Goal: Task Accomplishment & Management: Use online tool/utility

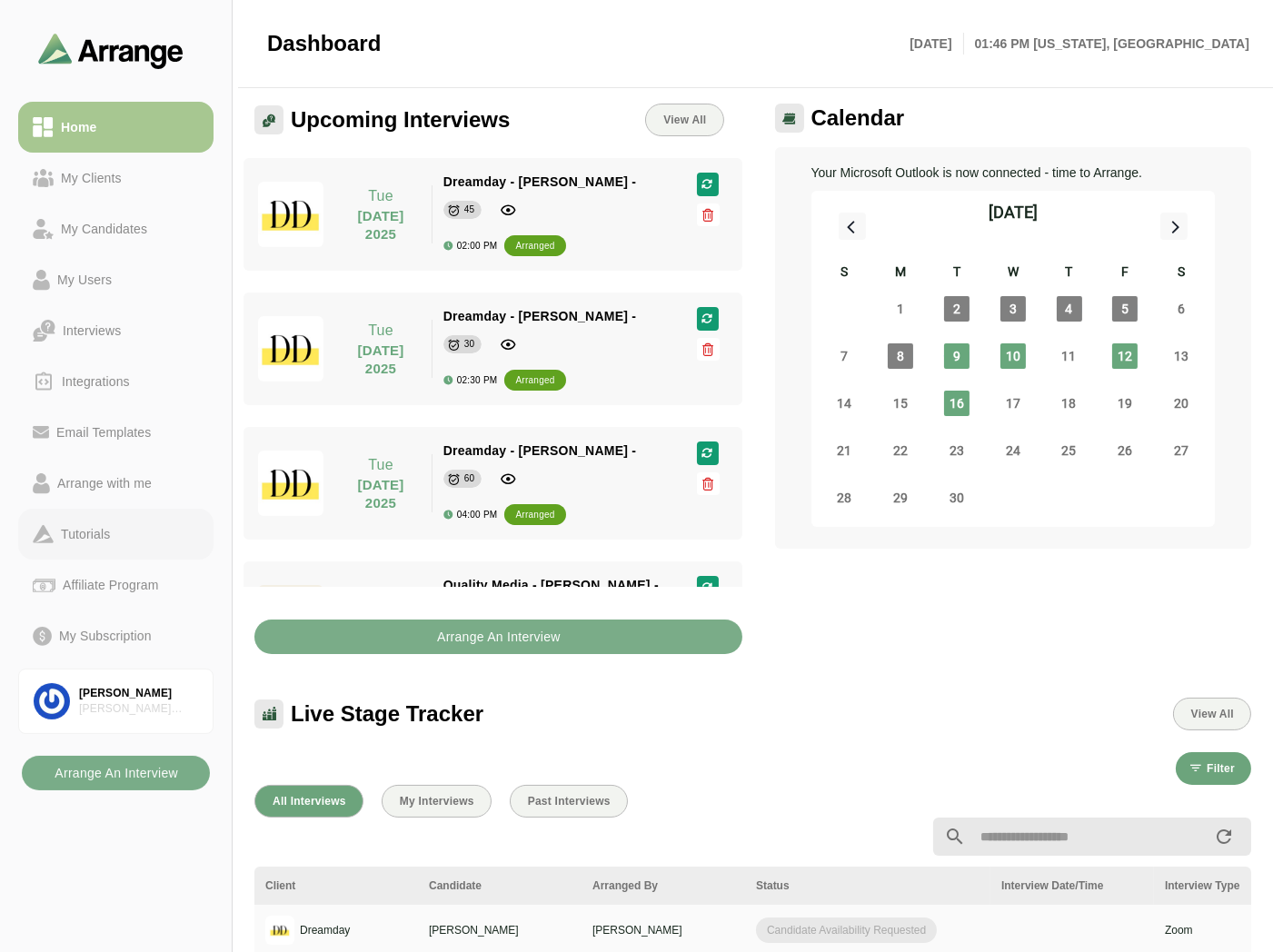
scroll to position [377, 0]
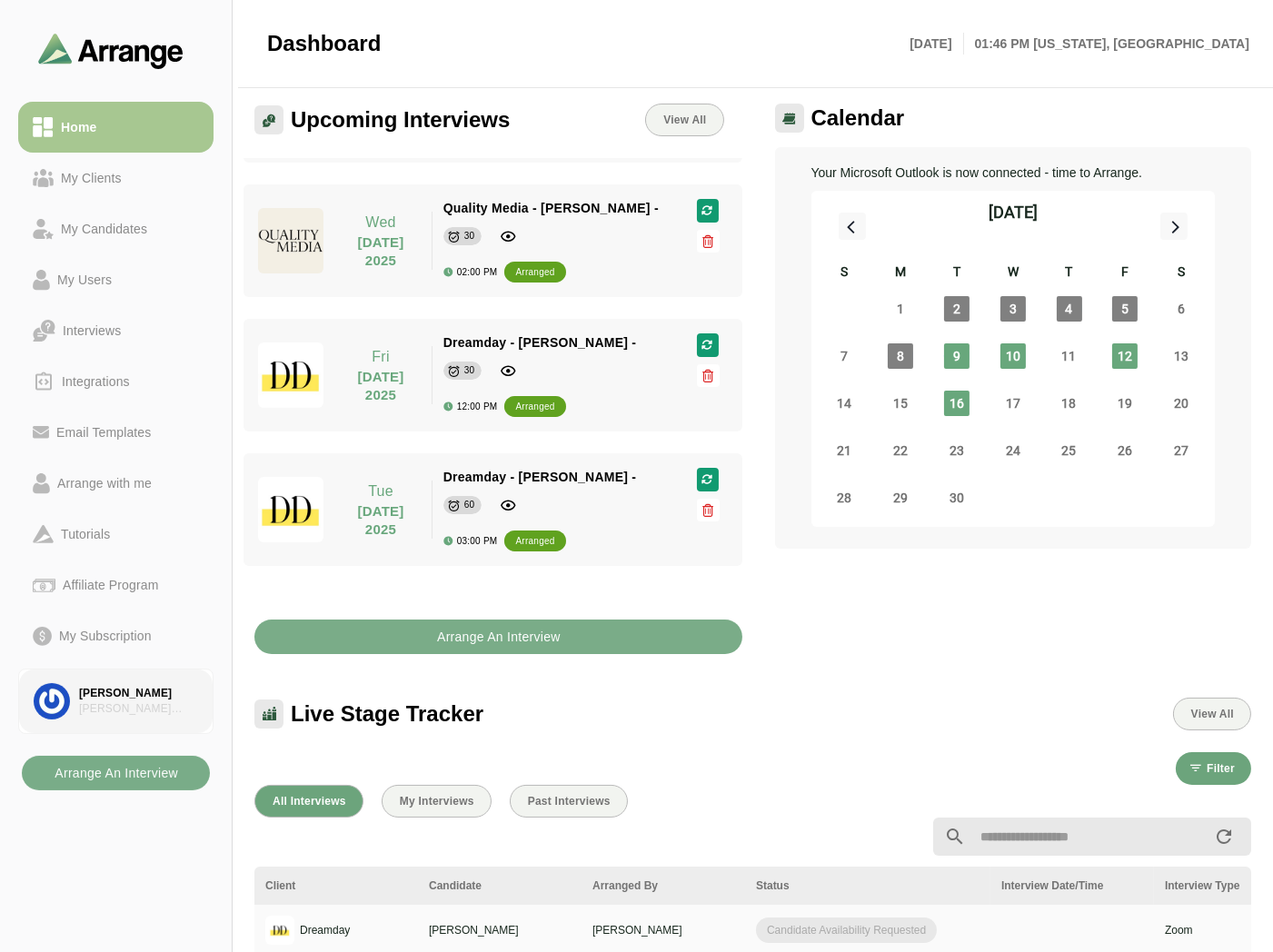
click at [124, 673] on link "[PERSON_NAME] [PERSON_NAME] Associates" at bounding box center [116, 701] width 195 height 66
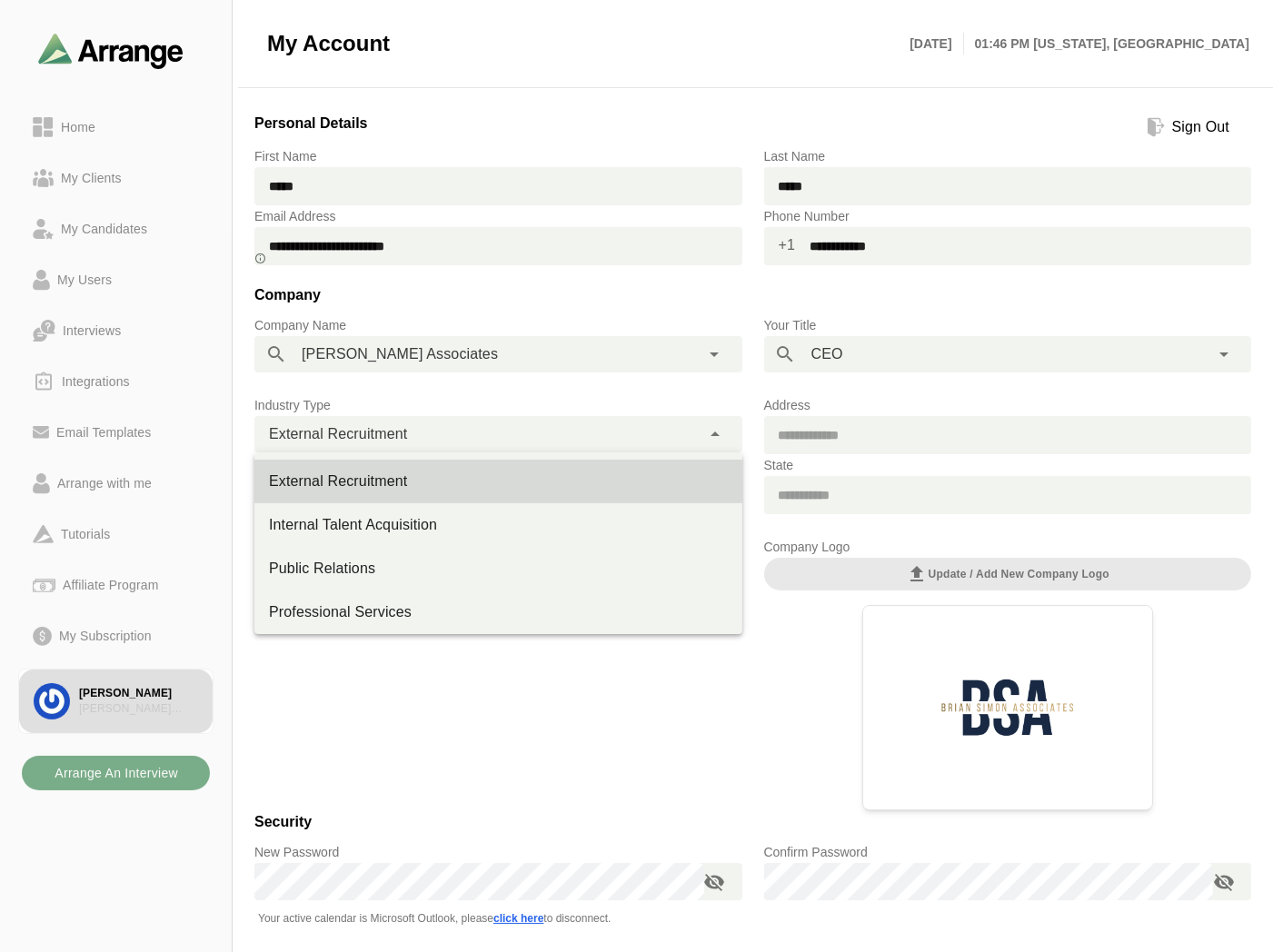
click at [395, 436] on span "External Recruitment" at bounding box center [338, 434] width 138 height 24
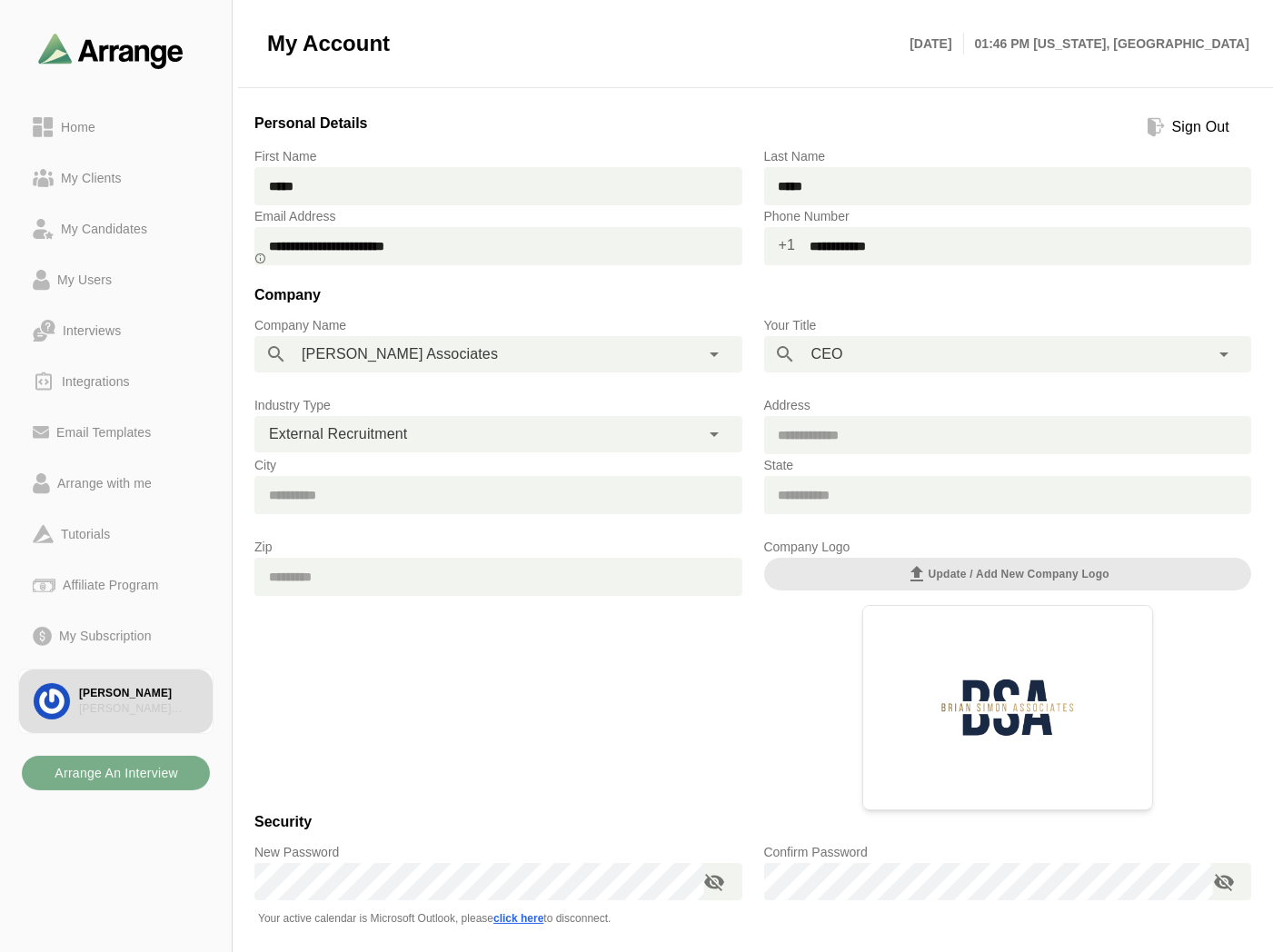
click at [701, 455] on p "City" at bounding box center [499, 466] width 488 height 22
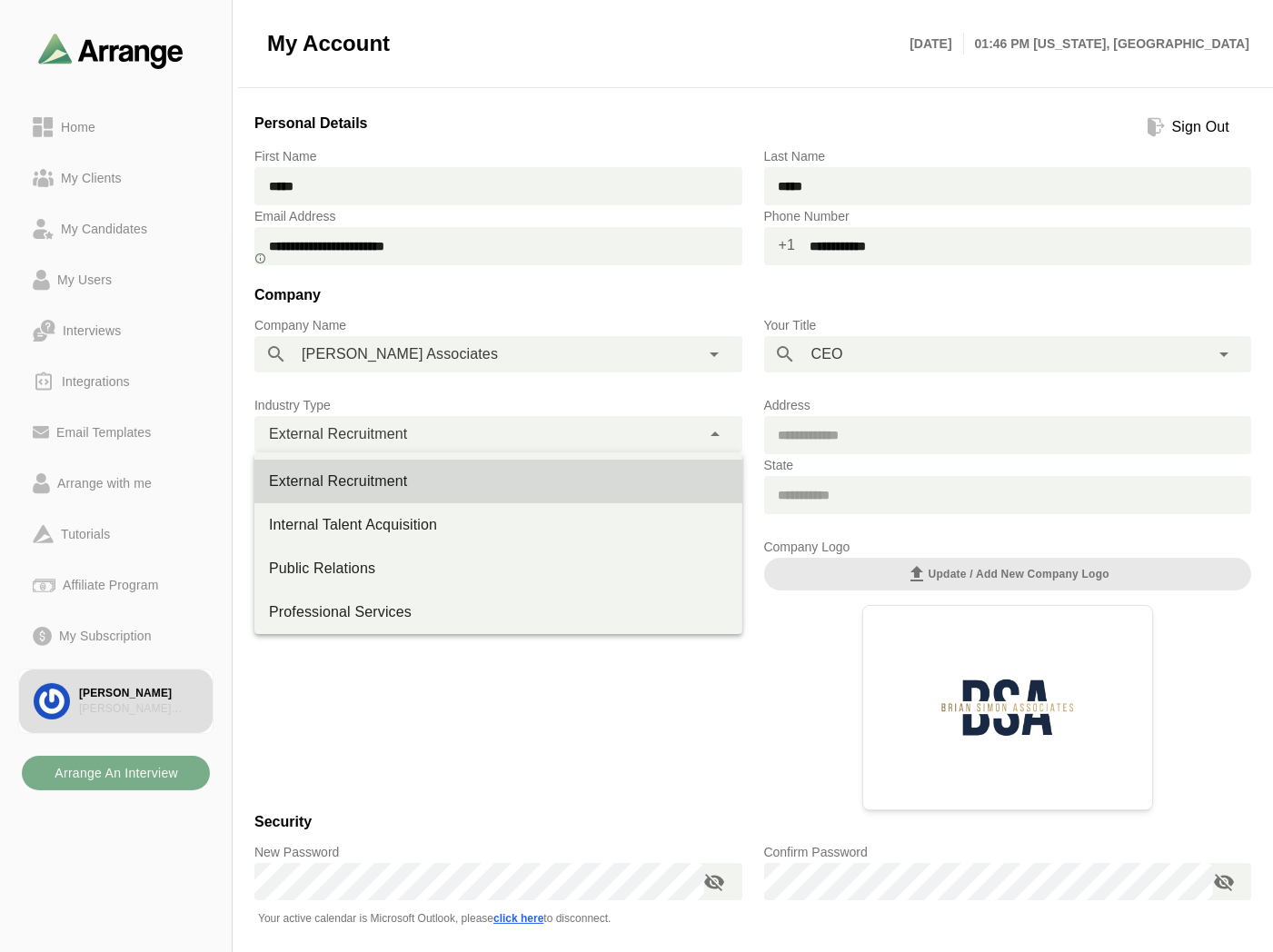
click at [412, 439] on div "**********" at bounding box center [478, 434] width 447 height 37
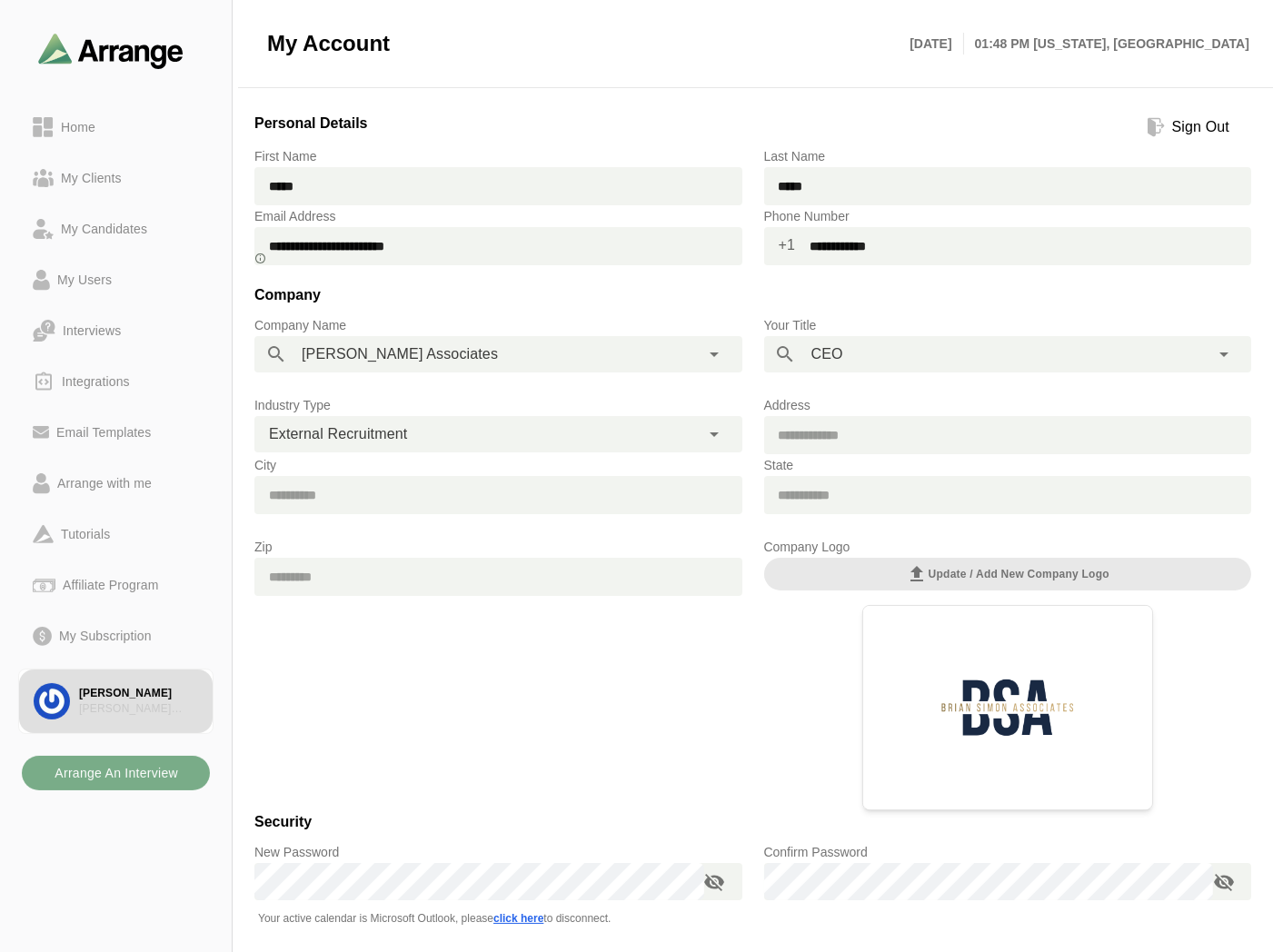
scroll to position [127, 0]
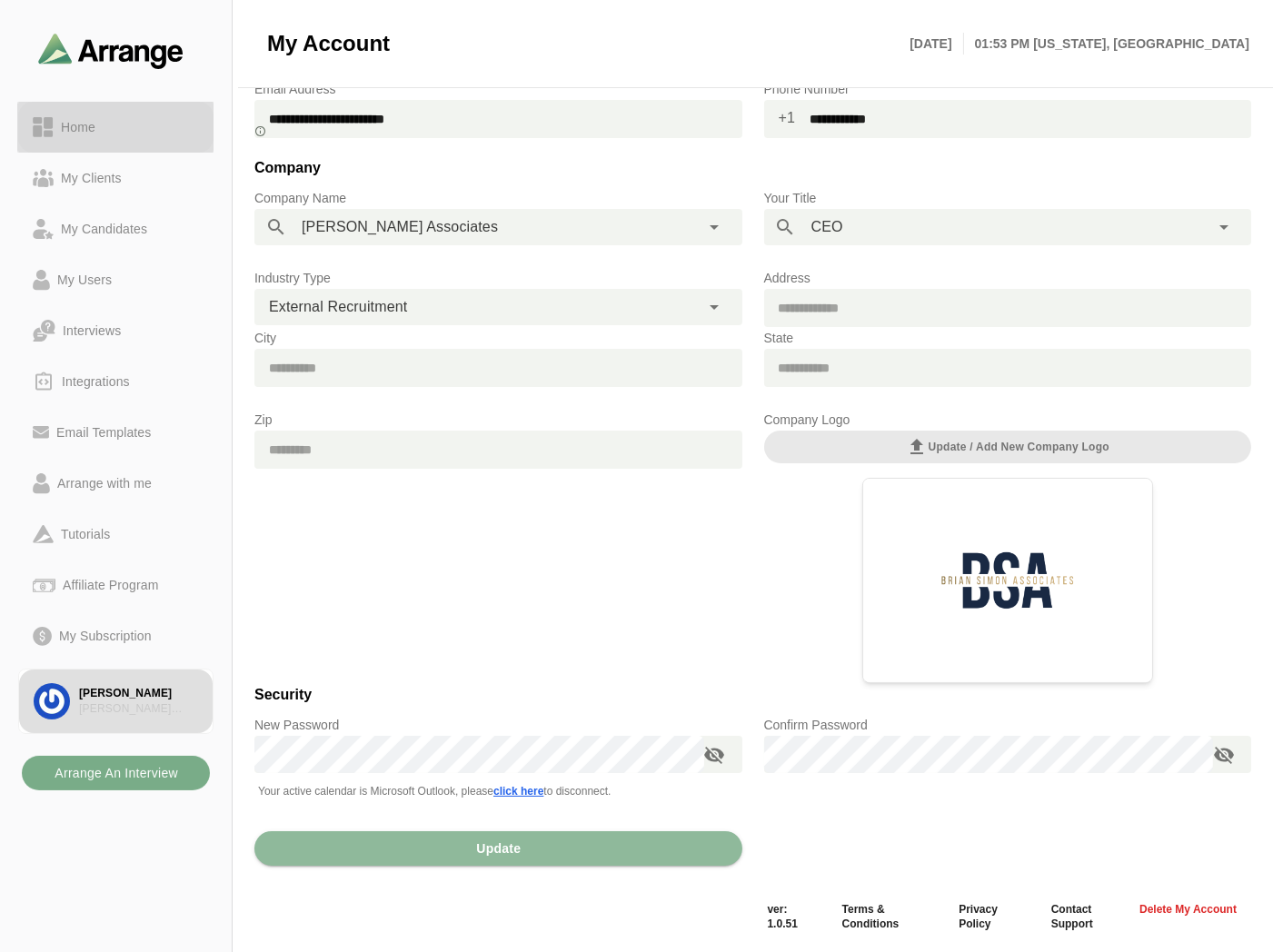
click at [102, 119] on div "Home" at bounding box center [116, 127] width 166 height 22
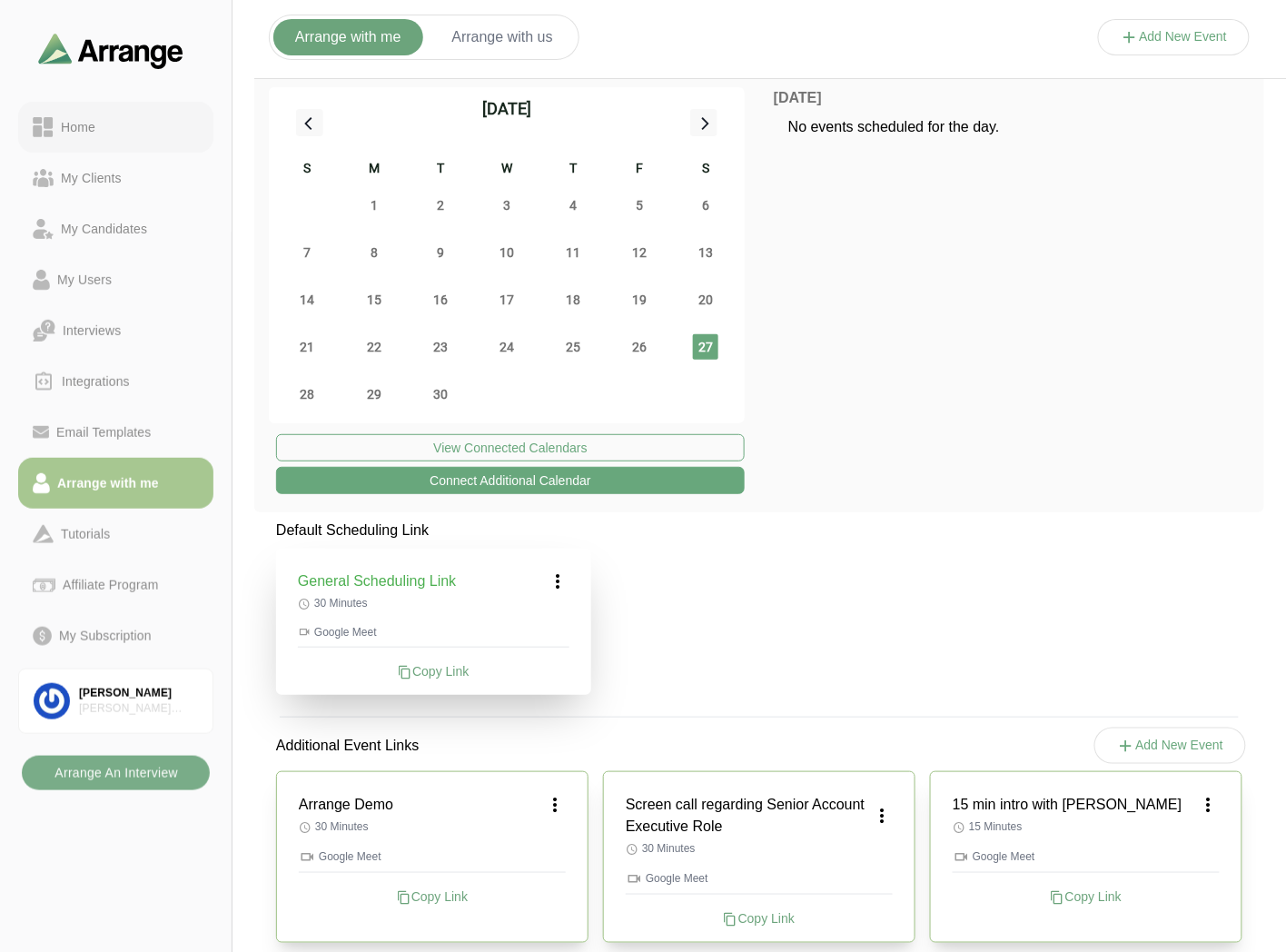
click at [94, 132] on div "Home" at bounding box center [78, 127] width 49 height 22
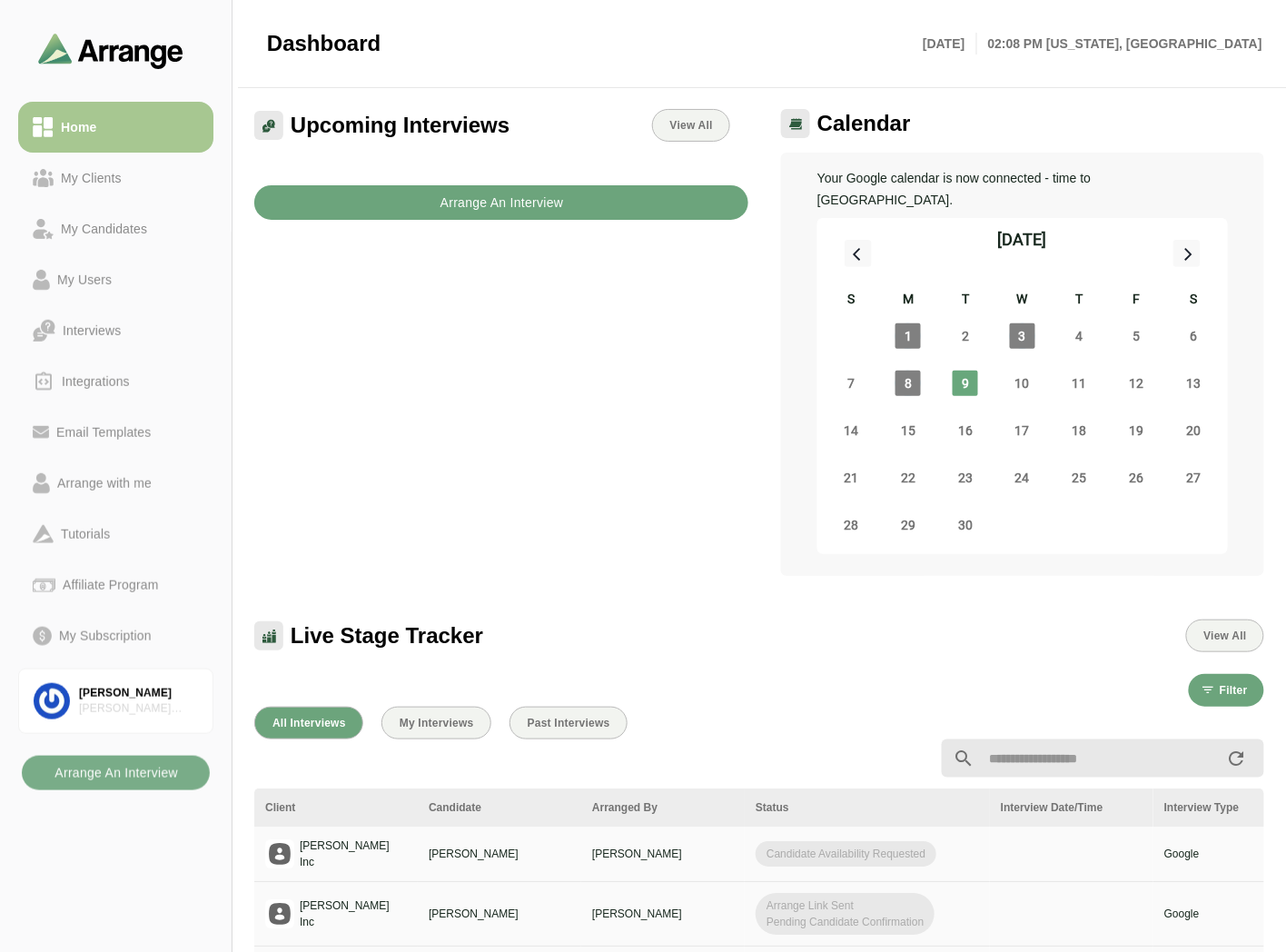
click at [424, 212] on button "Arrange An Interview" at bounding box center [501, 203] width 494 height 35
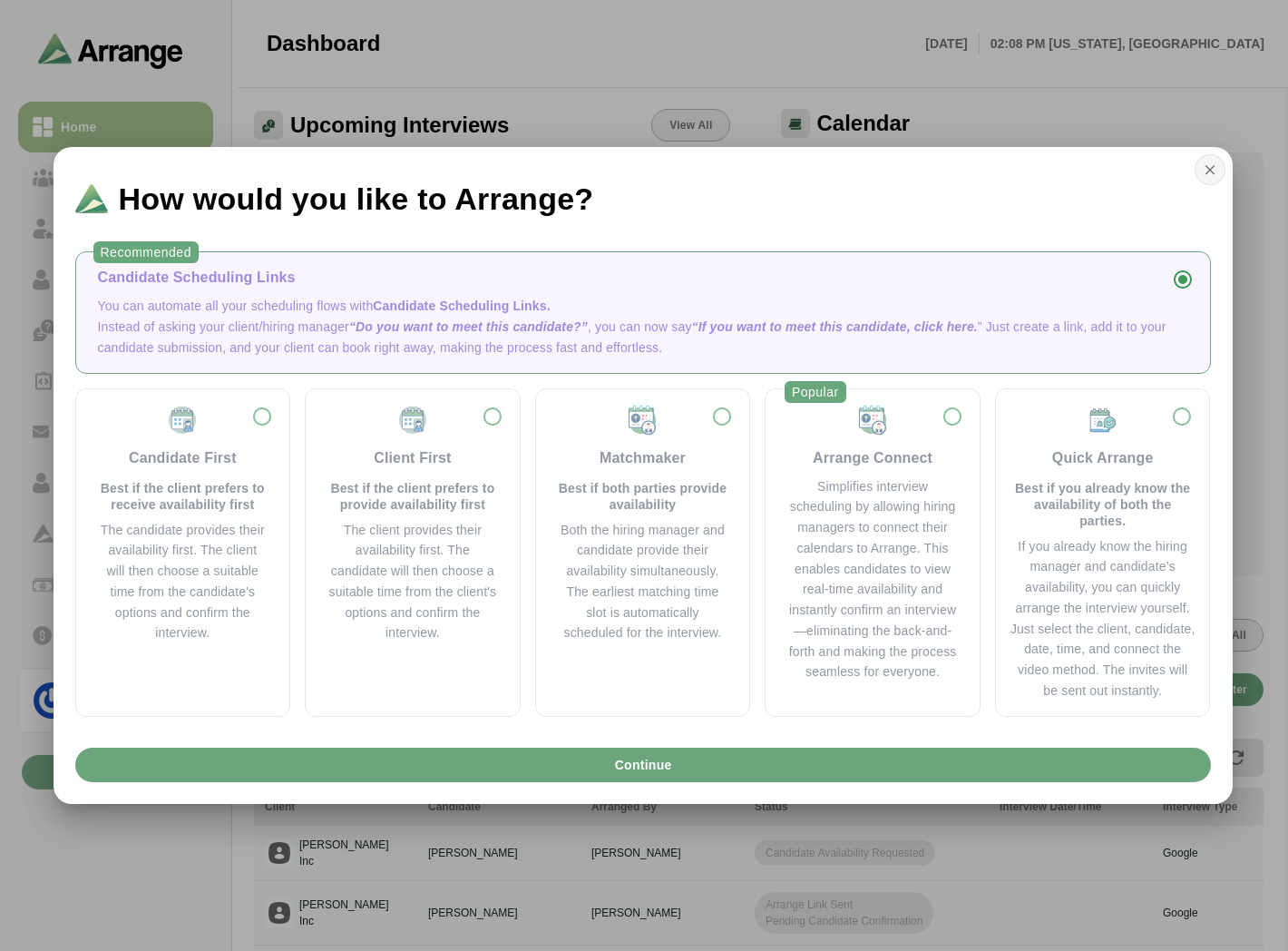
click at [1204, 166] on icon "button" at bounding box center [1210, 170] width 16 height 16
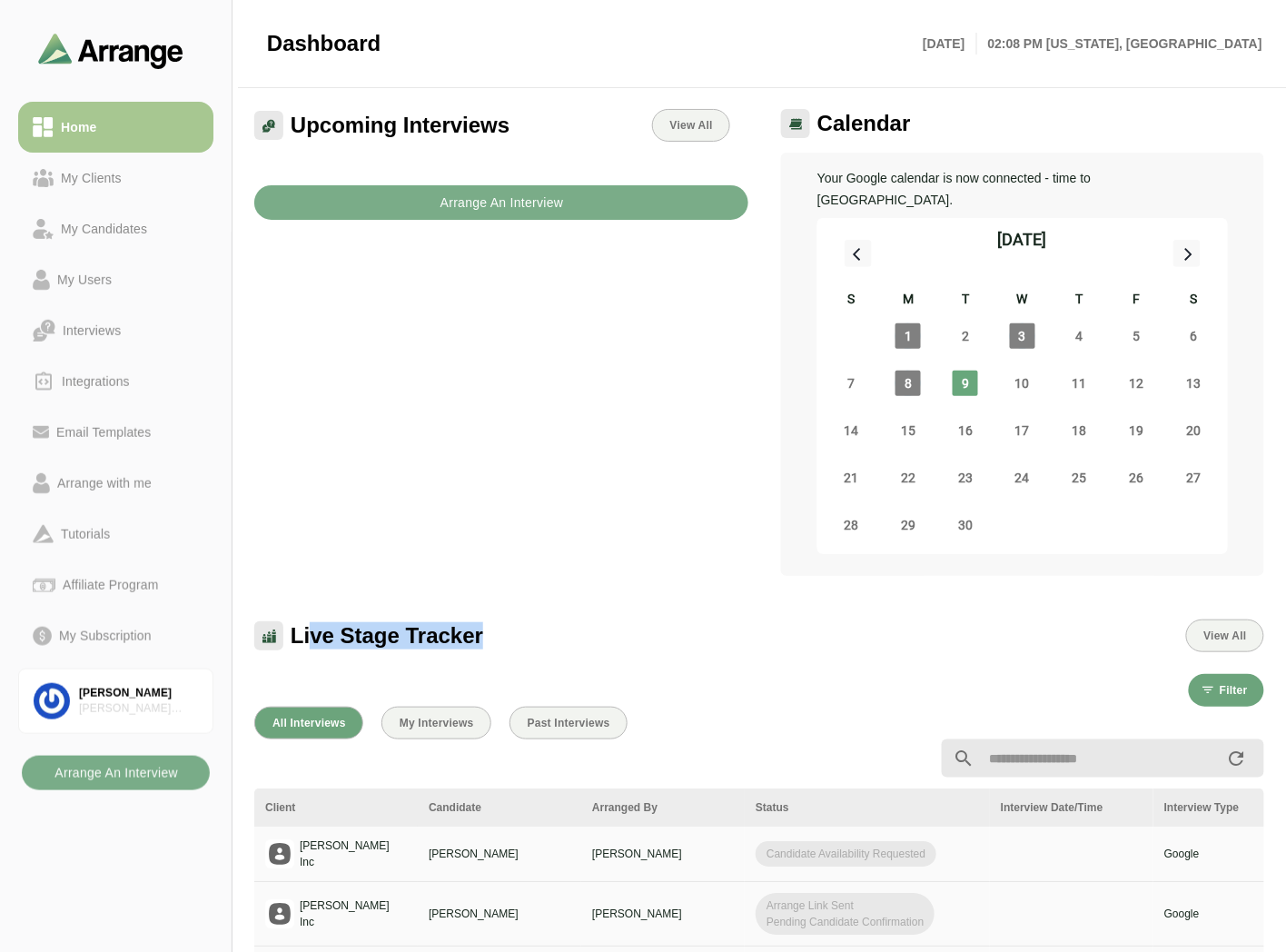
drag, startPoint x: 309, startPoint y: 624, endPoint x: 483, endPoint y: 620, distance: 174.0
click at [483, 620] on div "Live Stage Tracker View All" at bounding box center [759, 636] width 1010 height 33
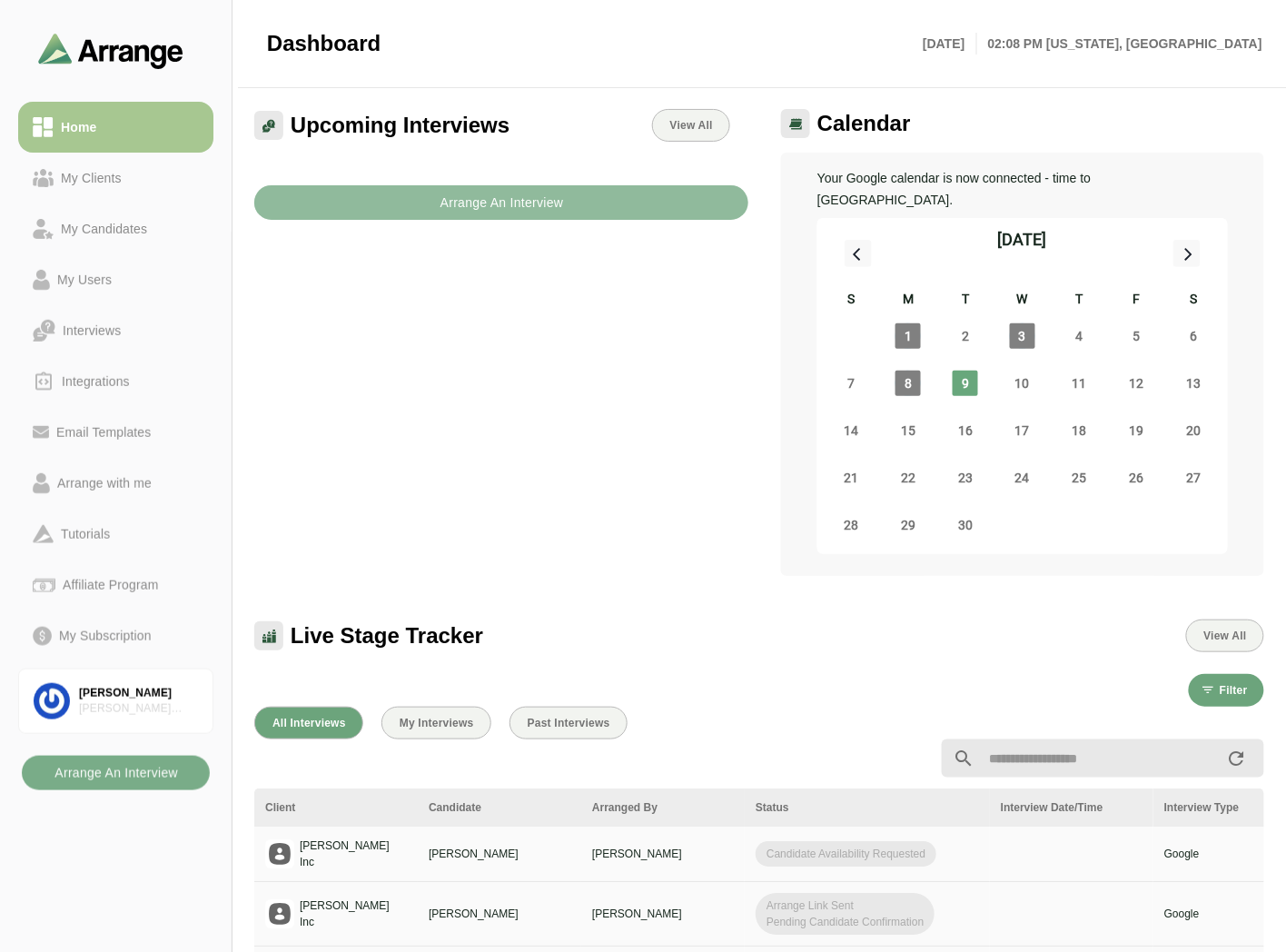
click at [497, 196] on b "Arrange An Interview" at bounding box center [502, 203] width 124 height 35
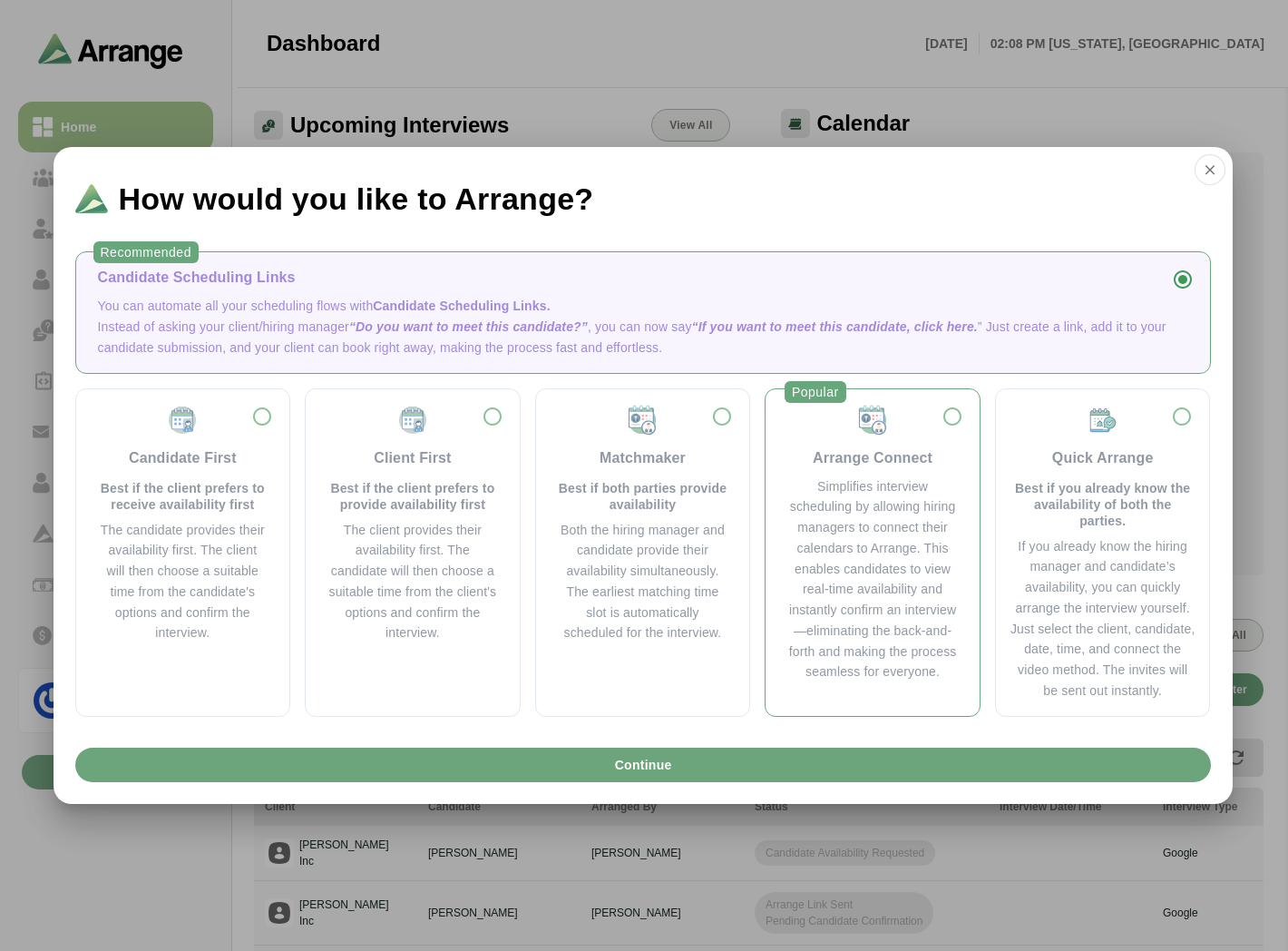
click at [829, 479] on div "Simplifies interview scheduling by allowing hiring managers to connect their ca…" at bounding box center [872, 579] width 170 height 207
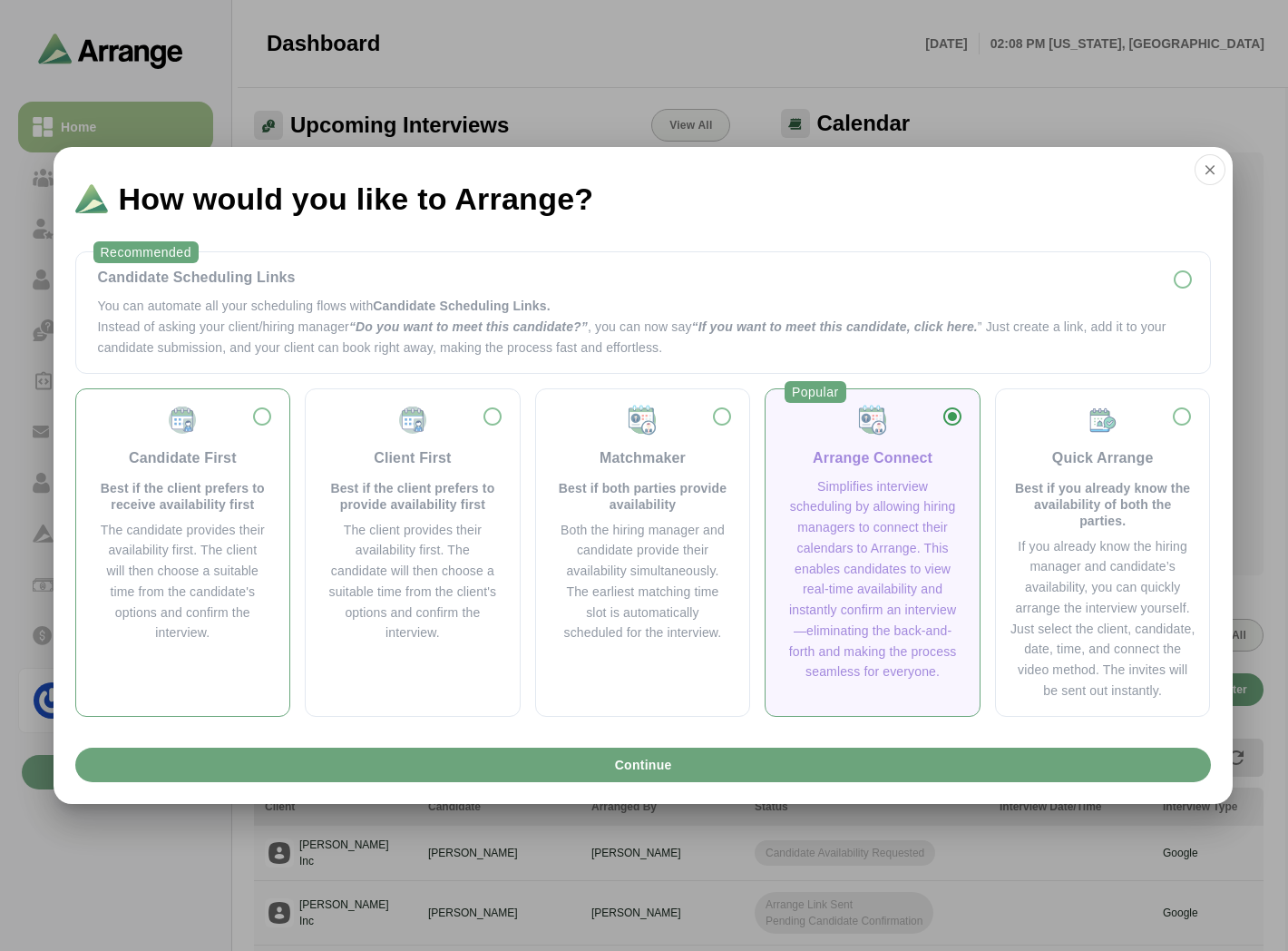
click at [174, 491] on p "Best if the client prefers to receive availability first" at bounding box center [182, 496] width 170 height 33
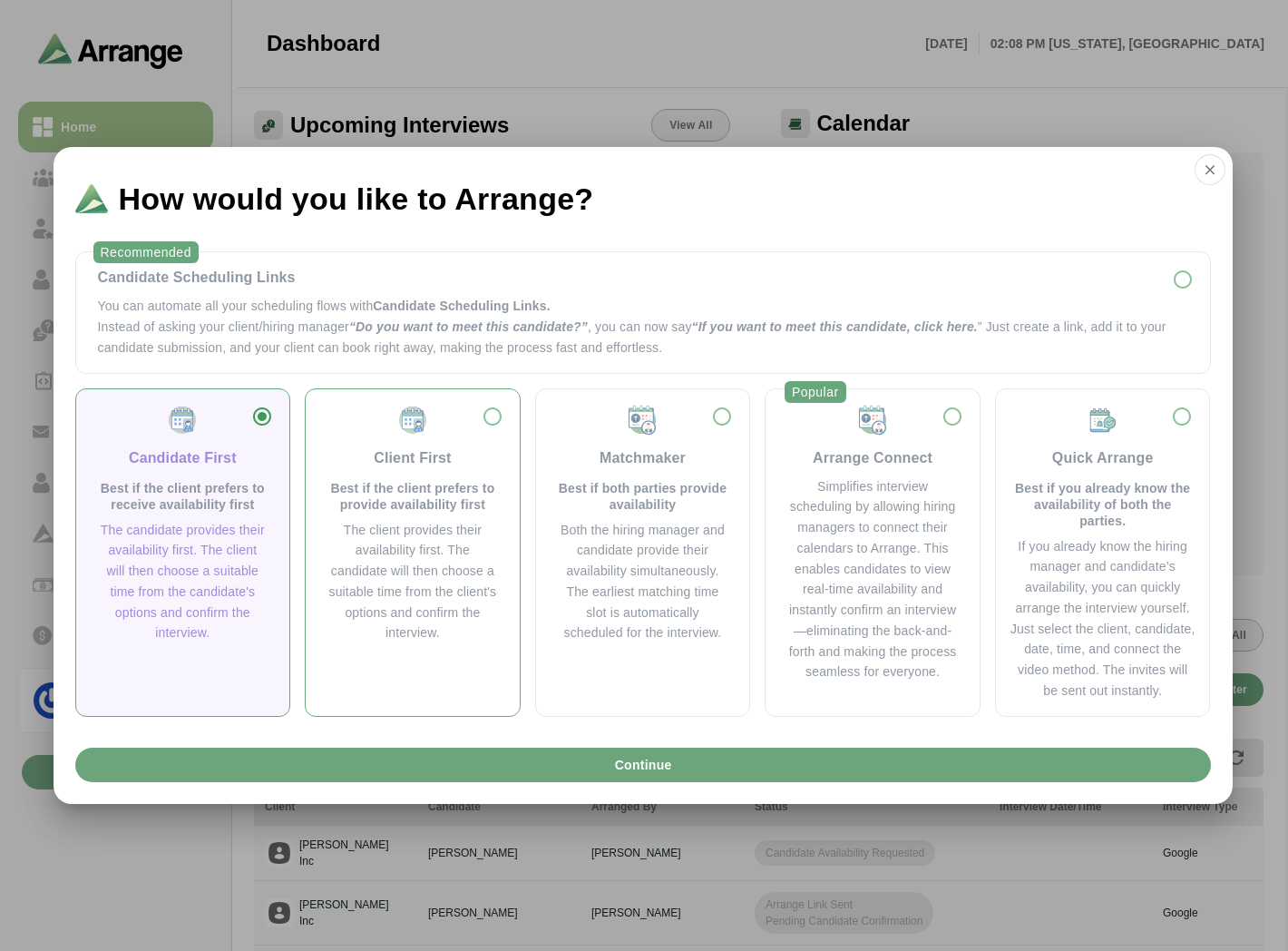
click at [412, 480] on p "Best if the client prefers to provide availability first" at bounding box center [412, 496] width 170 height 33
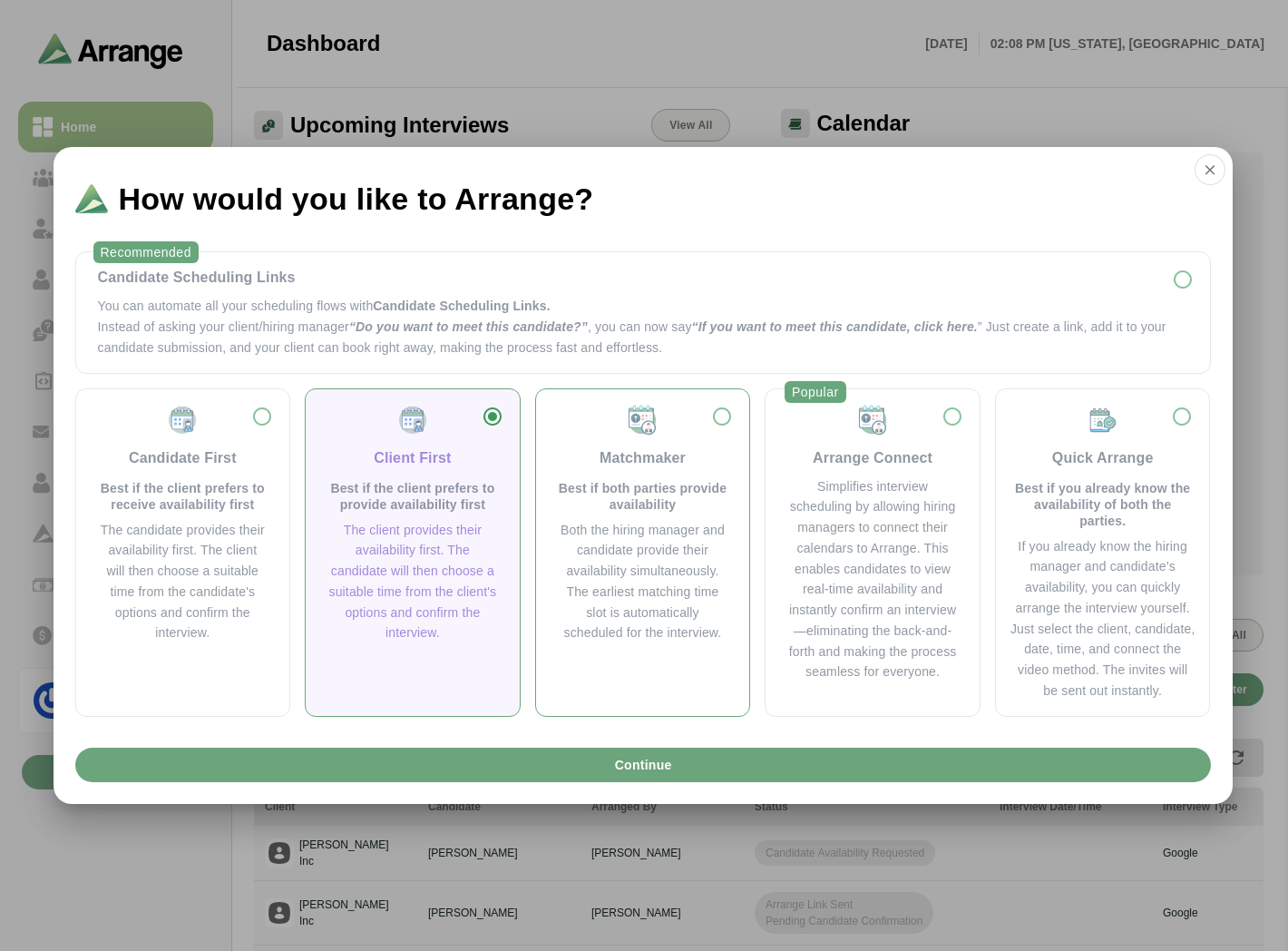
click at [592, 487] on p "Best if both parties provide availability" at bounding box center [643, 496] width 170 height 33
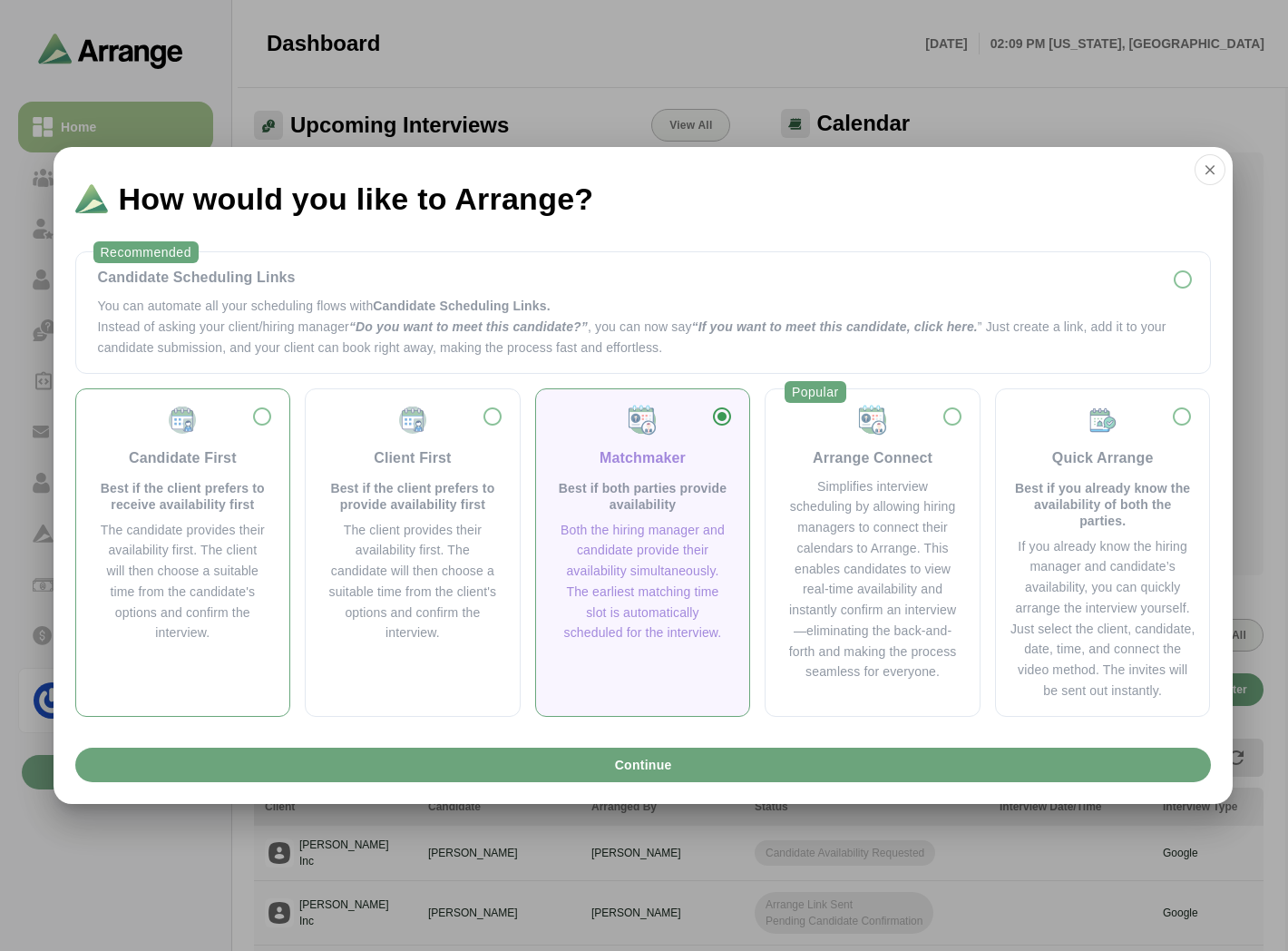
click at [170, 530] on div "The candidate provides their availability first. The client will then choose a …" at bounding box center [182, 582] width 170 height 124
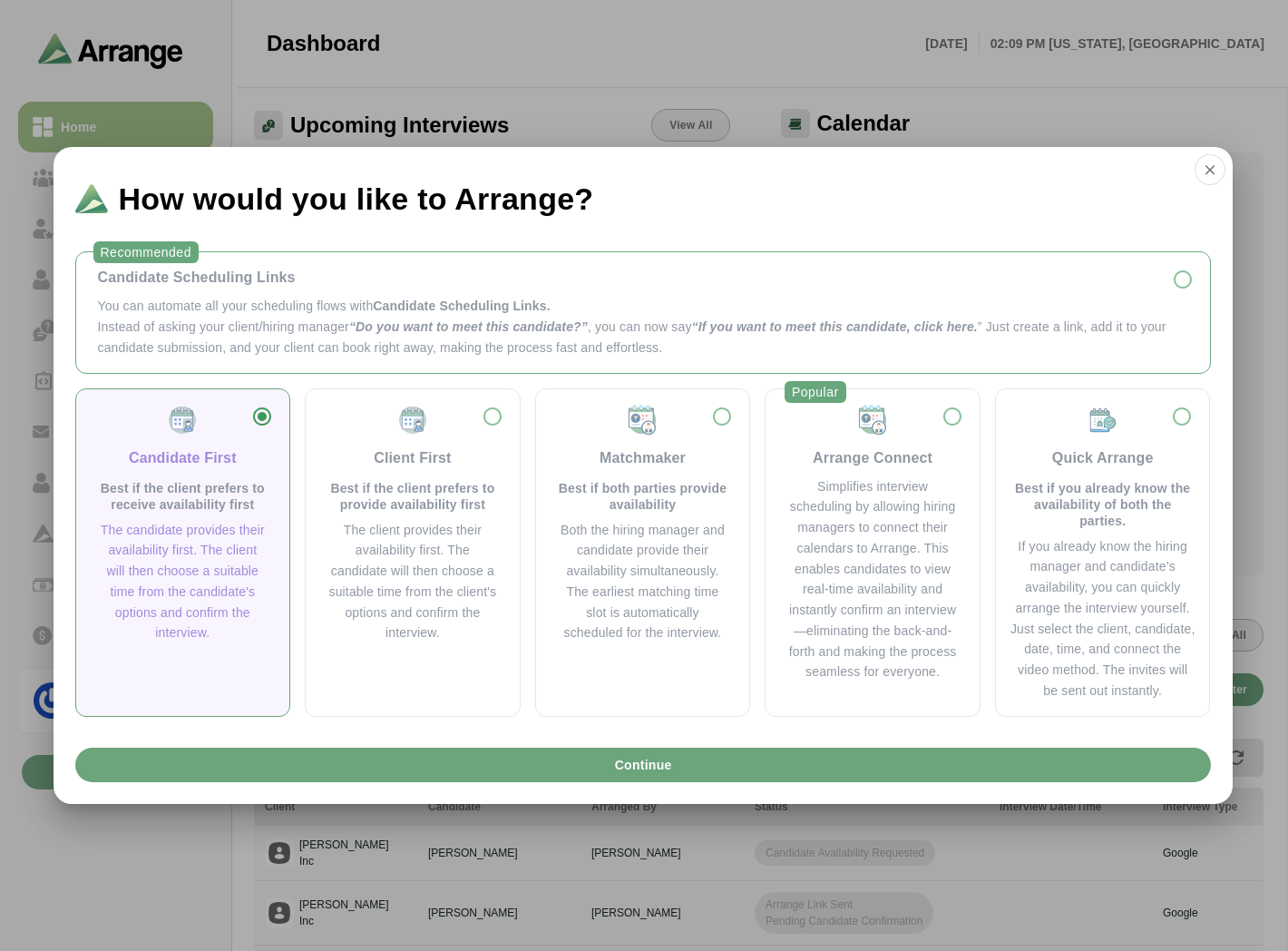
click at [290, 343] on p "Instead of asking your client/hiring manager “Do you want to meet this candidat…" at bounding box center [643, 337] width 1090 height 42
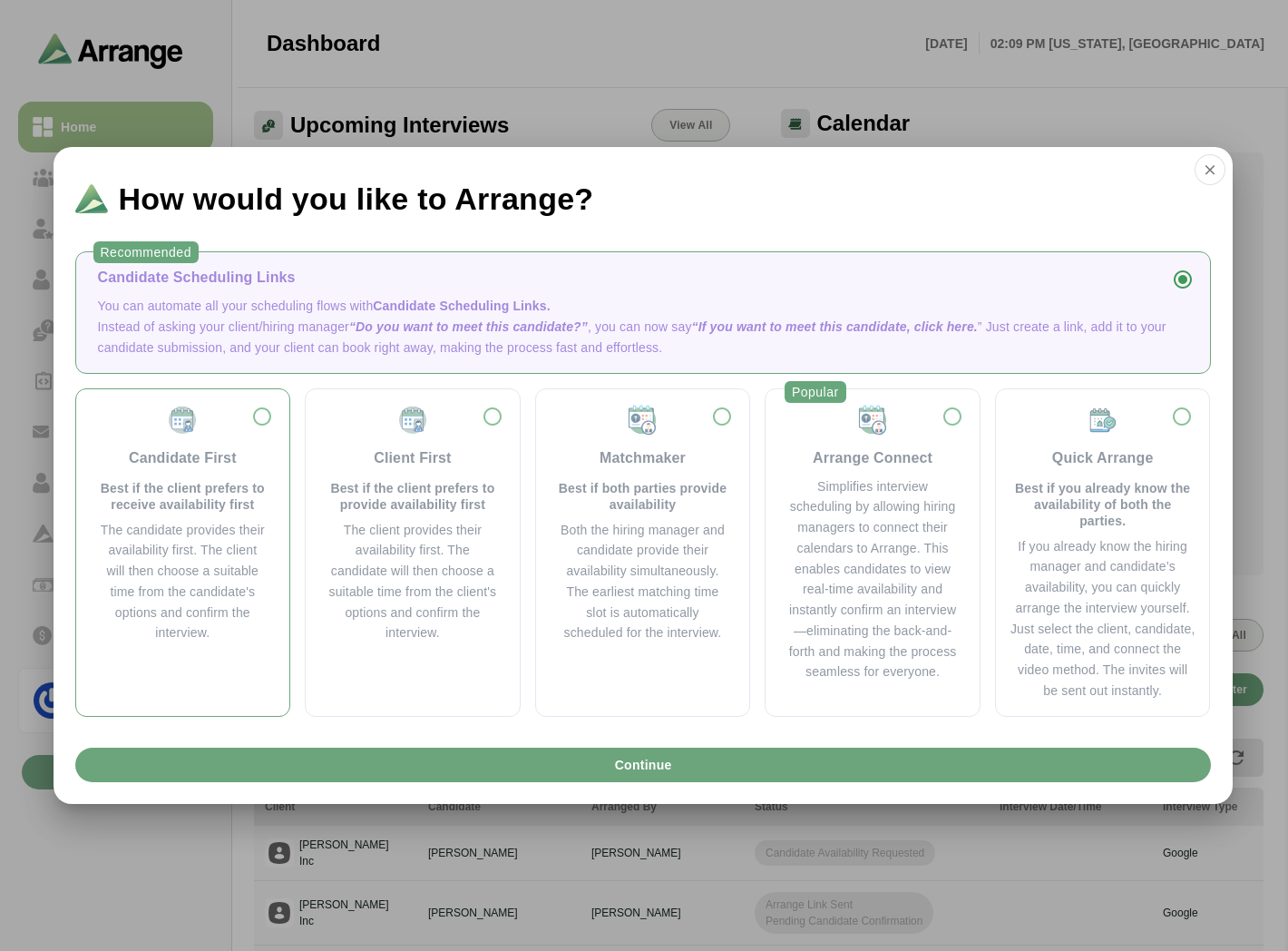
click at [243, 530] on div "The candidate provides their availability first. The client will then choose a …" at bounding box center [182, 582] width 170 height 124
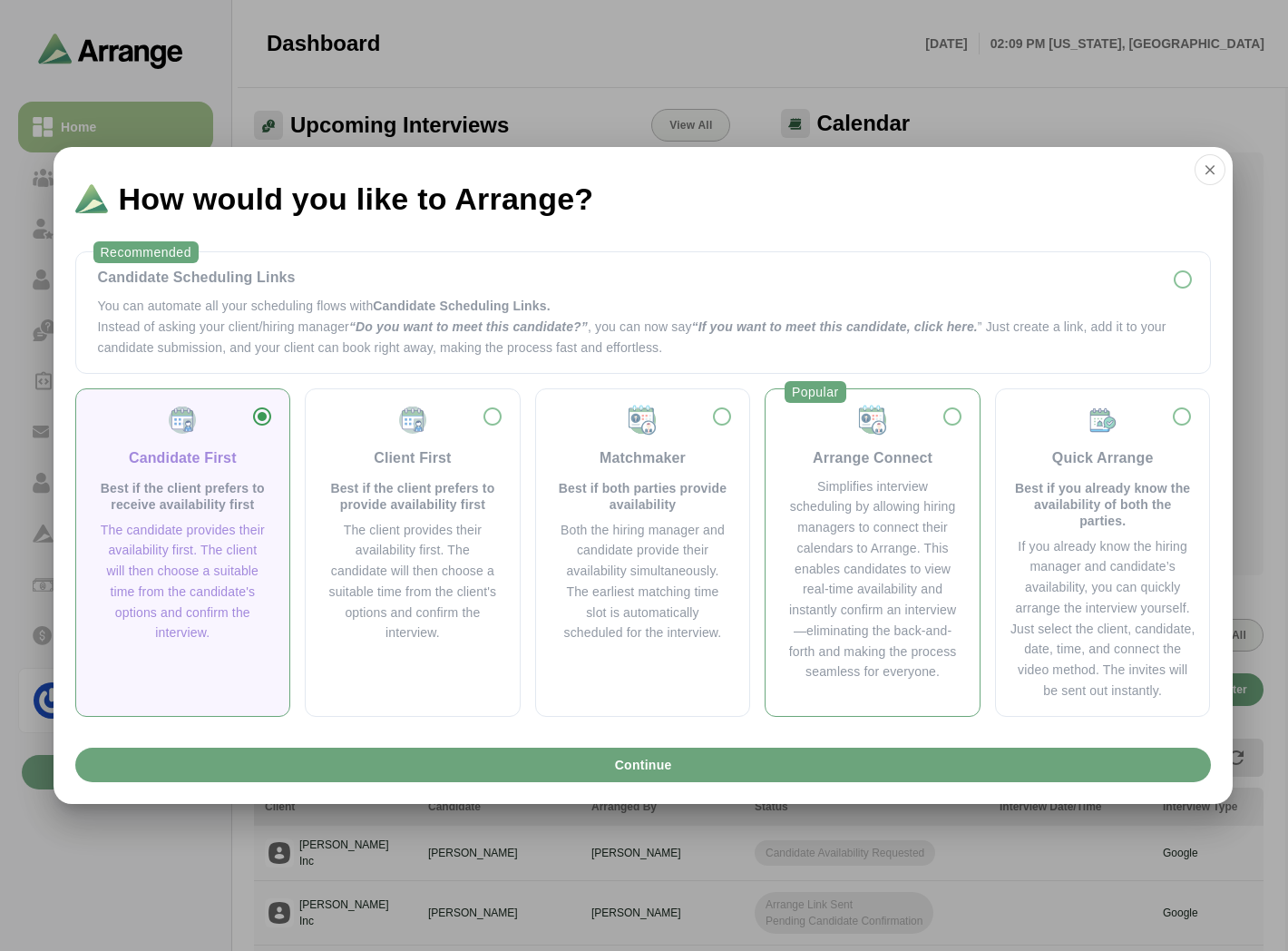
click at [868, 479] on div "Simplifies interview scheduling by allowing hiring managers to connect their ca…" at bounding box center [872, 579] width 170 height 207
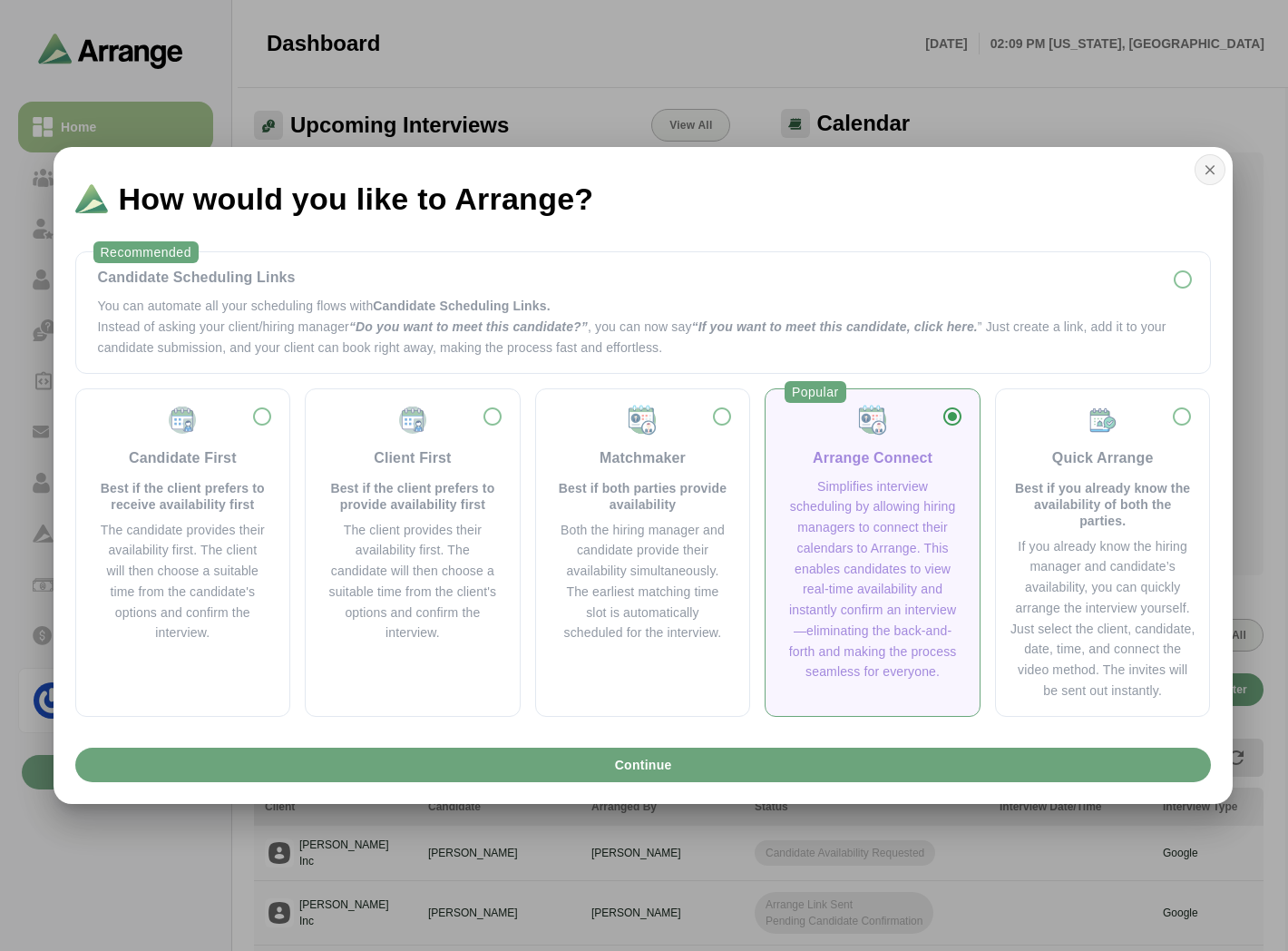
click at [1212, 180] on button "button" at bounding box center [1211, 170] width 31 height 31
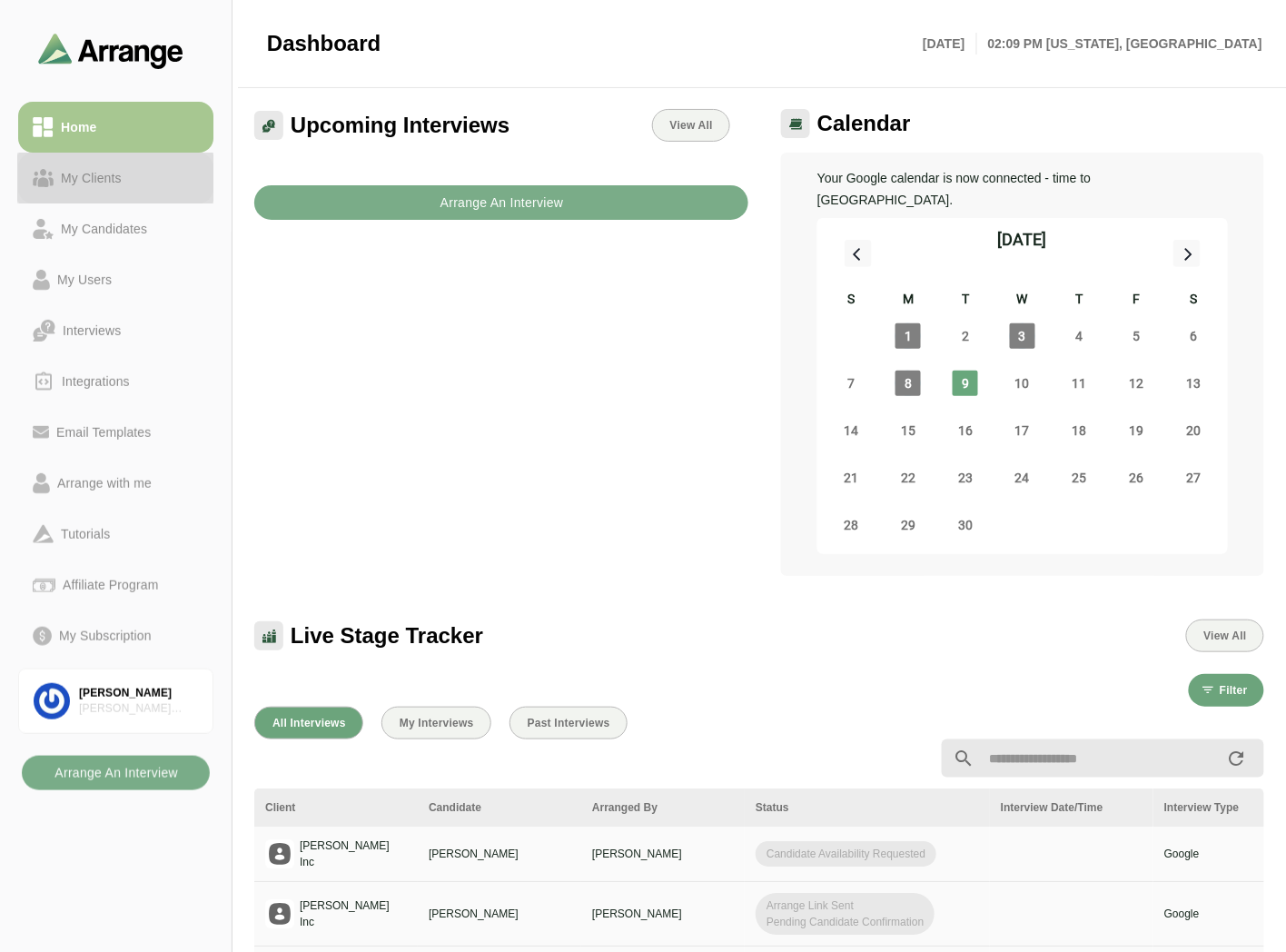
click at [122, 185] on div "My Clients" at bounding box center [91, 178] width 76 height 22
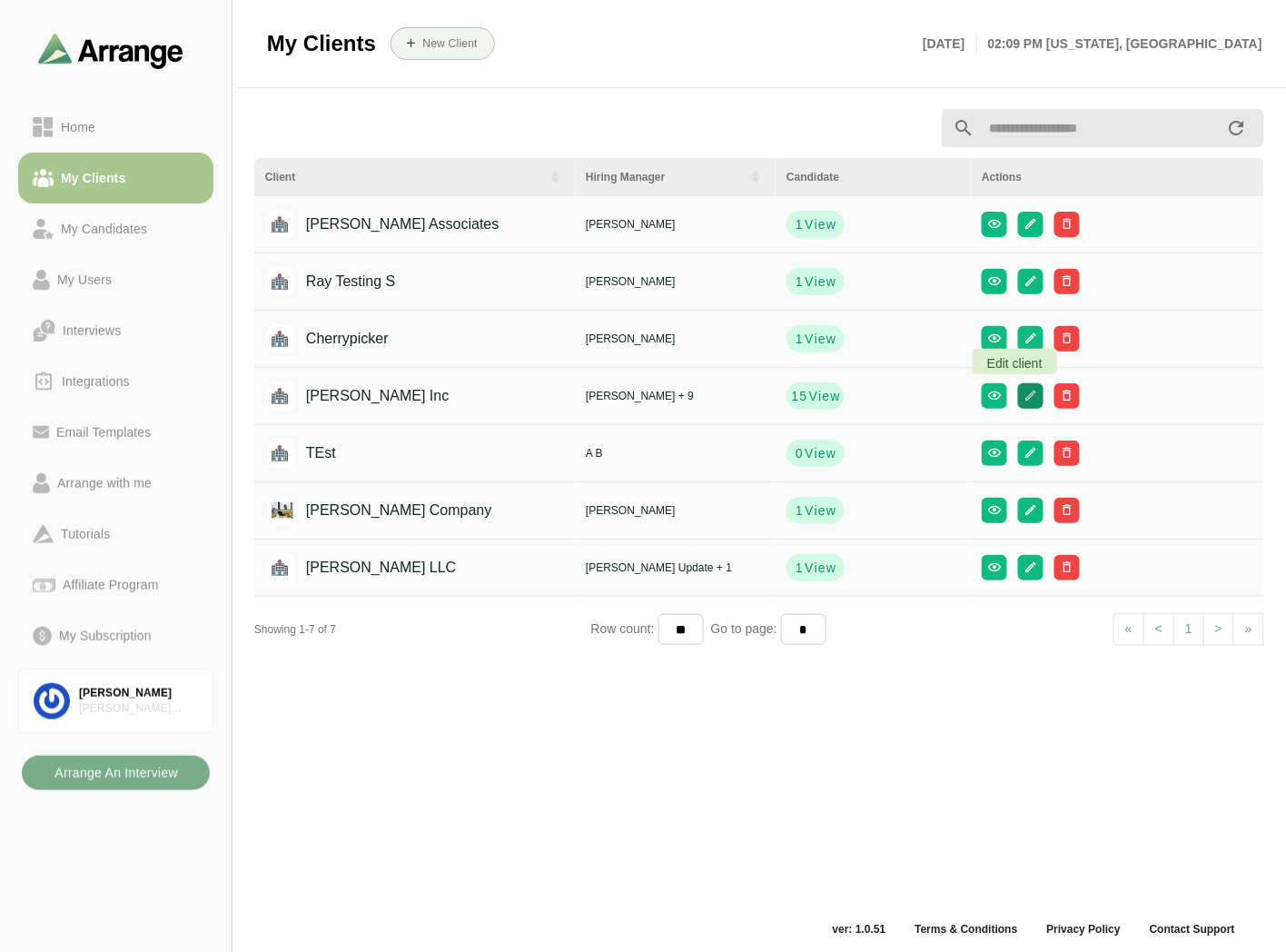
click at [1024, 401] on icon "button" at bounding box center [1030, 395] width 14 height 14
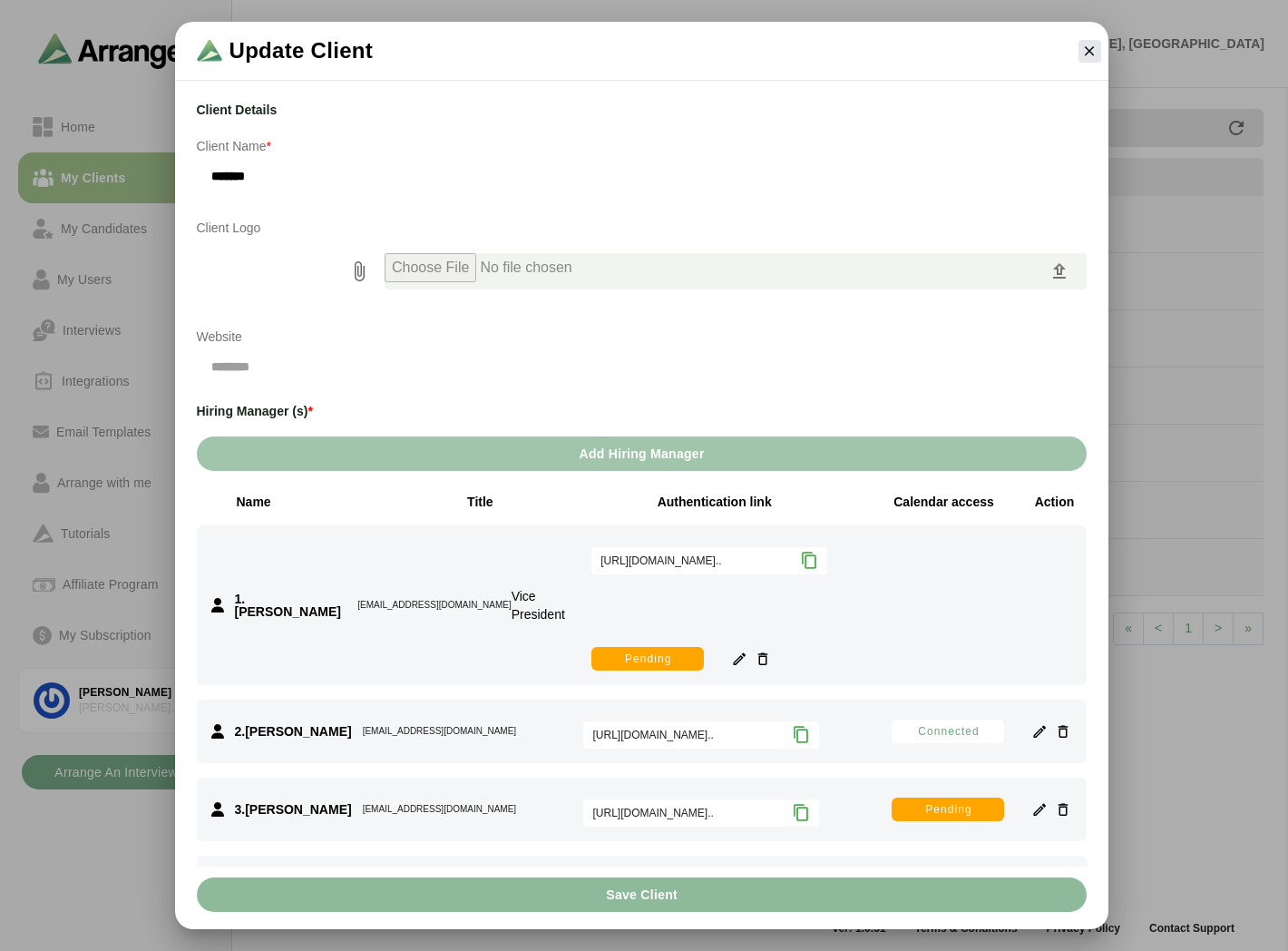
click at [636, 458] on span "Add Hiring Manager" at bounding box center [641, 454] width 126 height 35
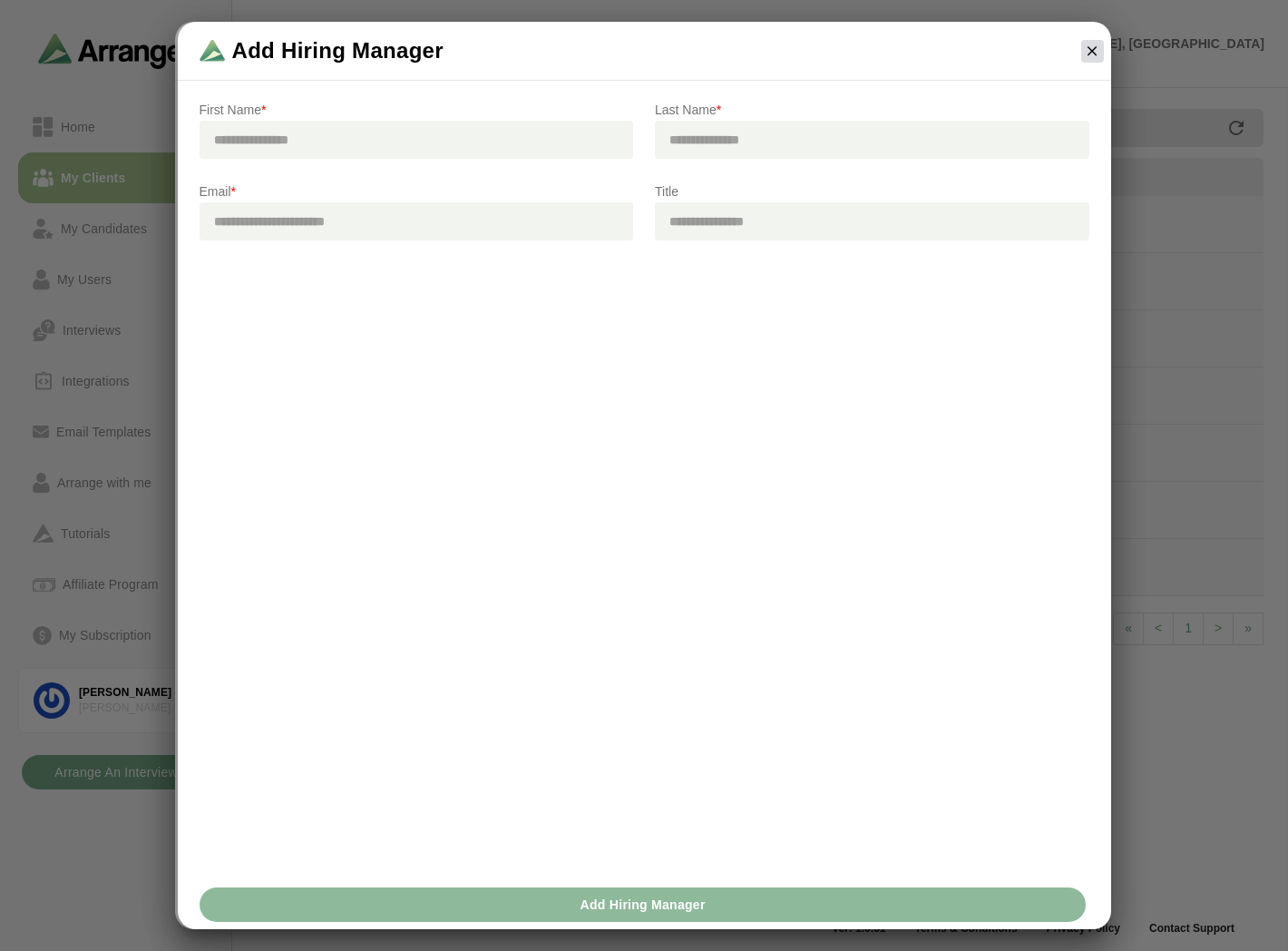
click at [1091, 47] on icon "button" at bounding box center [1092, 51] width 16 height 16
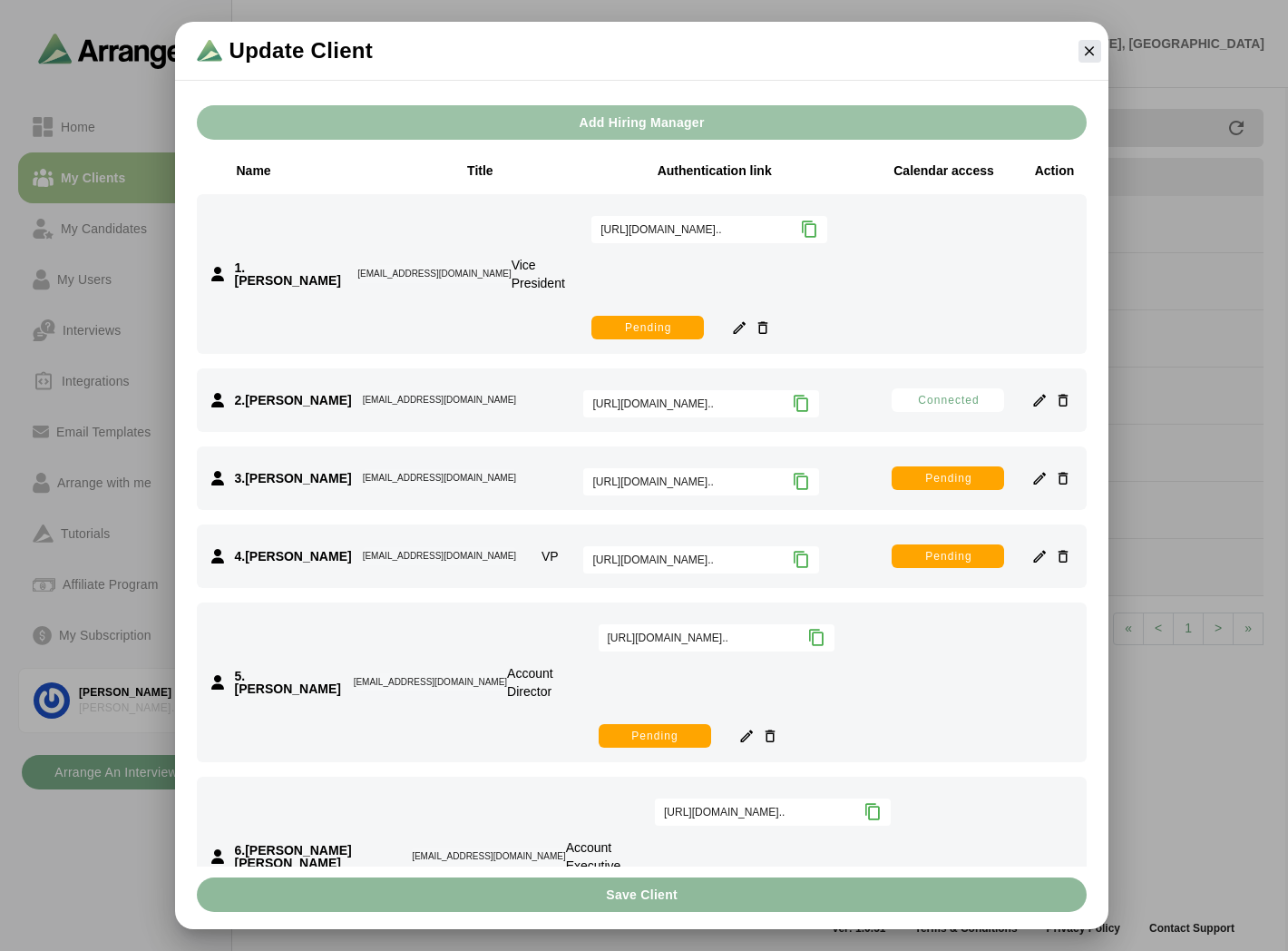
scroll to position [302, 0]
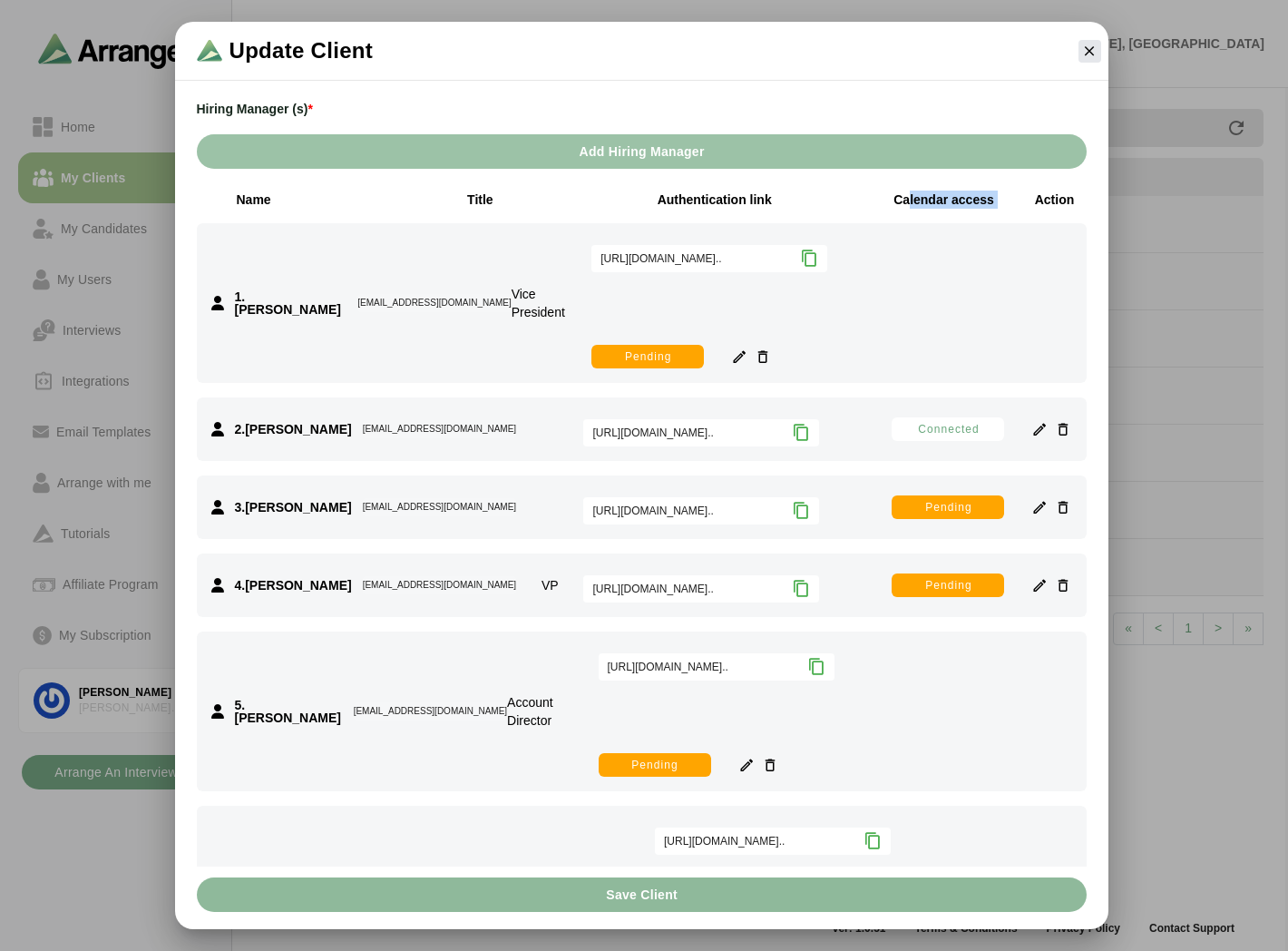
drag, startPoint x: 899, startPoint y: 202, endPoint x: 1031, endPoint y: 188, distance: 132.7
click at [1031, 188] on div "Client Details Client Name * ******* Client Logo Website Hiring Manager (s) * A…" at bounding box center [642, 501] width 912 height 824
click at [1001, 192] on div "Calendar access Action" at bounding box center [985, 200] width 201 height 18
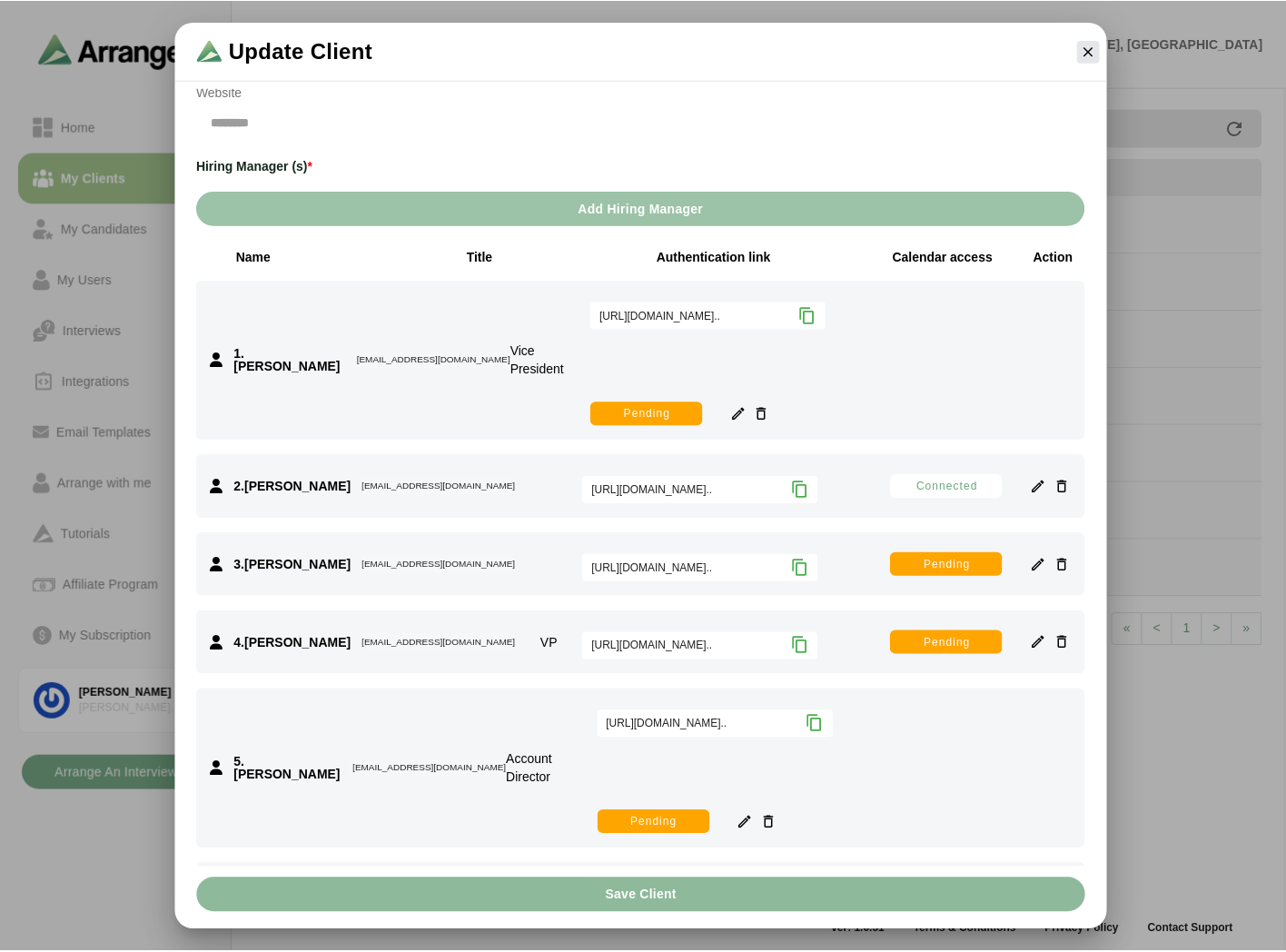
scroll to position [232, 0]
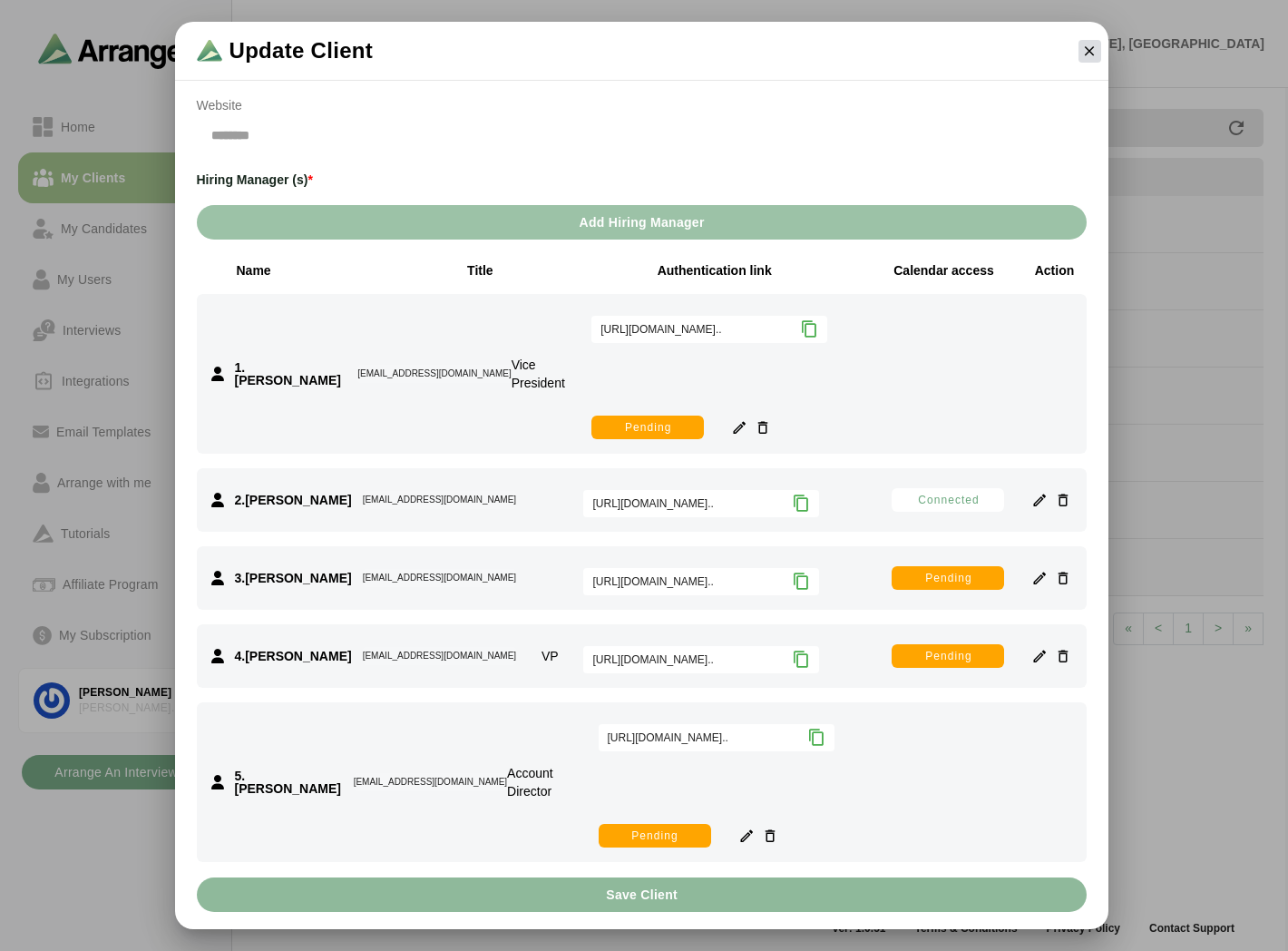
click at [1085, 57] on icon "button" at bounding box center [1089, 51] width 16 height 16
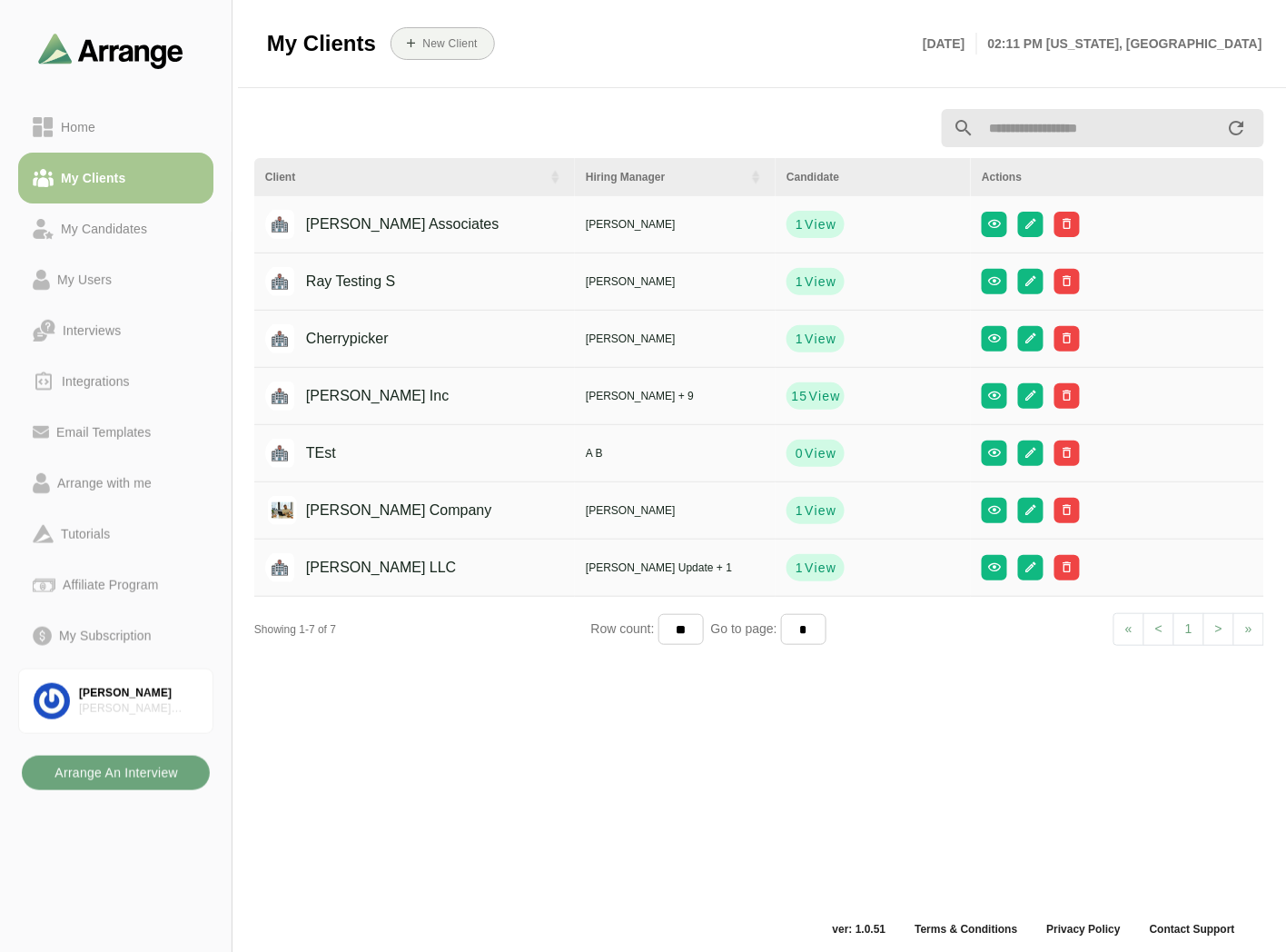
click at [148, 765] on b "Arrange An Interview" at bounding box center [116, 773] width 124 height 35
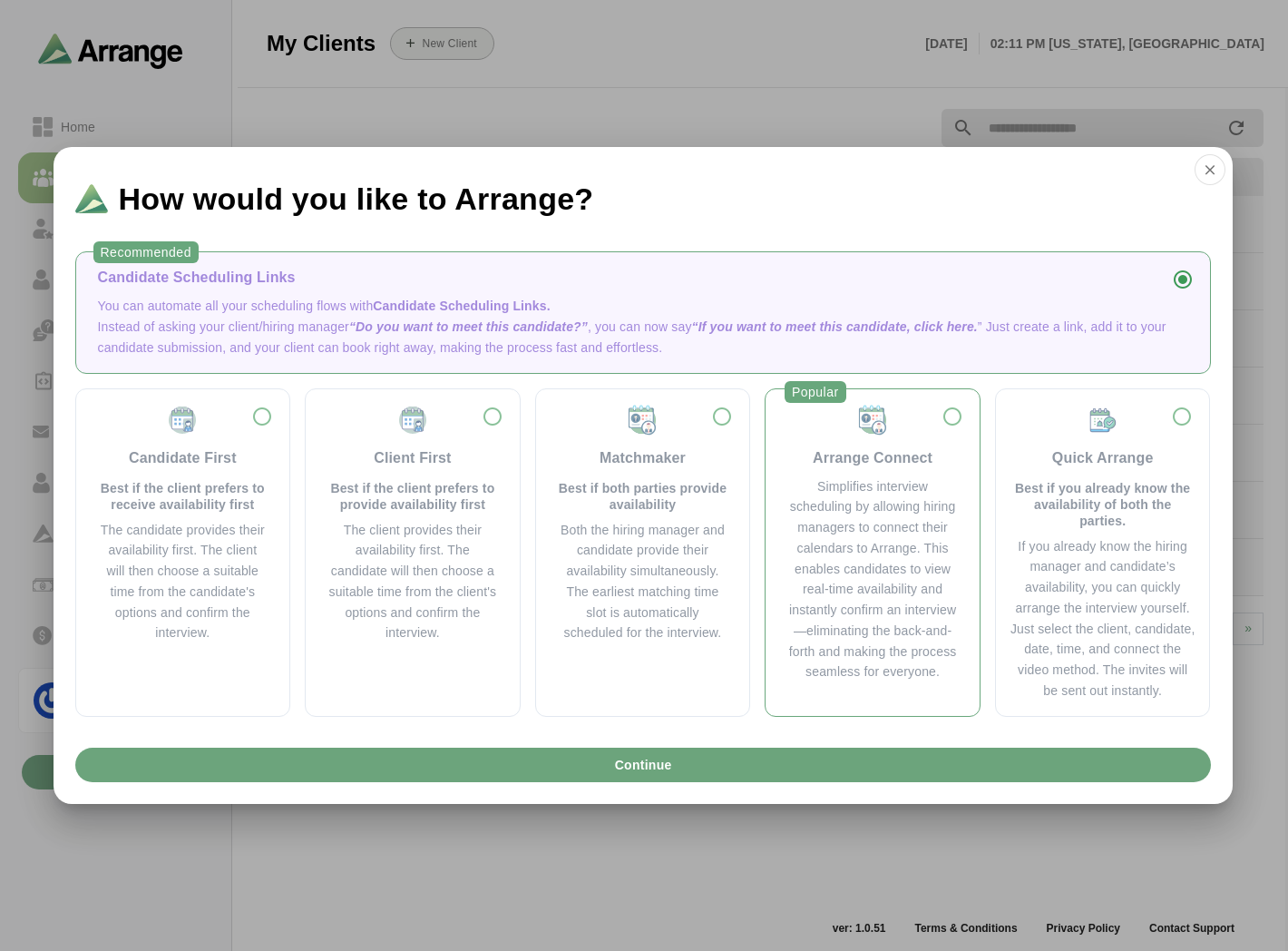
click at [867, 565] on div "Simplifies interview scheduling by allowing hiring managers to connect their ca…" at bounding box center [872, 579] width 170 height 207
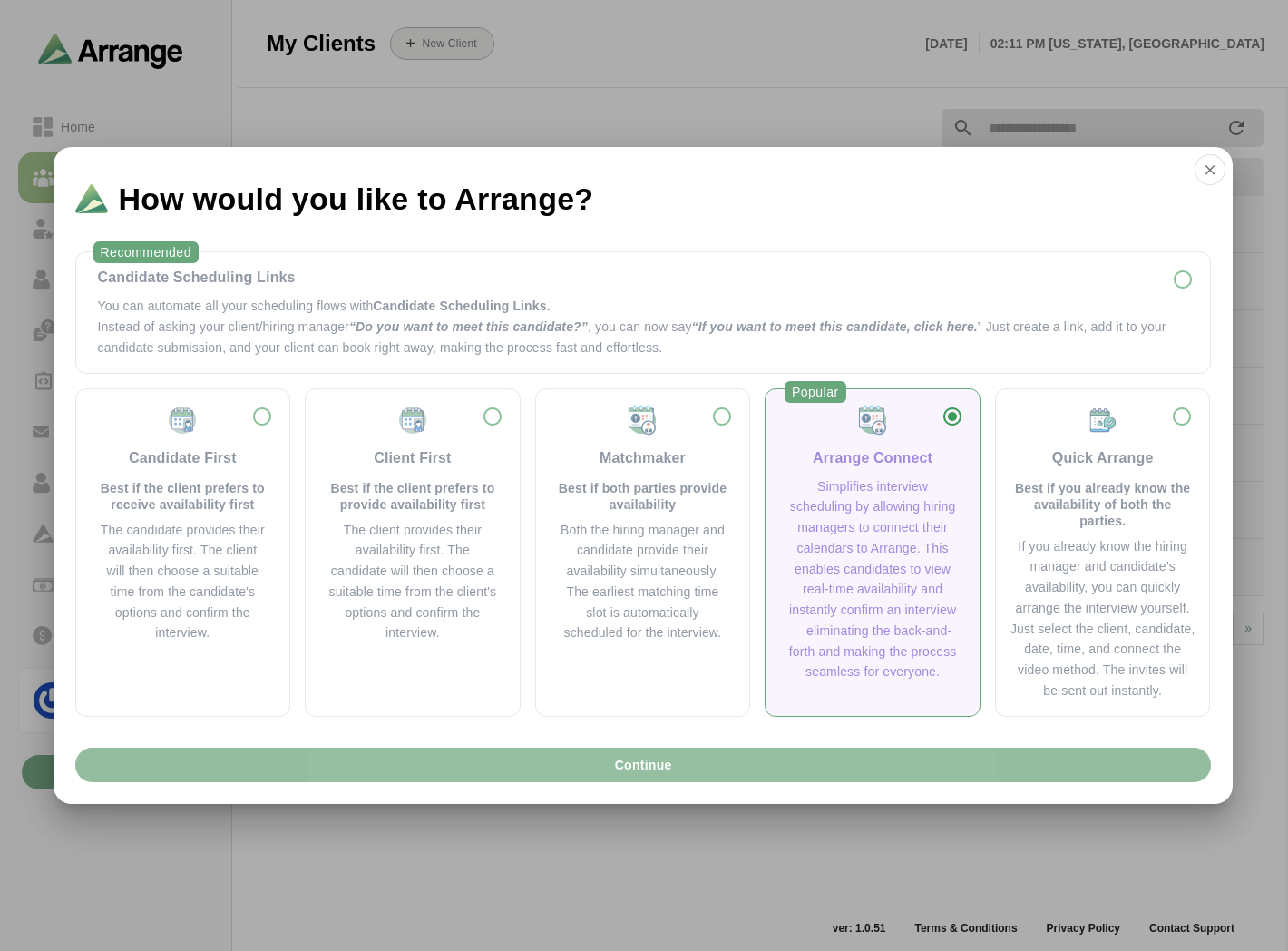
click at [643, 760] on span "Continue" at bounding box center [643, 765] width 58 height 35
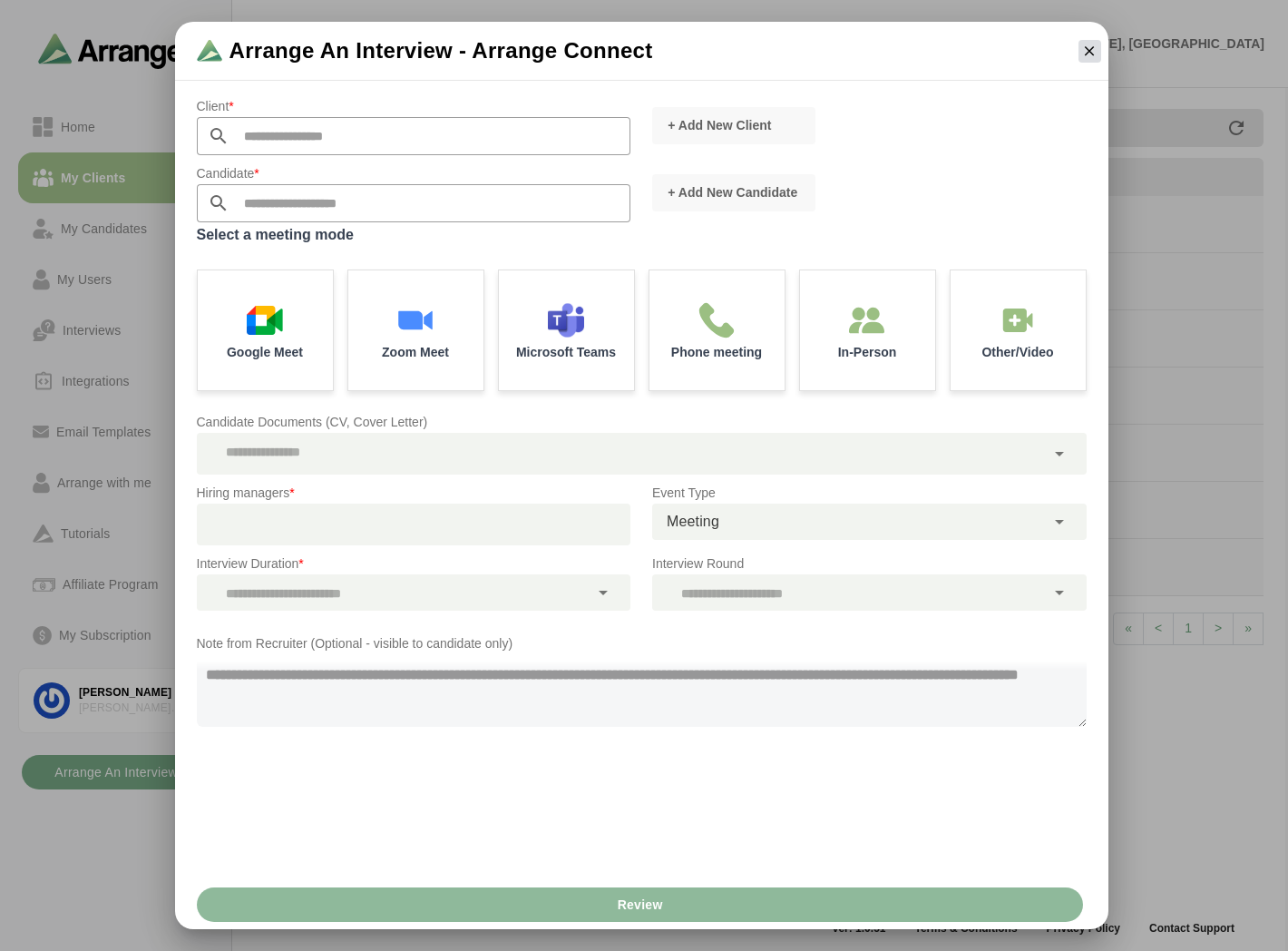
click at [1093, 58] on icon "button" at bounding box center [1089, 51] width 16 height 16
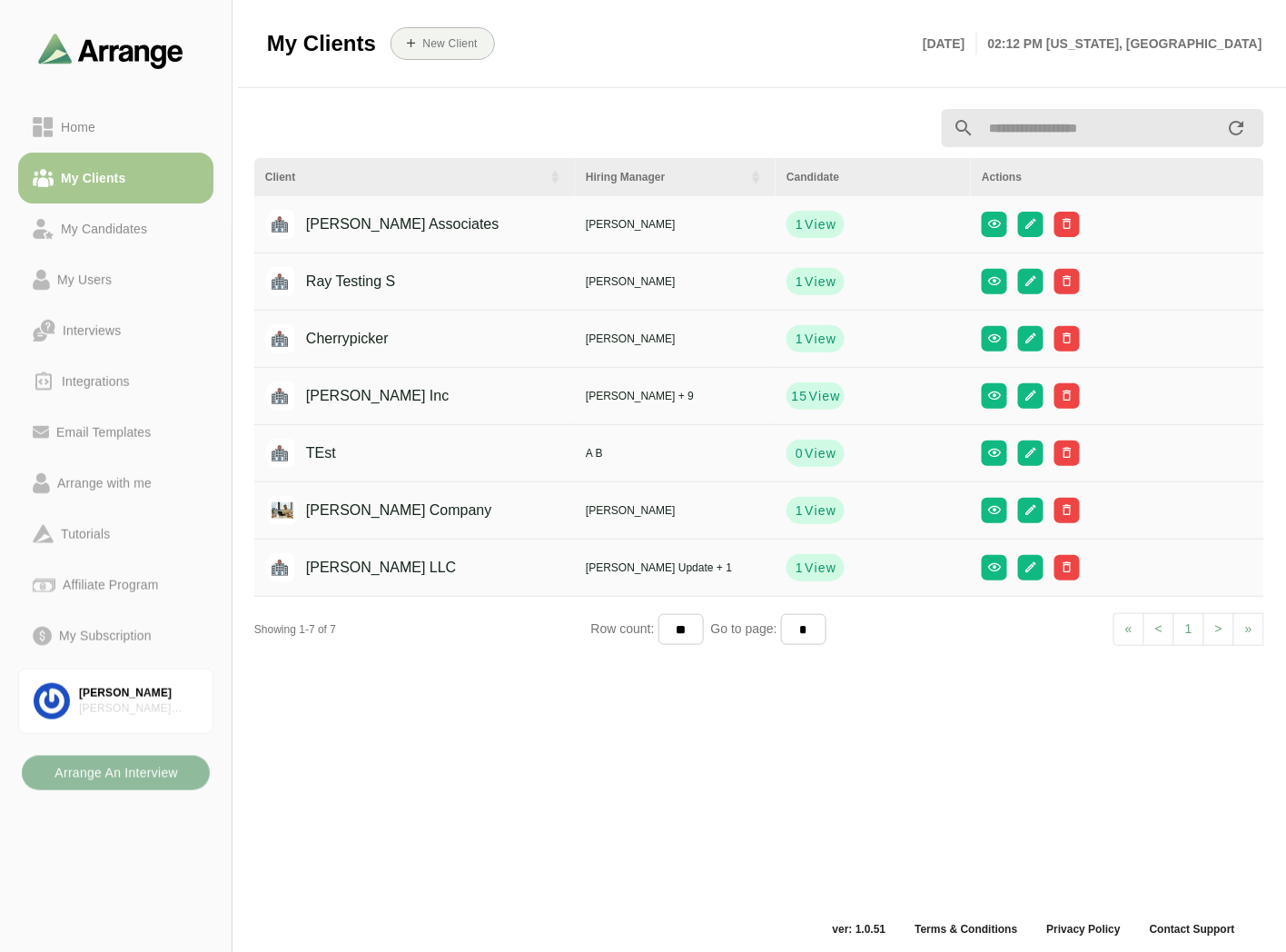
click at [140, 770] on b "Arrange An Interview" at bounding box center [116, 773] width 124 height 35
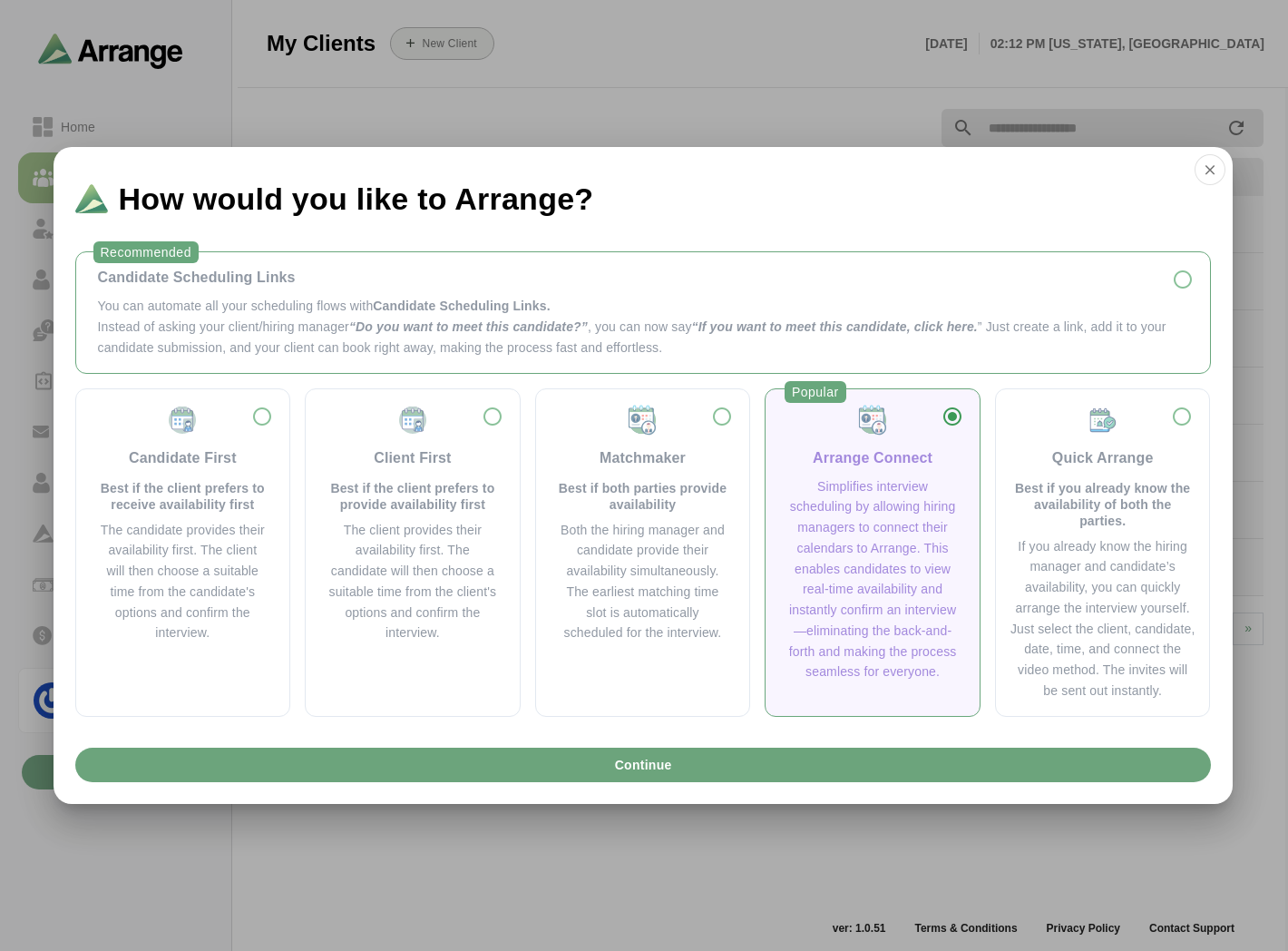
click at [370, 316] on p "Instead of asking your client/hiring manager “Do you want to meet this candidat…" at bounding box center [643, 337] width 1090 height 42
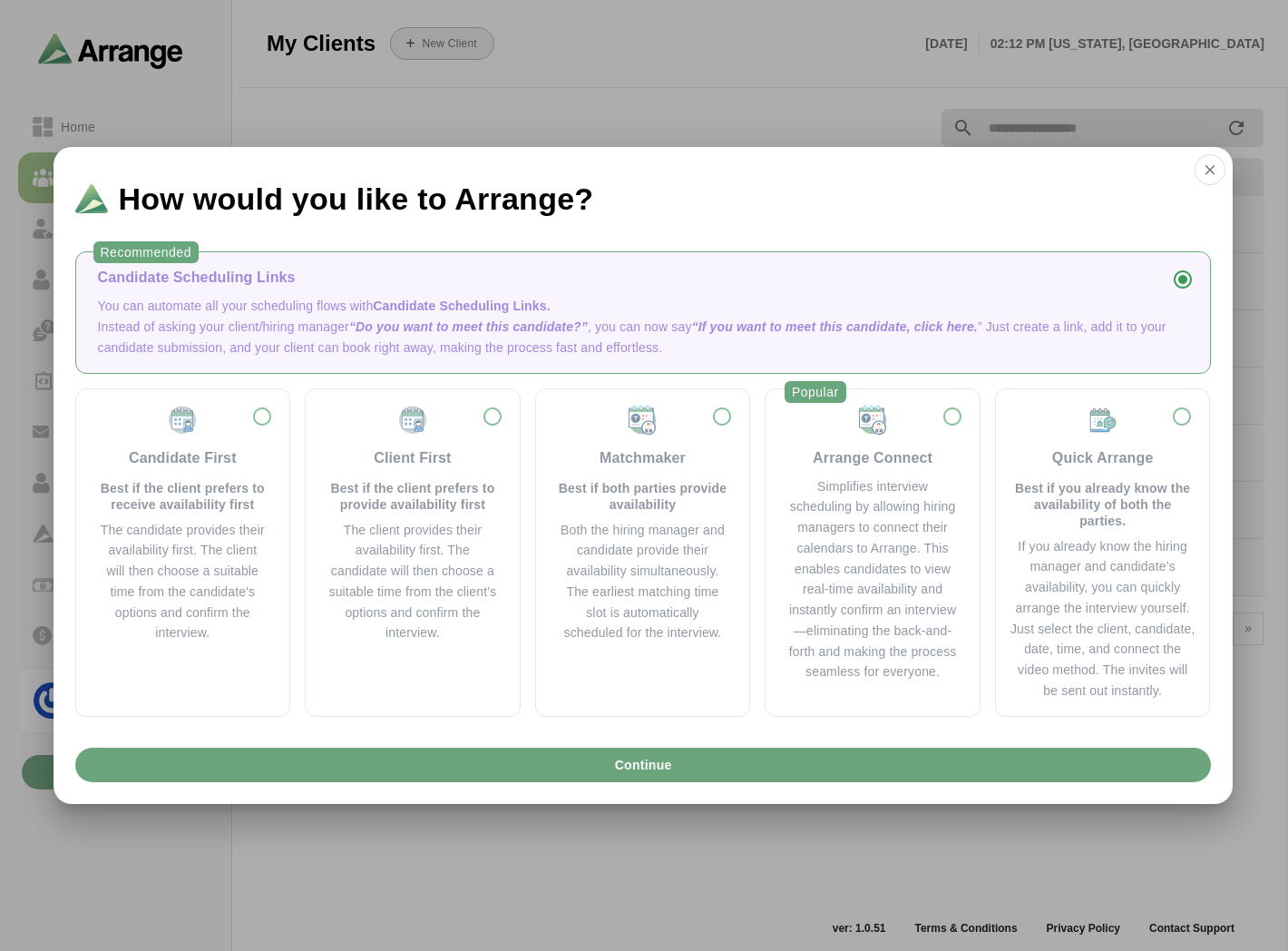
click at [386, 316] on p "Instead of asking your client/hiring manager “Do you want to meet this candidat…" at bounding box center [643, 337] width 1090 height 42
click at [410, 472] on div "Client First Best if the client prefers to provide availability first" at bounding box center [412, 458] width 170 height 109
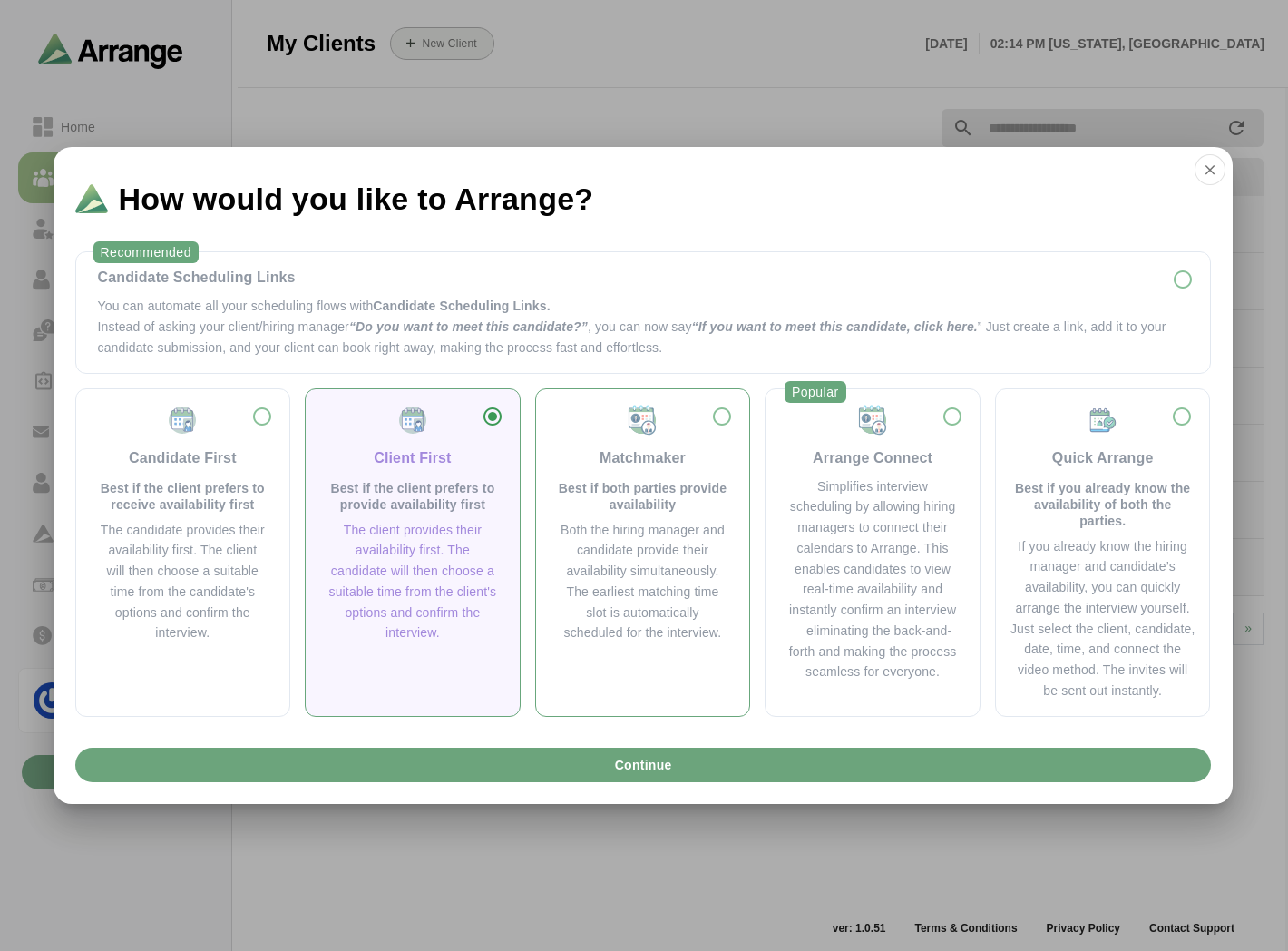
click at [593, 475] on div "Matchmaker Best if both parties provide availability" at bounding box center [643, 458] width 170 height 109
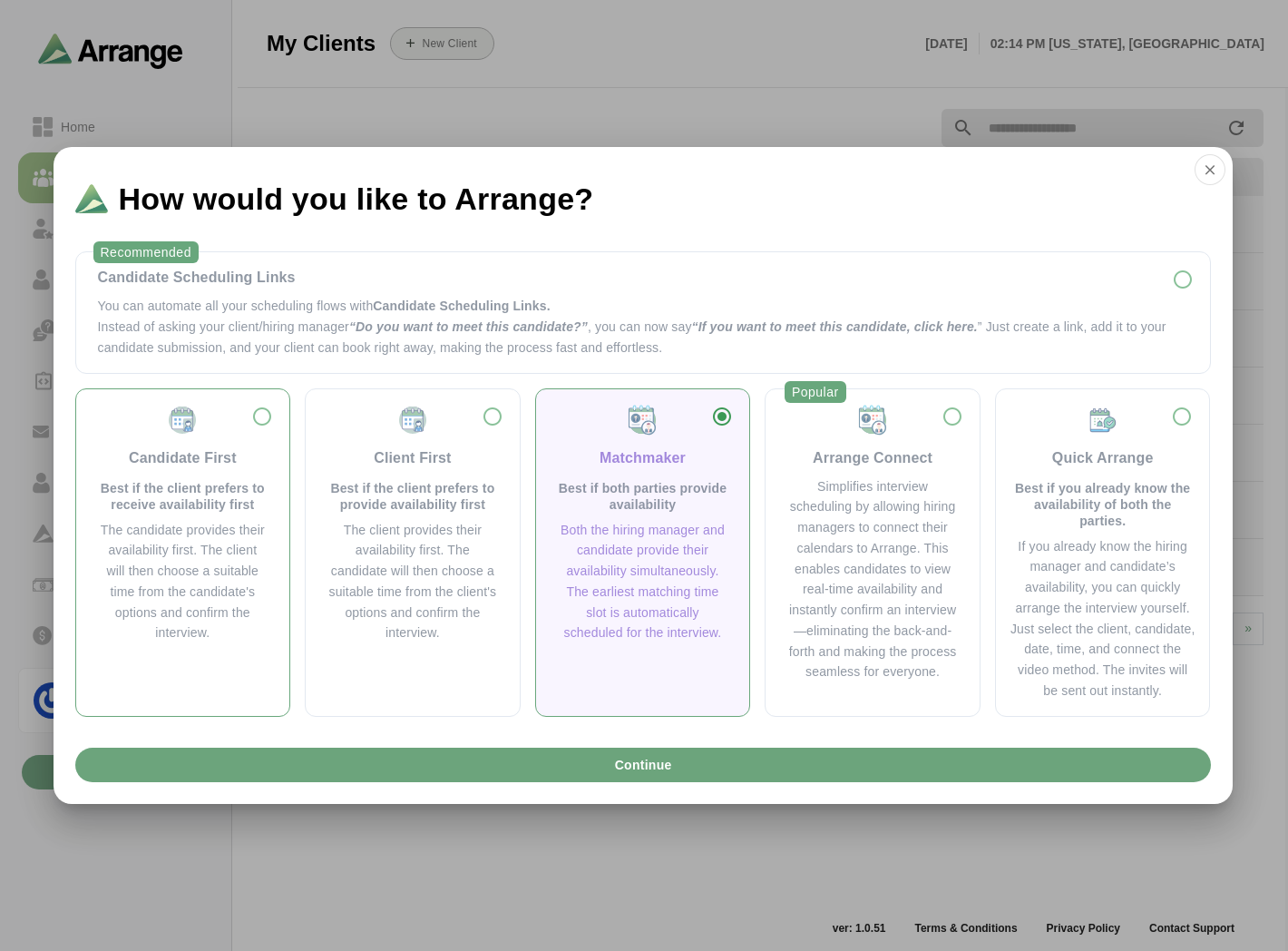
click at [161, 496] on p "Best if the client prefers to receive availability first" at bounding box center [182, 496] width 170 height 33
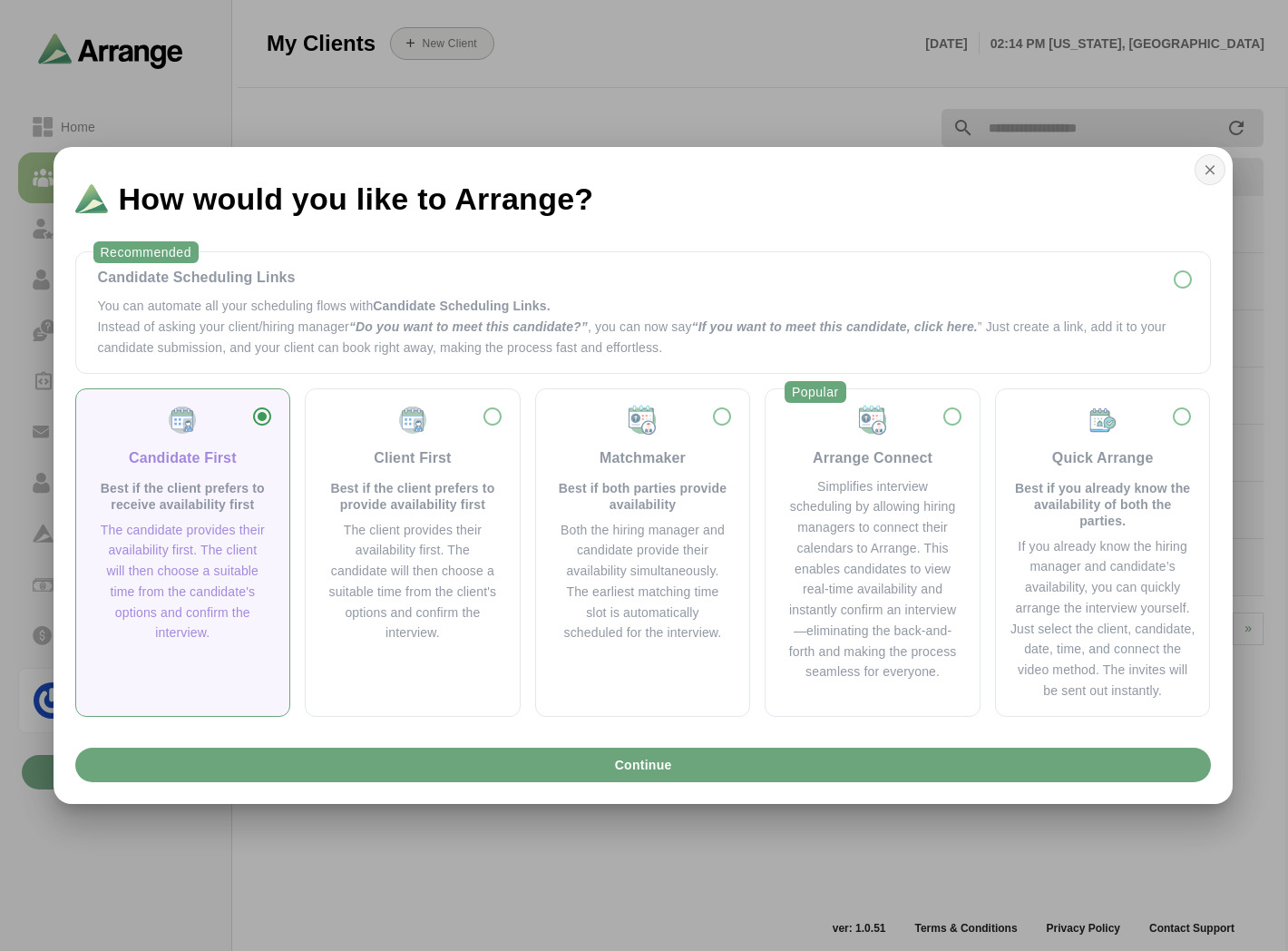
click at [1201, 173] on icon "button" at bounding box center [1210, 170] width 16 height 16
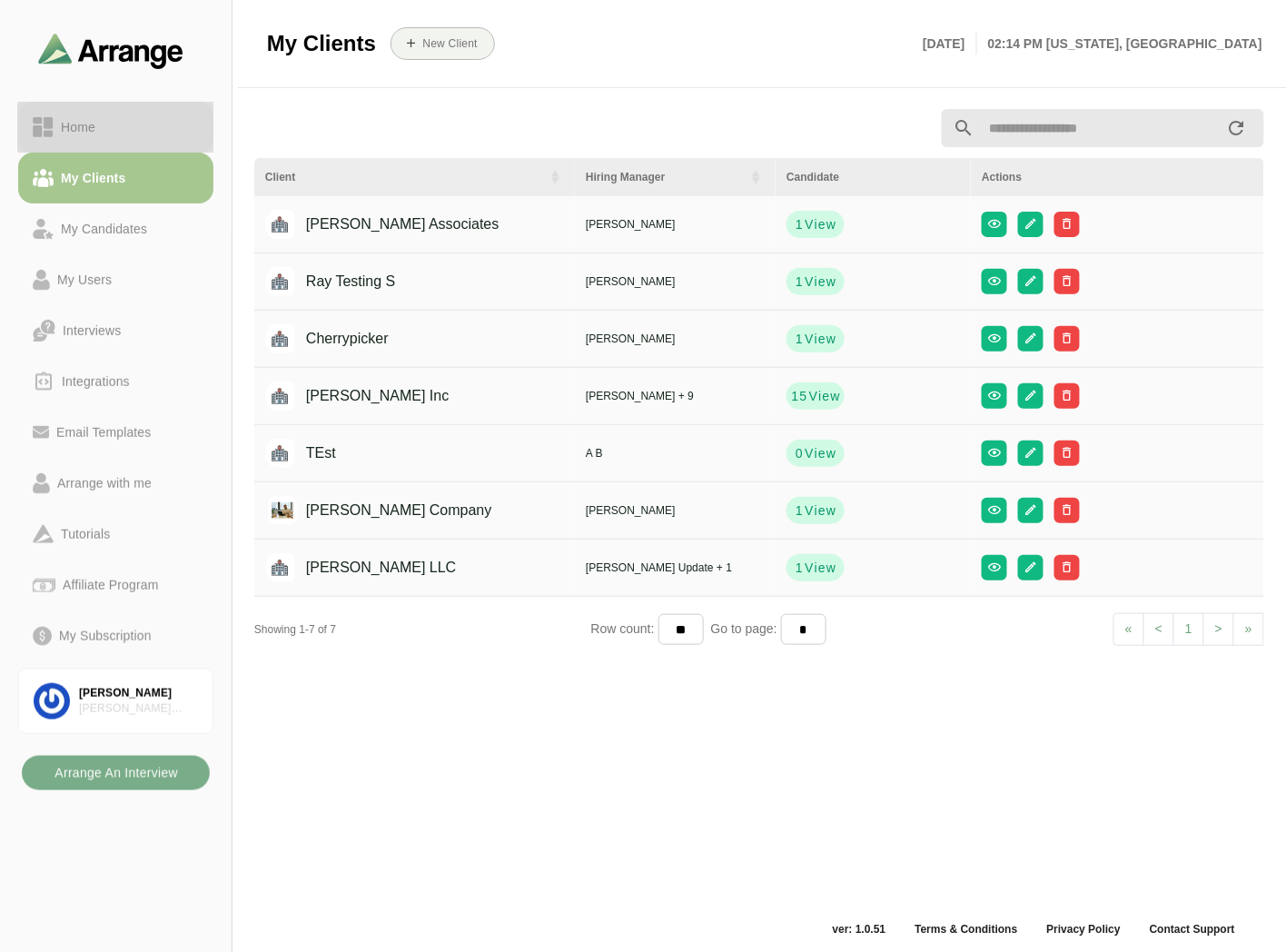
click at [76, 131] on div "Home" at bounding box center [78, 127] width 49 height 22
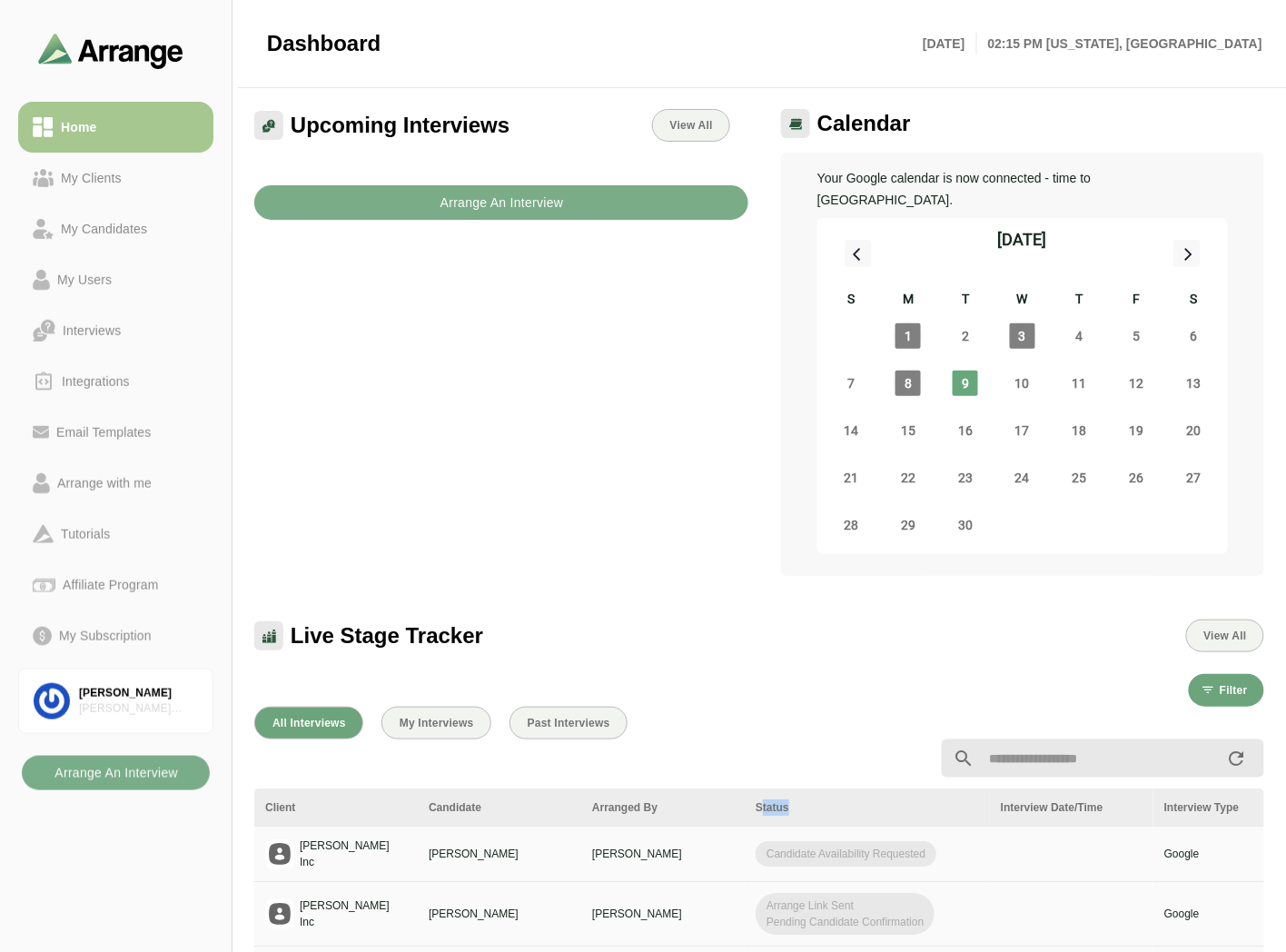
drag, startPoint x: 764, startPoint y: 787, endPoint x: 813, endPoint y: 779, distance: 49.6
click at [813, 800] on div "Status" at bounding box center [867, 808] width 224 height 16
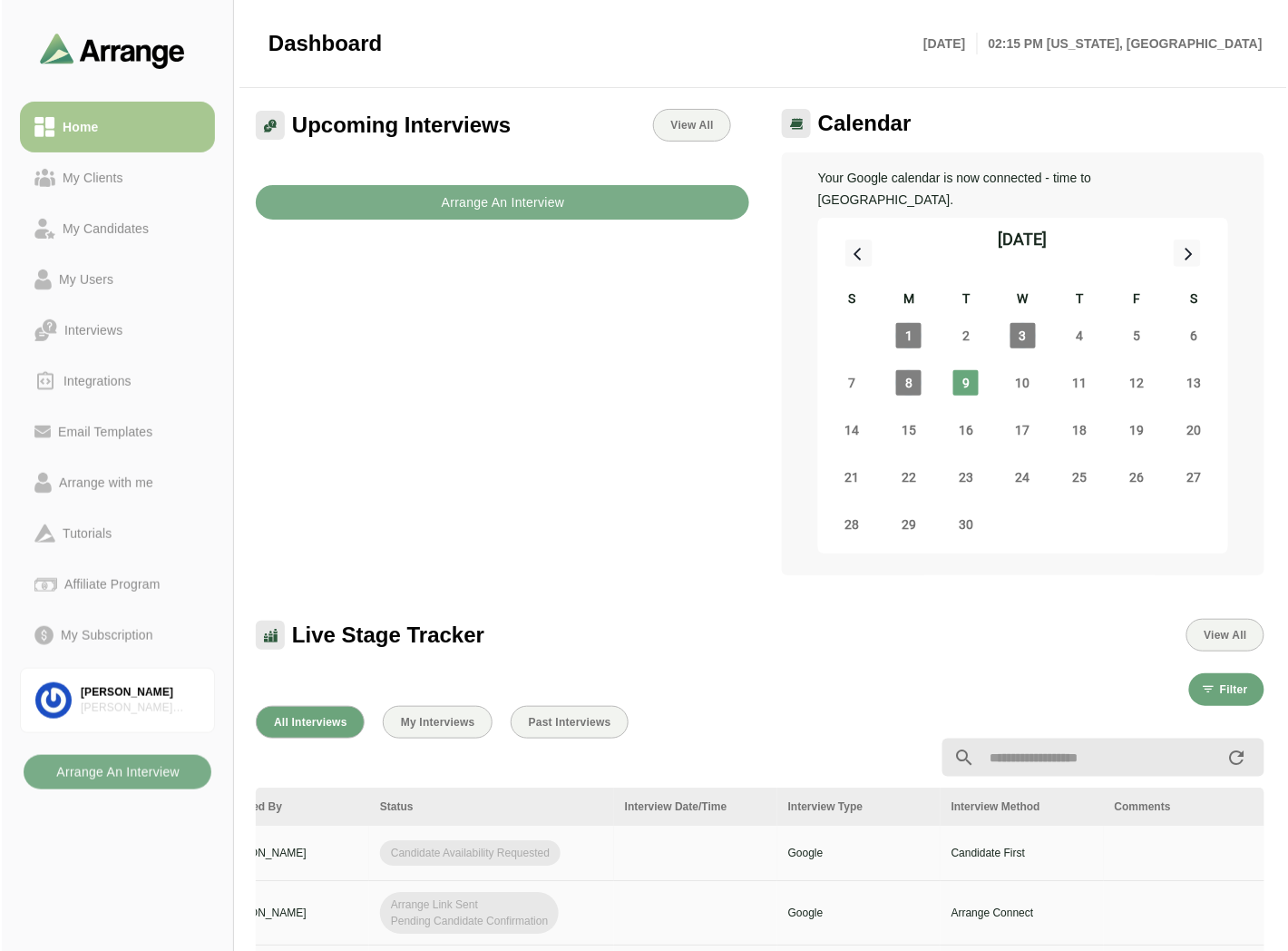
scroll to position [0, 726]
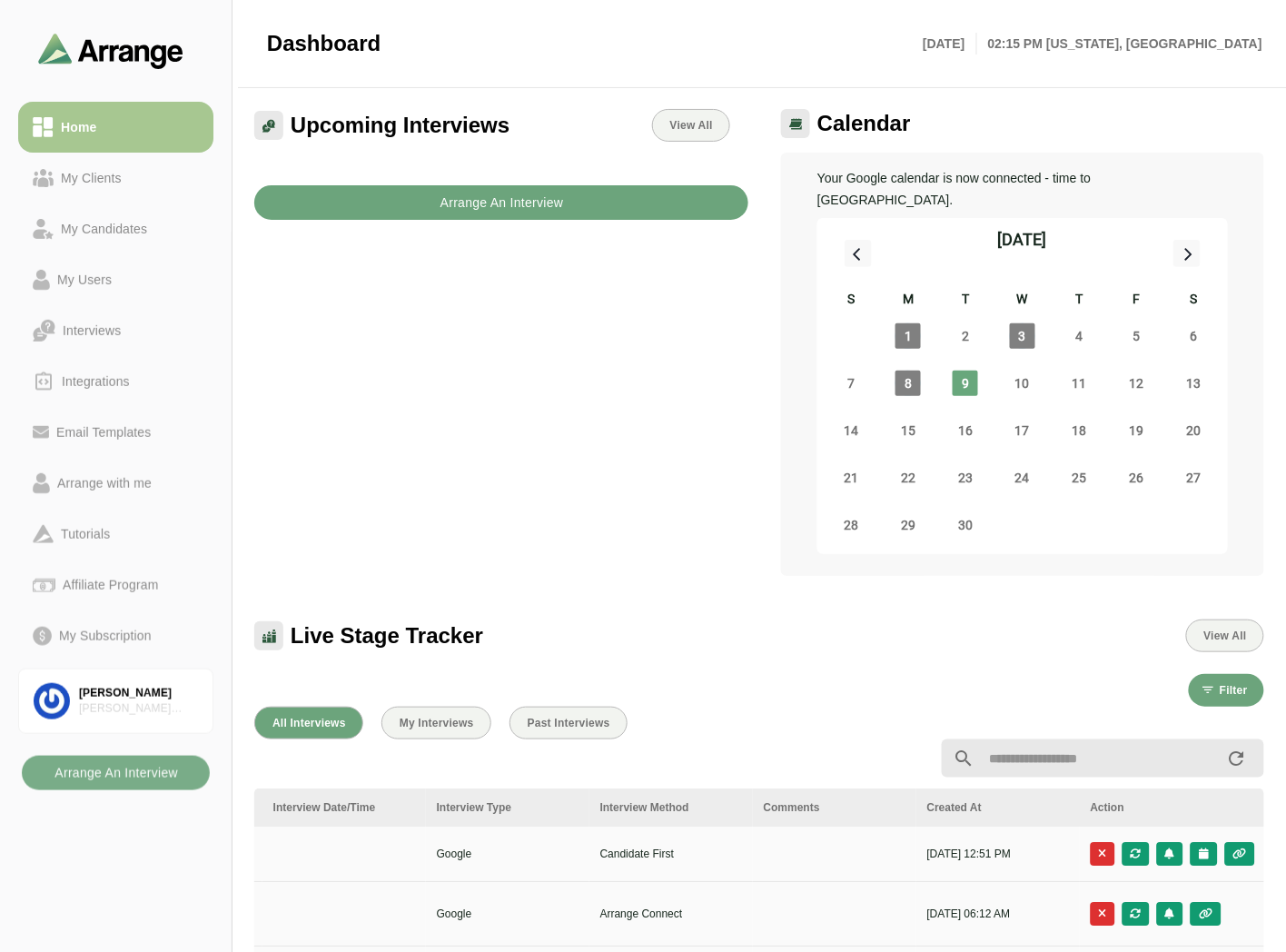
click at [486, 197] on b "Arrange An Interview" at bounding box center [502, 203] width 124 height 35
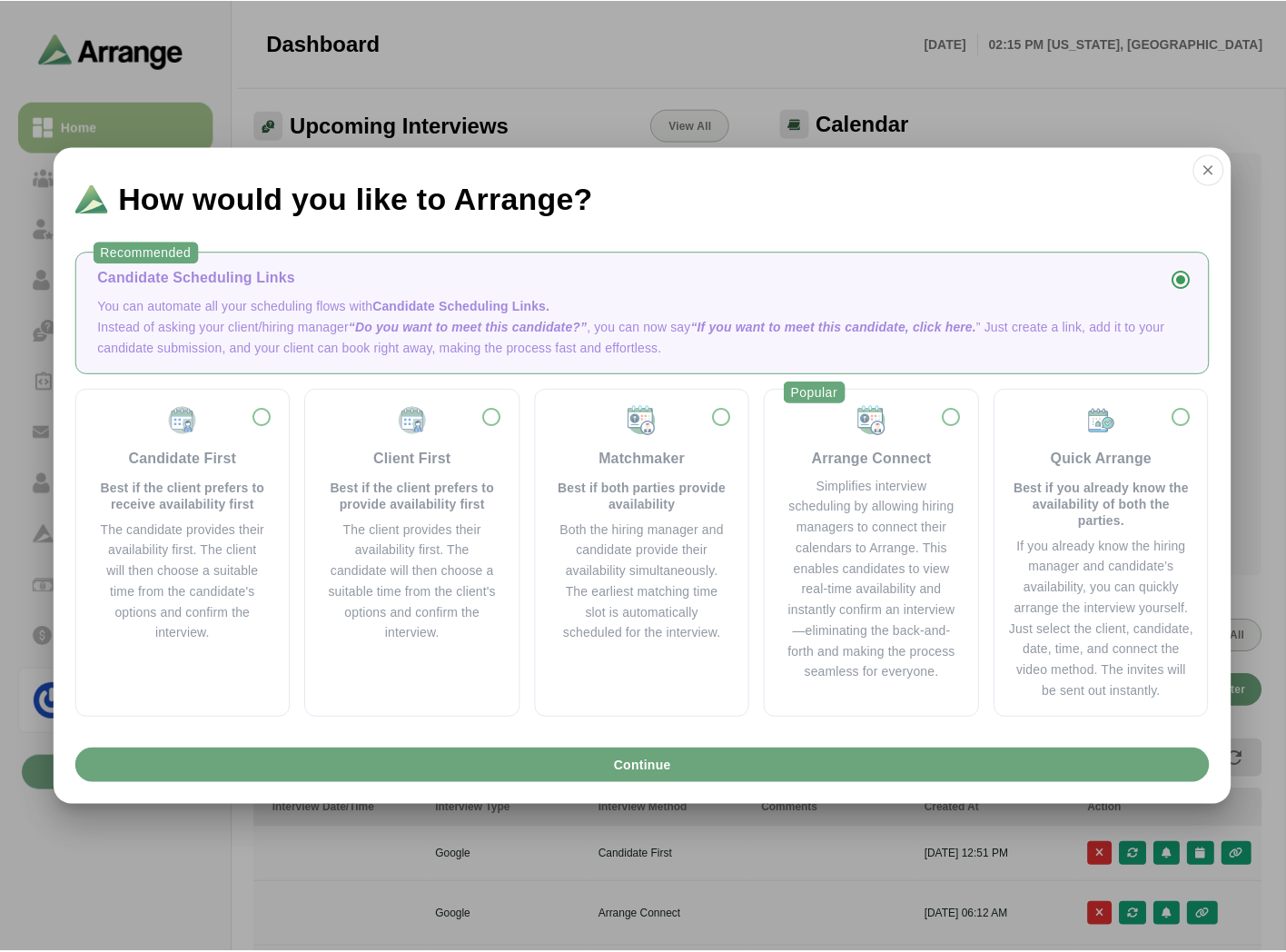
scroll to position [0, 727]
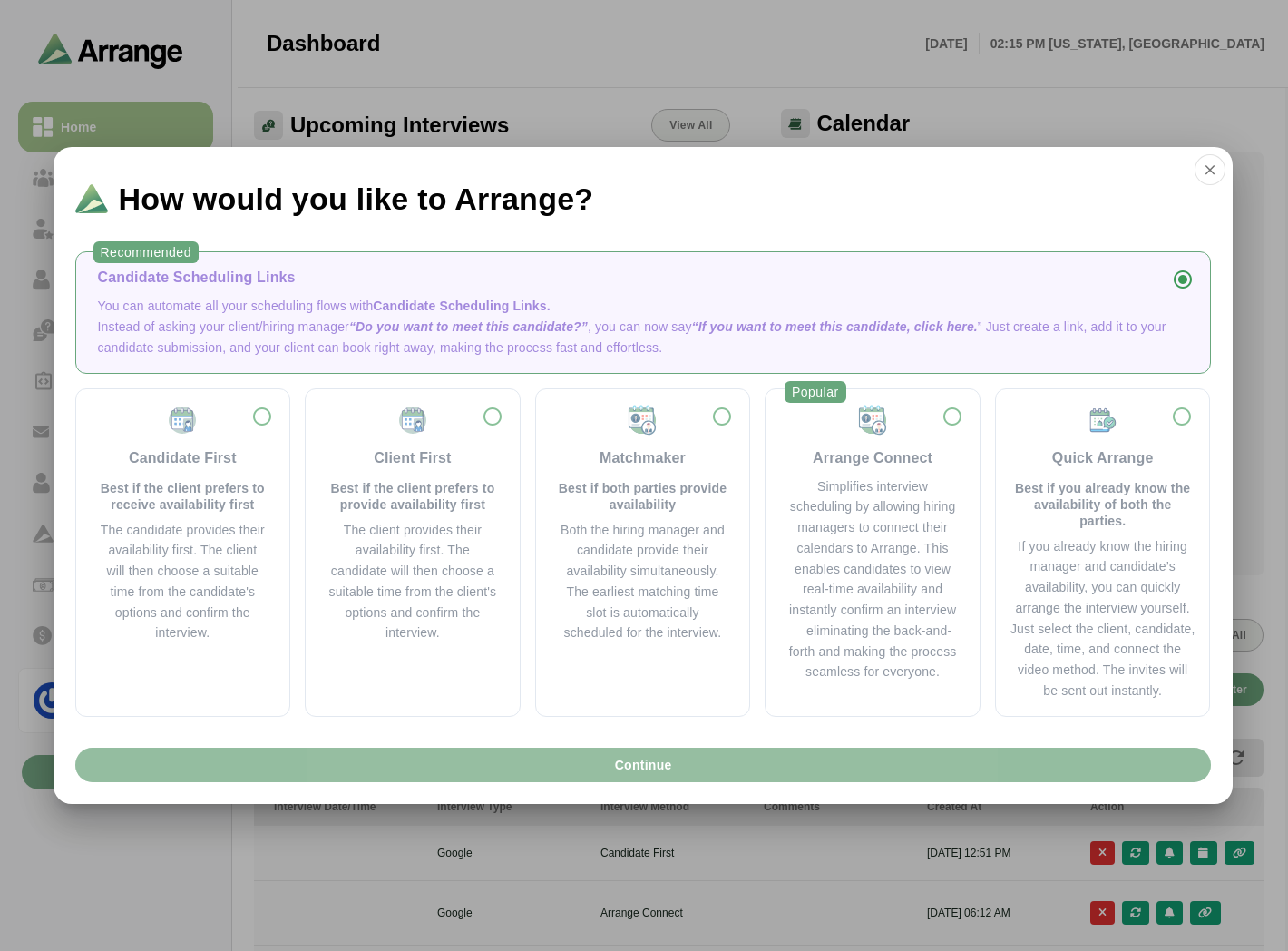
click at [546, 763] on button "Continue" at bounding box center [644, 765] width 1136 height 35
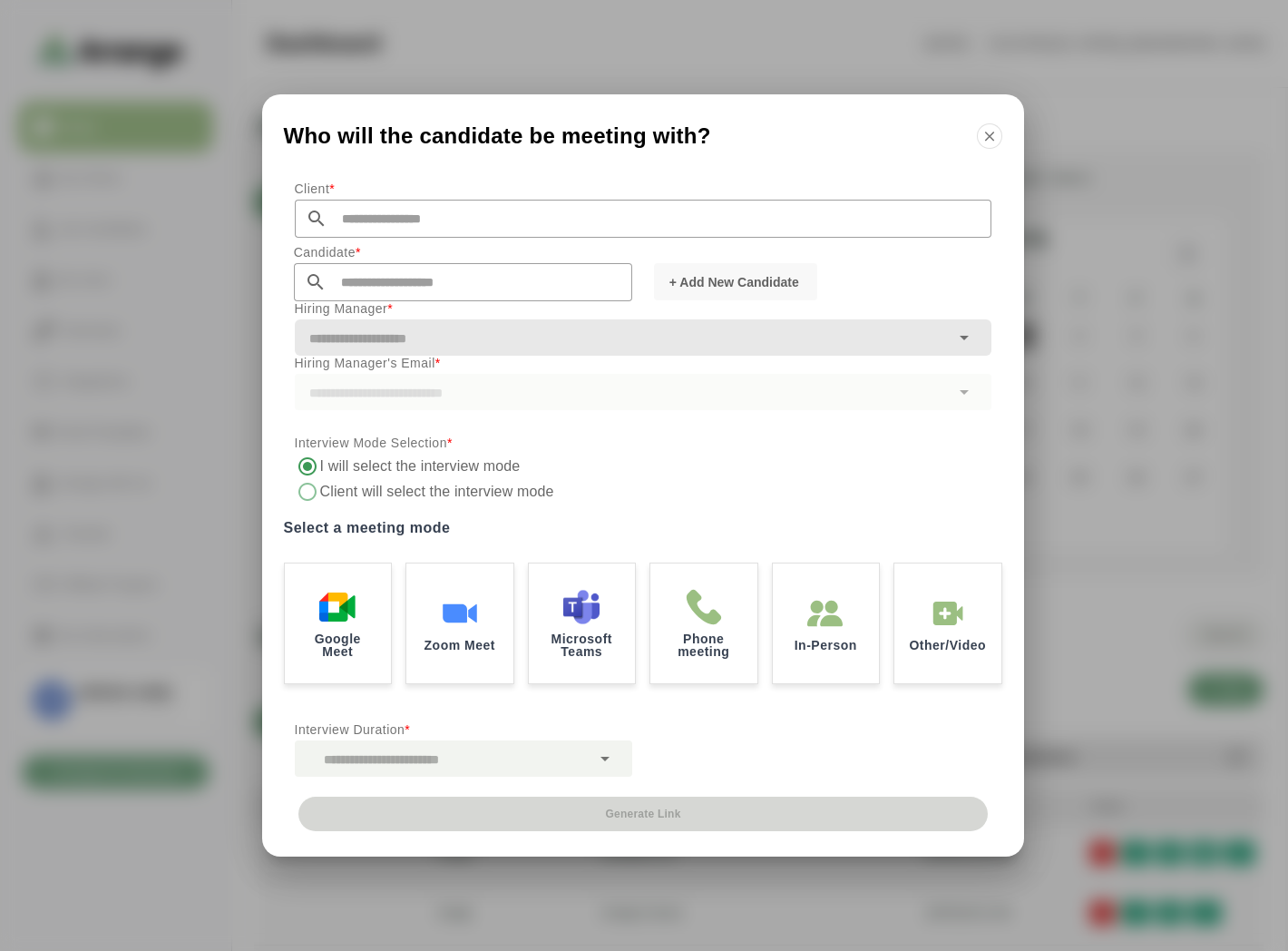
click at [366, 222] on input "text" at bounding box center [659, 219] width 664 height 38
click at [360, 240] on li "[PERSON_NAME] Inc" at bounding box center [469, 247] width 350 height 37
type input "*******"
click at [345, 277] on input "text" at bounding box center [479, 283] width 305 height 38
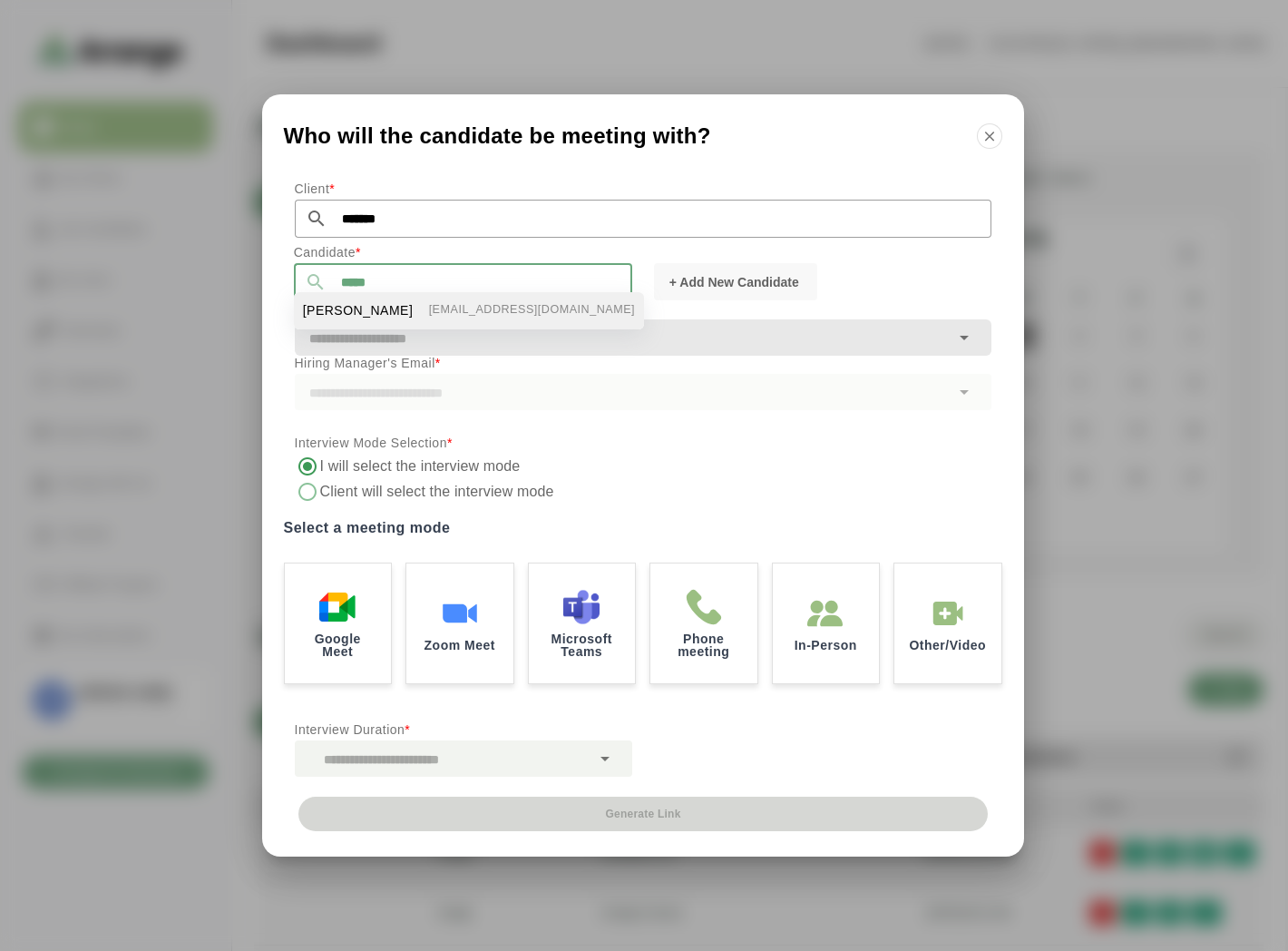
click at [366, 305] on span "[PERSON_NAME]" at bounding box center [357, 310] width 110 height 19
type input "**********"
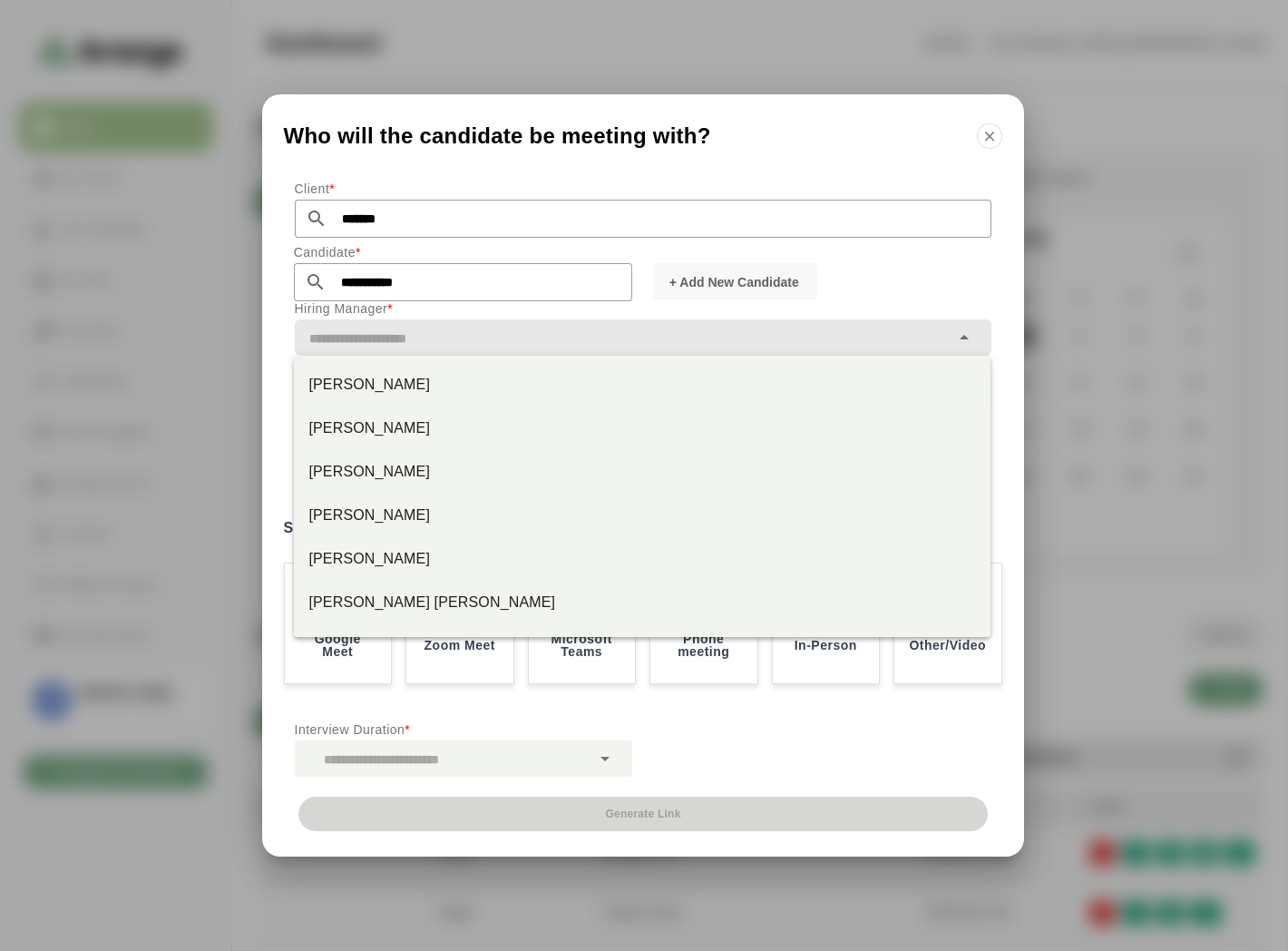
click at [420, 338] on input "text" at bounding box center [622, 338] width 654 height 26
click at [388, 387] on div "[PERSON_NAME]" at bounding box center [642, 385] width 667 height 22
type input "*********"
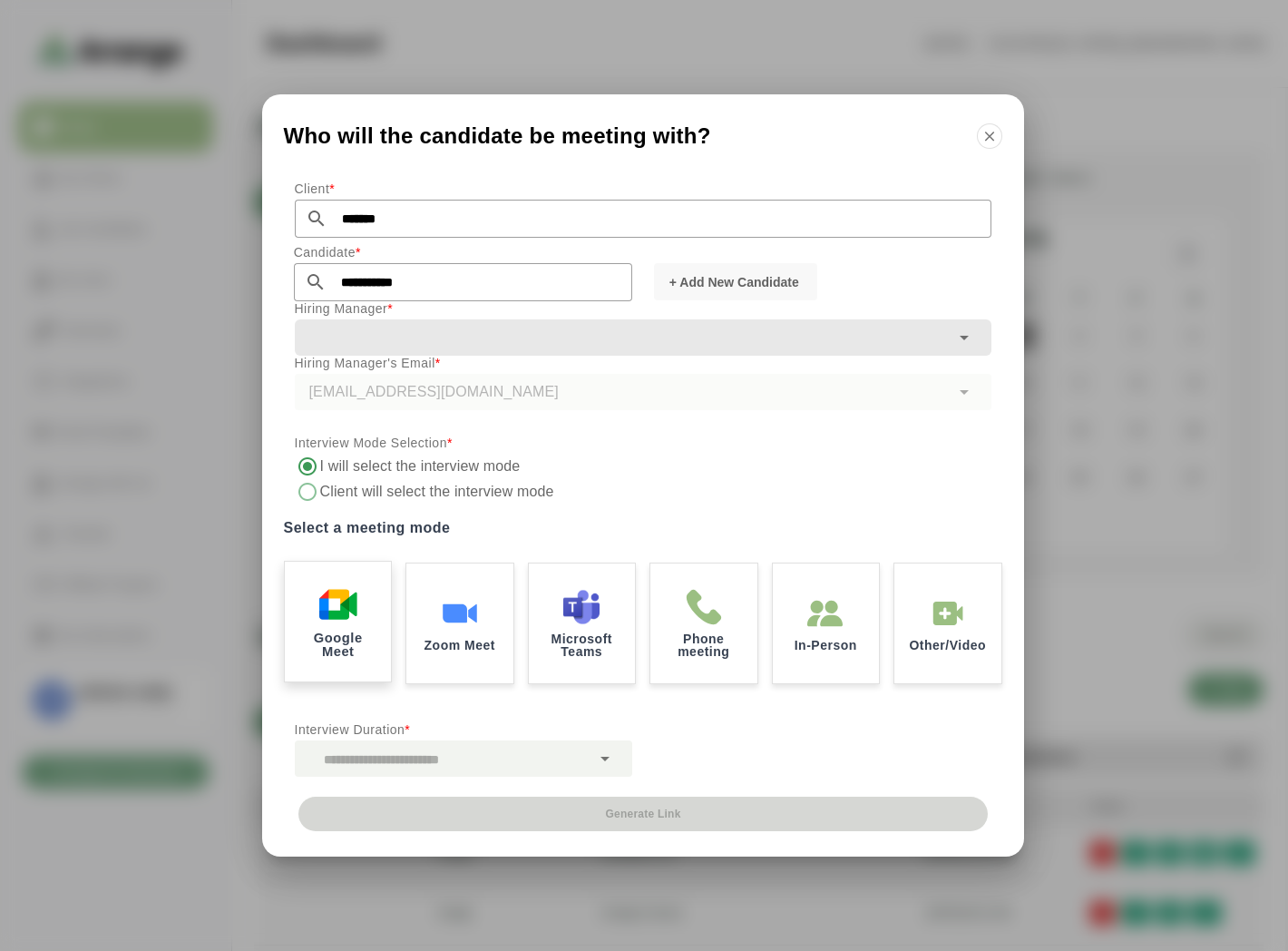
click at [358, 612] on div "Google Meet" at bounding box center [337, 622] width 111 height 126
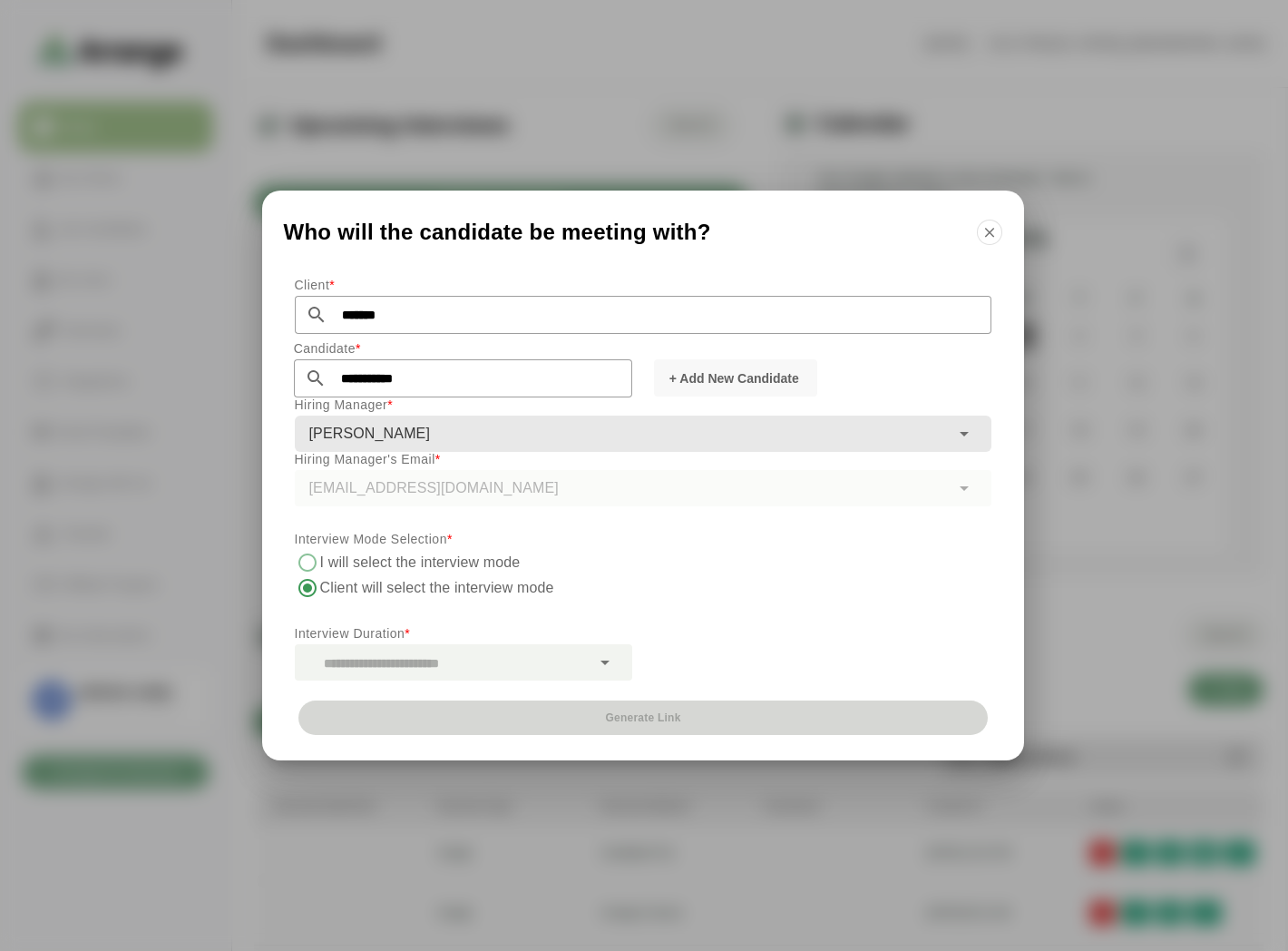
click at [345, 563] on label "I will select the interview mode" at bounding box center [420, 563] width 201 height 26
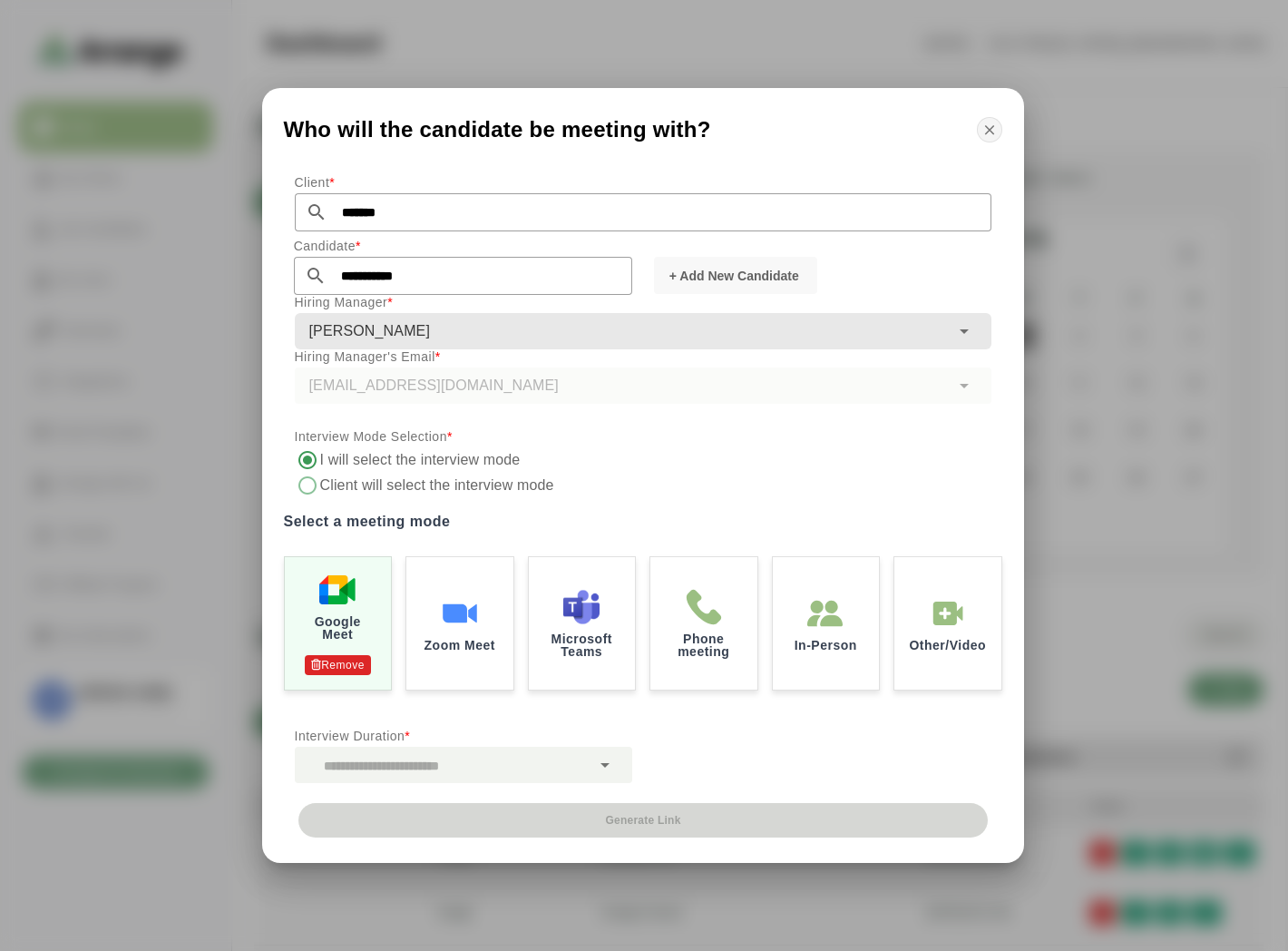
click at [989, 130] on icon "button" at bounding box center [990, 129] width 16 height 16
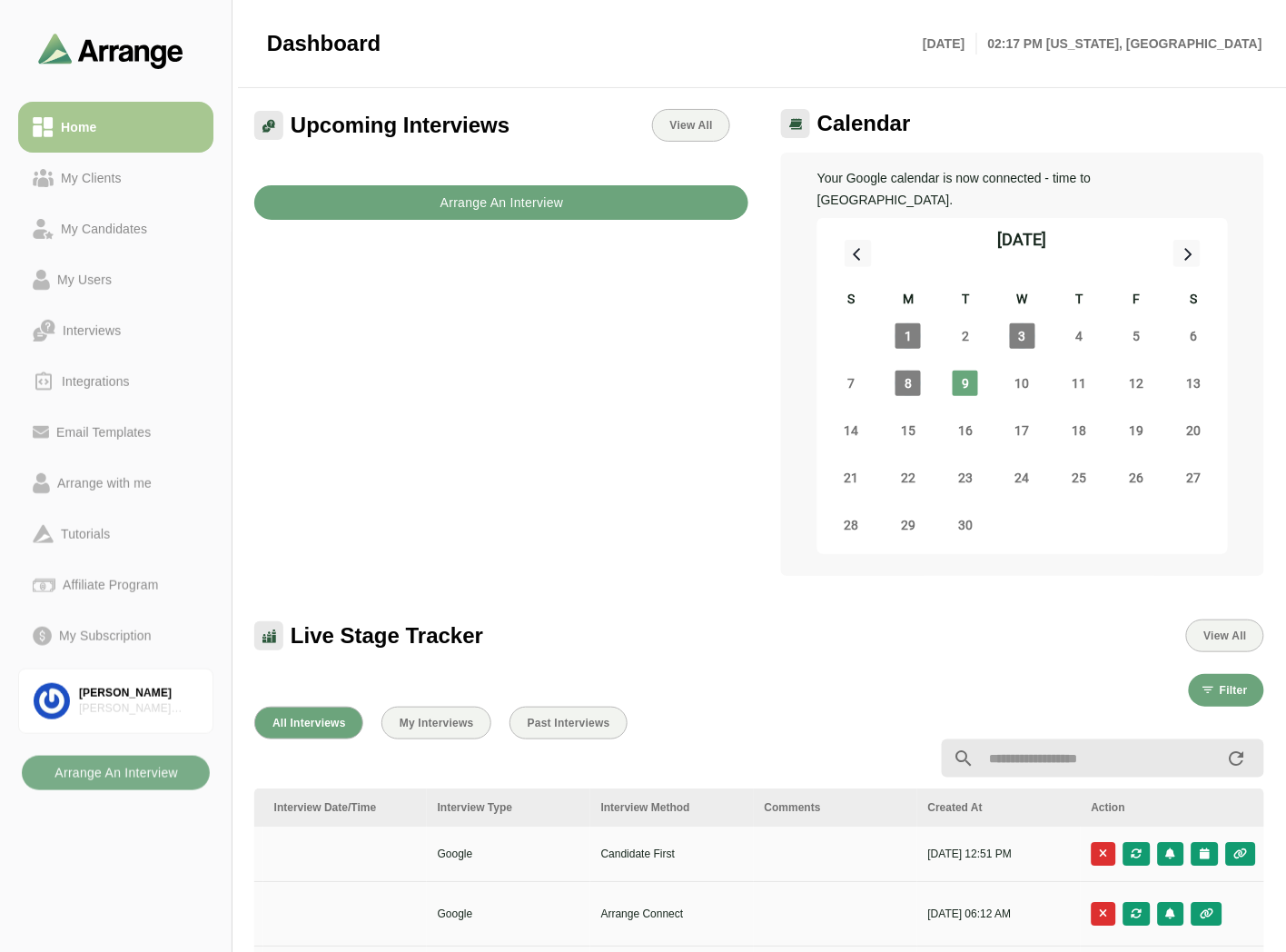
click at [523, 203] on b "Arrange An Interview" at bounding box center [502, 203] width 124 height 35
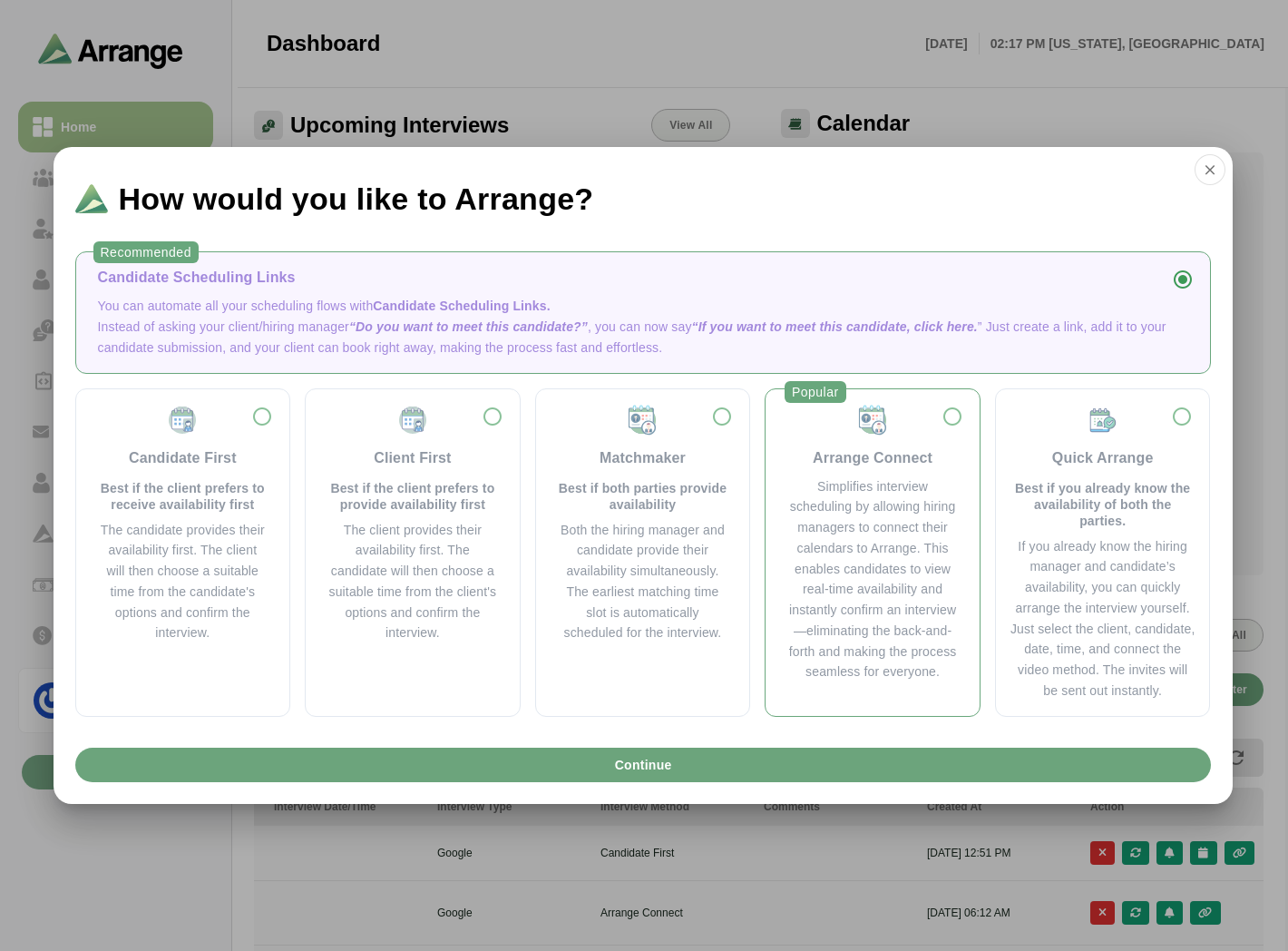
click at [818, 499] on div "Simplifies interview scheduling by allowing hiring managers to connect their ca…" at bounding box center [872, 579] width 170 height 207
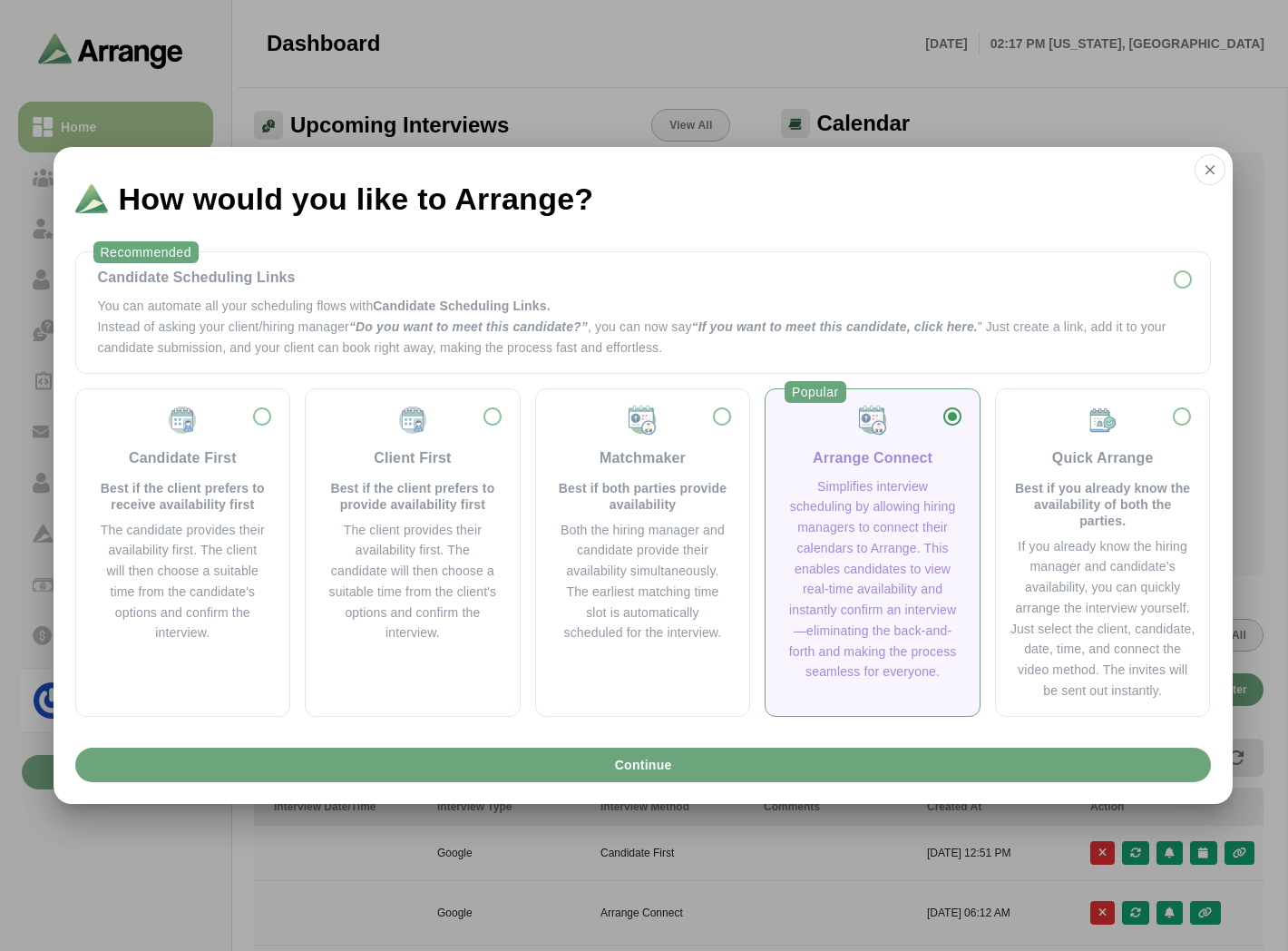
click at [901, 472] on div "Arrange Connect Simplifies interview scheduling by allowing hiring managers to …" at bounding box center [872, 543] width 185 height 279
click at [584, 348] on p "Instead of asking your client/hiring manager “Do you want to meet this candidat…" at bounding box center [643, 337] width 1090 height 42
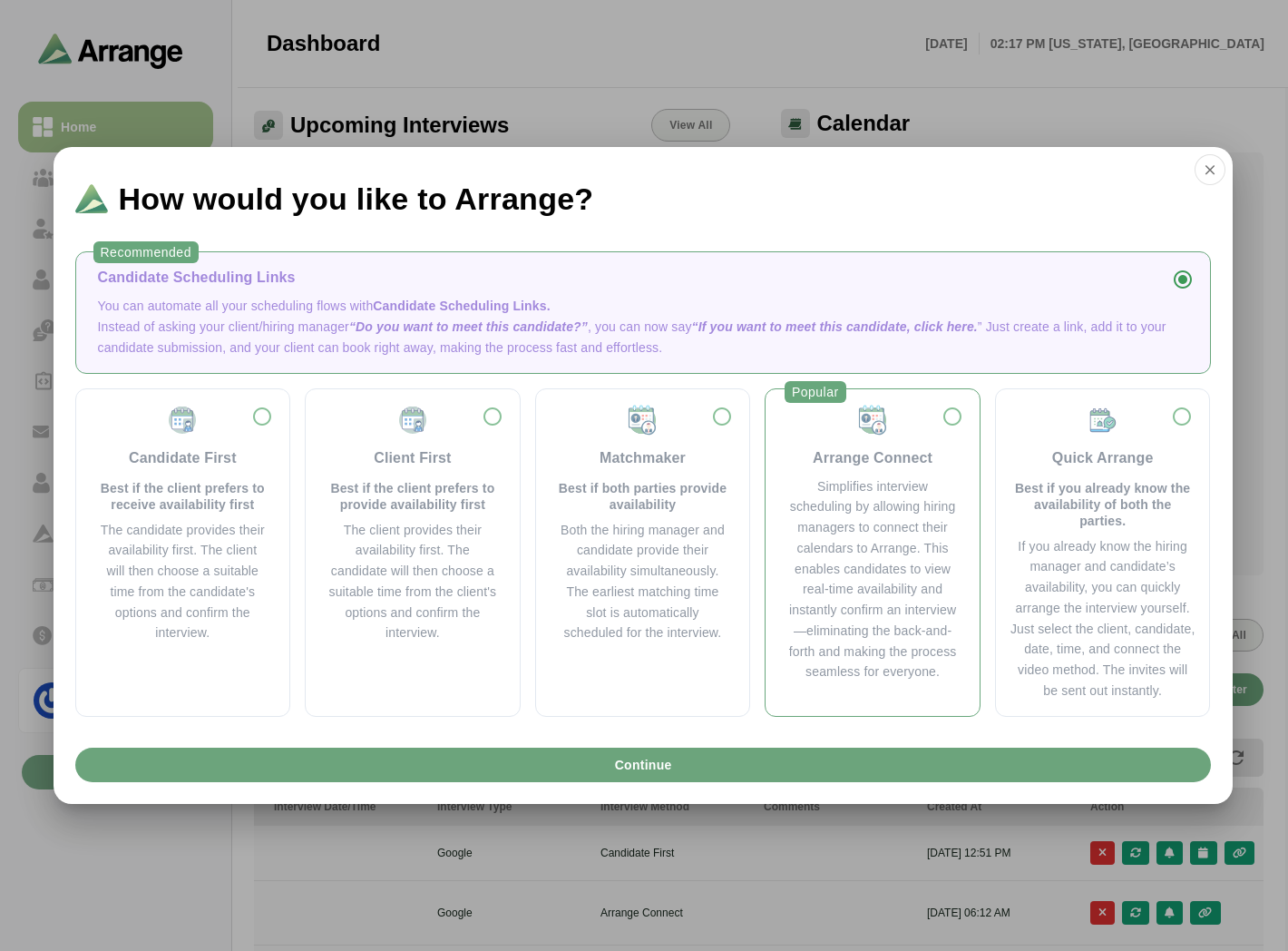
click at [838, 476] on div "Simplifies interview scheduling by allowing hiring managers to connect their ca…" at bounding box center [872, 579] width 170 height 207
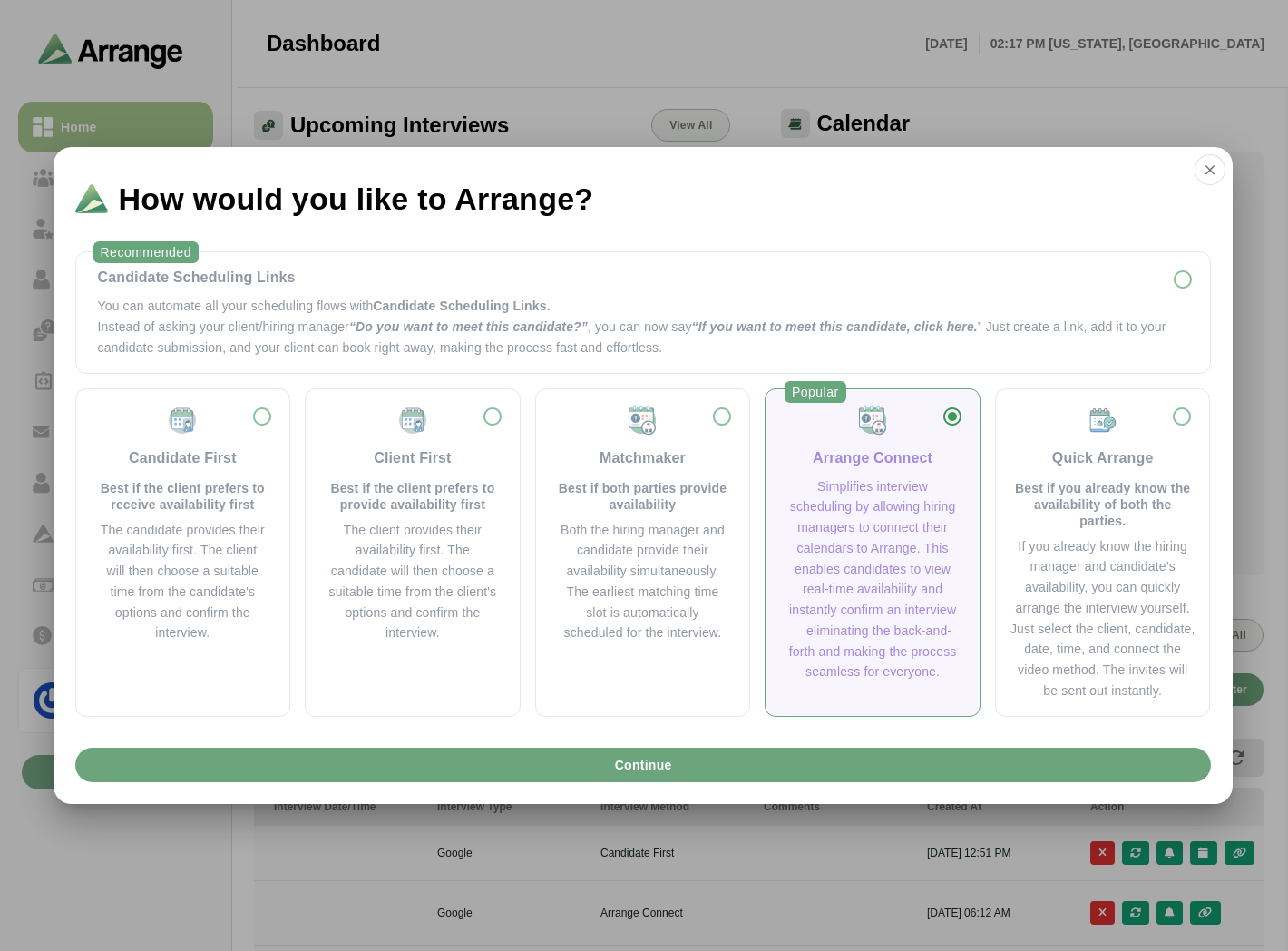
click at [831, 465] on div "Arrange Connect" at bounding box center [872, 459] width 119 height 22
click at [847, 479] on div "Simplifies interview scheduling by allowing hiring managers to connect their ca…" at bounding box center [872, 579] width 170 height 207
click at [541, 308] on span "Candidate Scheduling Links." at bounding box center [461, 305] width 177 height 15
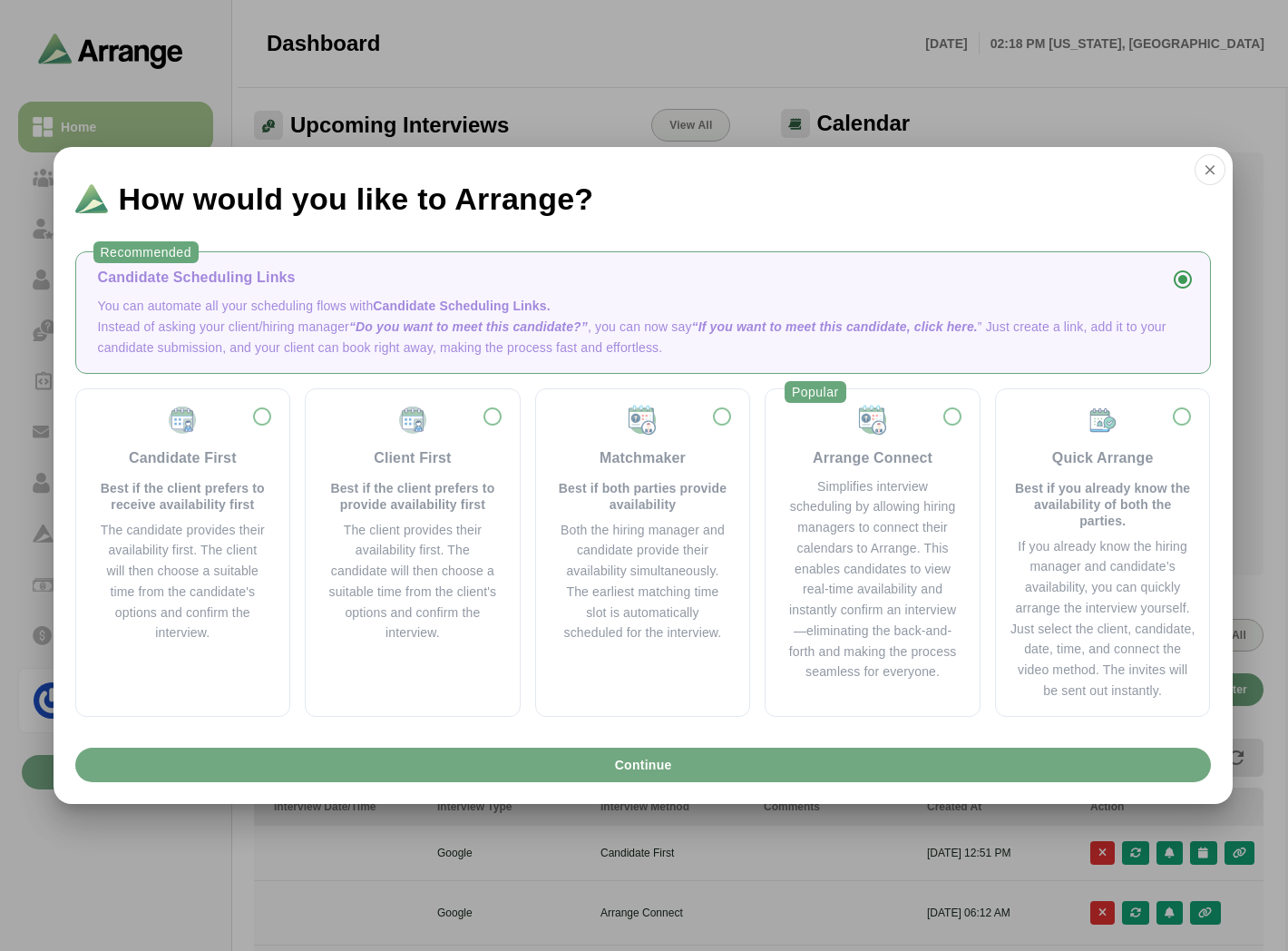
click at [614, 776] on span "Continue" at bounding box center [643, 765] width 58 height 35
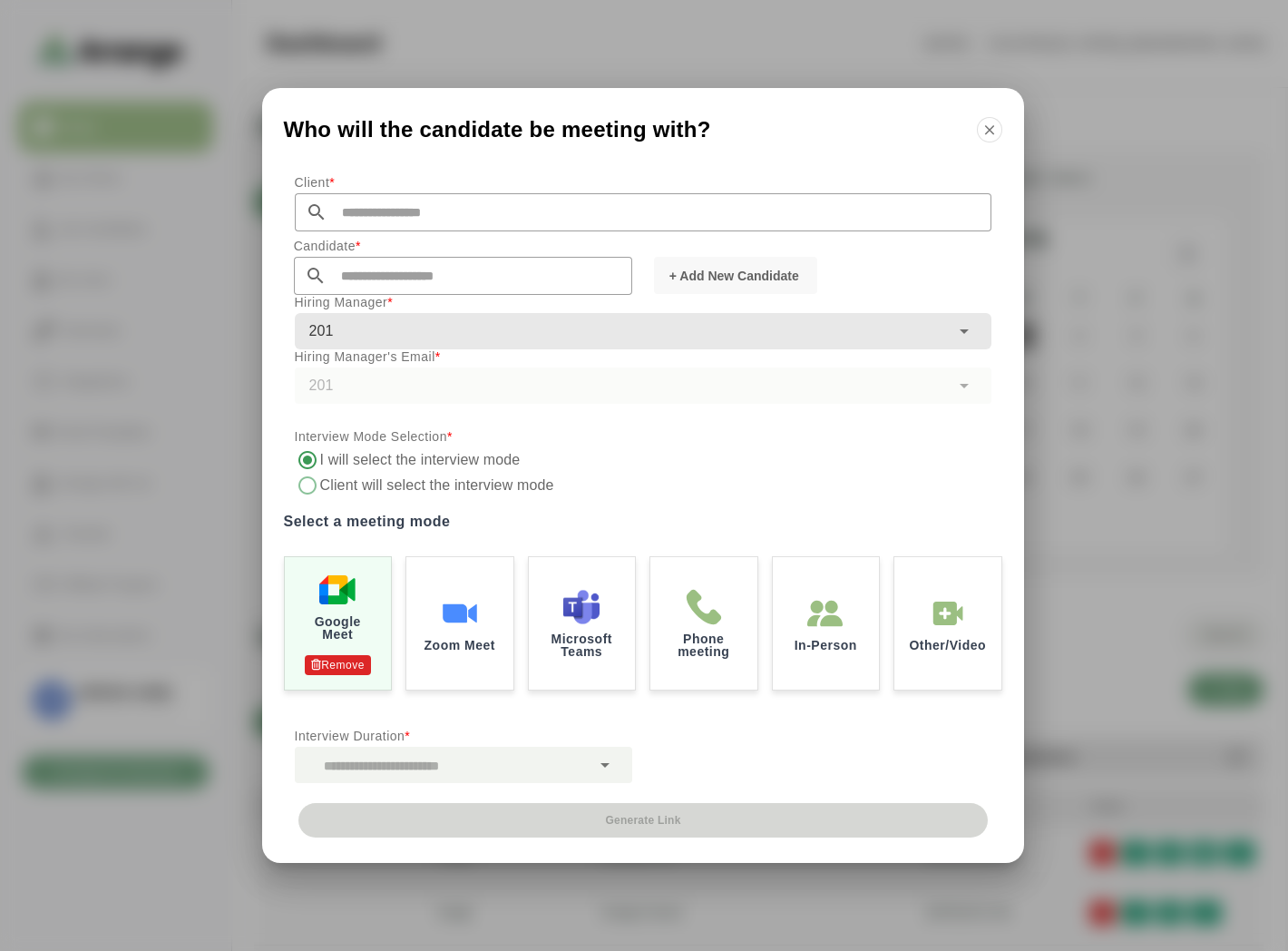
click at [451, 218] on input "text" at bounding box center [659, 212] width 664 height 38
click at [376, 233] on li "[PERSON_NAME] Inc" at bounding box center [469, 241] width 350 height 37
type input "*******"
click at [395, 269] on input "text" at bounding box center [479, 276] width 305 height 38
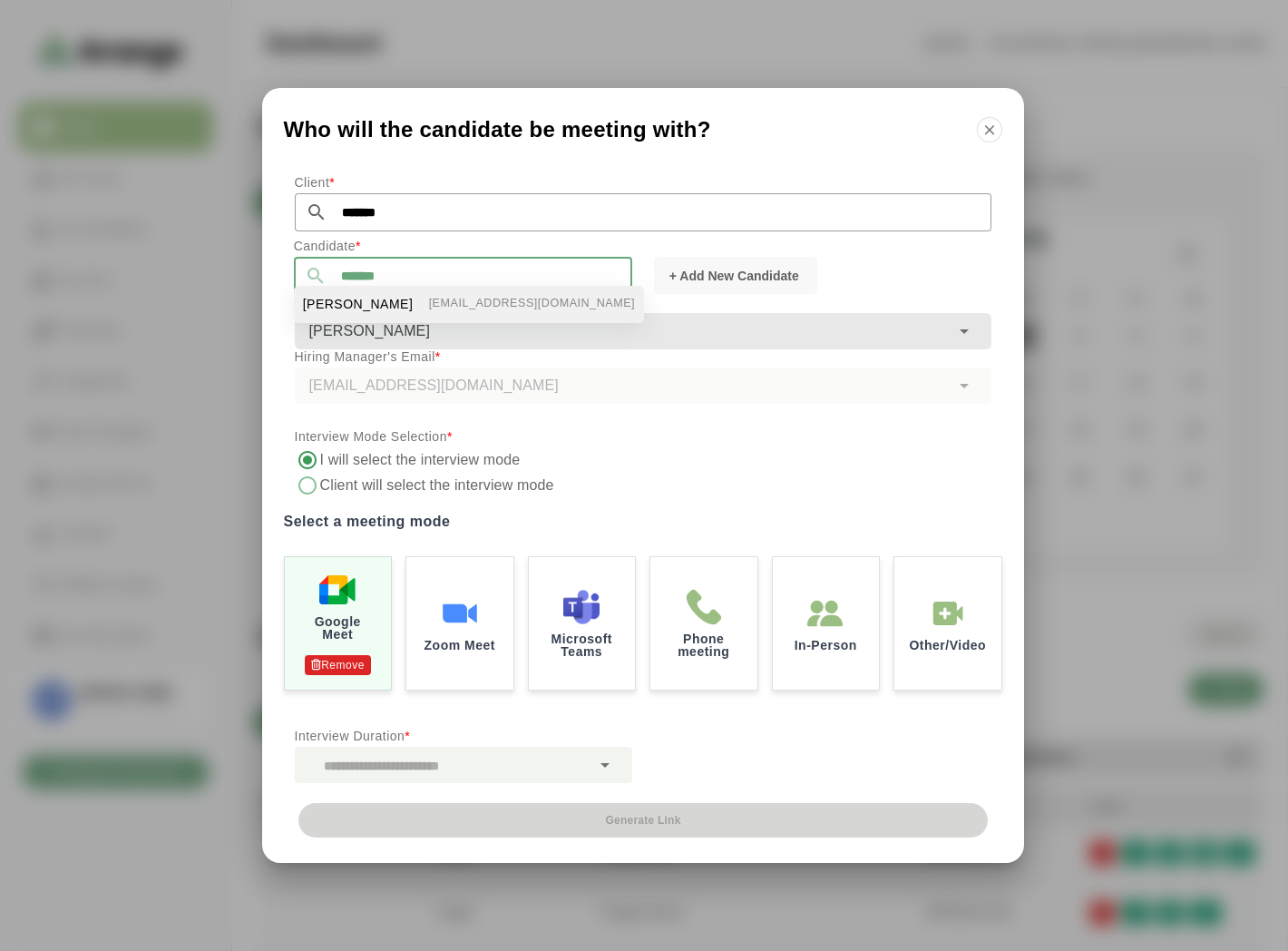
click at [361, 315] on li "[PERSON_NAME] [EMAIL_ADDRESS][DOMAIN_NAME]" at bounding box center [469, 304] width 350 height 37
type input "**********"
click at [1000, 129] on button "button" at bounding box center [990, 129] width 26 height 26
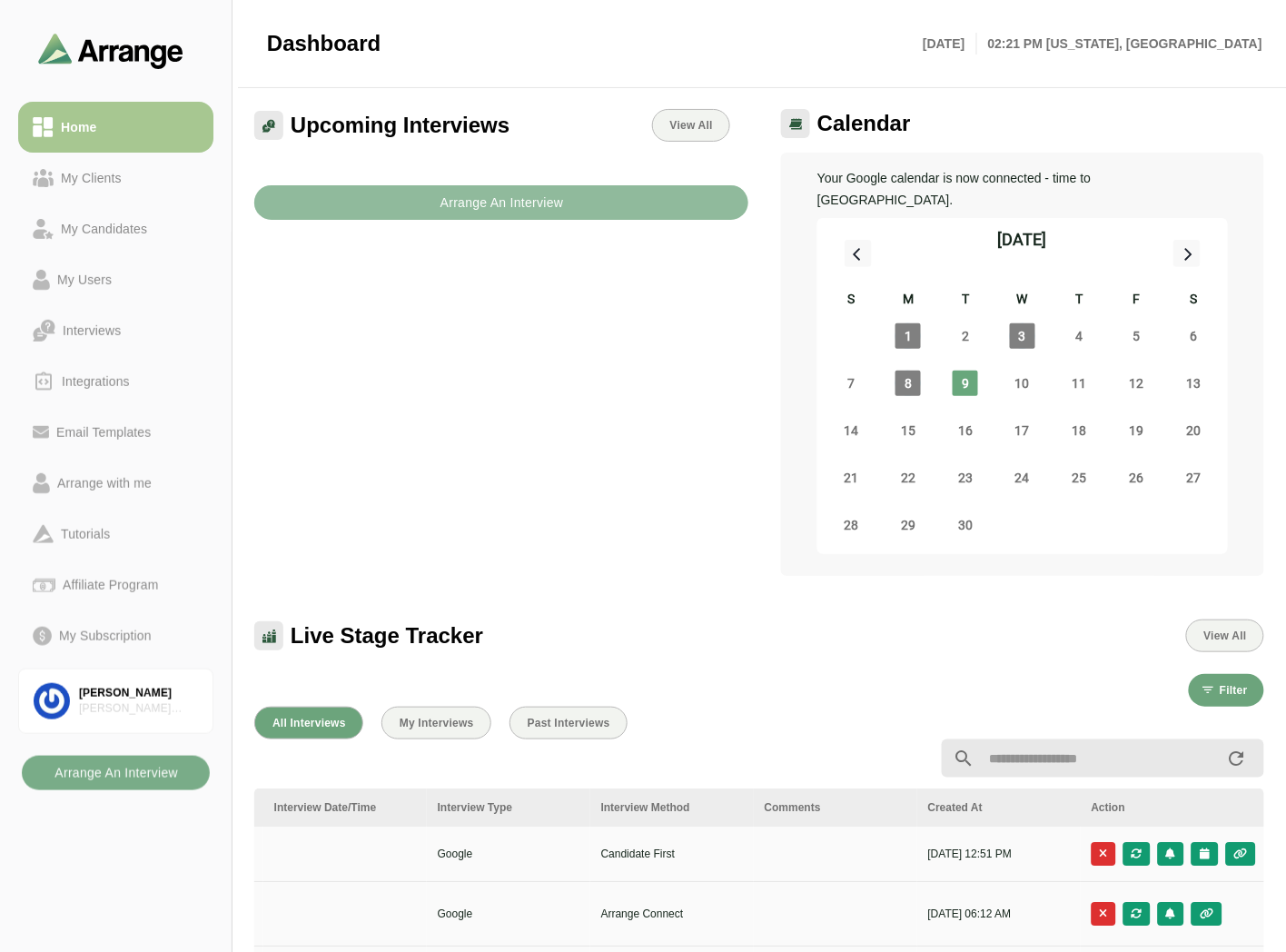
click at [485, 188] on b "Arrange An Interview" at bounding box center [502, 203] width 124 height 35
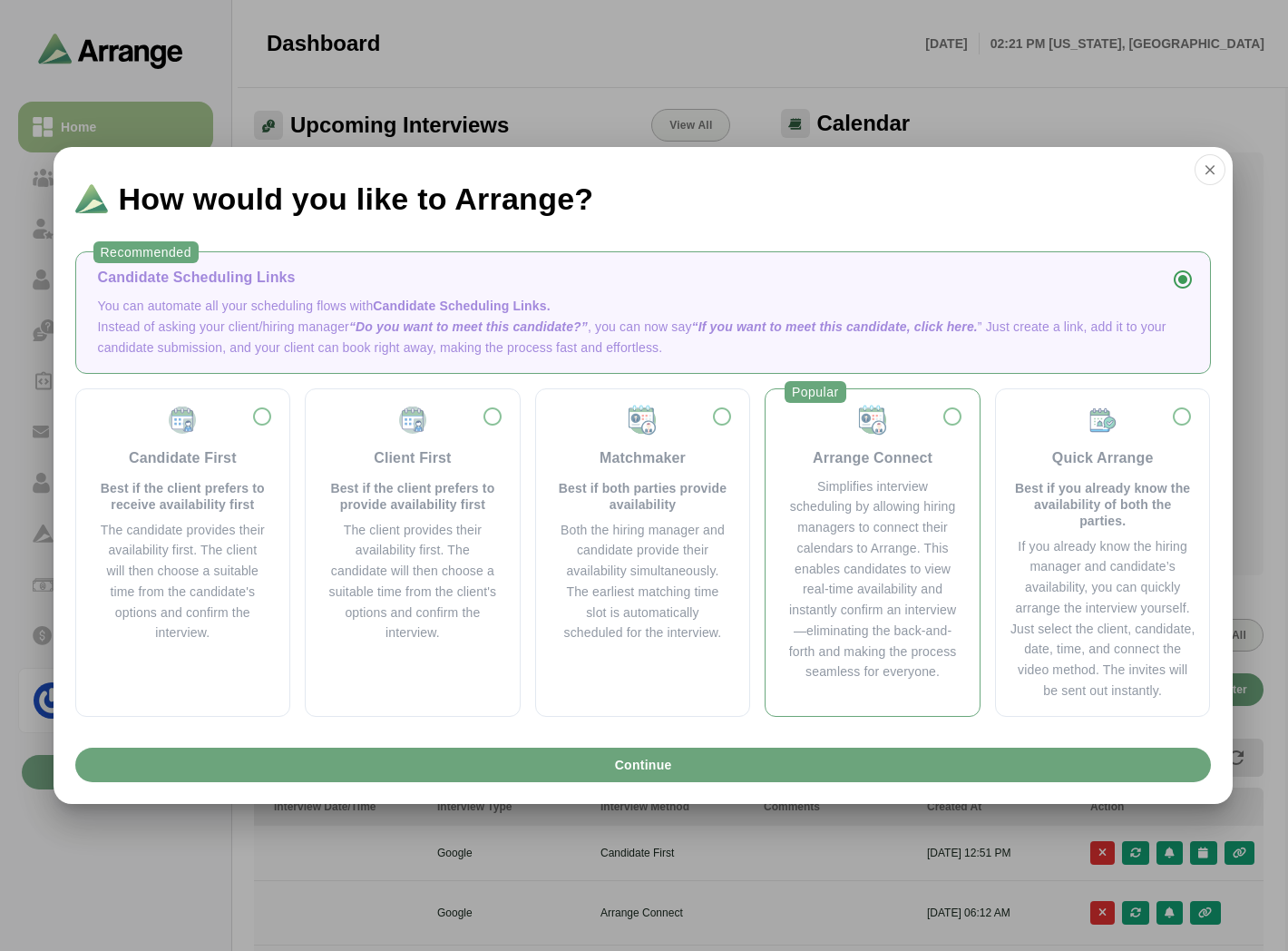
click at [860, 530] on div "Simplifies interview scheduling by allowing hiring managers to connect their ca…" at bounding box center [872, 579] width 170 height 207
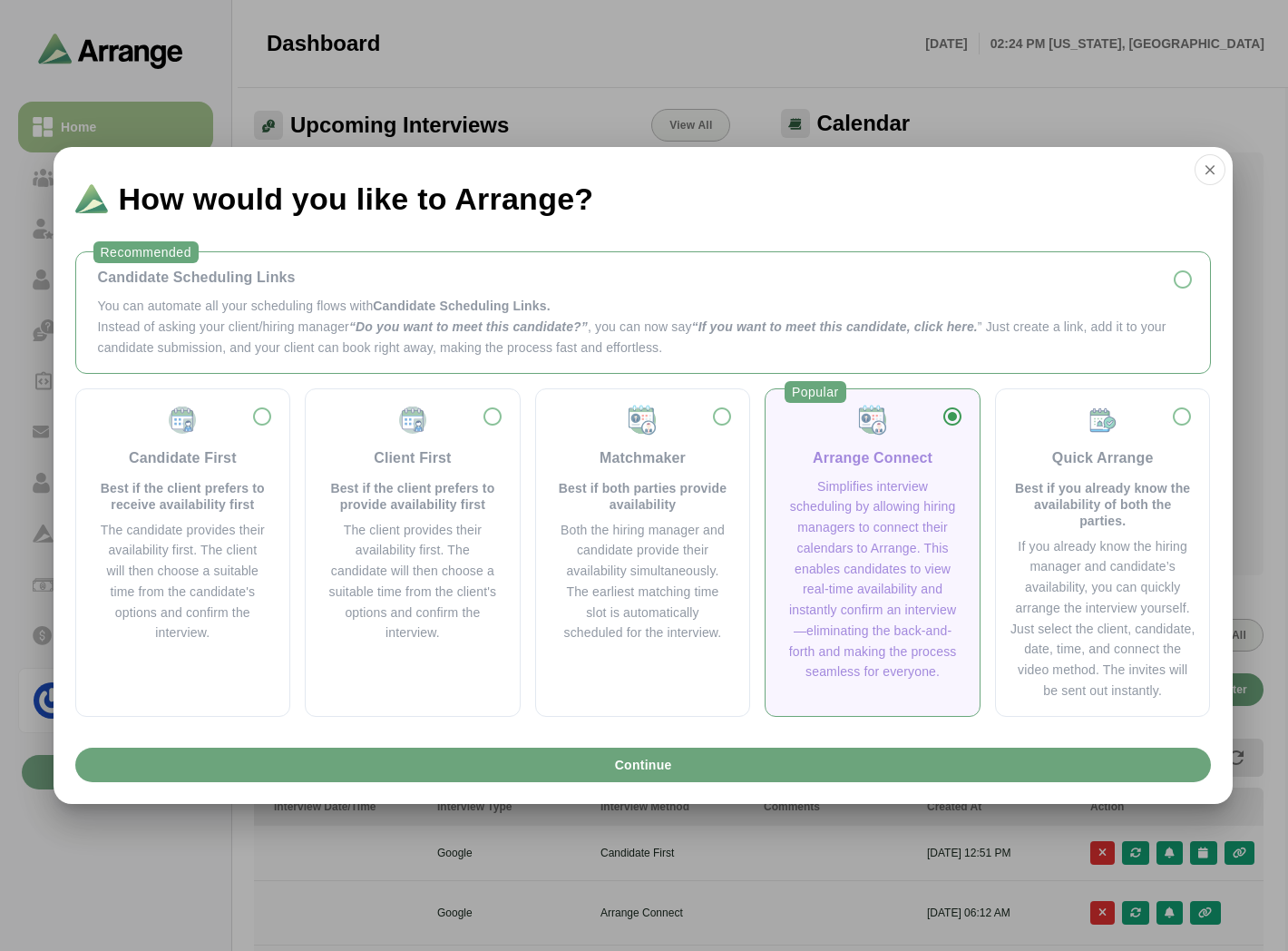
click at [262, 282] on div "Candidate Scheduling Links" at bounding box center [643, 278] width 1090 height 22
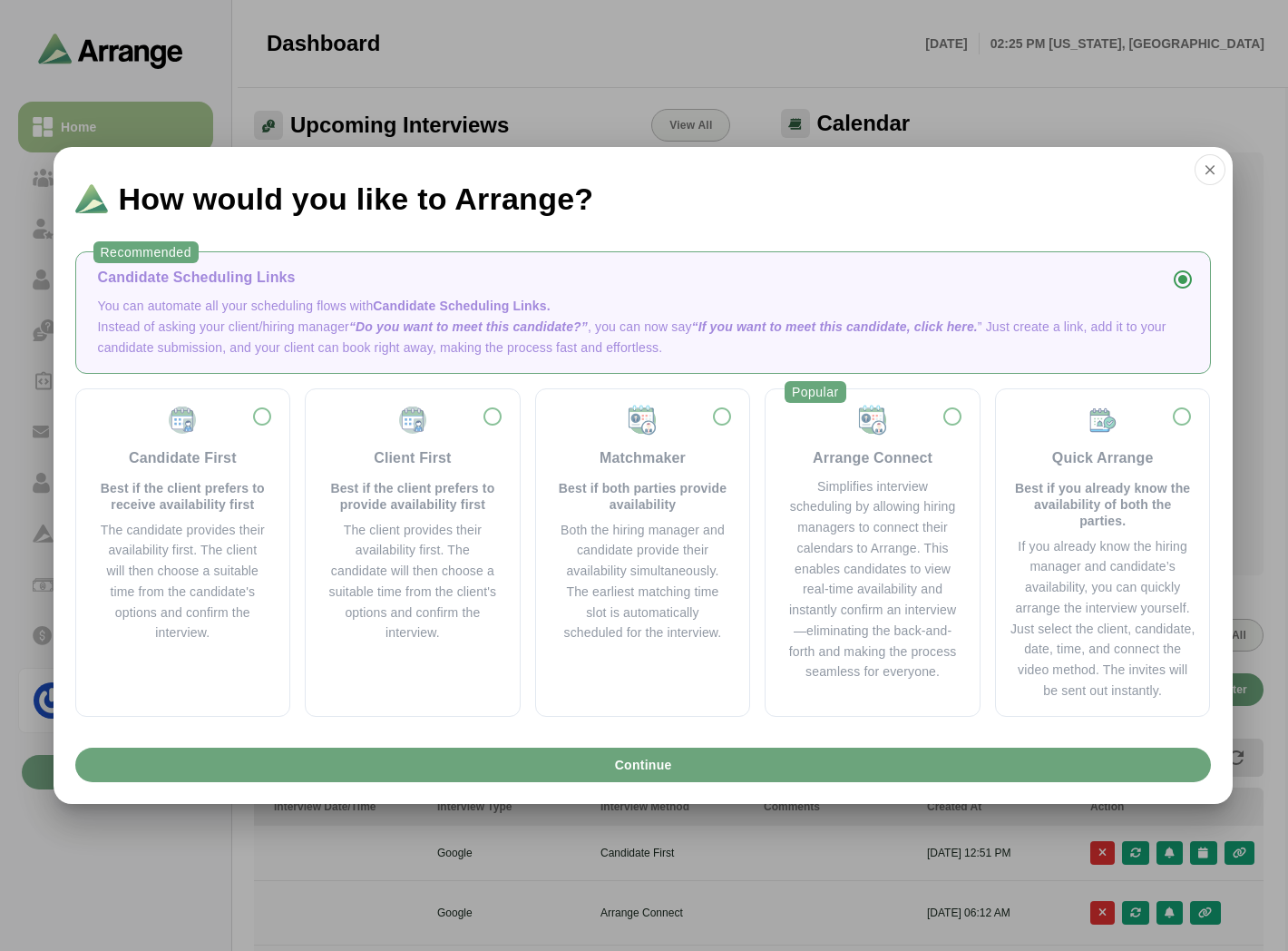
click at [257, 295] on p "You can automate all your scheduling flows with Candidate Scheduling Links." at bounding box center [643, 305] width 1090 height 21
click at [619, 771] on span "Continue" at bounding box center [643, 765] width 58 height 35
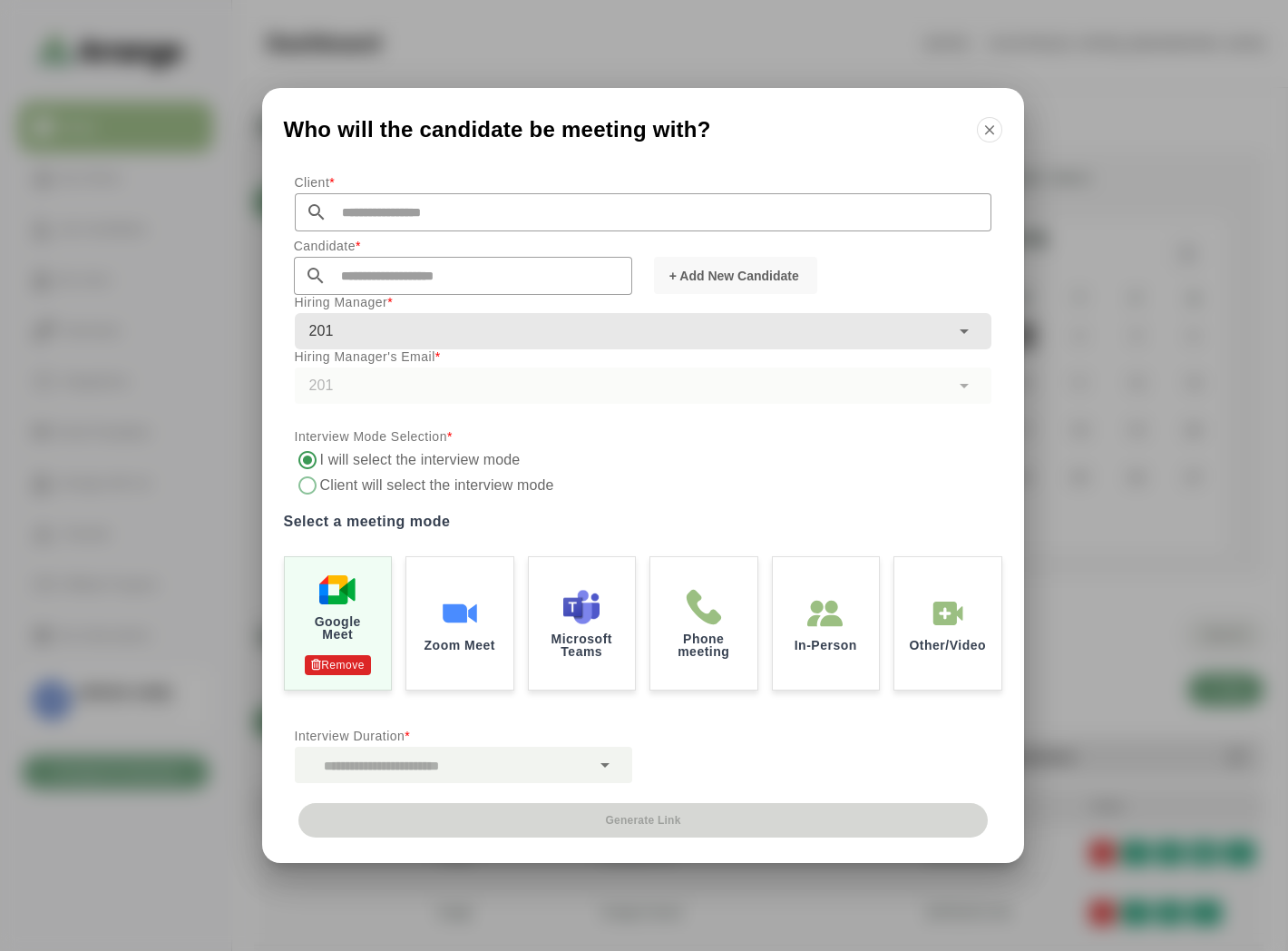
click at [430, 207] on input "text" at bounding box center [659, 212] width 664 height 38
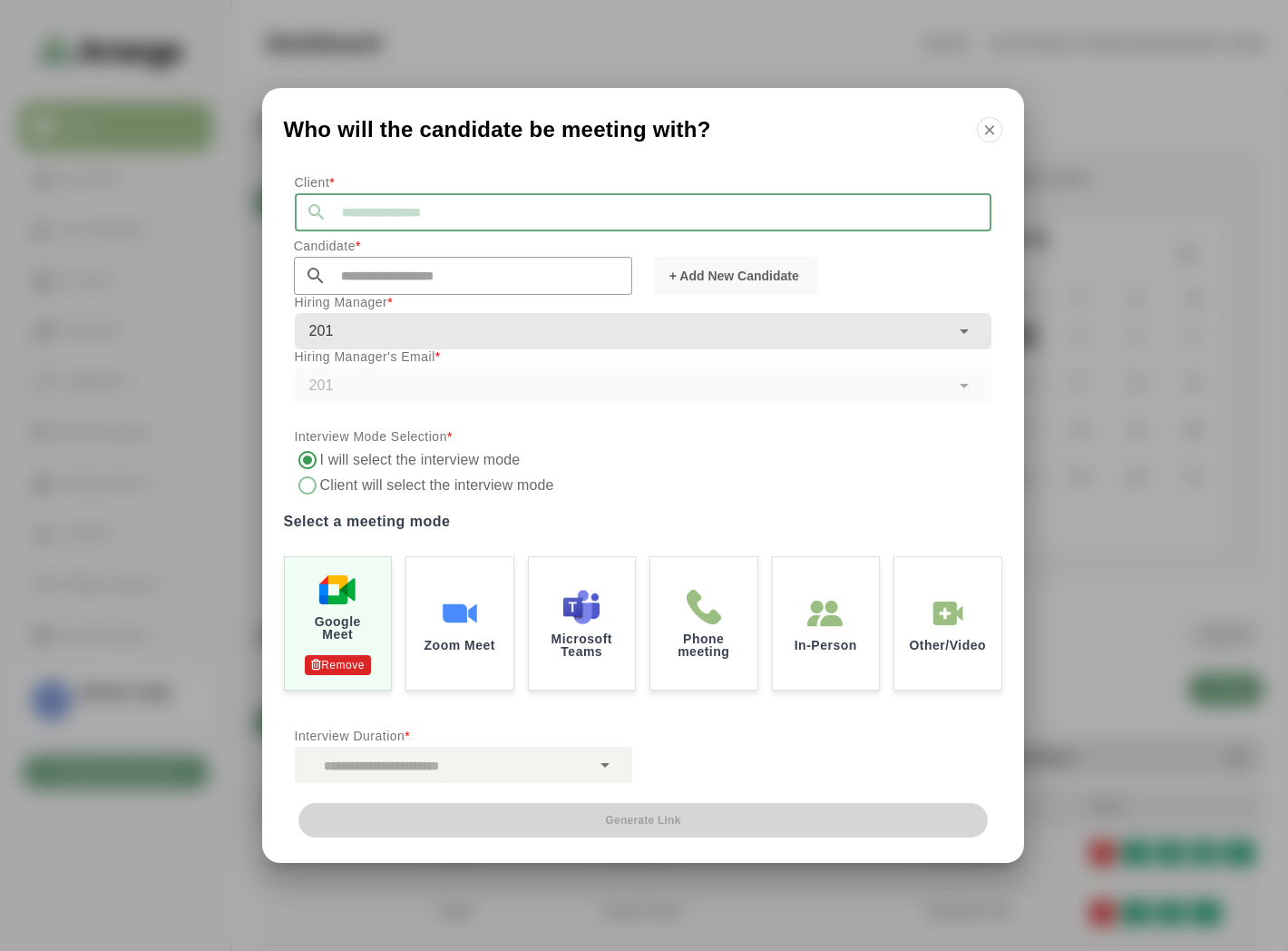
click at [374, 336] on input "text" at bounding box center [622, 332] width 654 height 26
type input "***"
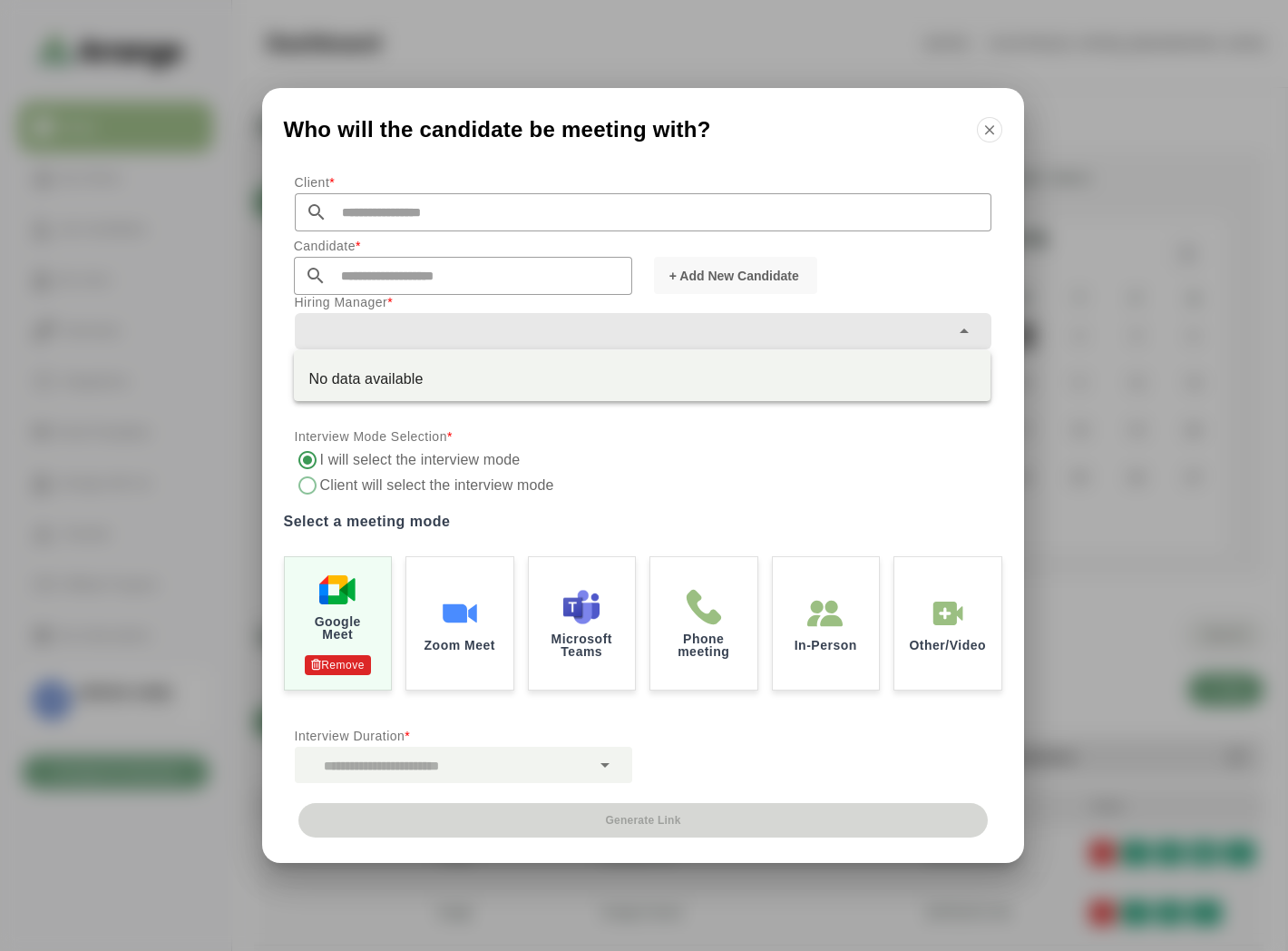
click at [401, 278] on input "text" at bounding box center [479, 276] width 305 height 38
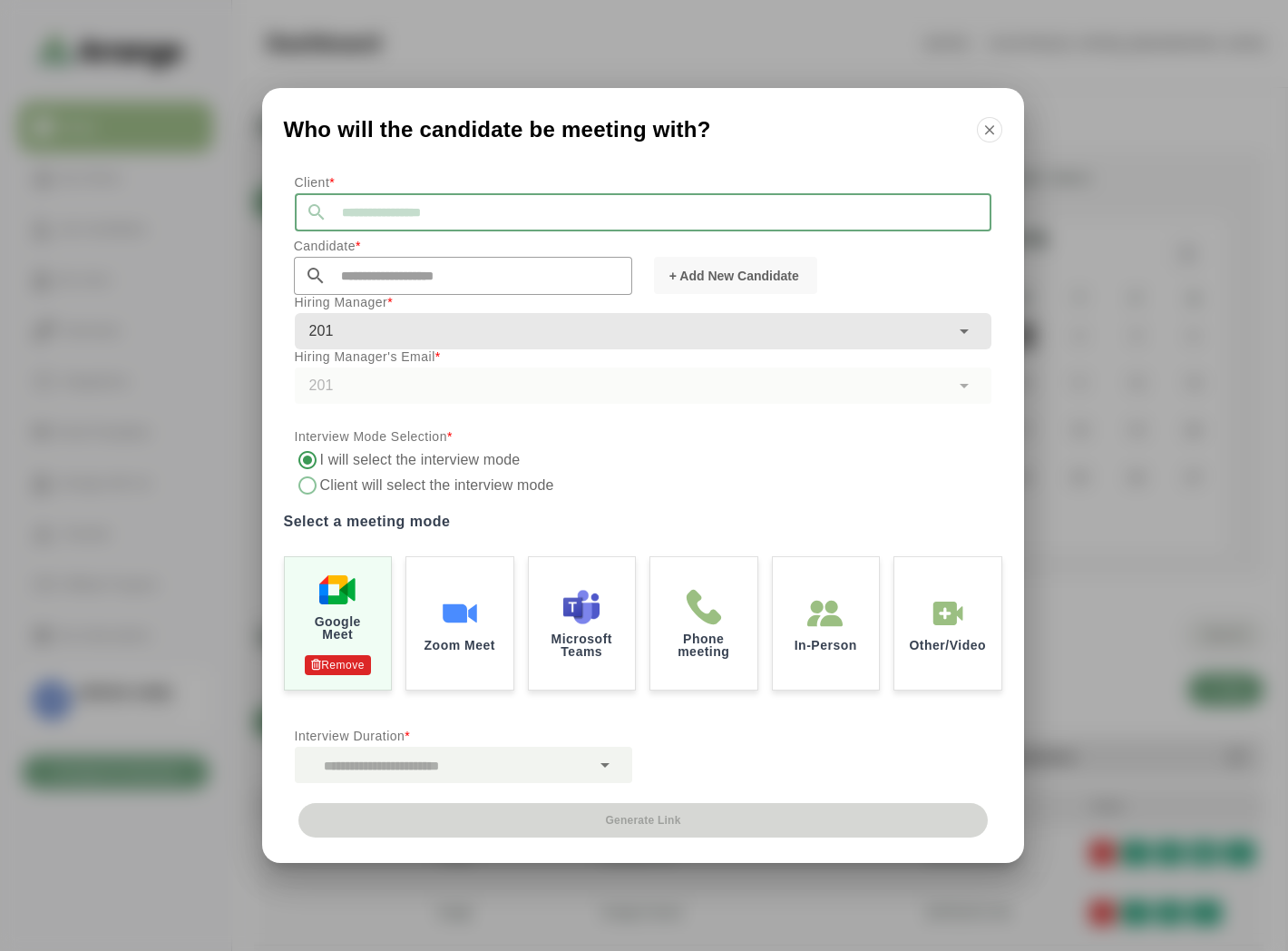
click at [403, 204] on input "text" at bounding box center [659, 212] width 664 height 38
click at [390, 207] on input "text" at bounding box center [659, 212] width 664 height 38
click at [386, 227] on input "text" at bounding box center [659, 212] width 664 height 38
click at [395, 205] on input "text" at bounding box center [659, 212] width 664 height 38
click at [365, 238] on li "[PERSON_NAME] Inc" at bounding box center [469, 241] width 350 height 37
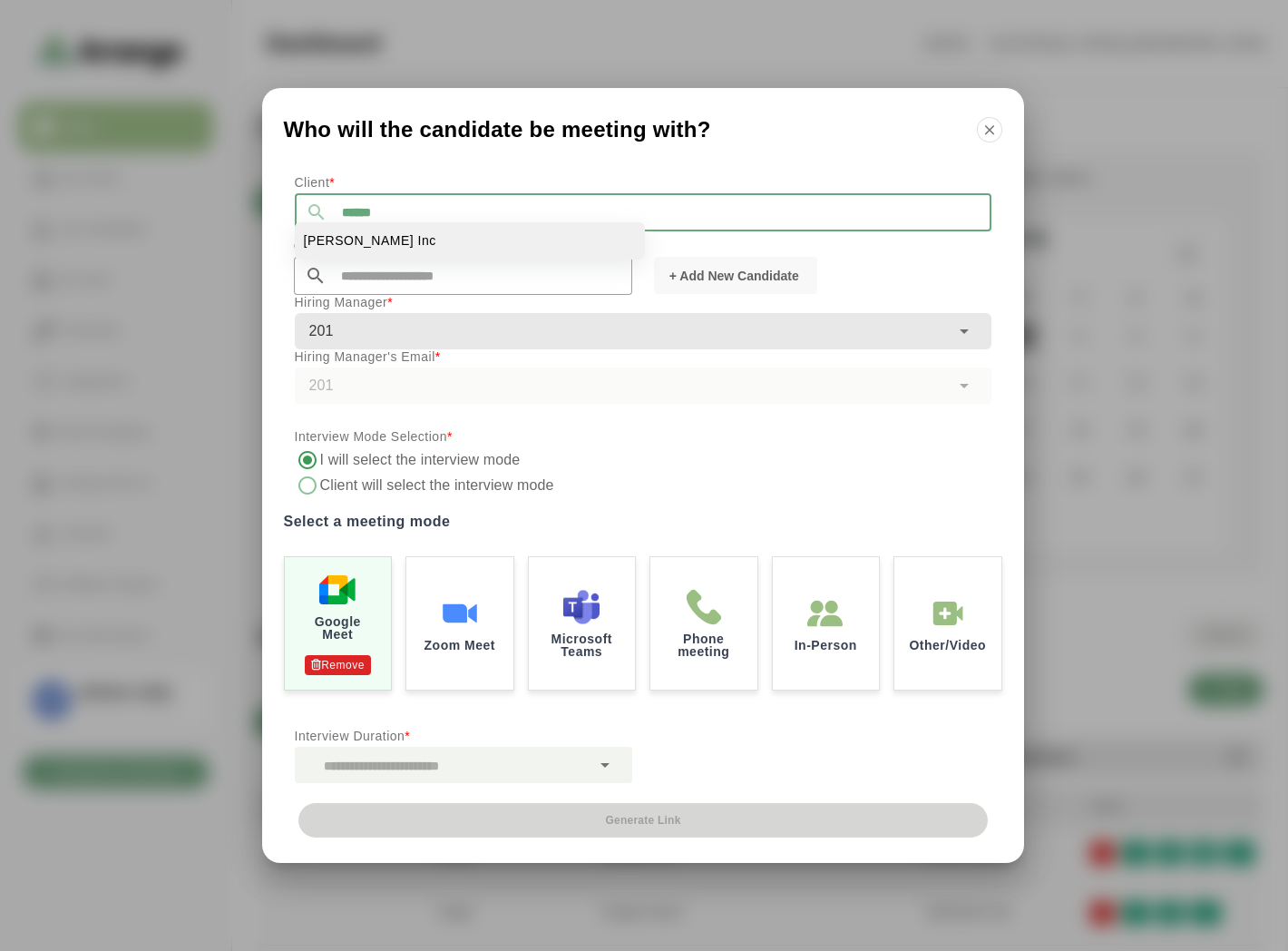
type input "*******"
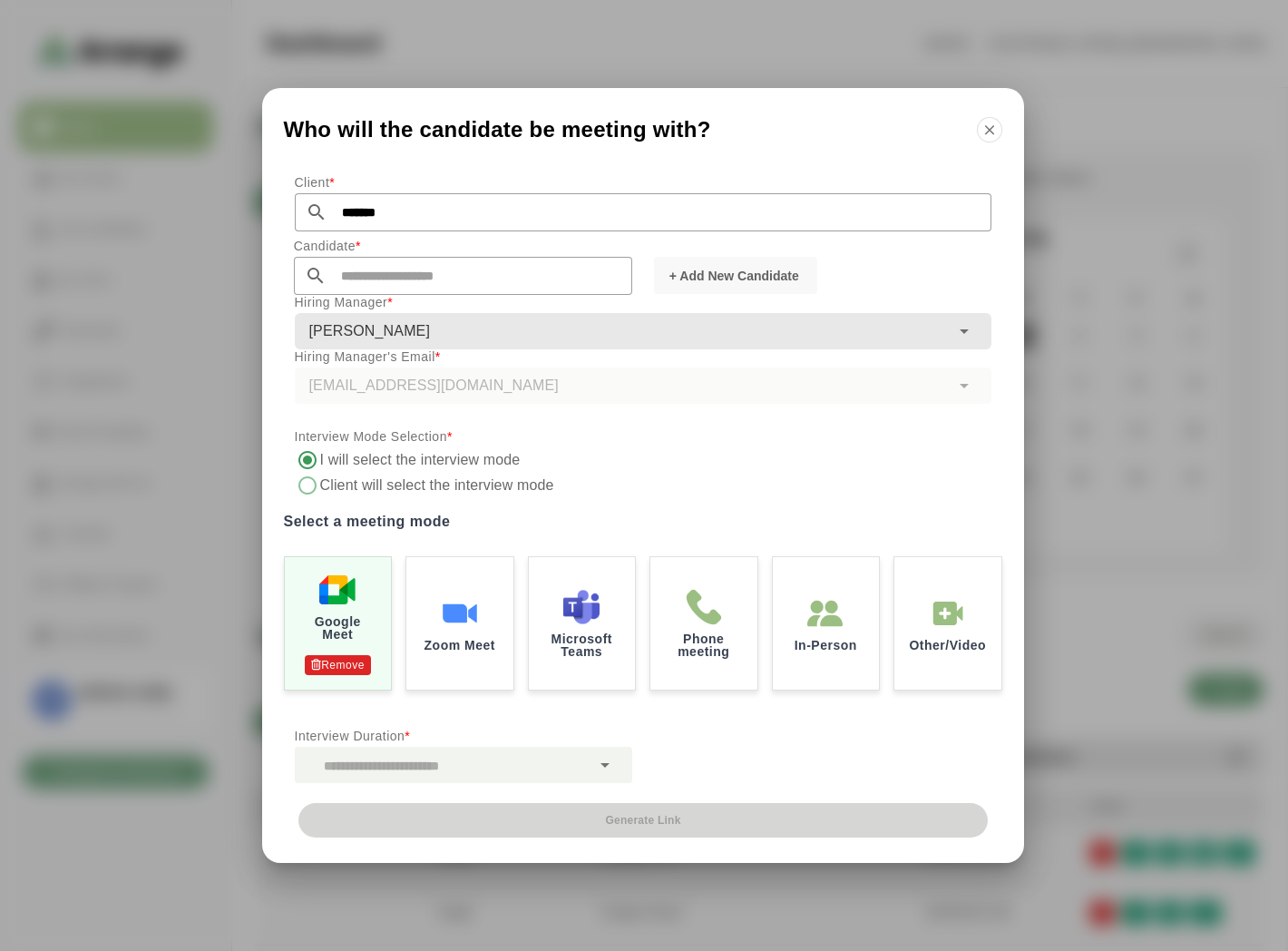
click at [400, 273] on input "text" at bounding box center [479, 276] width 305 height 38
click at [471, 296] on li "[PERSON_NAME] [EMAIL_ADDRESS][DOMAIN_NAME]" at bounding box center [469, 304] width 350 height 37
type input "**********"
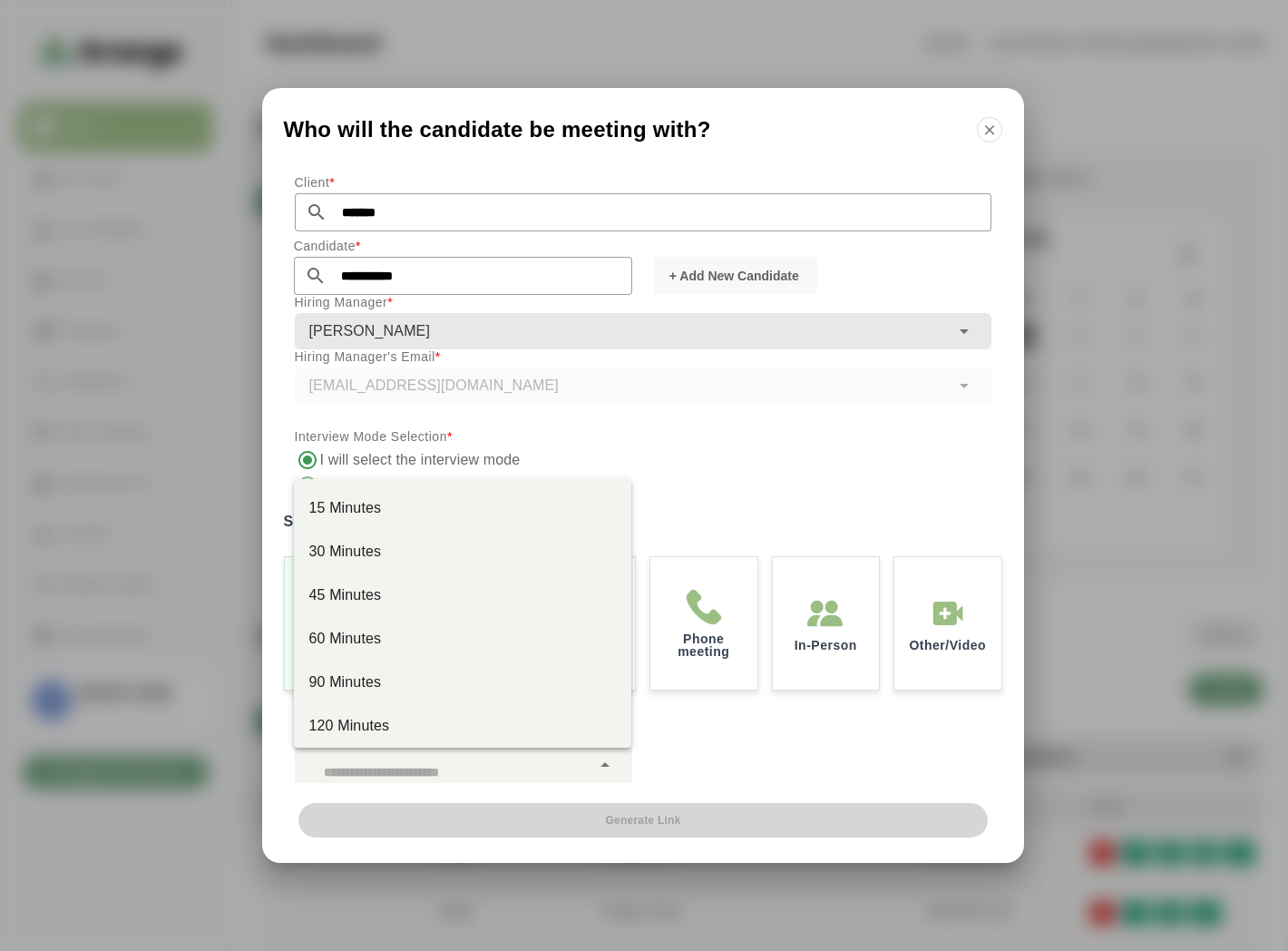
click at [473, 763] on div at bounding box center [442, 765] width 295 height 36
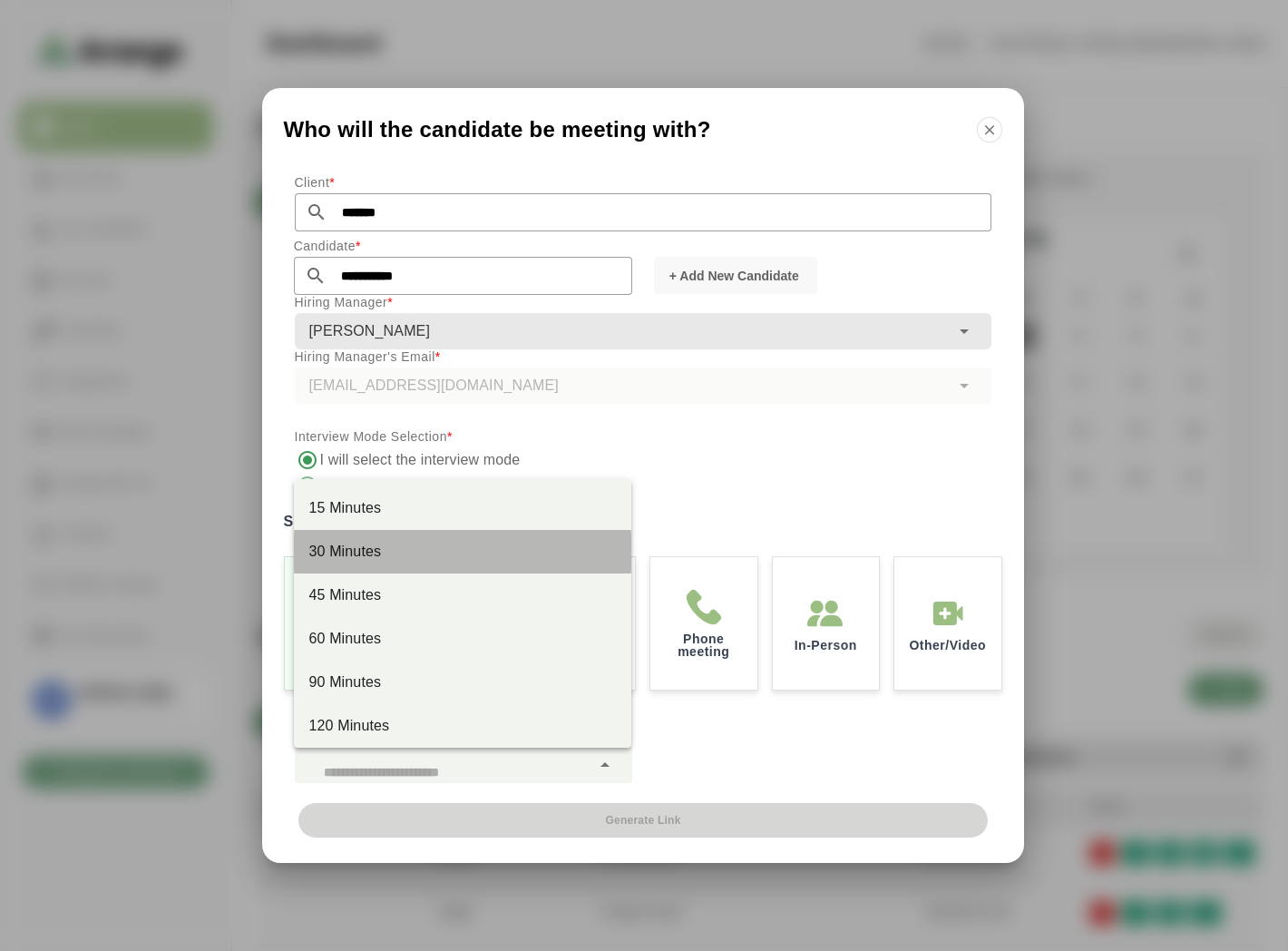
click at [378, 544] on div "30 Minutes" at bounding box center [462, 552] width 308 height 22
type input "**"
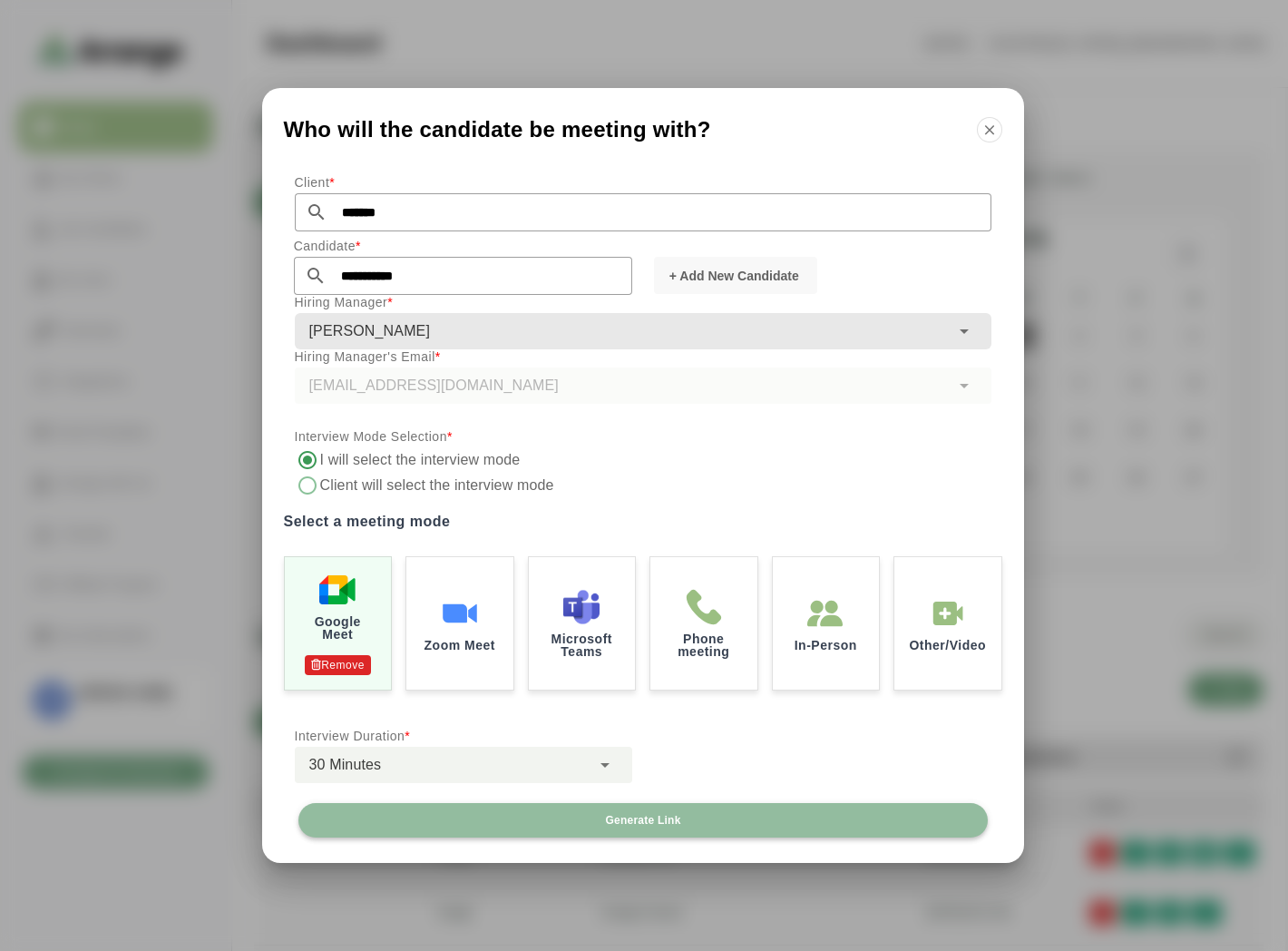
click at [686, 818] on button "Generate Link" at bounding box center [643, 821] width 689 height 35
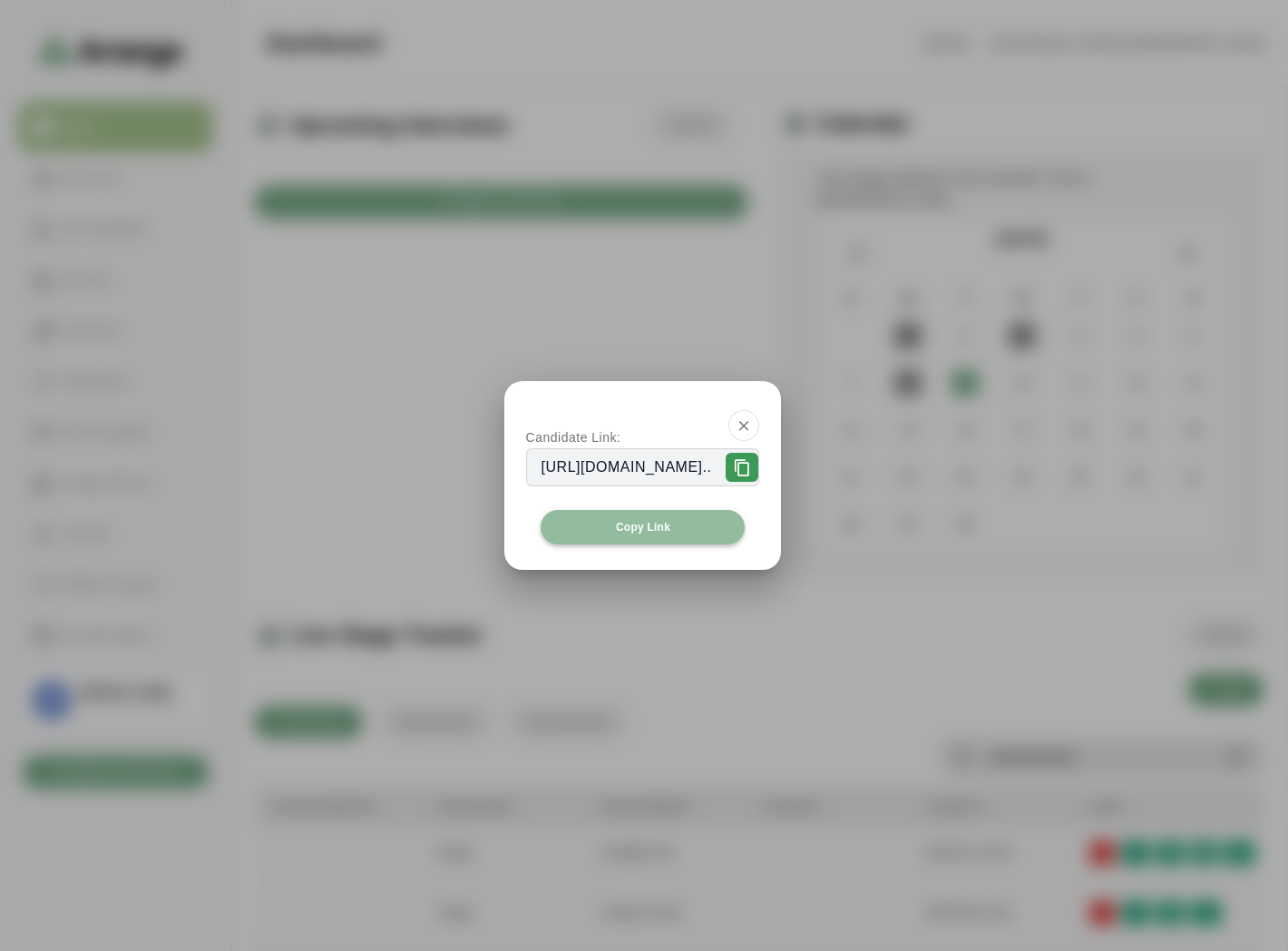
click at [579, 526] on button "Copy Link" at bounding box center [643, 527] width 205 height 35
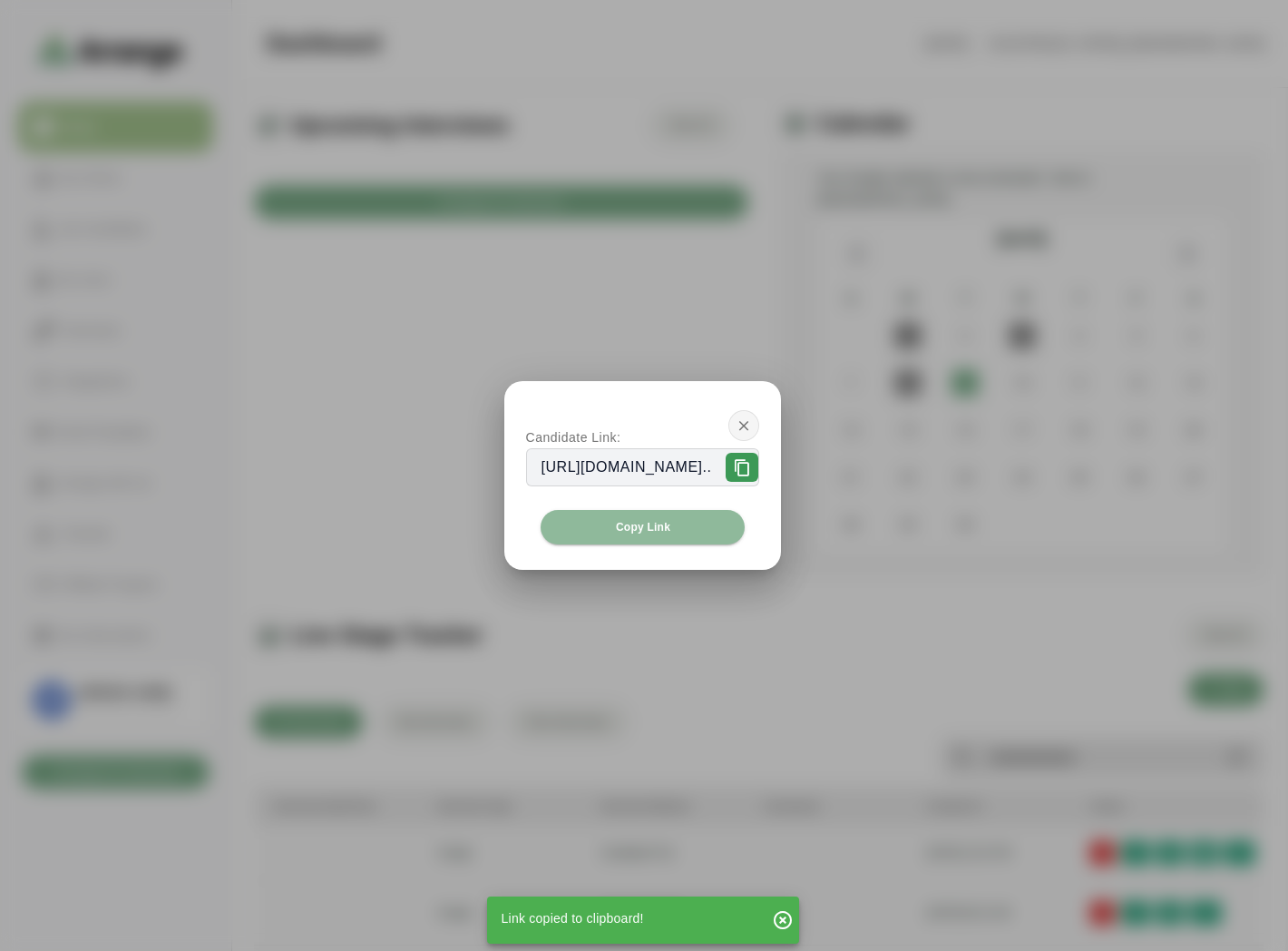
click at [752, 429] on icon "button" at bounding box center [744, 426] width 16 height 16
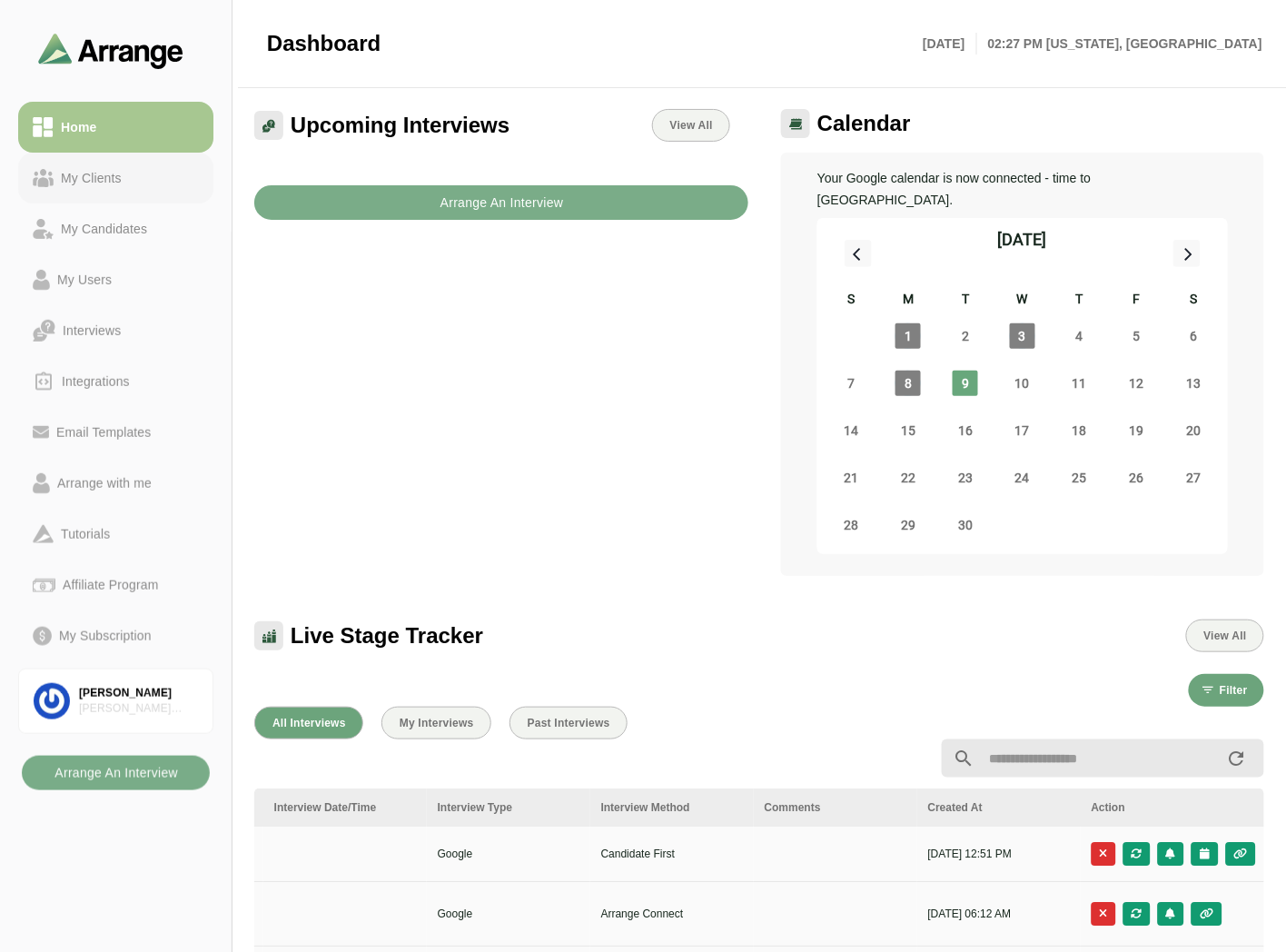
click at [131, 192] on link "My Clients" at bounding box center [116, 178] width 195 height 51
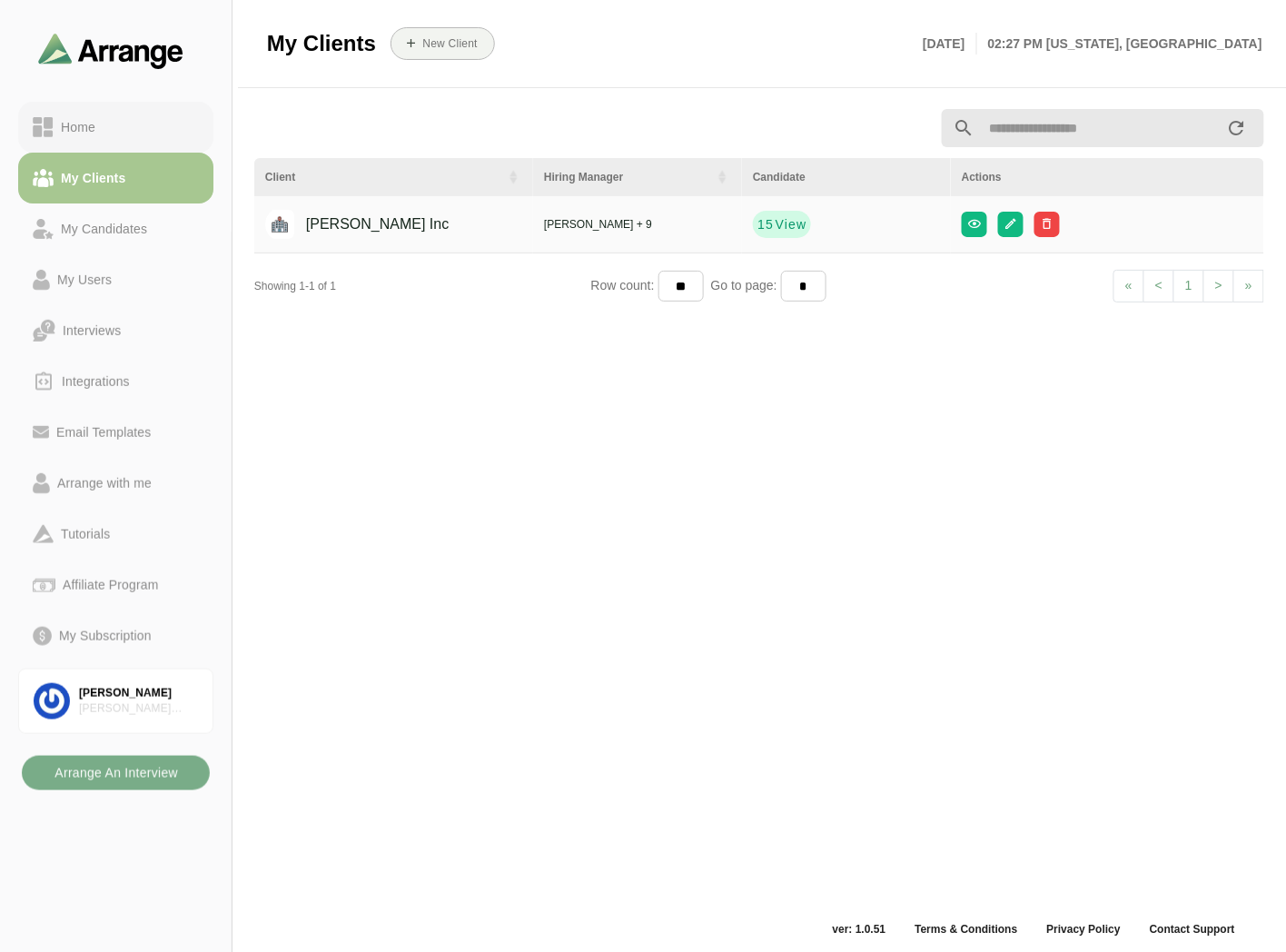
click at [122, 129] on div "Home" at bounding box center [116, 127] width 166 height 22
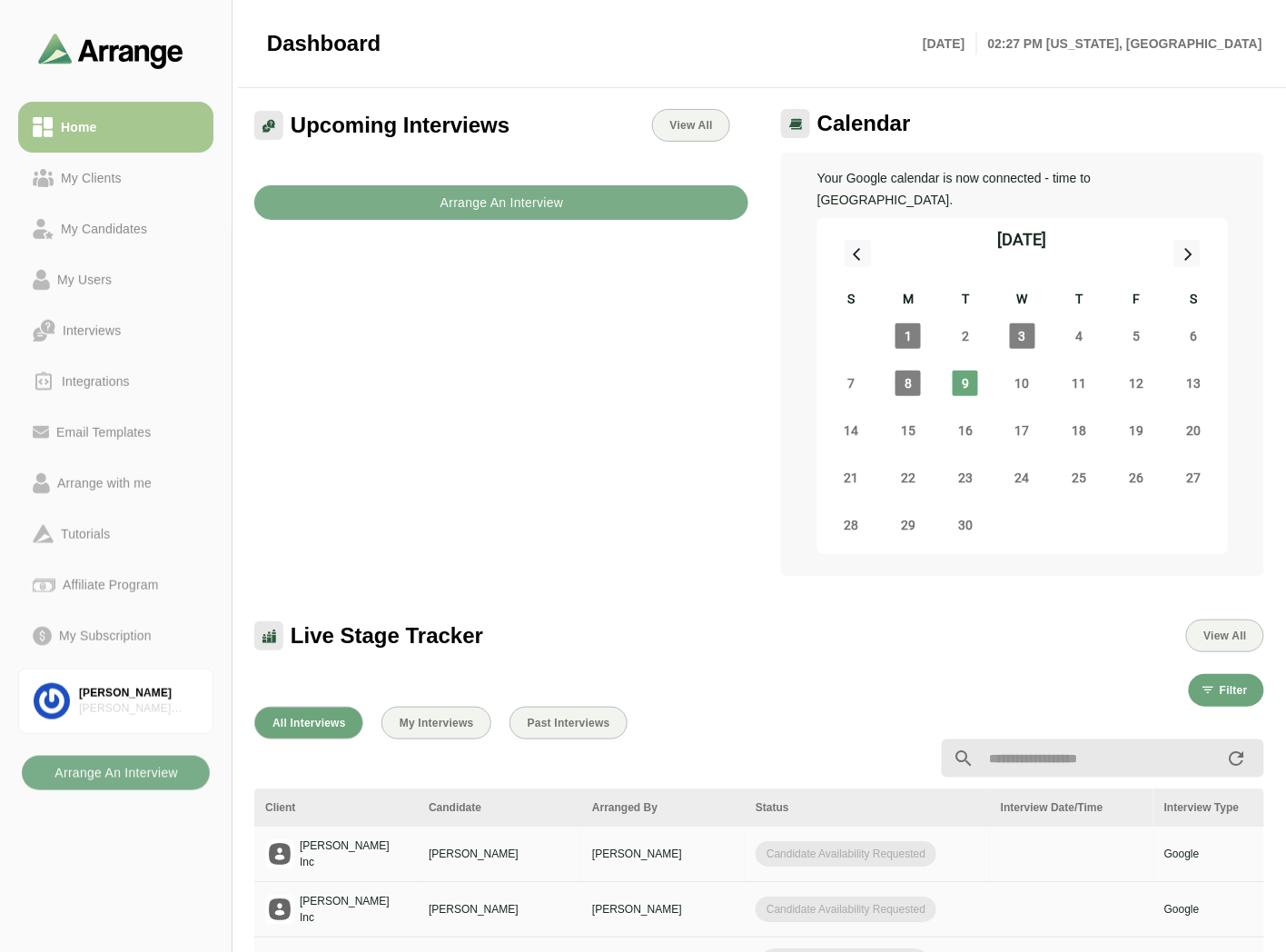
click at [466, 845] on p "[PERSON_NAME]" at bounding box center [499, 853] width 141 height 16
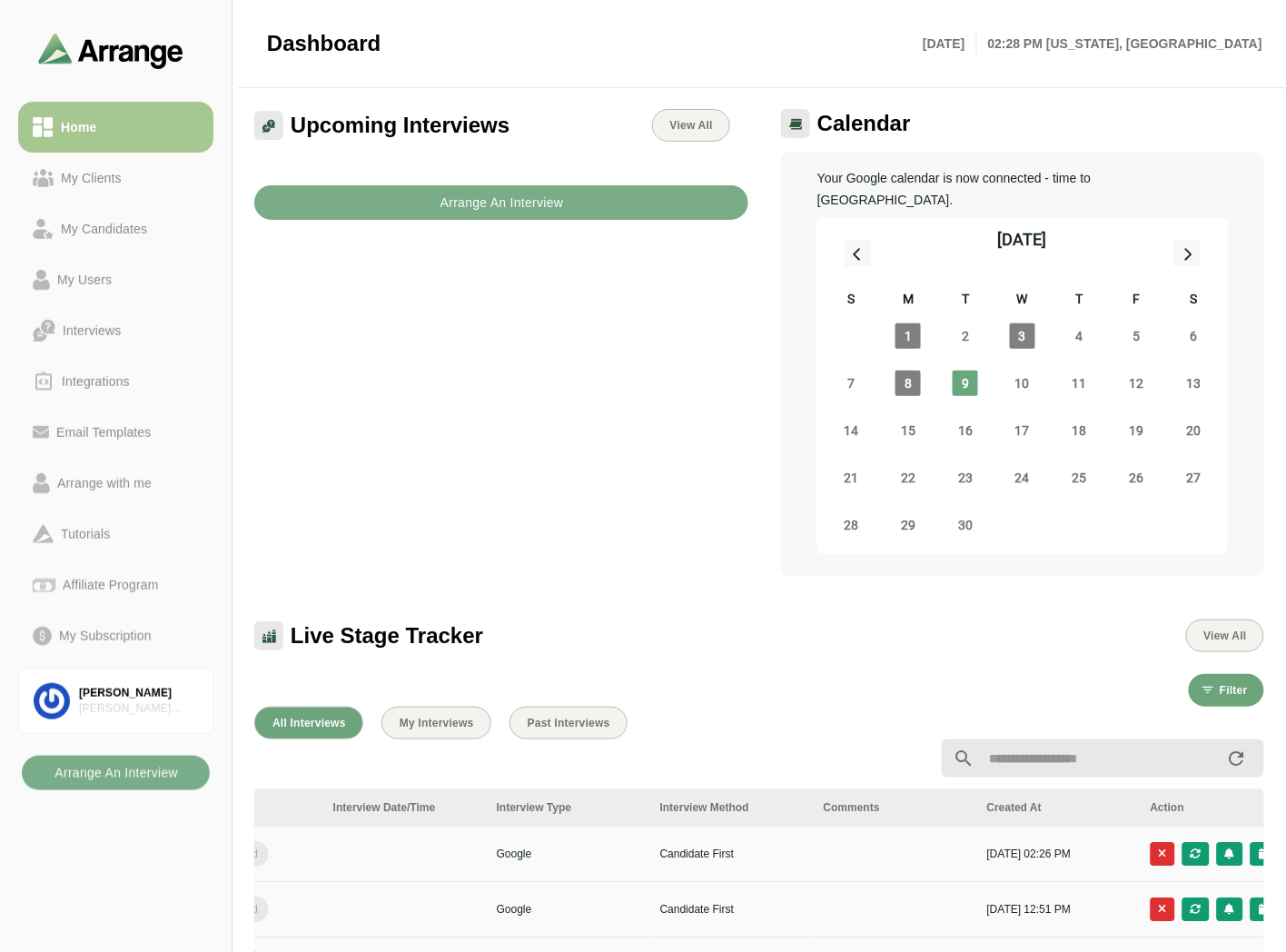
scroll to position [0, 727]
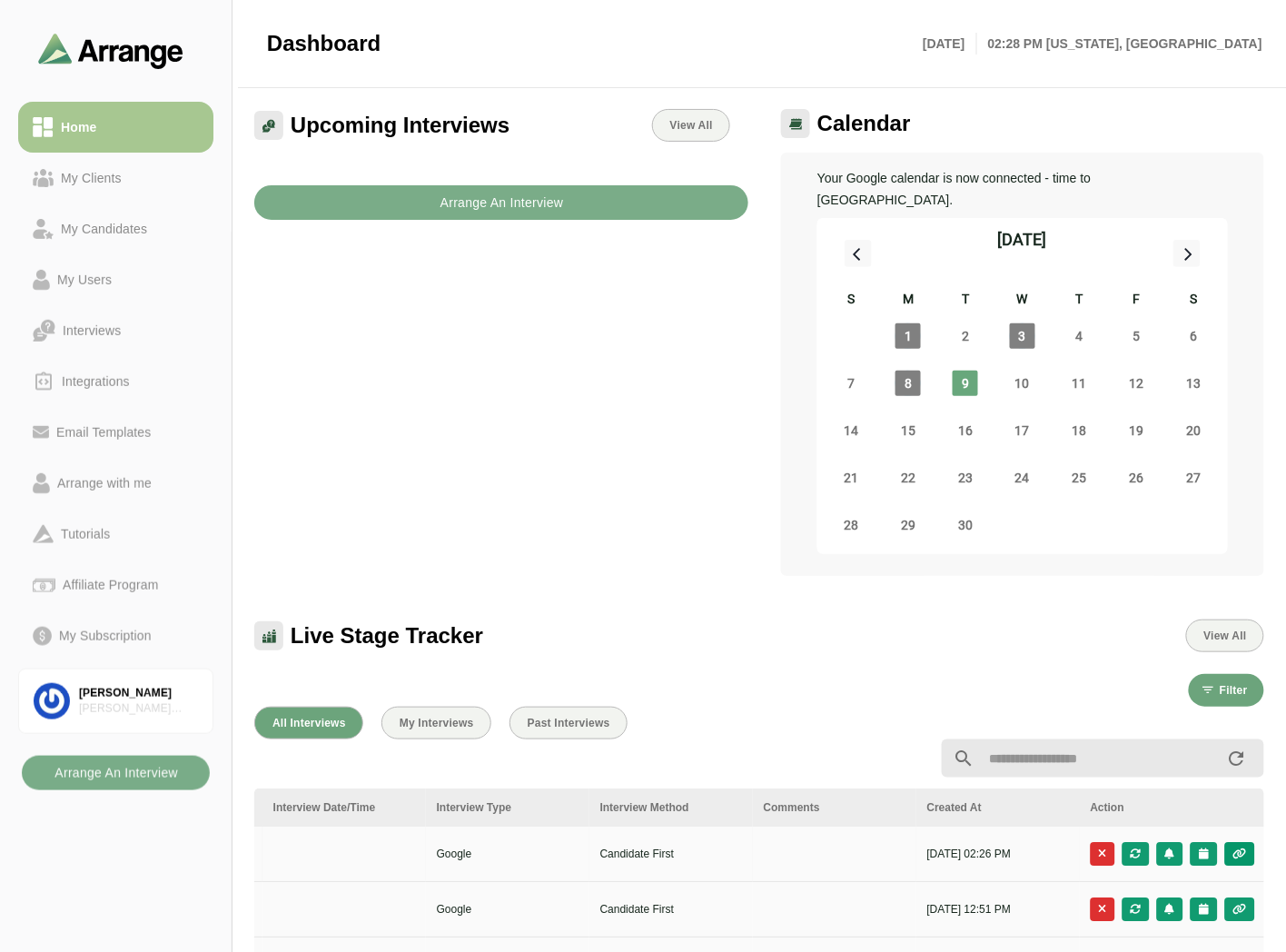
click at [1249, 842] on button "button" at bounding box center [1239, 853] width 30 height 24
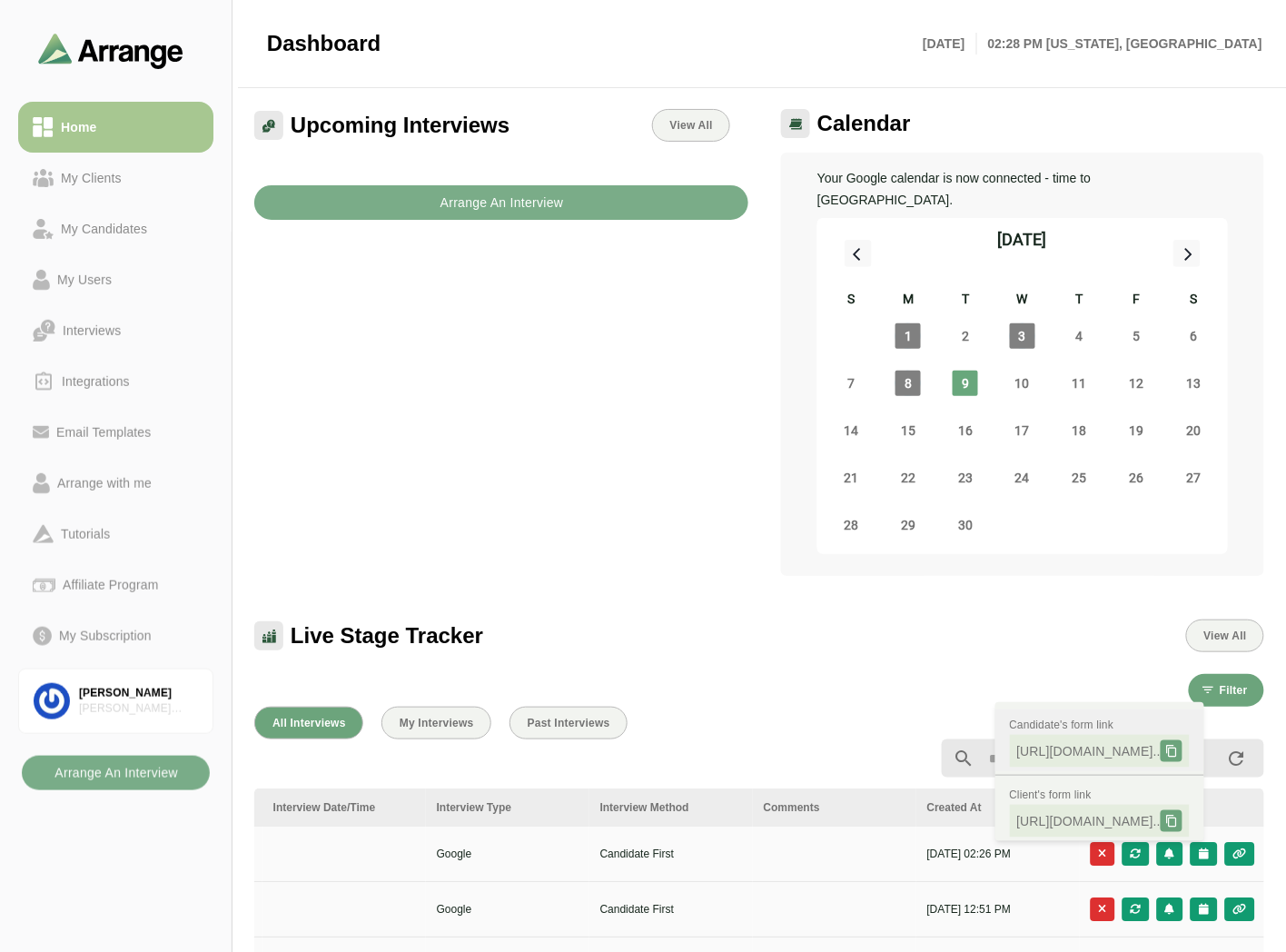
click at [1178, 752] on icon at bounding box center [1172, 751] width 13 height 13
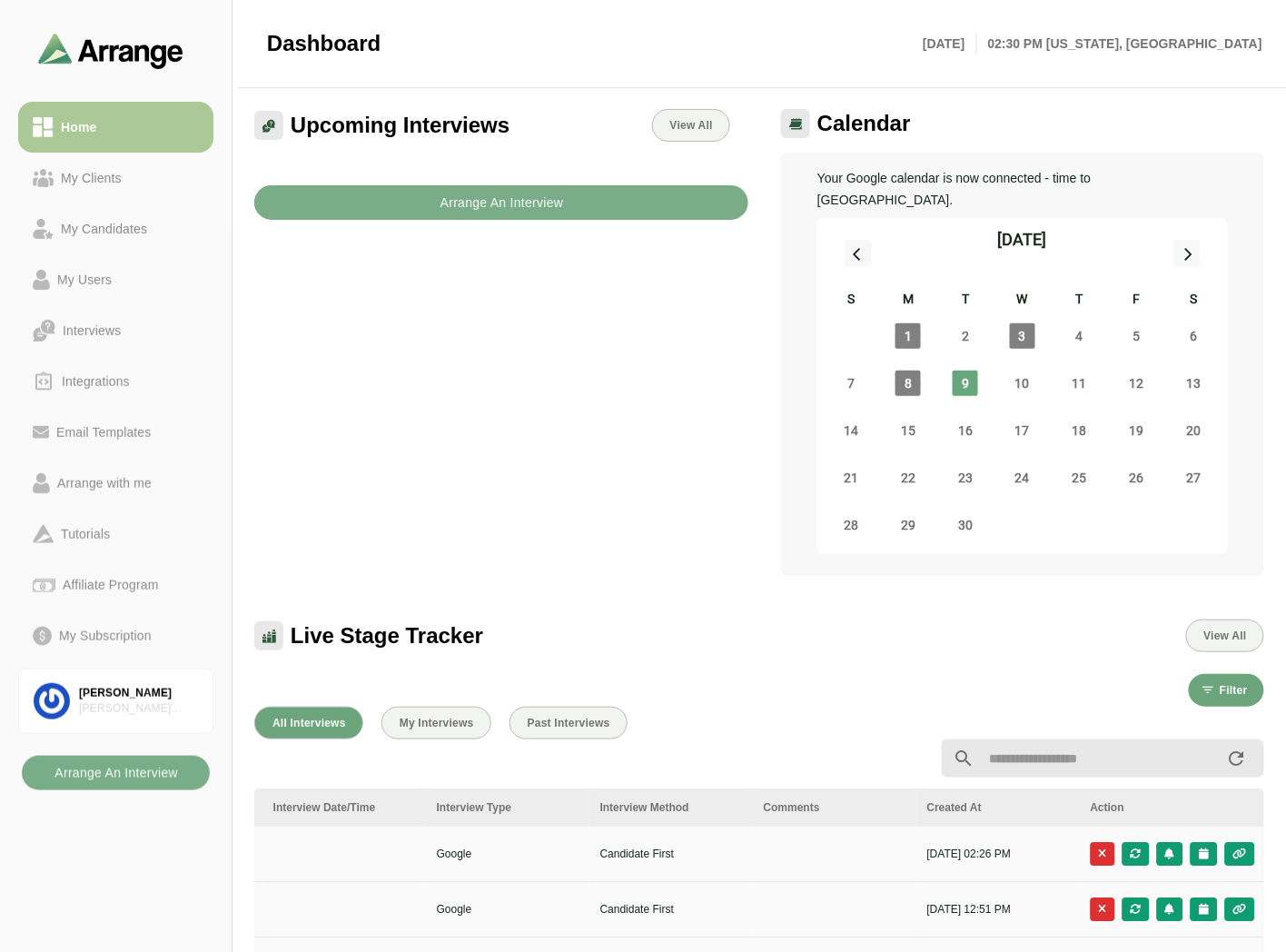
click at [88, 127] on div "Home" at bounding box center [78, 127] width 50 height 22
click at [86, 160] on link "My Clients" at bounding box center [116, 178] width 195 height 51
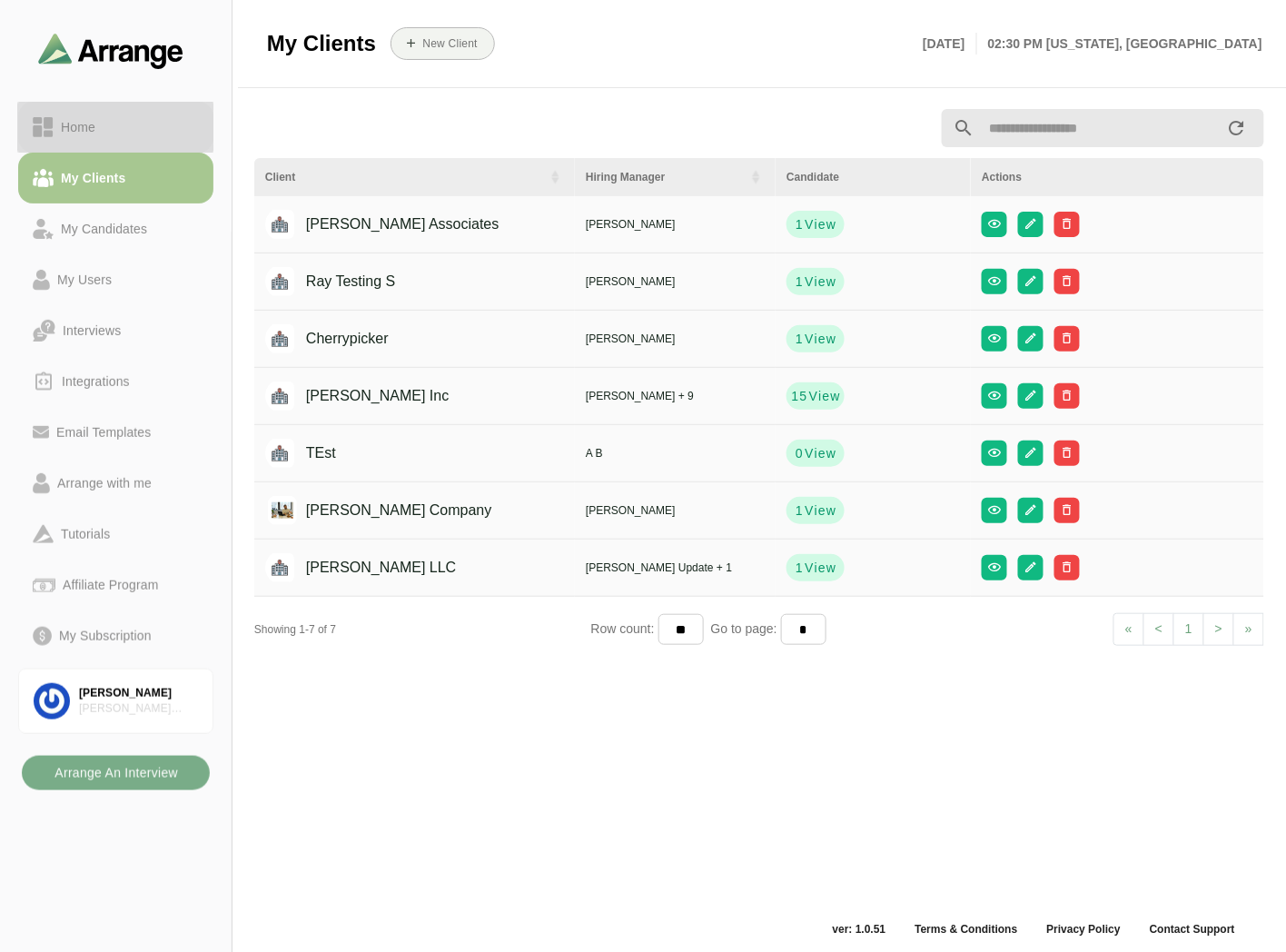
click at [91, 140] on link "Home" at bounding box center [116, 127] width 195 height 51
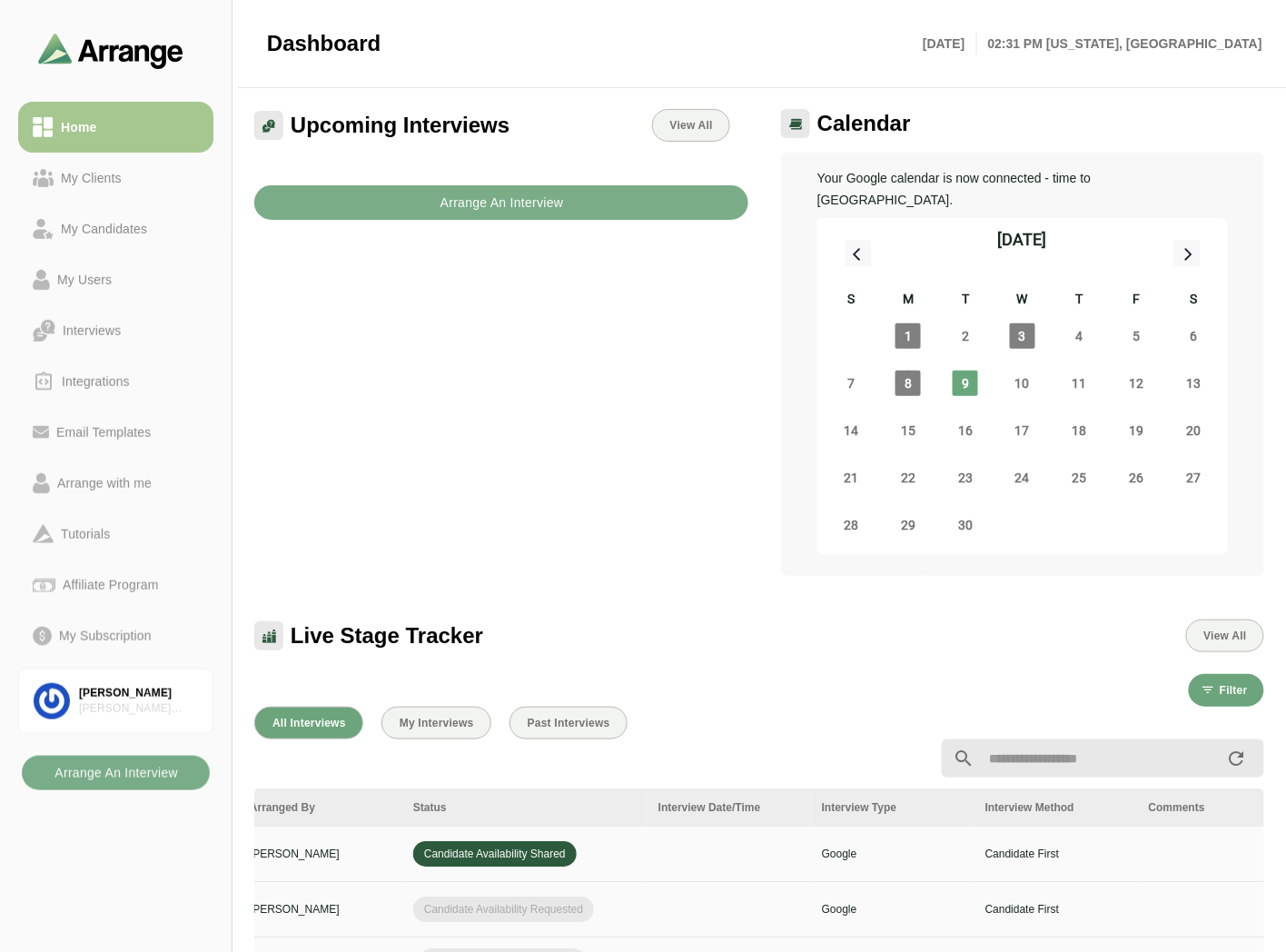
scroll to position [0, 727]
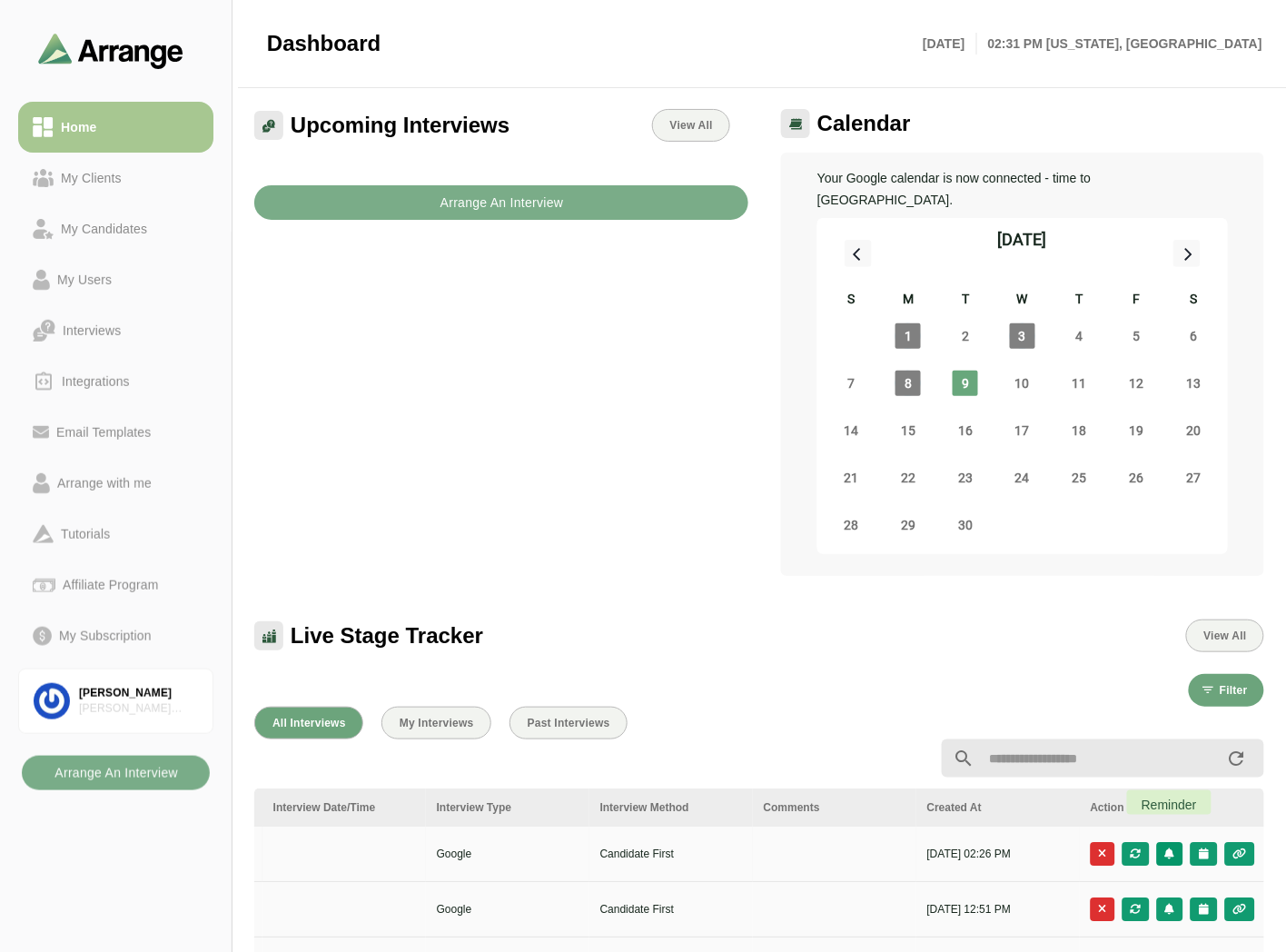
click at [1168, 848] on icon "button" at bounding box center [1170, 853] width 12 height 11
click at [873, 748] on div at bounding box center [587, 758] width 687 height 22
click at [1205, 848] on icon "button" at bounding box center [1204, 853] width 12 height 11
click at [1121, 835] on div "Candidate Slots" at bounding box center [1123, 843] width 104 height 22
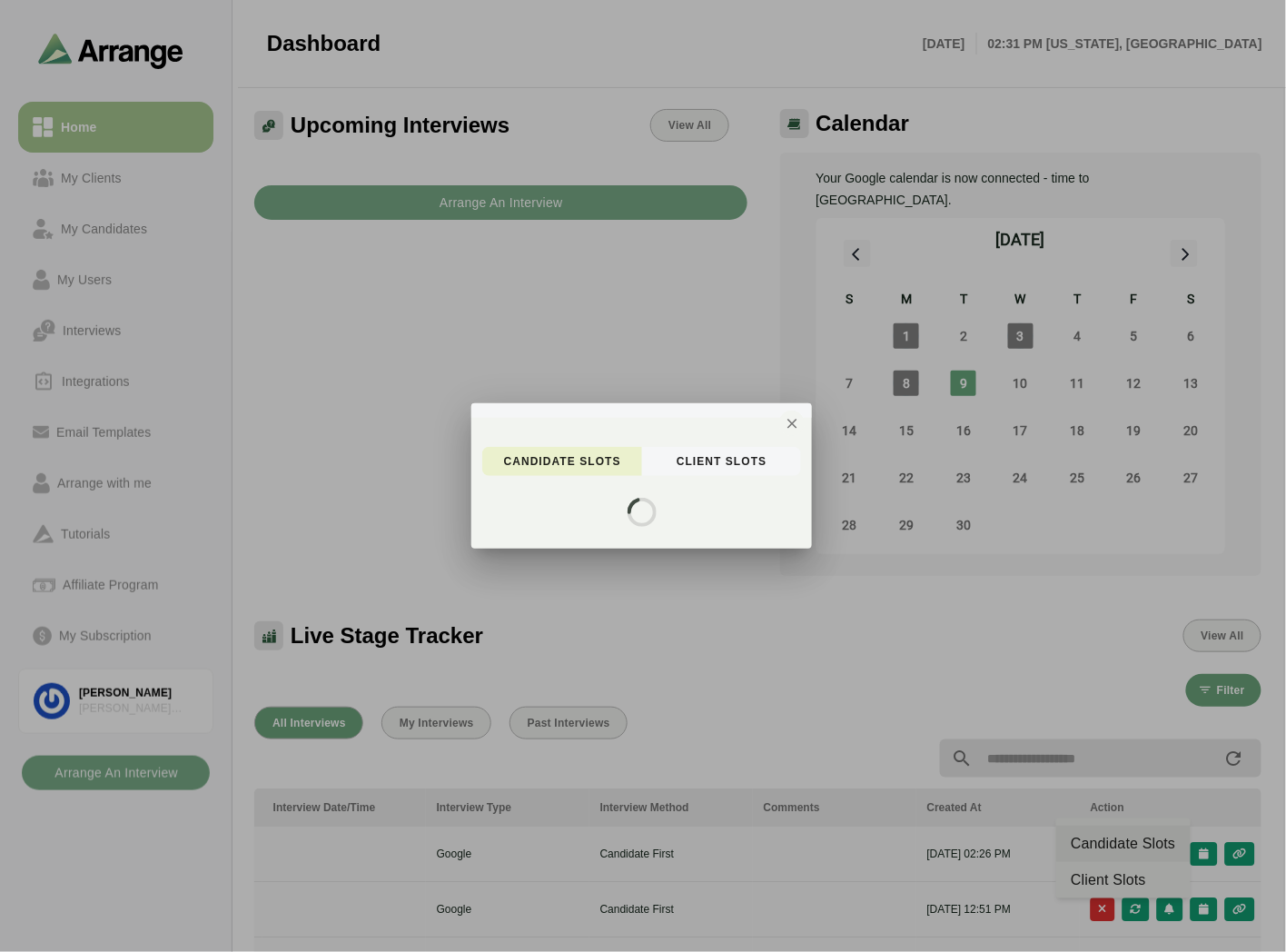
scroll to position [0, 727]
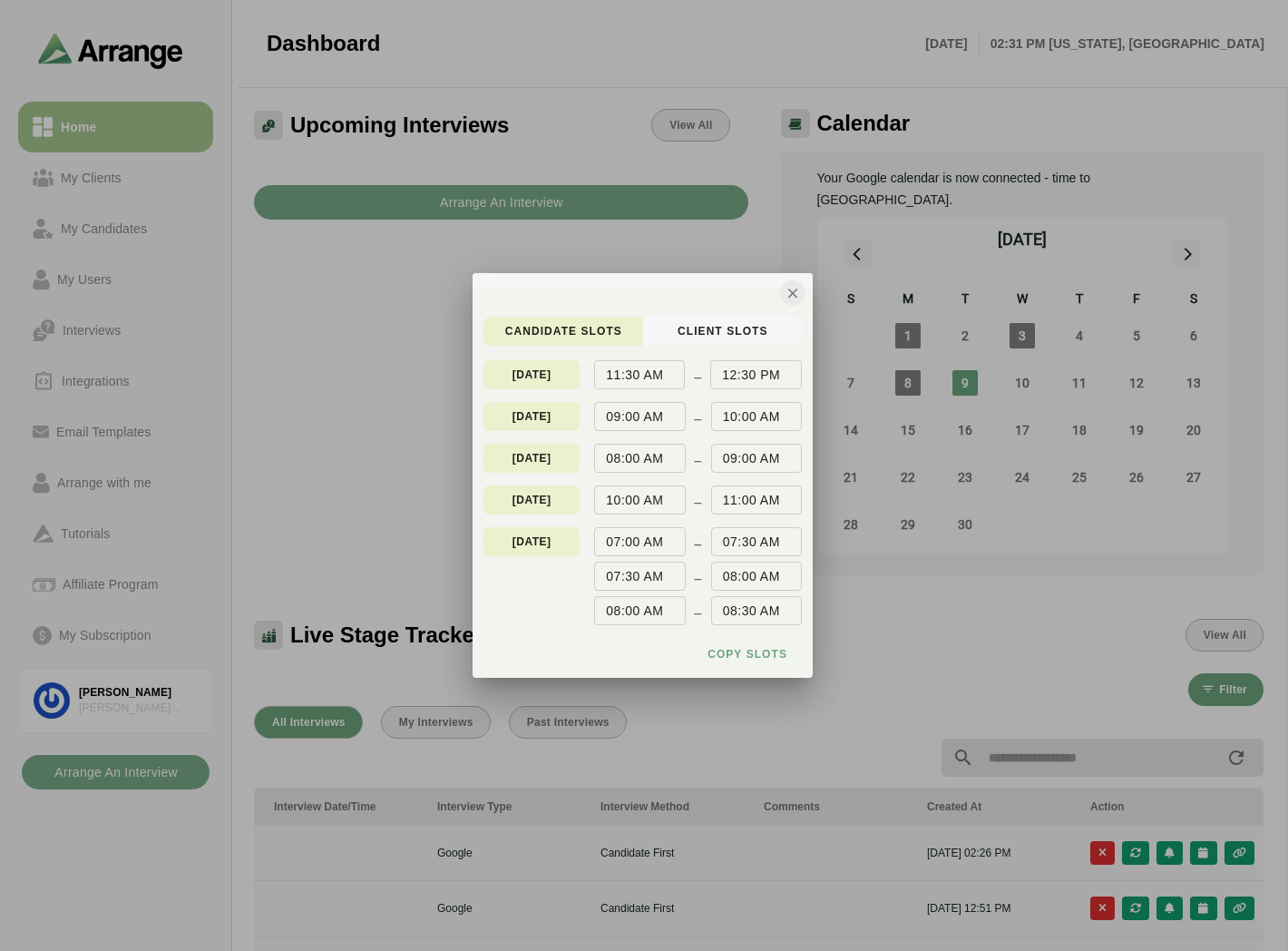
click at [802, 295] on button "button" at bounding box center [793, 293] width 26 height 26
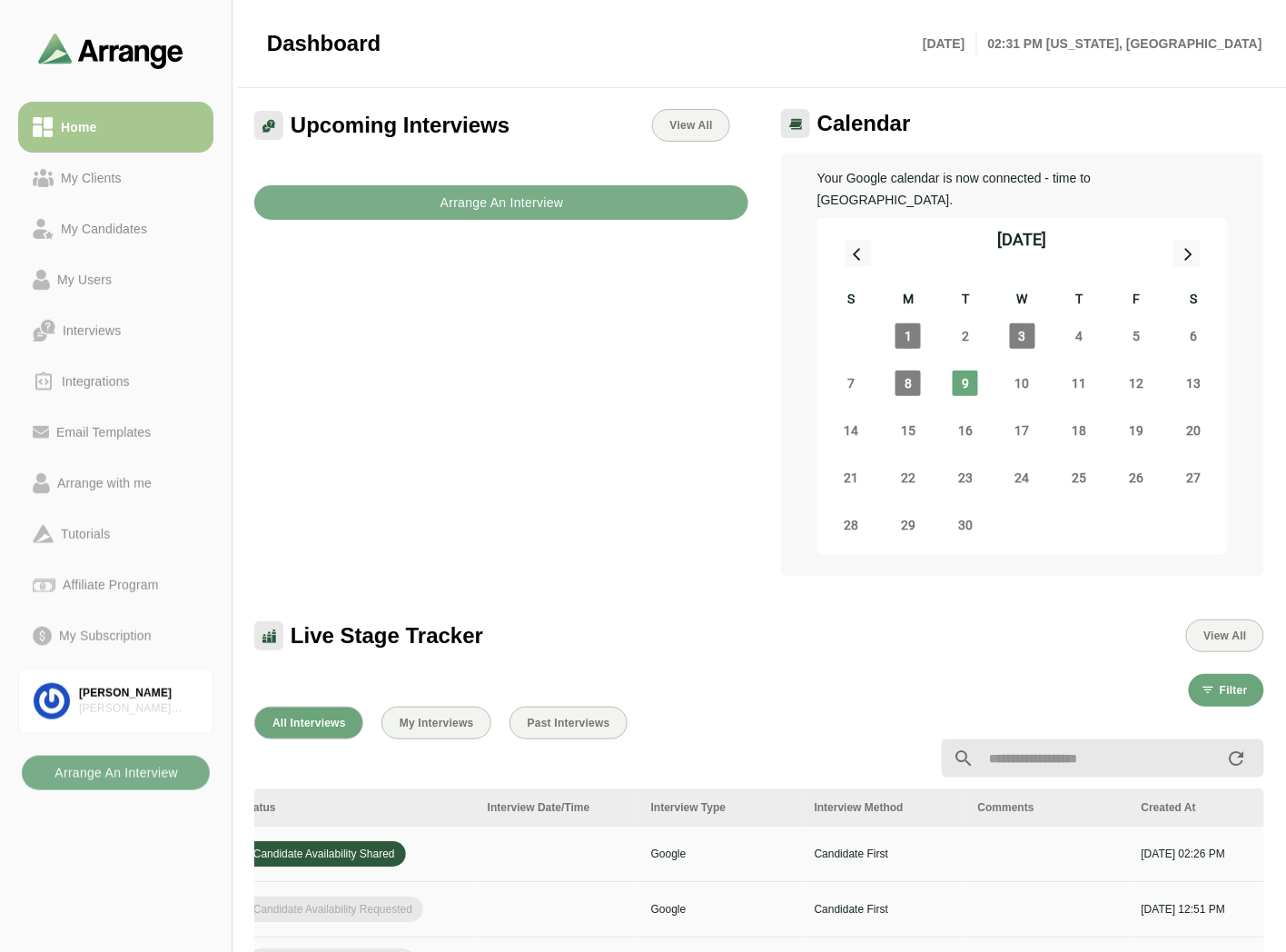
scroll to position [0, 727]
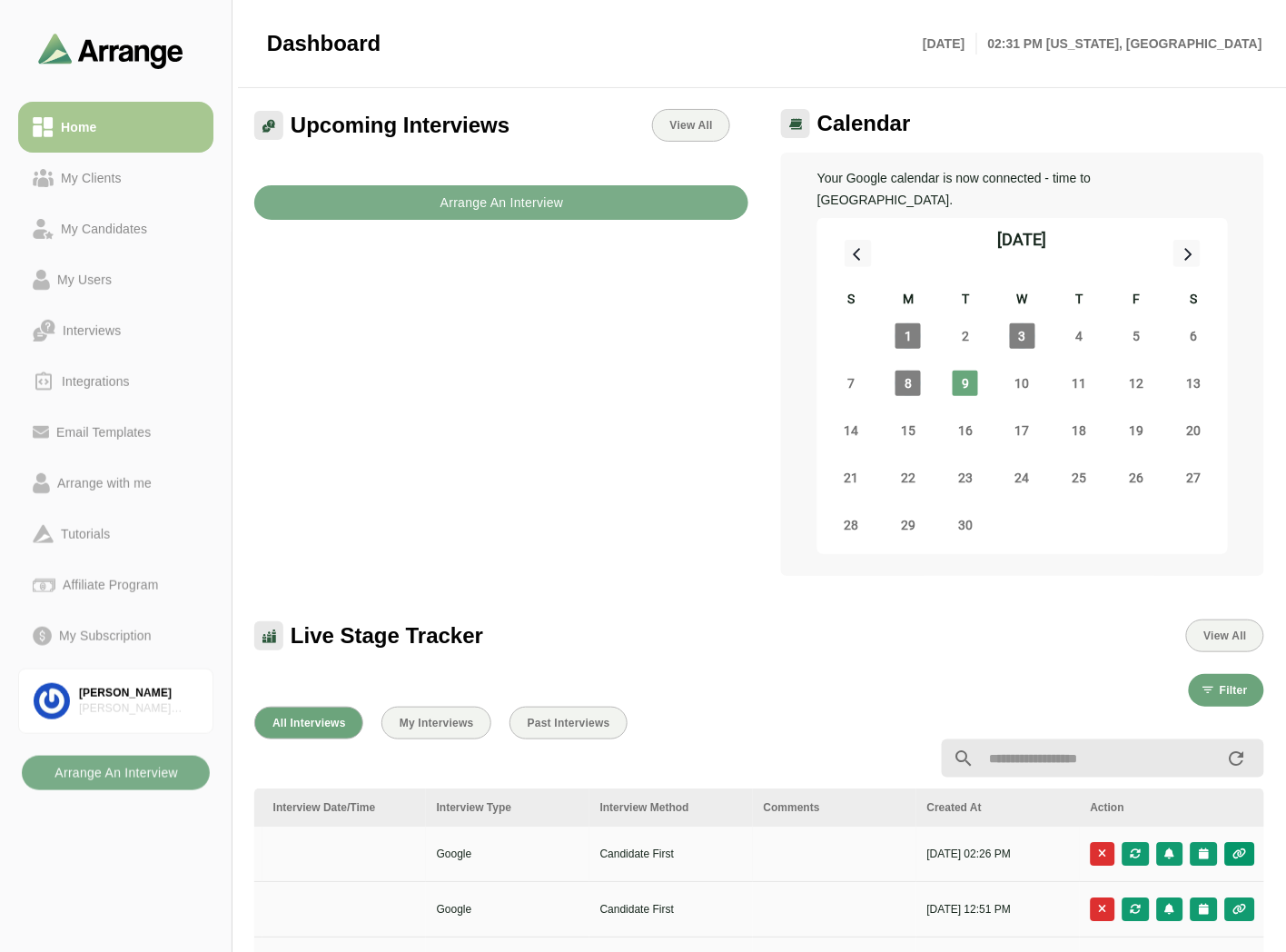
click at [1253, 842] on button "button" at bounding box center [1239, 853] width 30 height 24
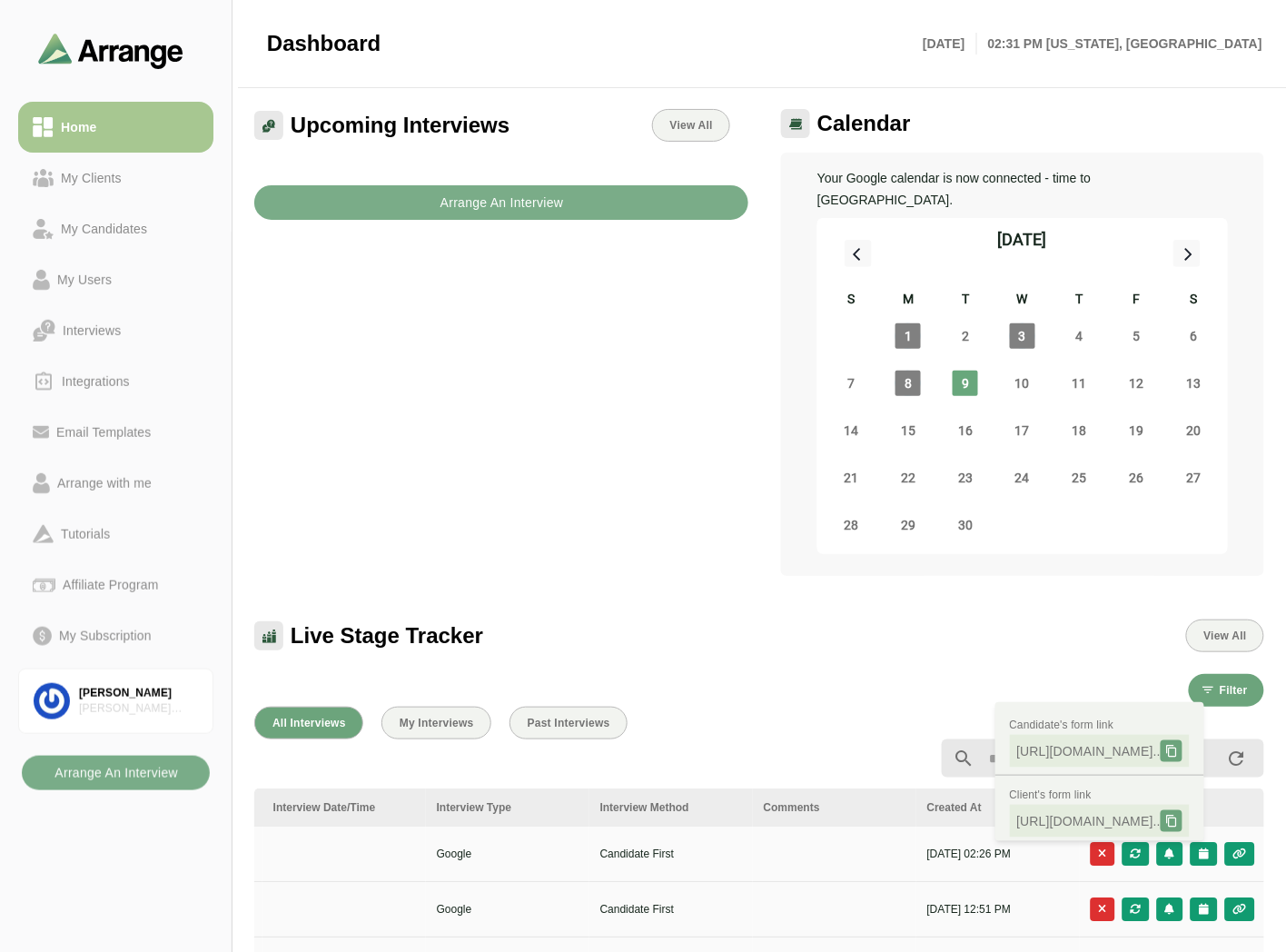
click at [749, 620] on div "Live Stage Tracker View All" at bounding box center [759, 636] width 1010 height 33
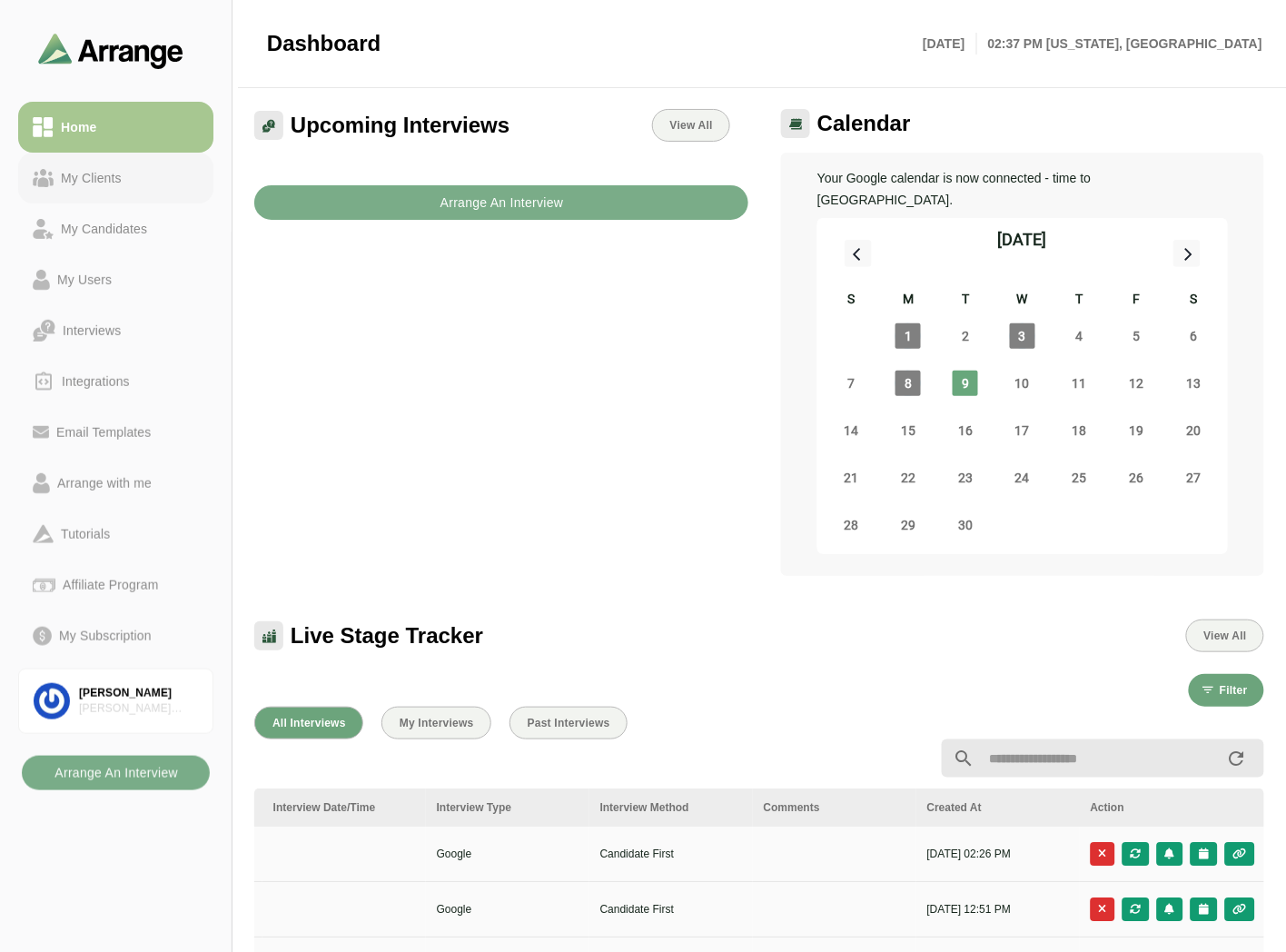
click at [65, 174] on div "My Clients" at bounding box center [91, 178] width 76 height 22
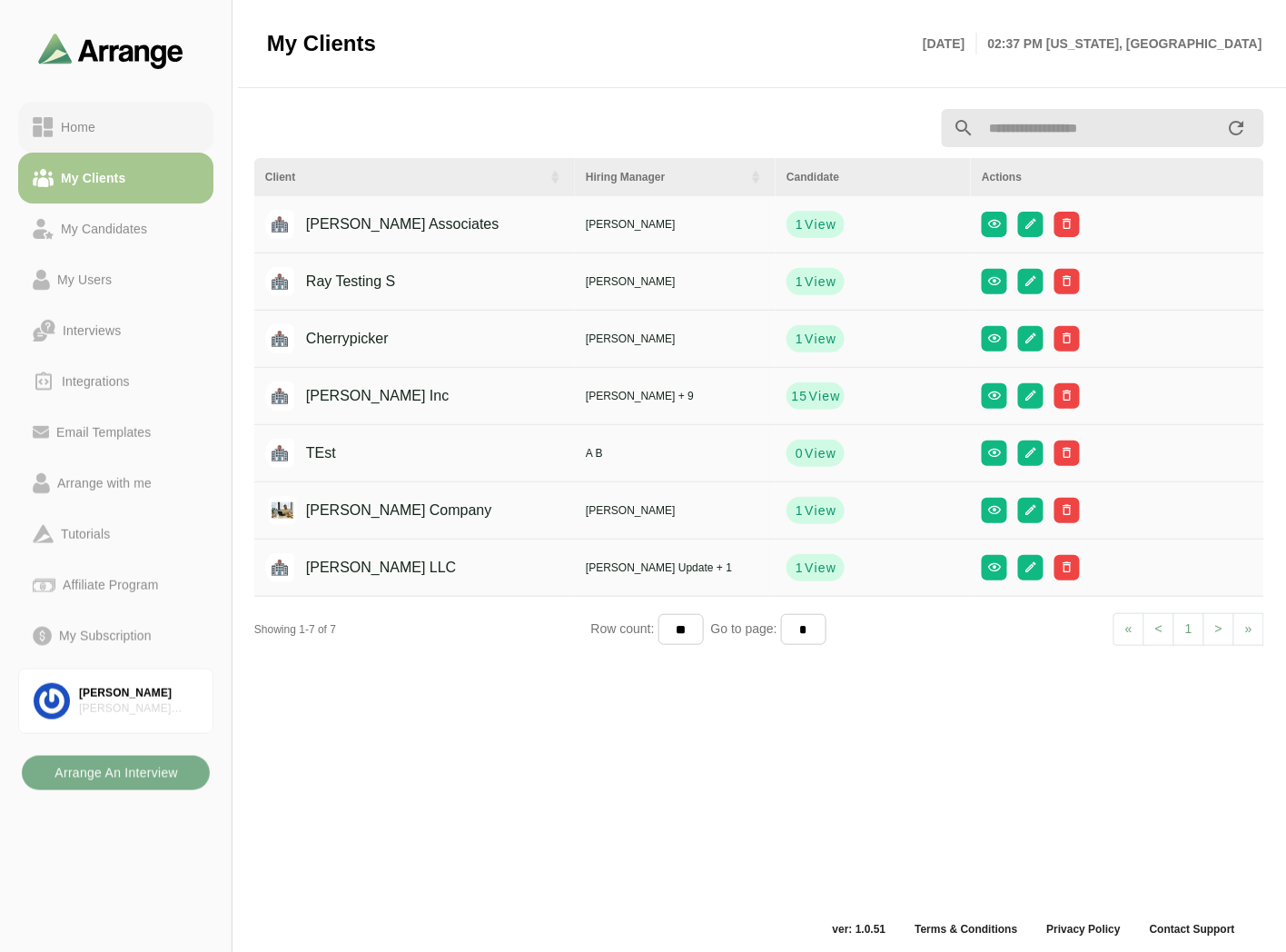
click at [109, 129] on div "Home" at bounding box center [116, 127] width 166 height 22
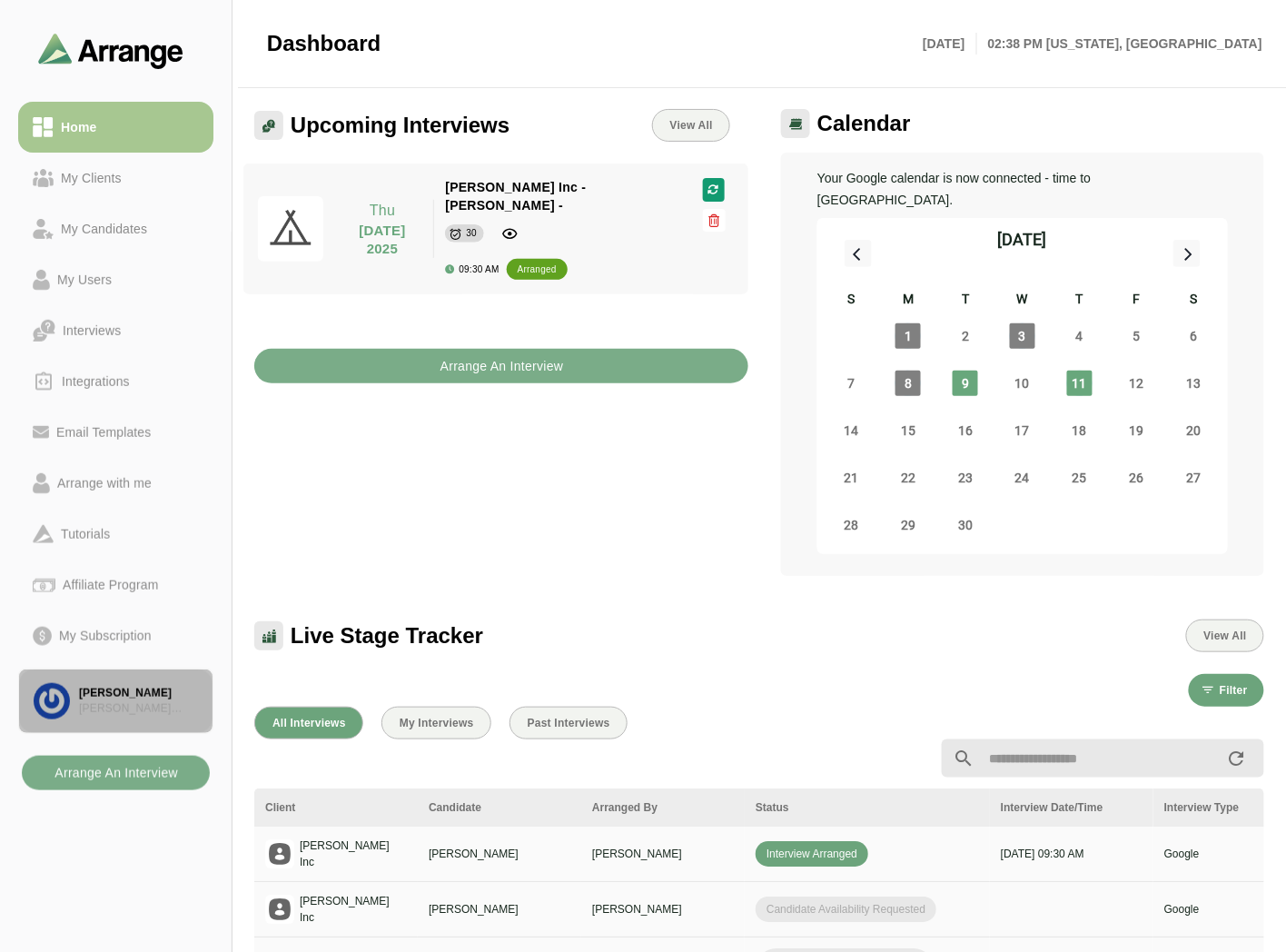
click at [114, 696] on div "[PERSON_NAME]" at bounding box center [139, 693] width 119 height 16
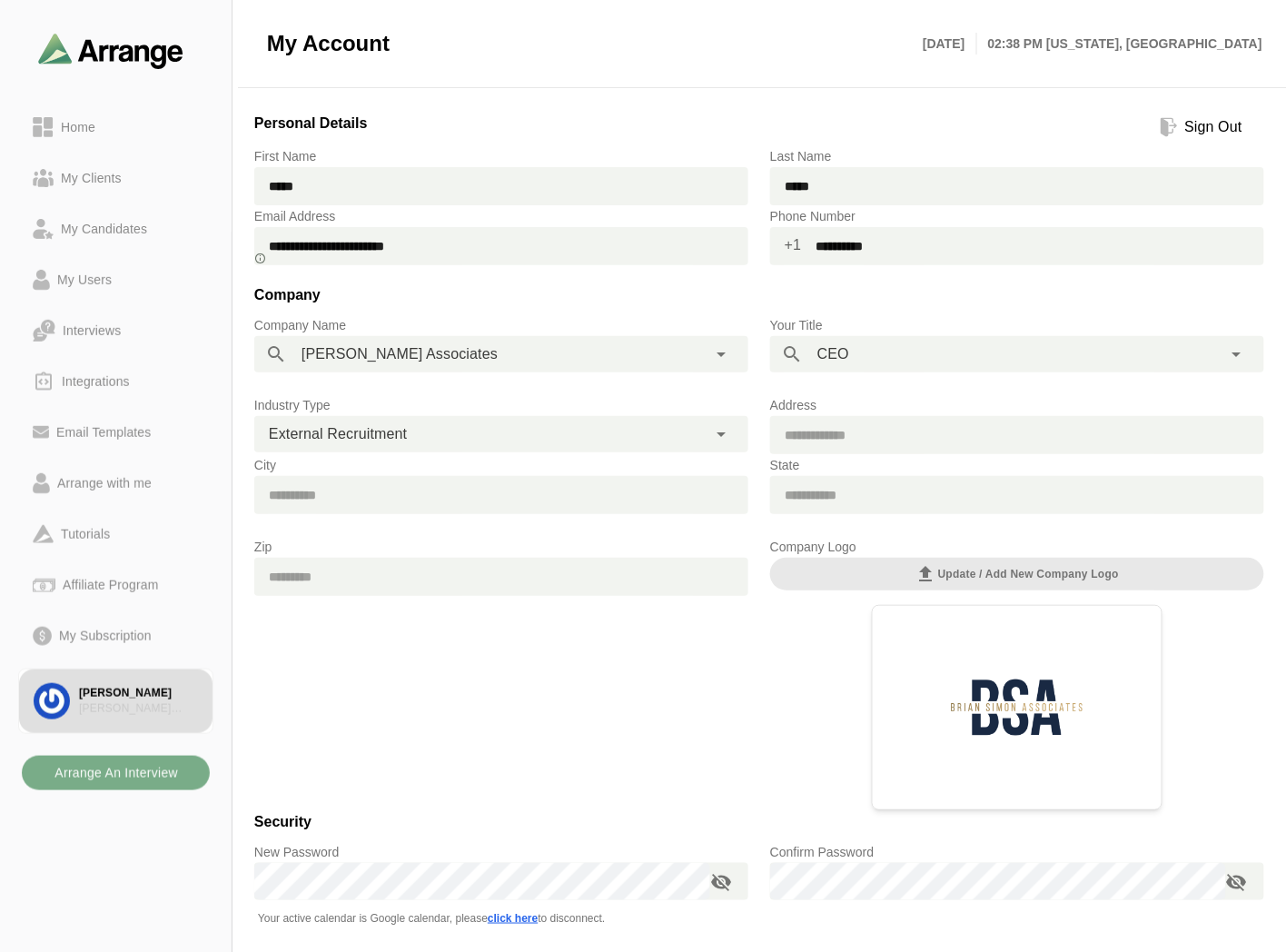
click at [403, 440] on span "External Recruitment" at bounding box center [338, 434] width 138 height 24
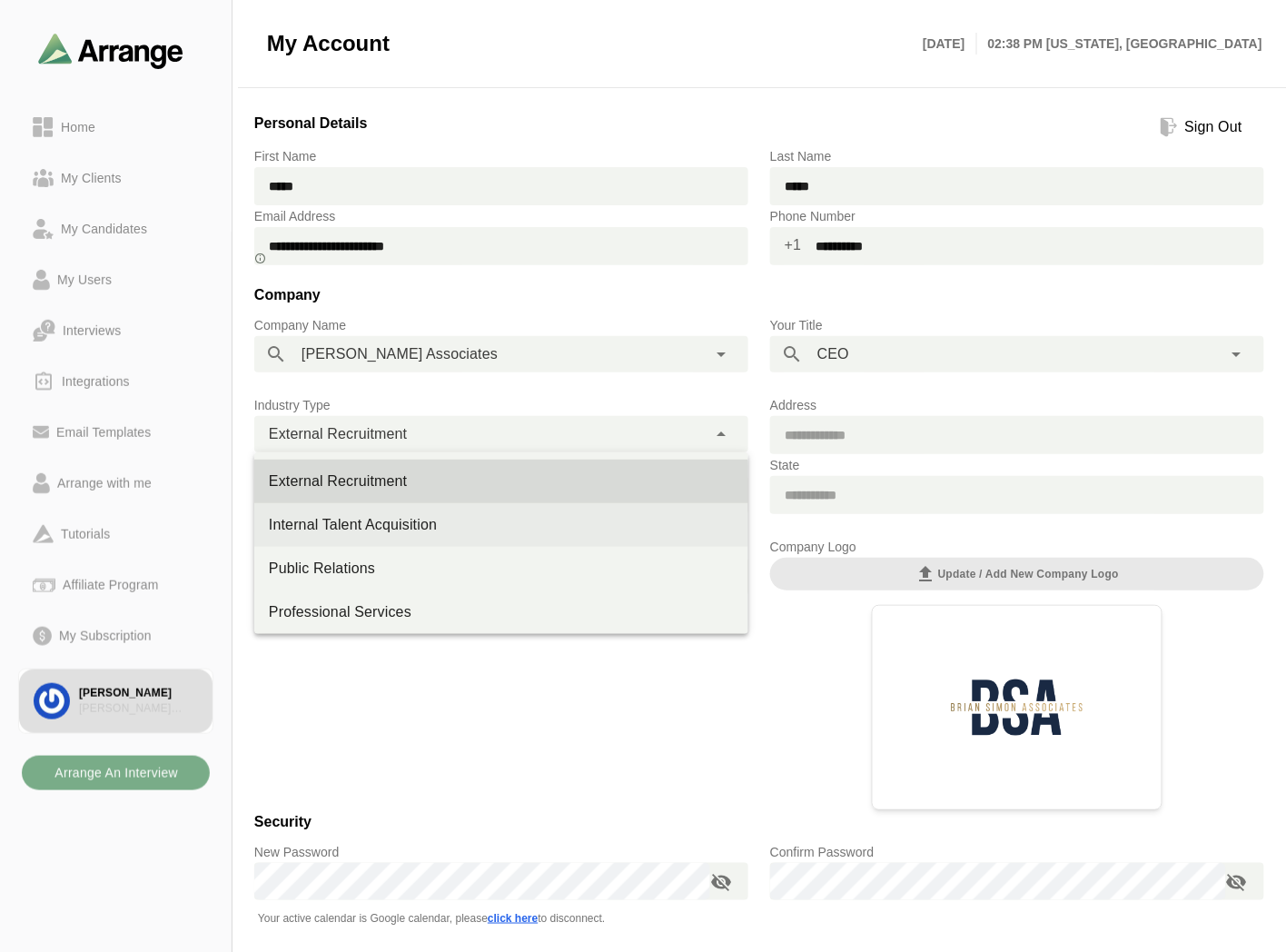
click at [358, 515] on div "Internal Talent Acquisition" at bounding box center [501, 525] width 465 height 22
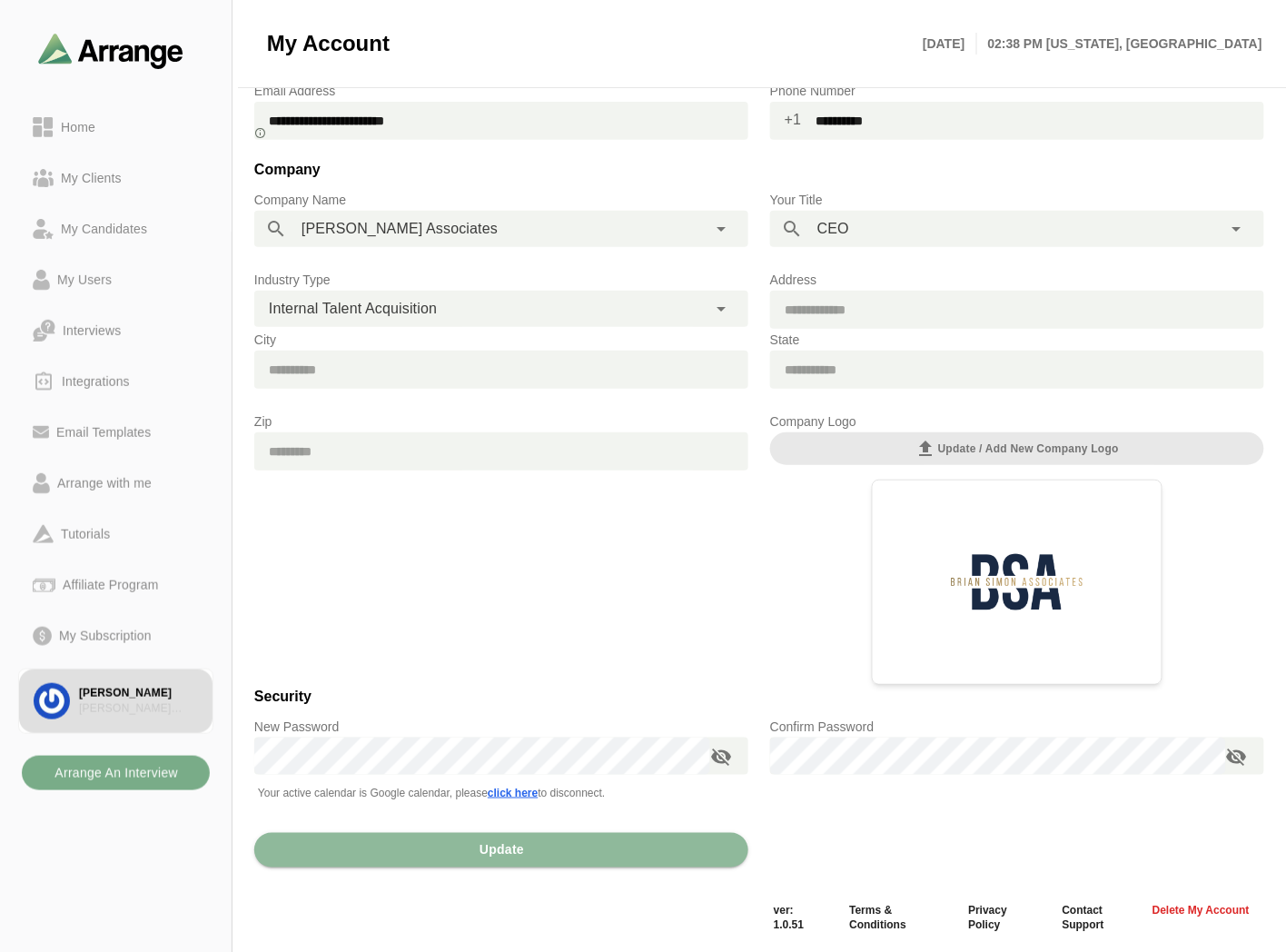
scroll to position [127, 0]
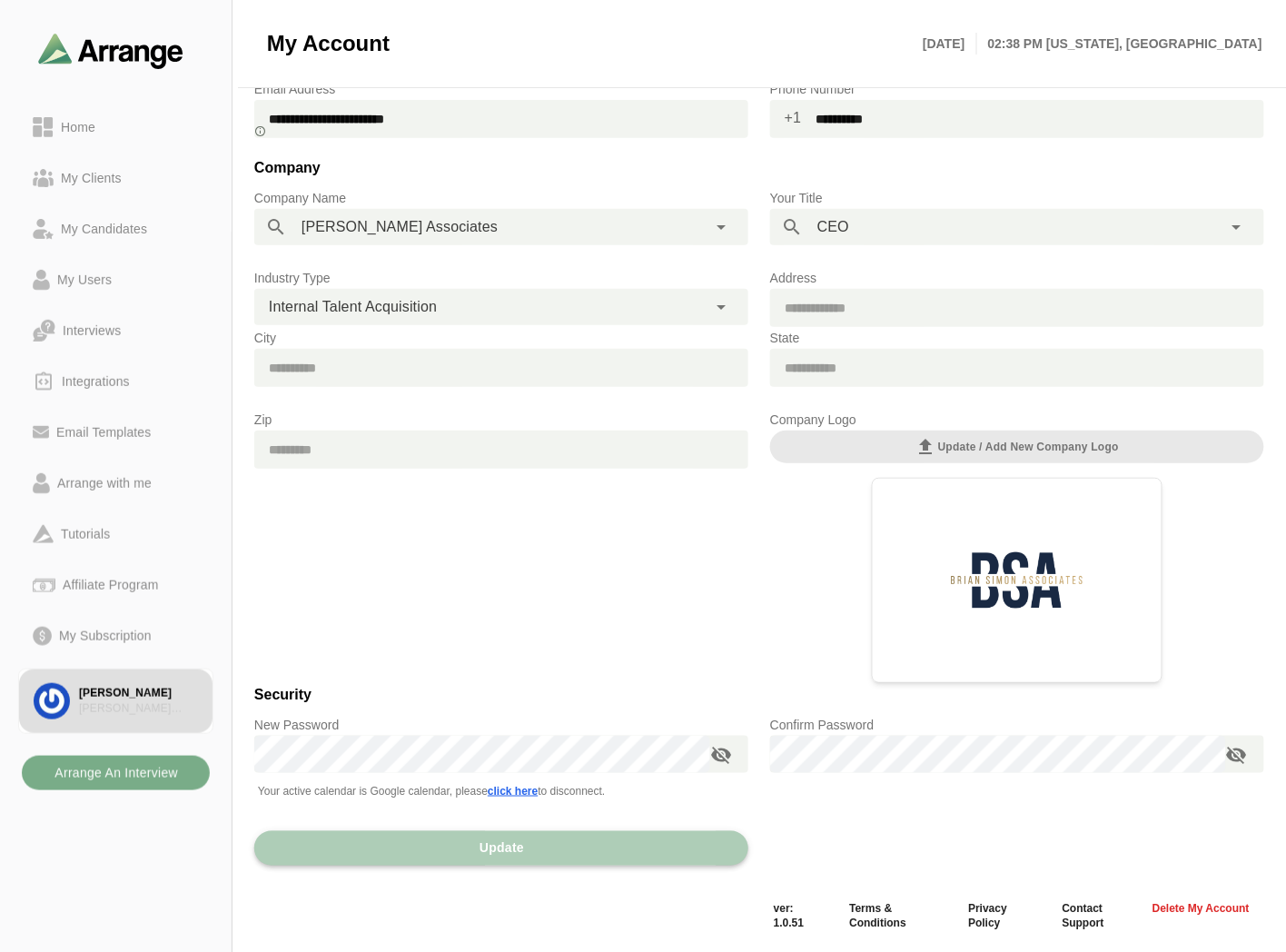
click at [515, 851] on span "Update" at bounding box center [501, 849] width 46 height 35
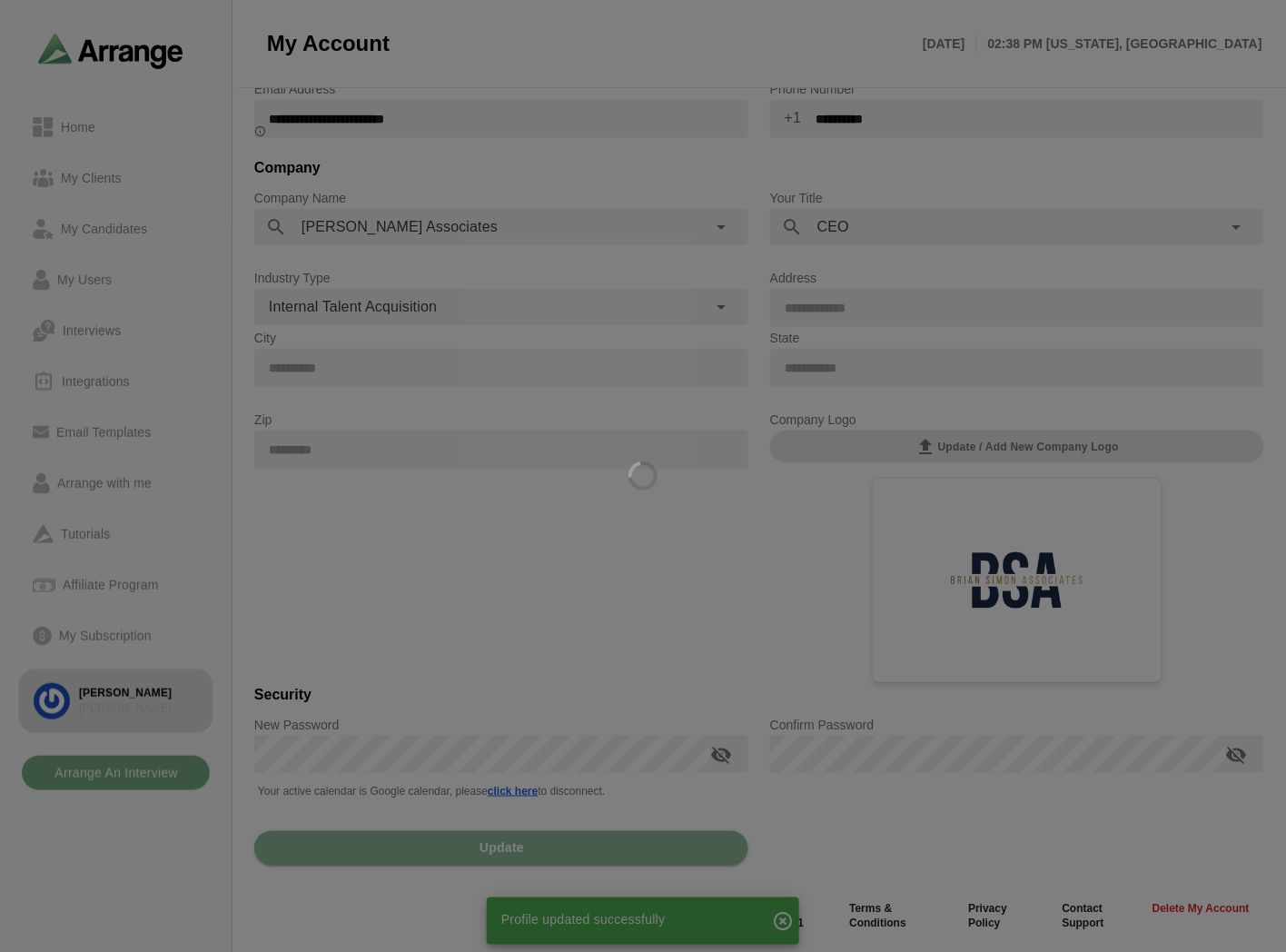
scroll to position [0, 0]
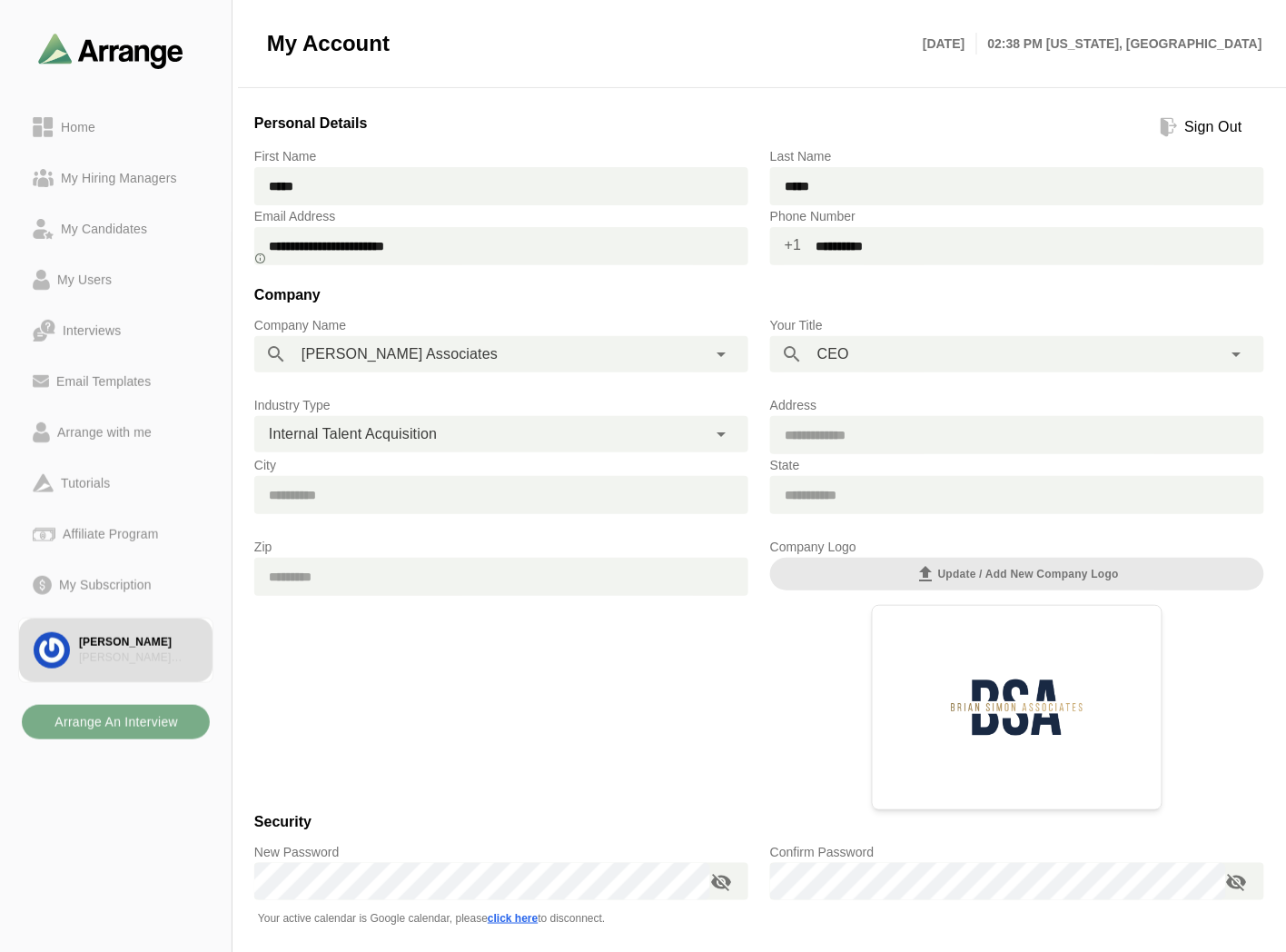
click at [375, 430] on span "Internal Talent Acquisition" at bounding box center [353, 434] width 168 height 24
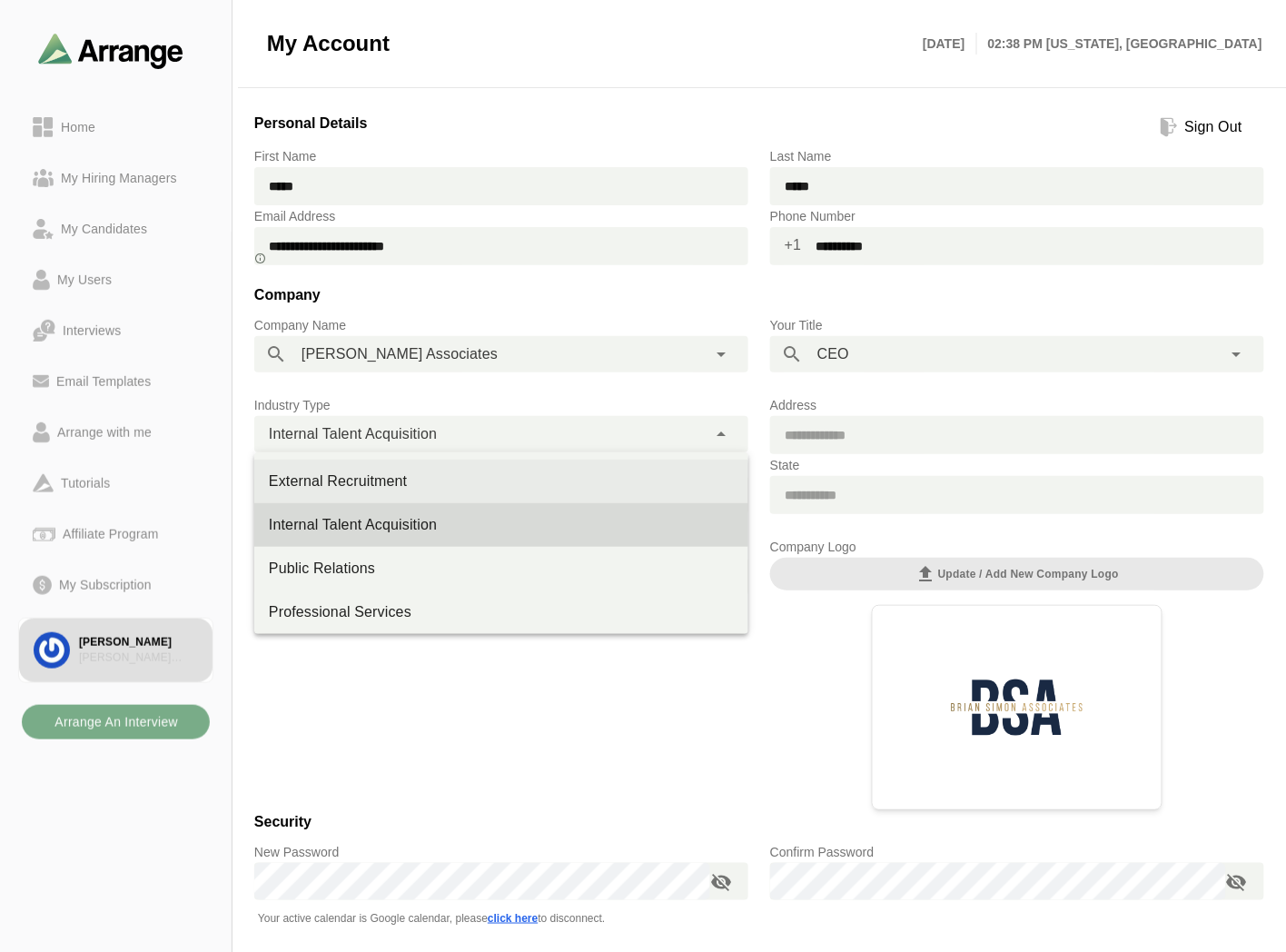
click at [380, 473] on div "External Recruitment" at bounding box center [501, 481] width 465 height 22
type input "**********"
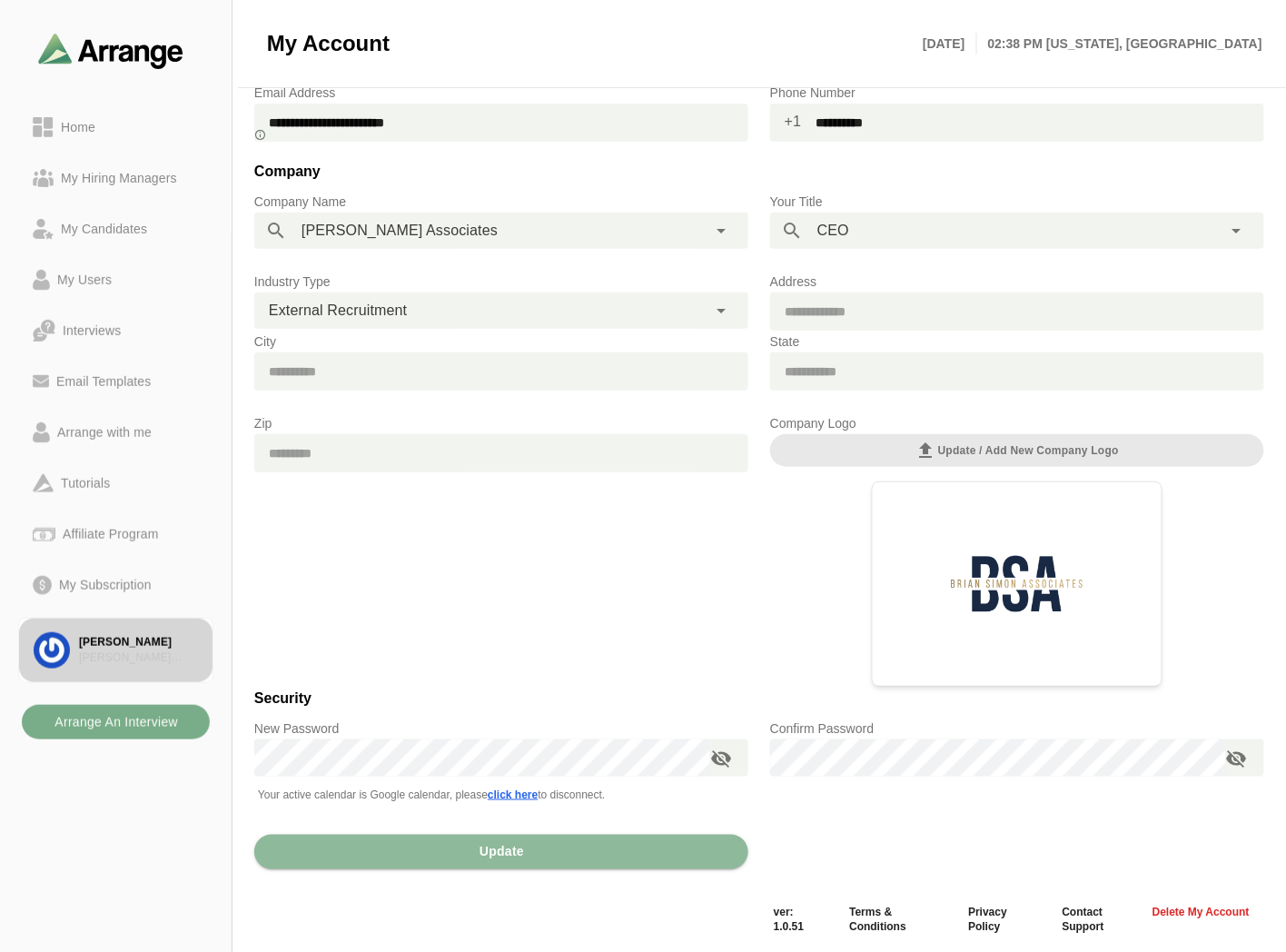
scroll to position [127, 0]
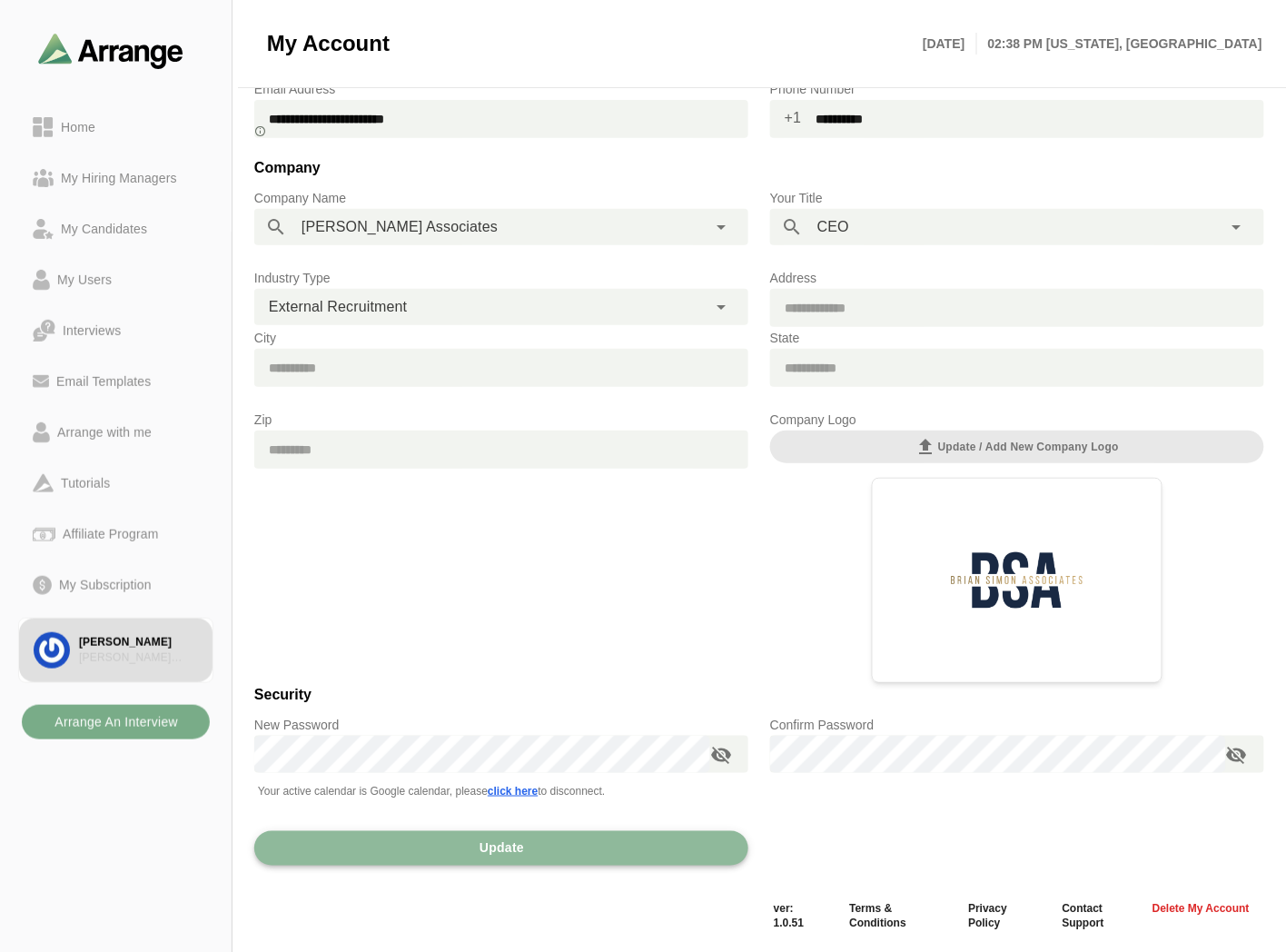
click at [515, 844] on span "Update" at bounding box center [501, 849] width 46 height 35
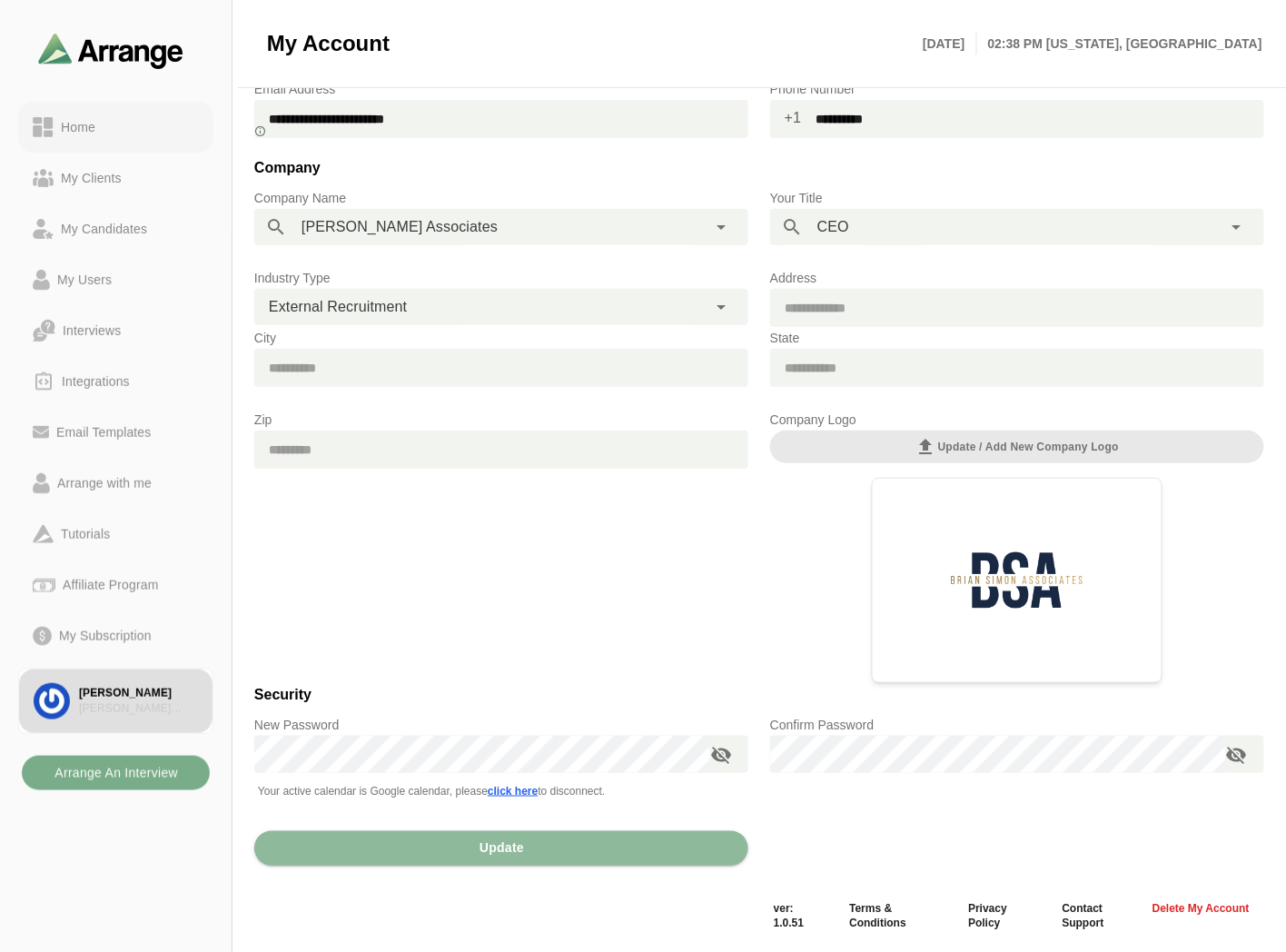
click at [109, 120] on div "Home" at bounding box center [116, 127] width 166 height 22
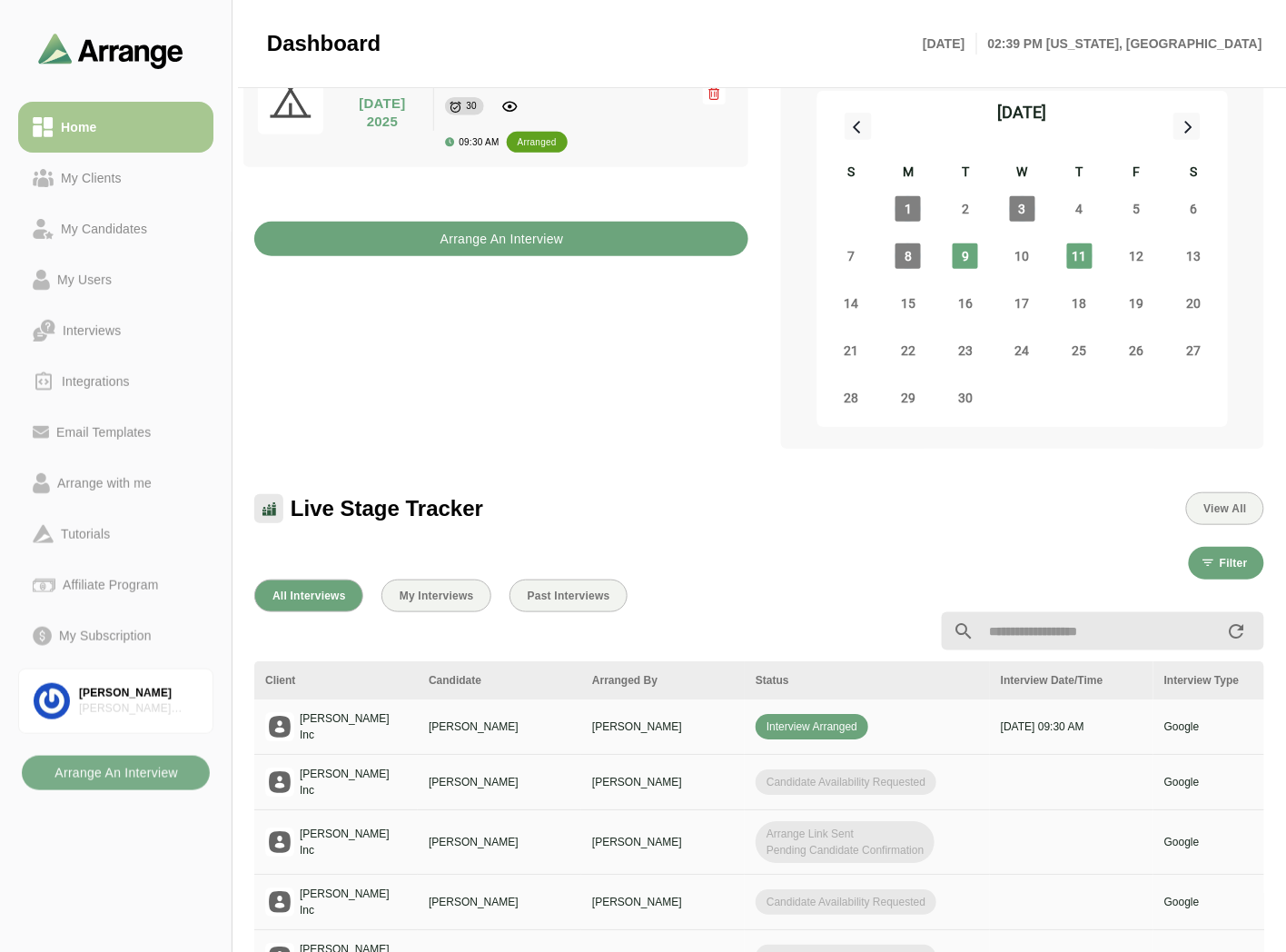
click at [476, 224] on b "Arrange An Interview" at bounding box center [502, 239] width 124 height 35
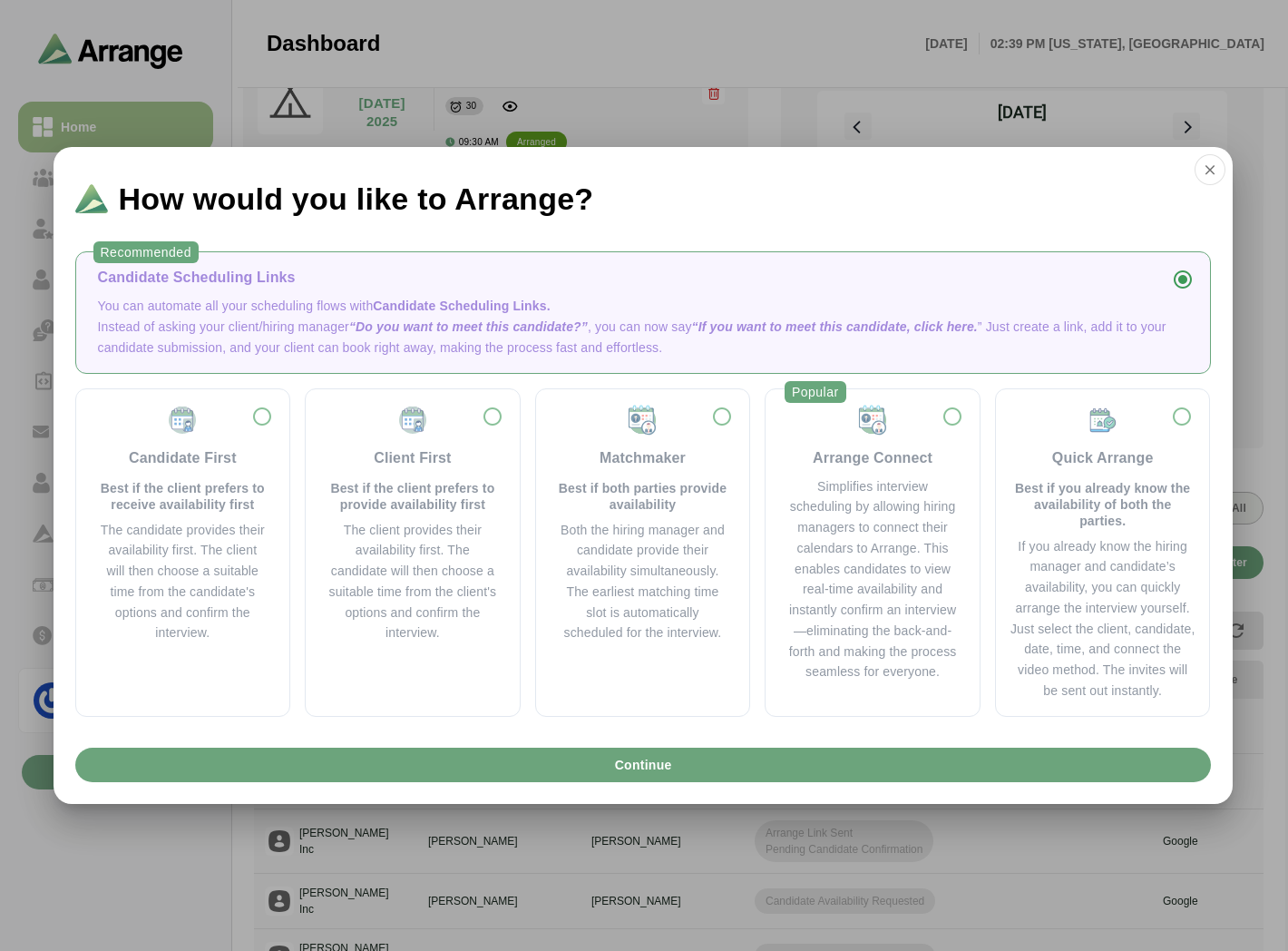
click at [1221, 178] on div "How would you like to Arrange?" at bounding box center [644, 191] width 1180 height 89
click at [1216, 178] on icon "button" at bounding box center [1210, 170] width 16 height 16
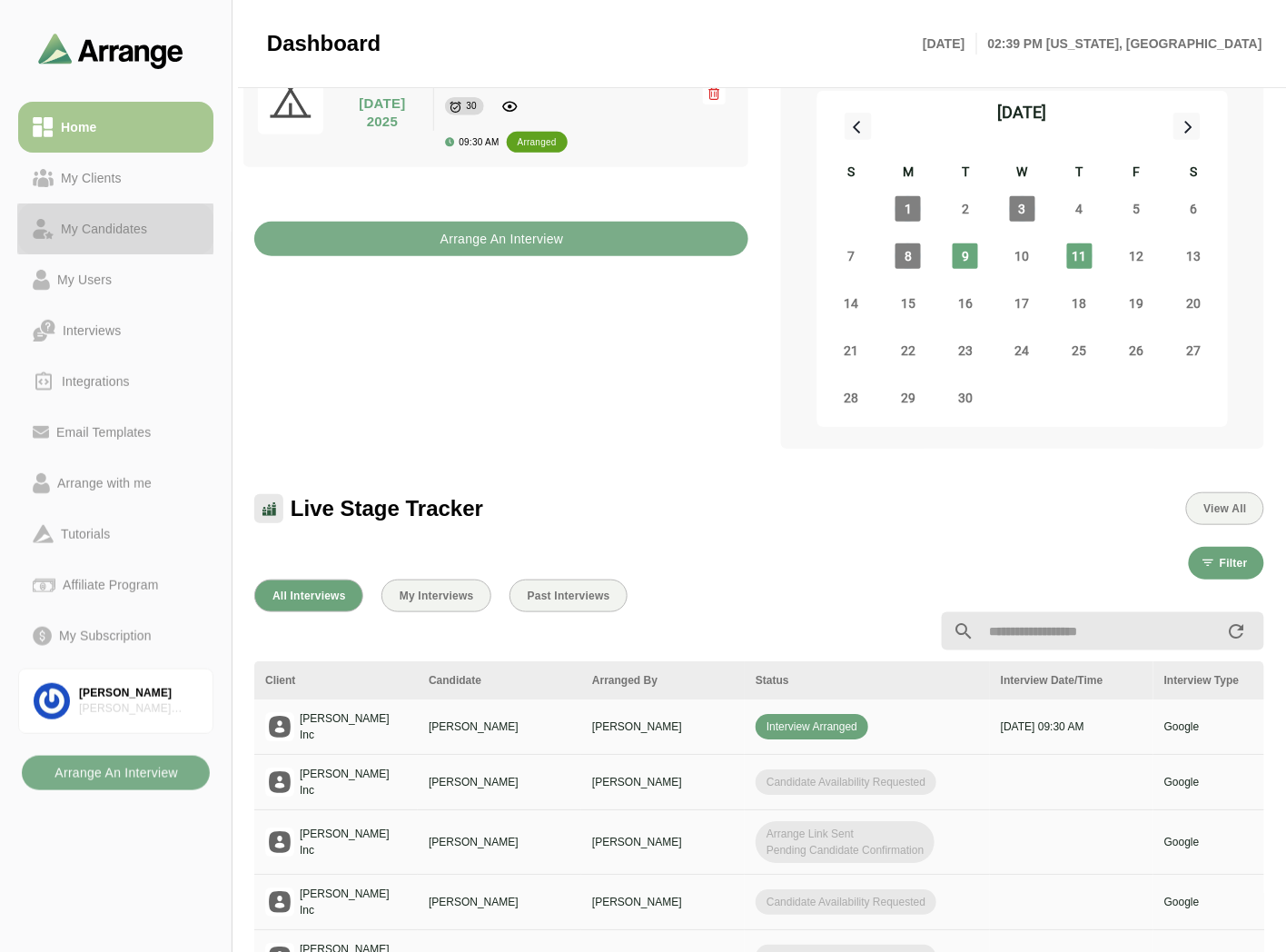
click at [120, 222] on div "My Candidates" at bounding box center [104, 229] width 100 height 22
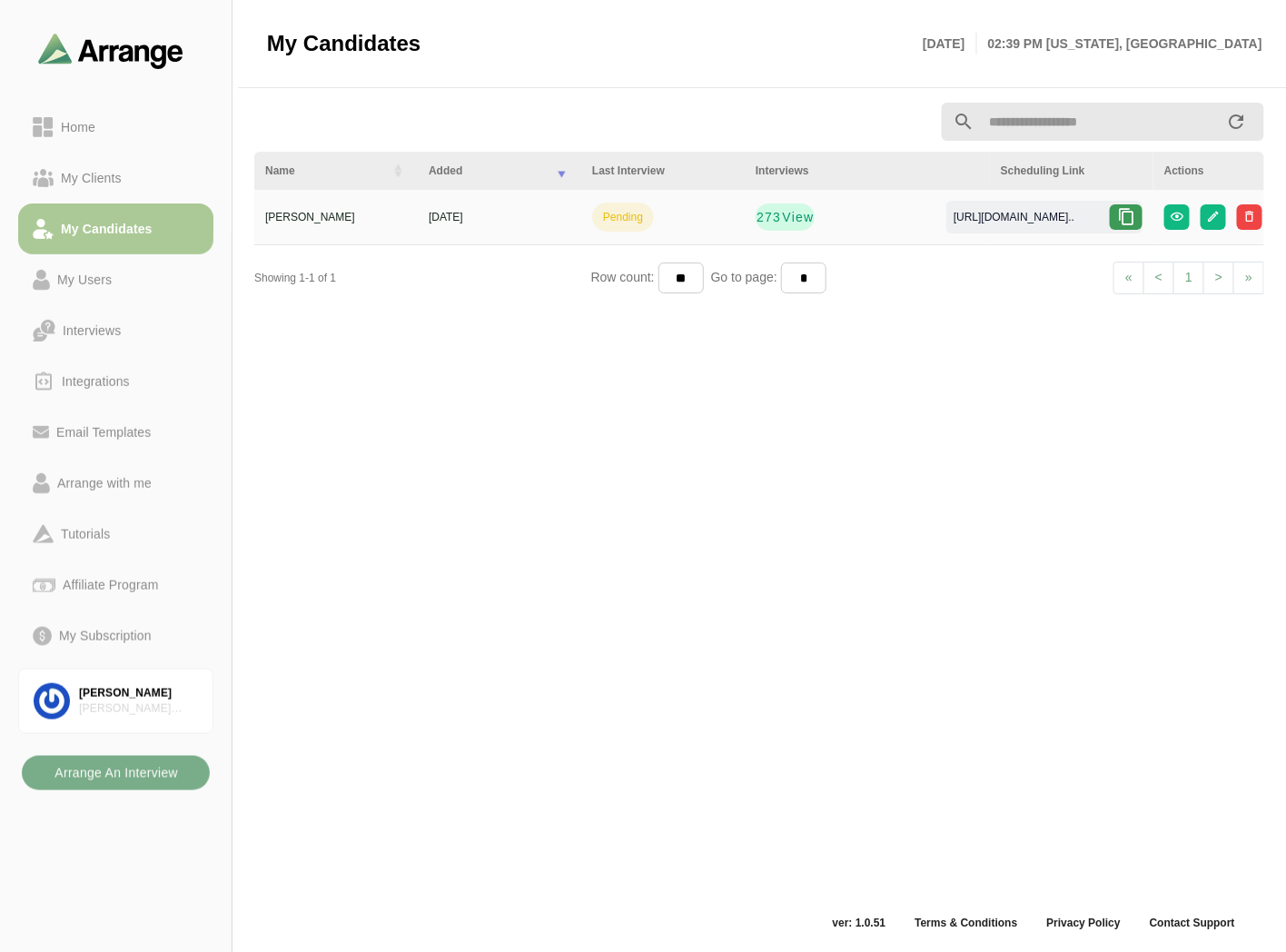
scroll to position [5, 0]
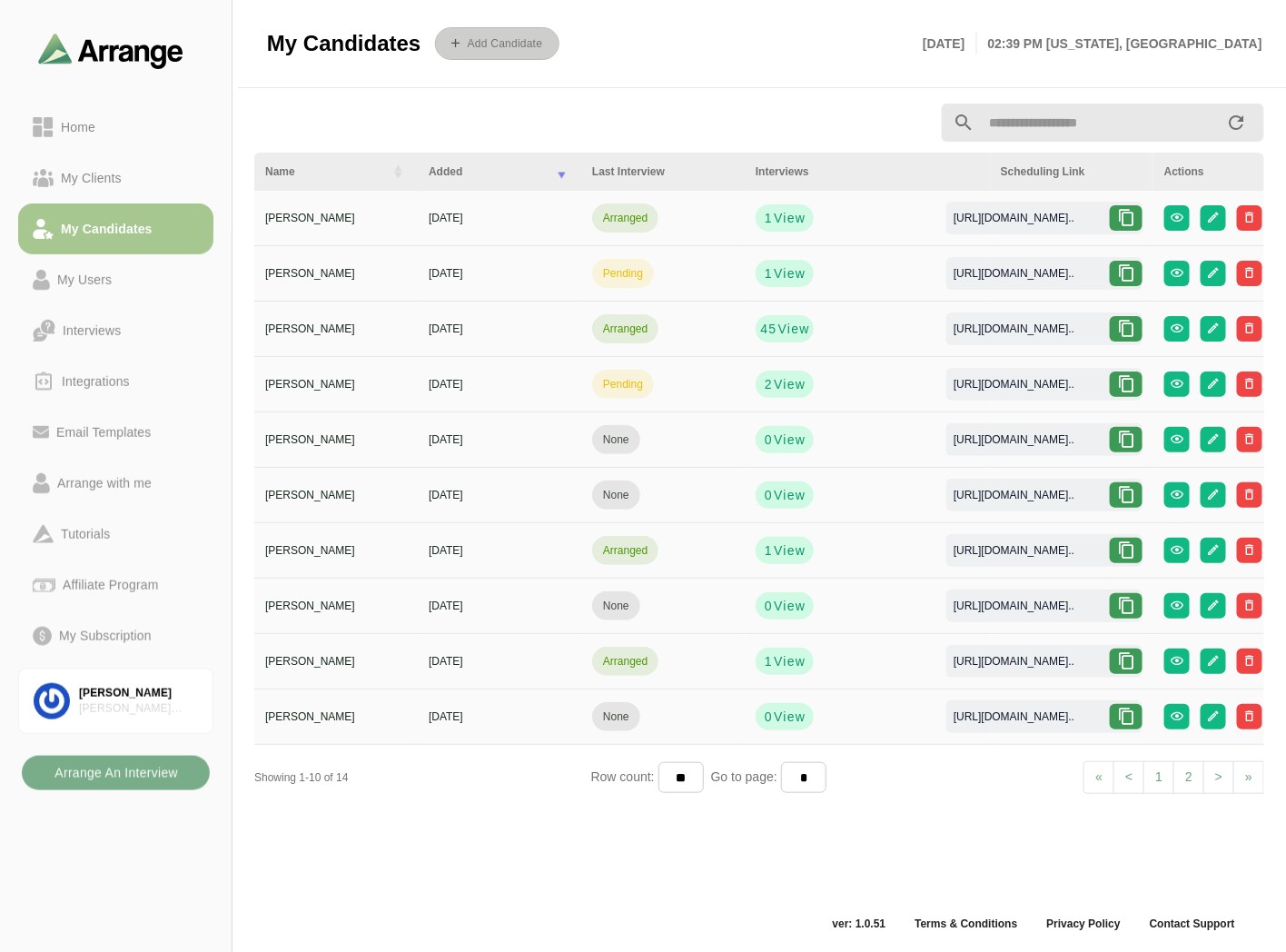
click at [486, 48] on b "Add Candidate" at bounding box center [505, 44] width 77 height 13
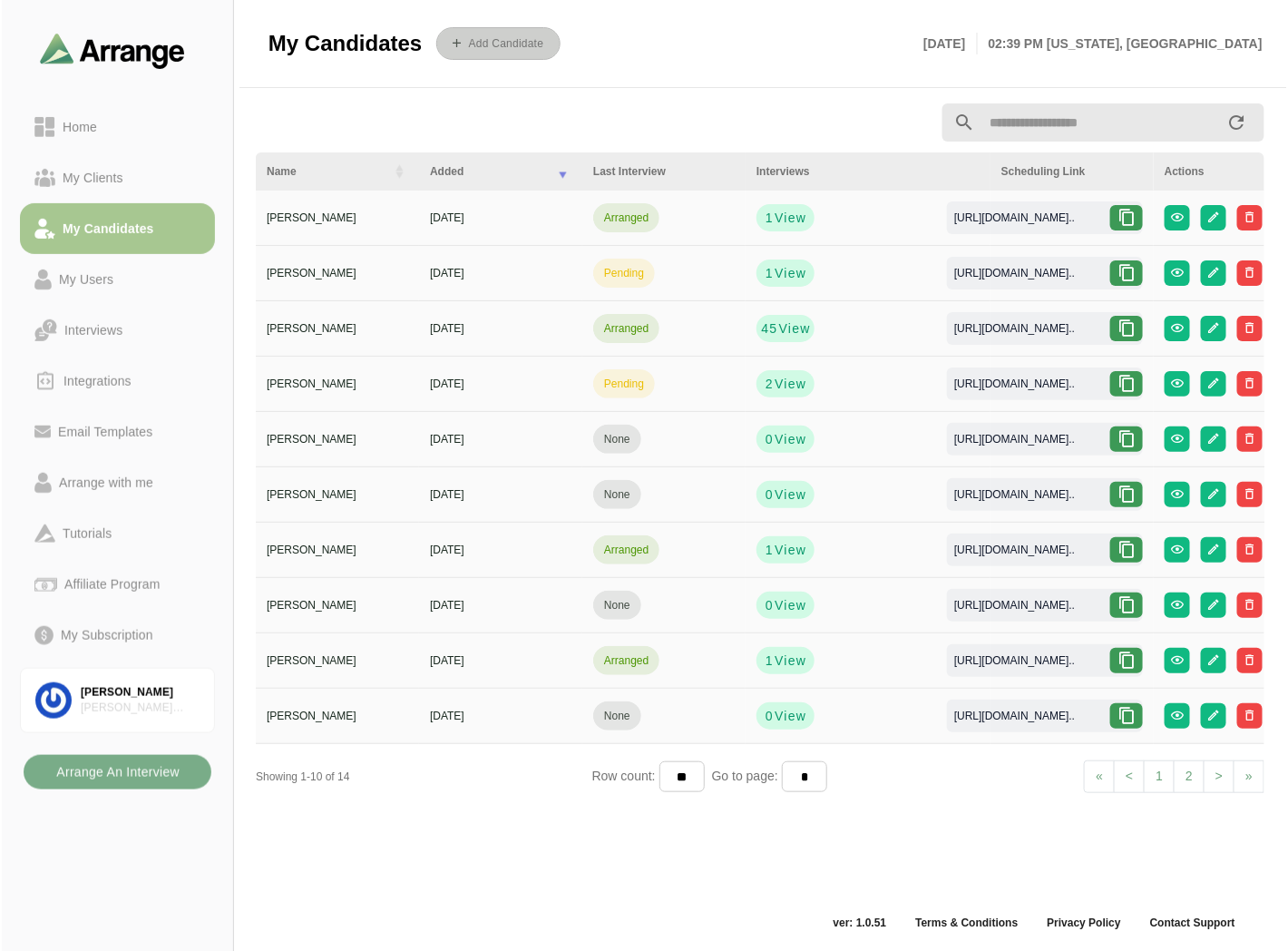
scroll to position [0, 0]
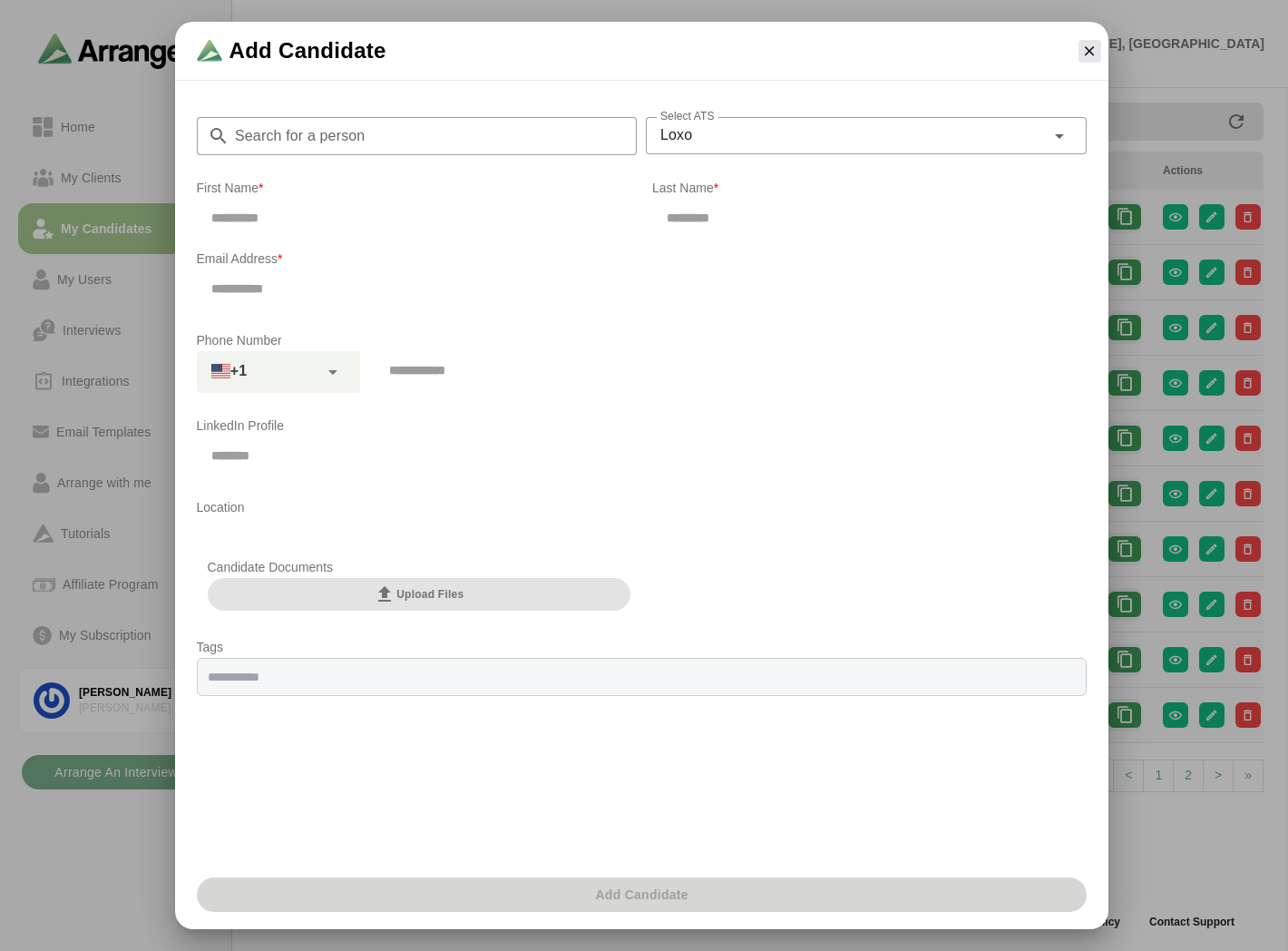
click at [402, 602] on span "Upload Files" at bounding box center [418, 594] width 90 height 22
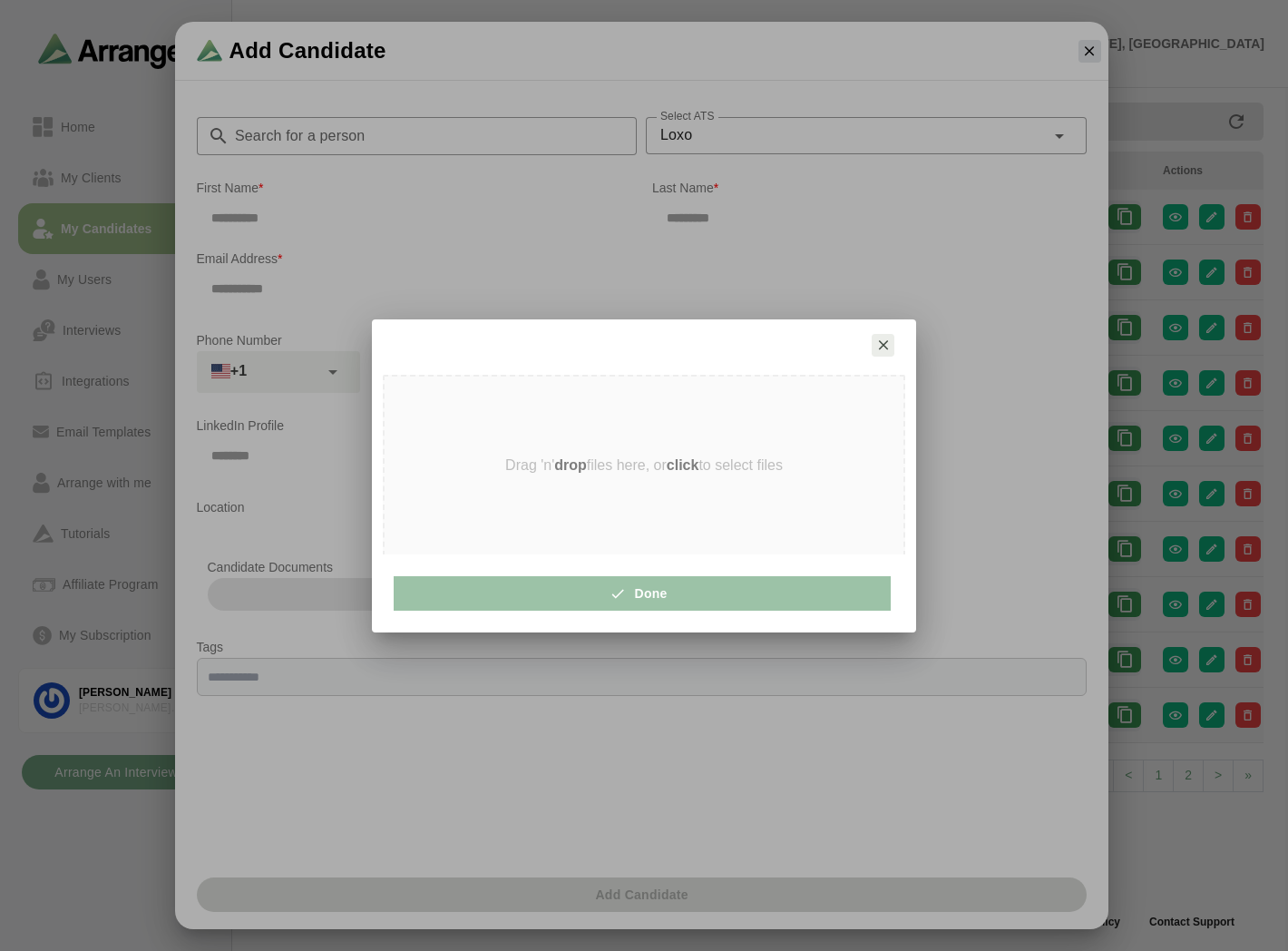
click at [881, 352] on icon "button" at bounding box center [883, 345] width 16 height 16
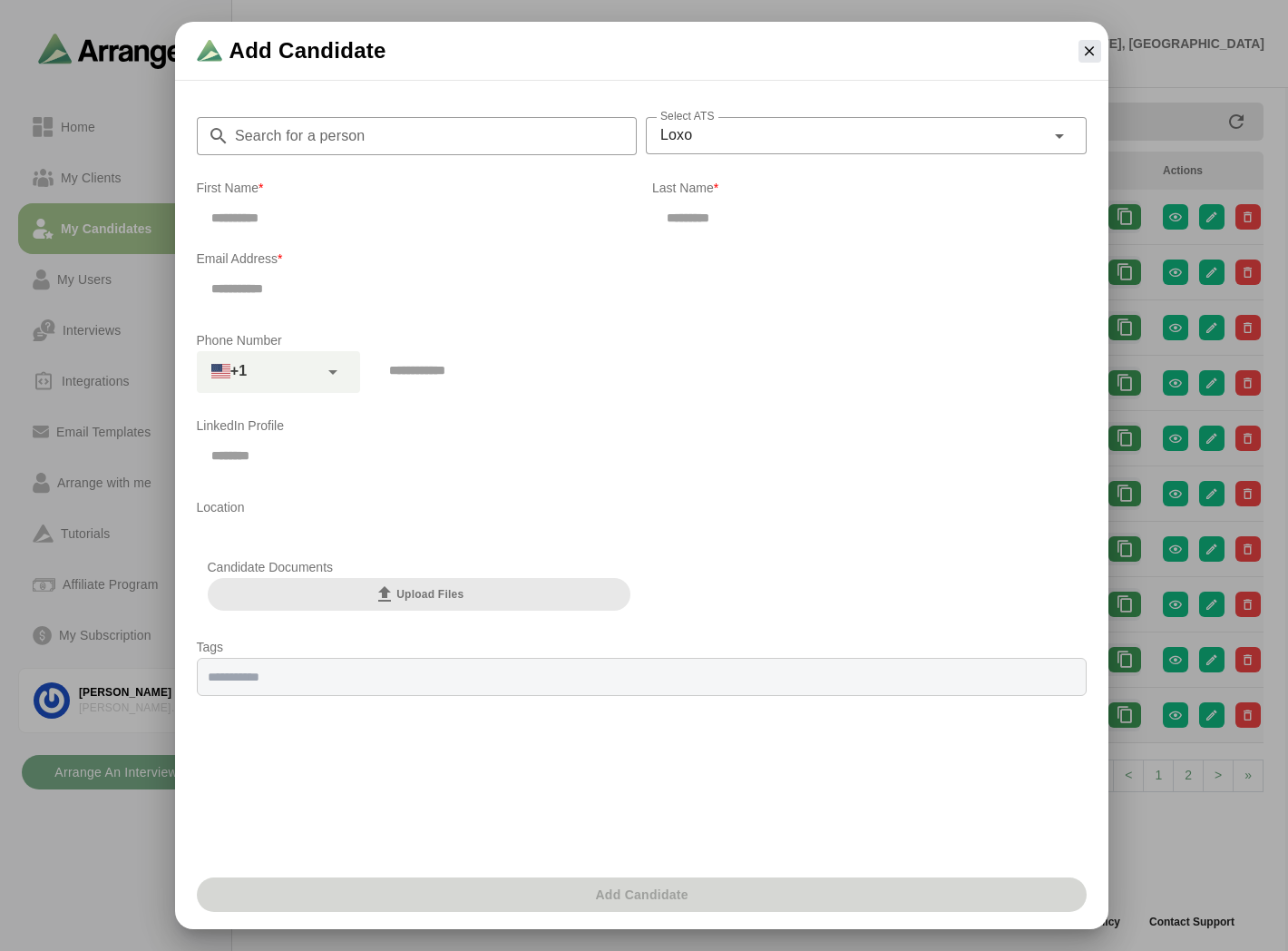
click at [1077, 64] on div at bounding box center [1089, 51] width 37 height 37
click at [1090, 58] on icon "button" at bounding box center [1089, 51] width 16 height 16
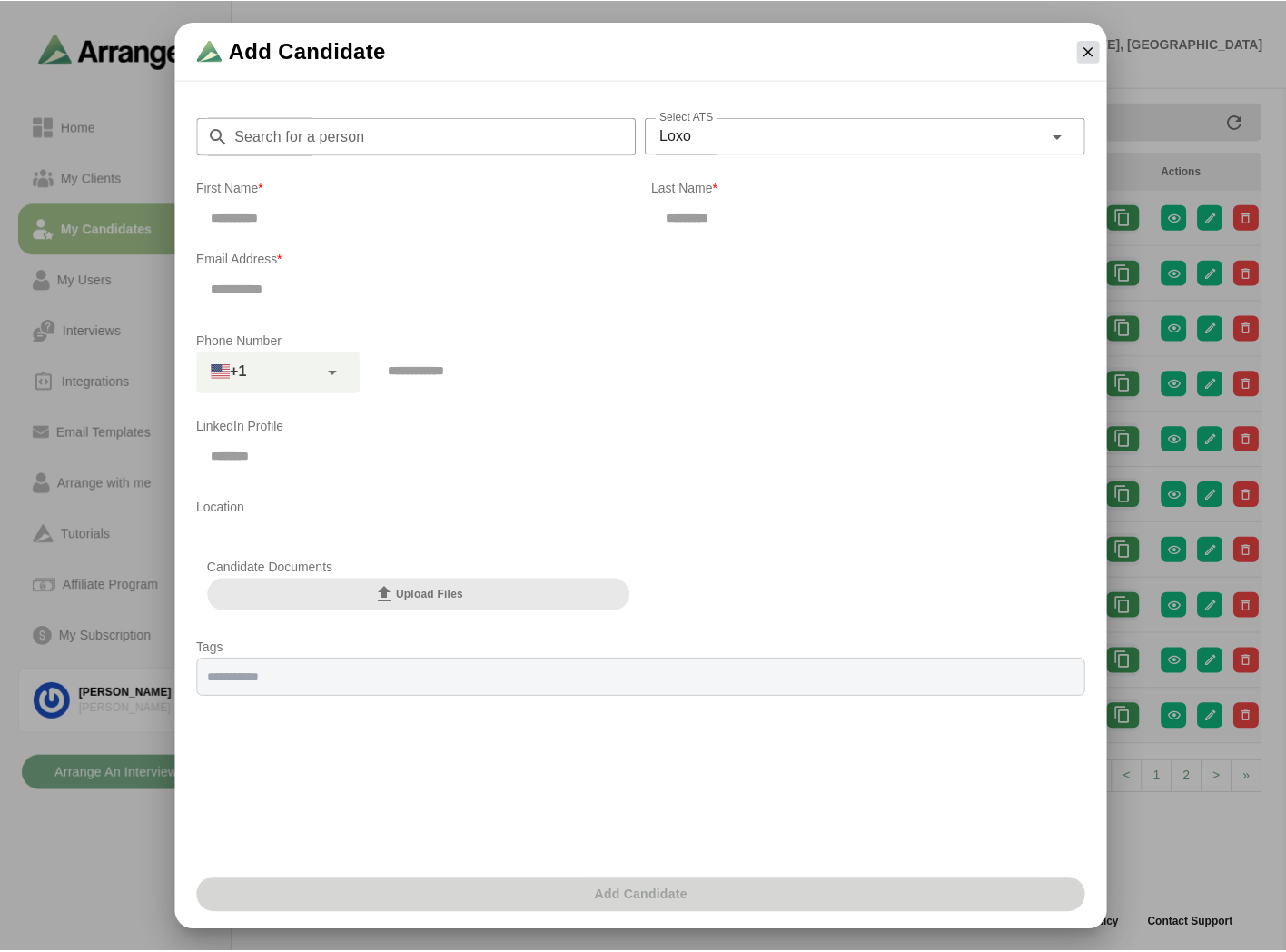
scroll to position [5, 0]
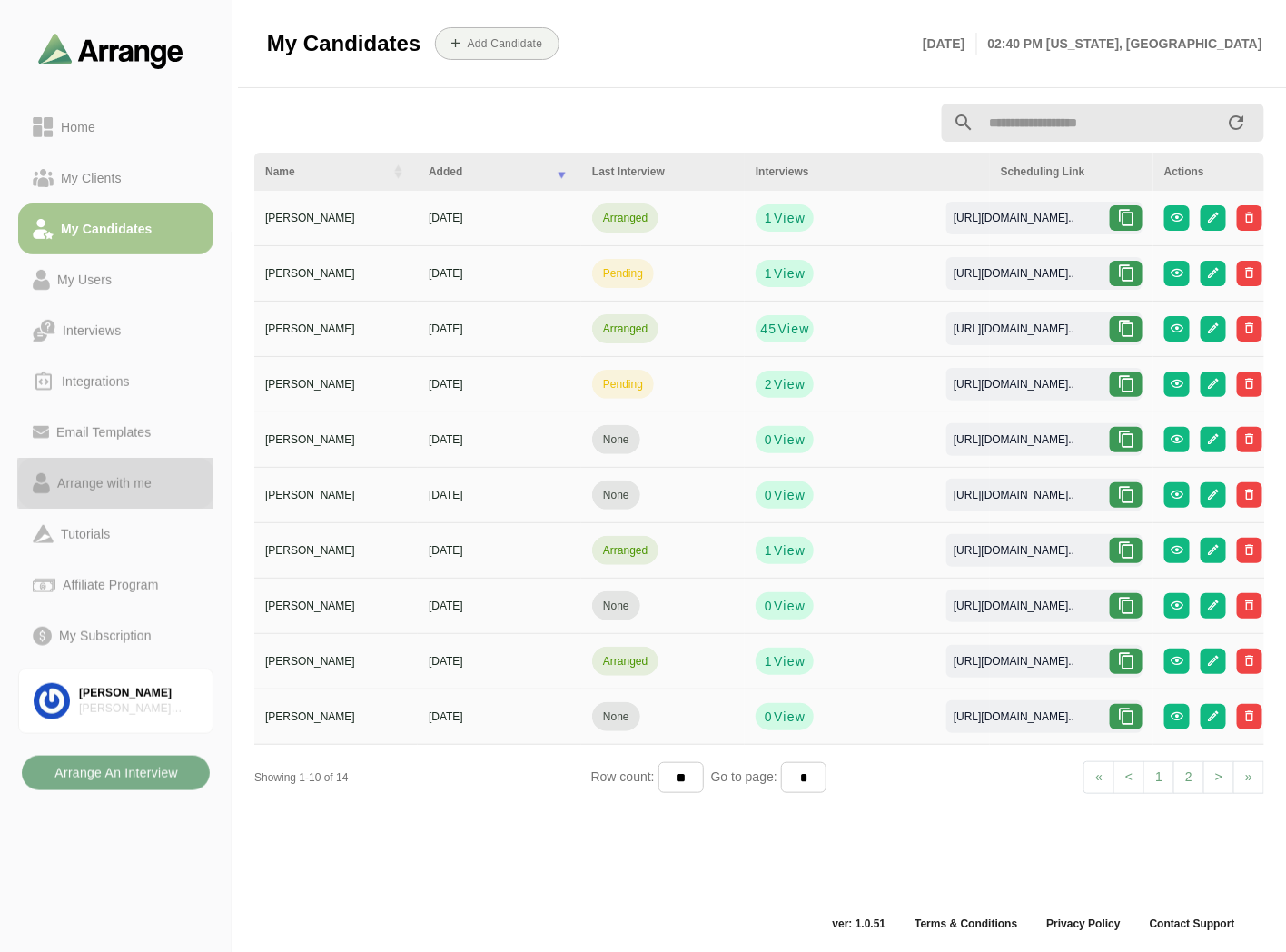
click at [138, 483] on div "Arrange with me" at bounding box center [104, 483] width 109 height 22
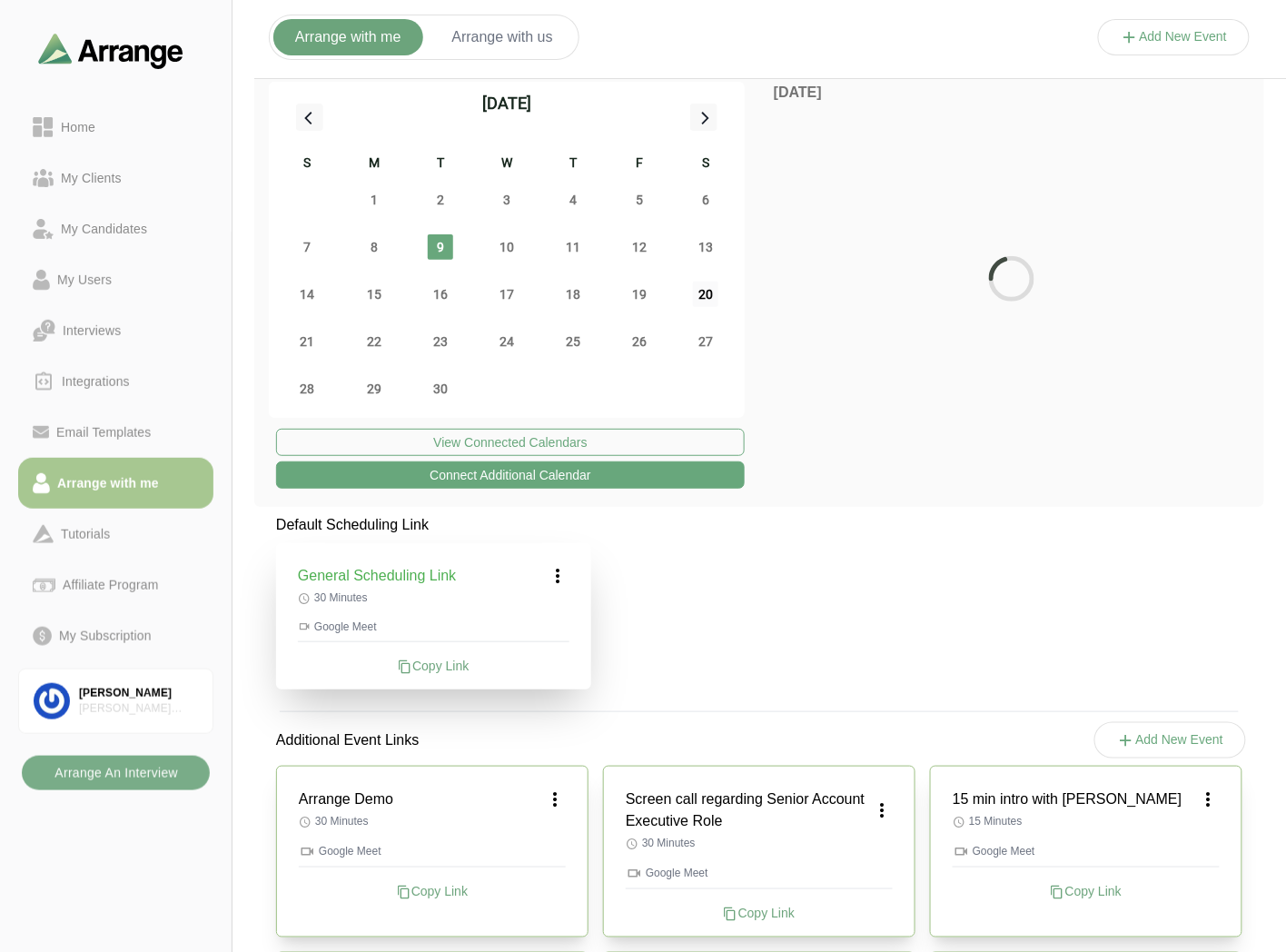
click at [705, 286] on span "20" at bounding box center [706, 294] width 26 height 26
click at [1164, 44] on button "Add New Event" at bounding box center [1174, 37] width 152 height 37
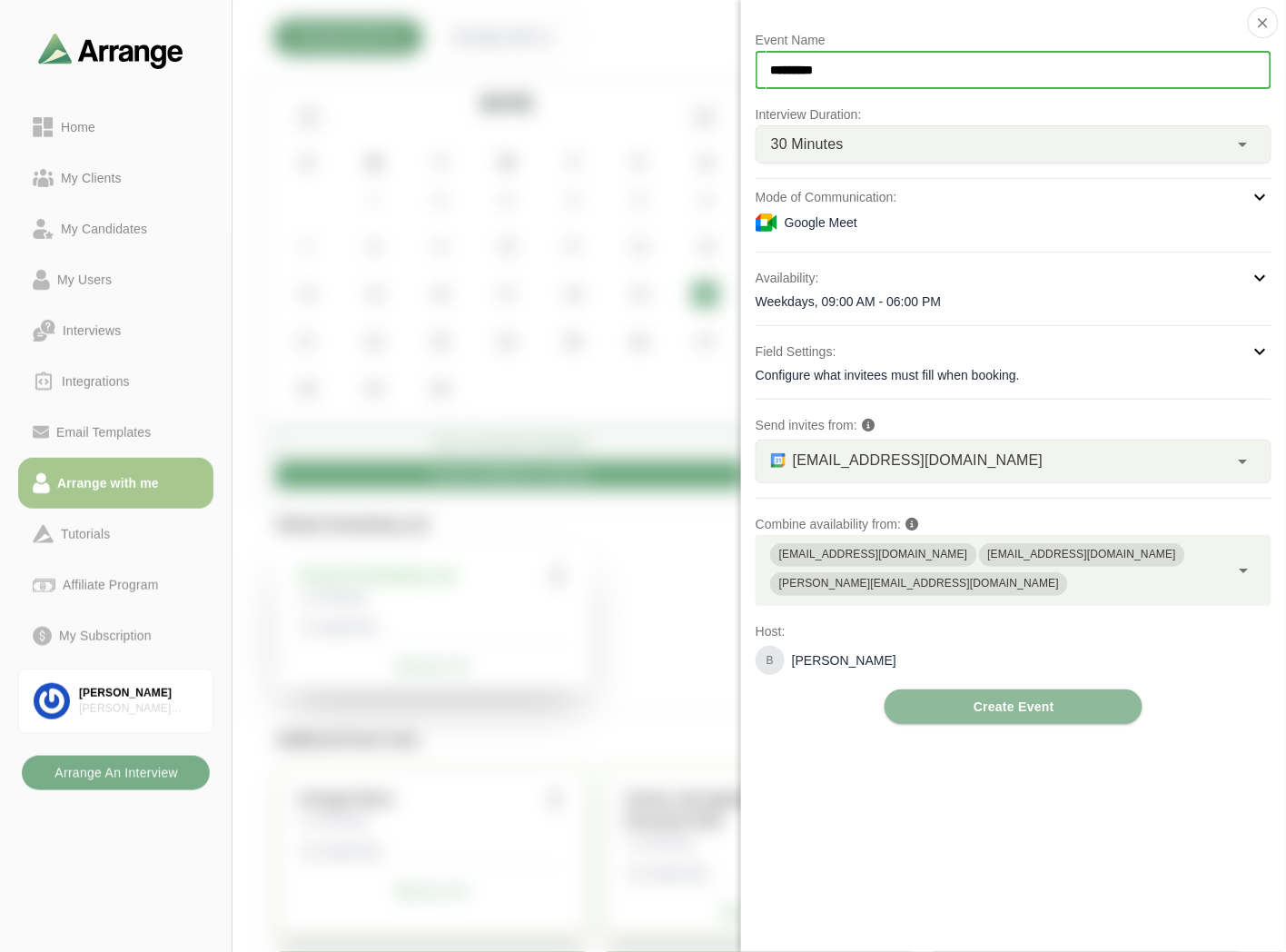
drag, startPoint x: 822, startPoint y: 73, endPoint x: 760, endPoint y: 73, distance: 62.0
click at [760, 73] on input "*********" at bounding box center [1013, 70] width 516 height 38
type input "**********"
click at [823, 142] on span "30 Minutes" at bounding box center [808, 144] width 73 height 24
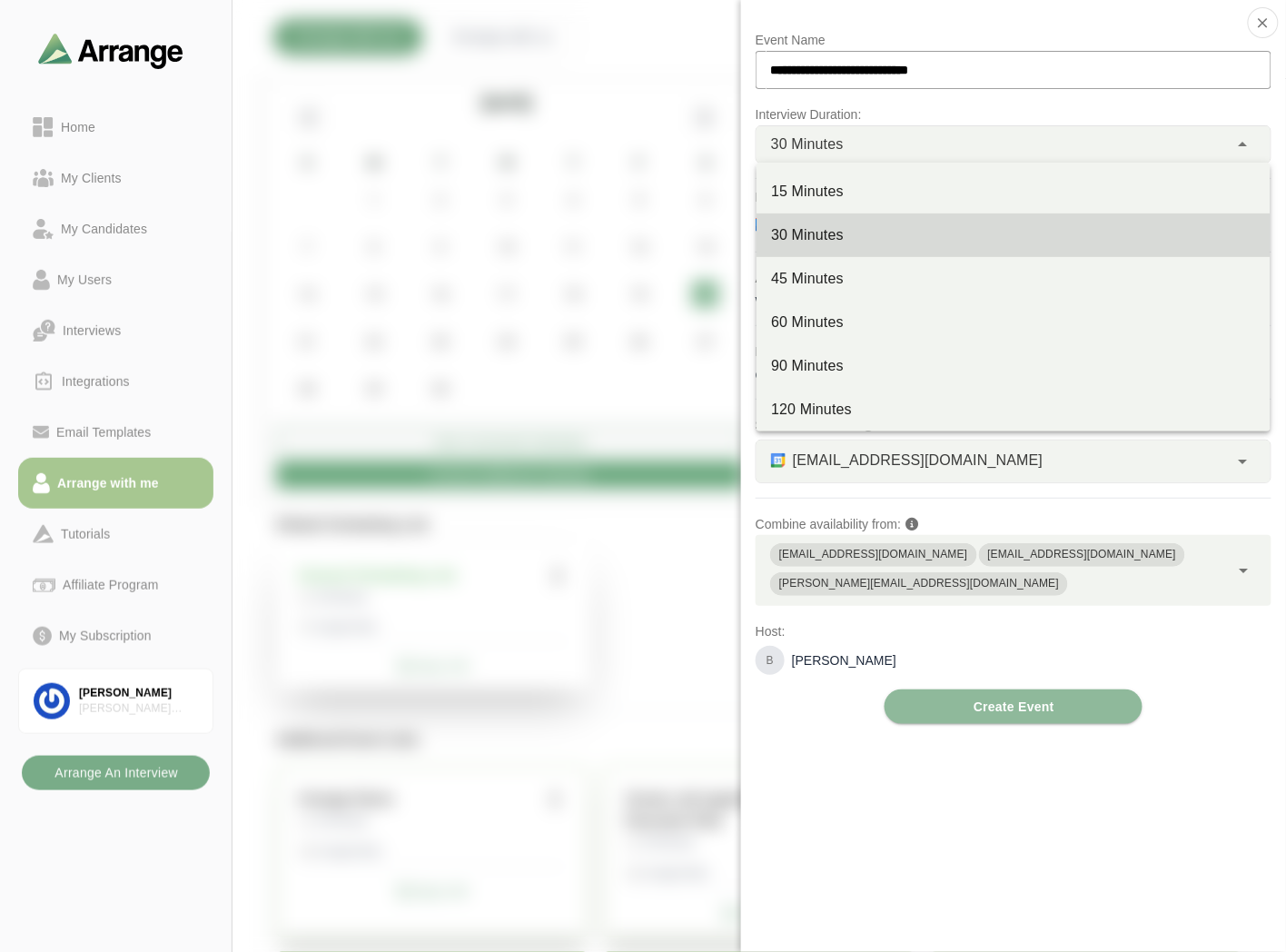
click at [884, 141] on div "30 Minutes **" at bounding box center [992, 144] width 472 height 37
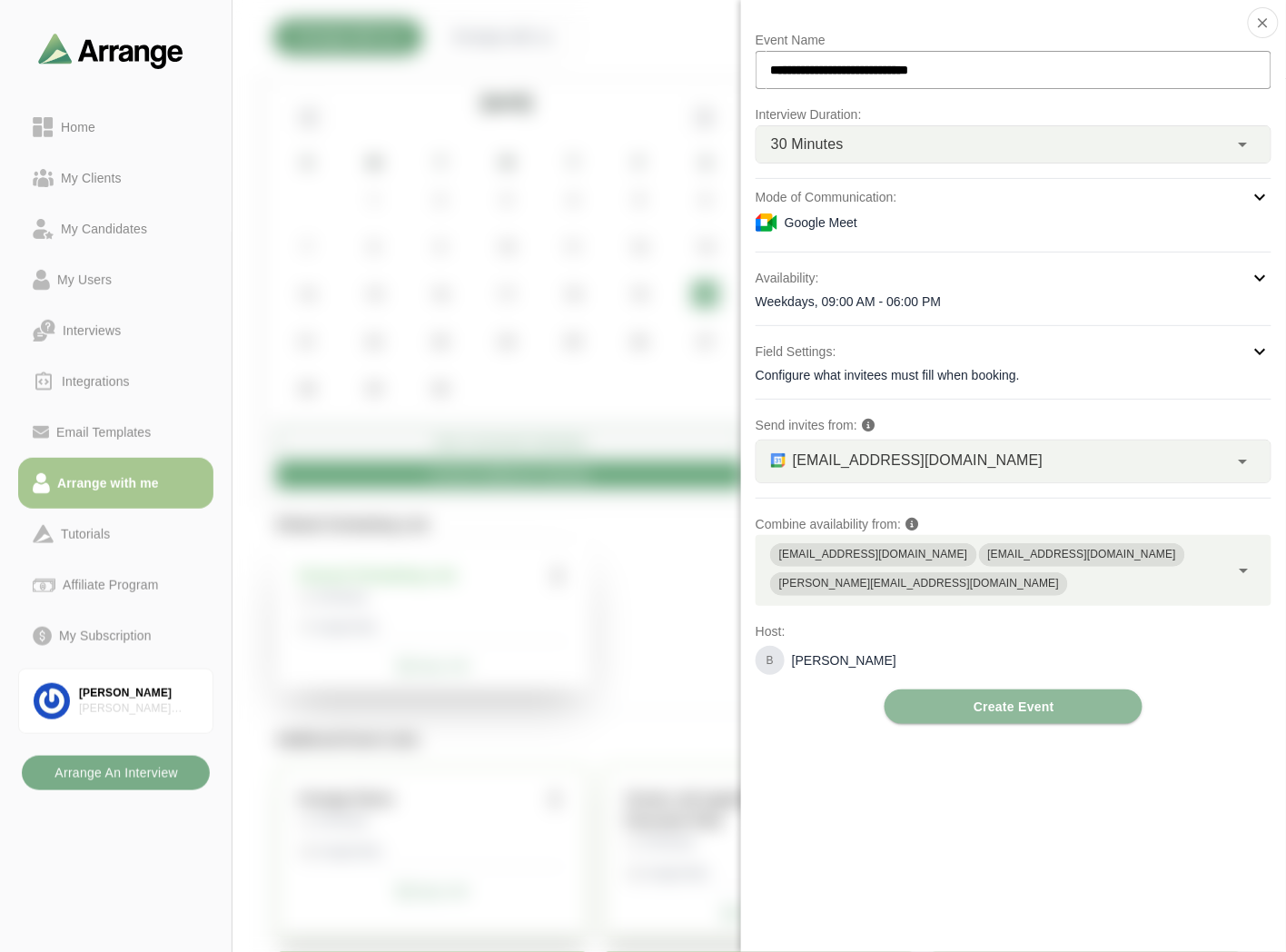
click at [824, 212] on div "Google Meet" at bounding box center [1013, 223] width 516 height 22
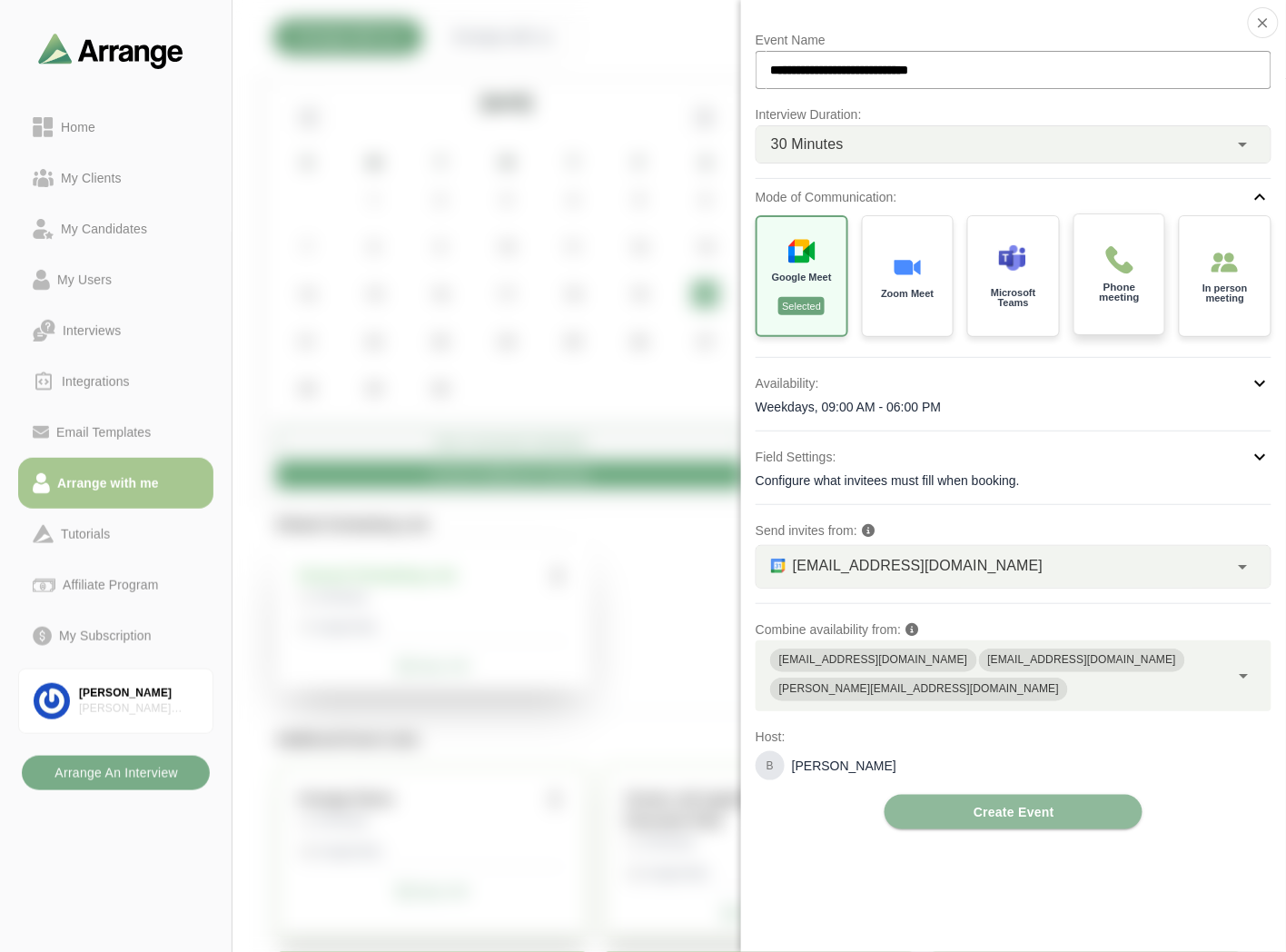
click at [1141, 256] on div "Phone meeting" at bounding box center [1119, 275] width 95 height 126
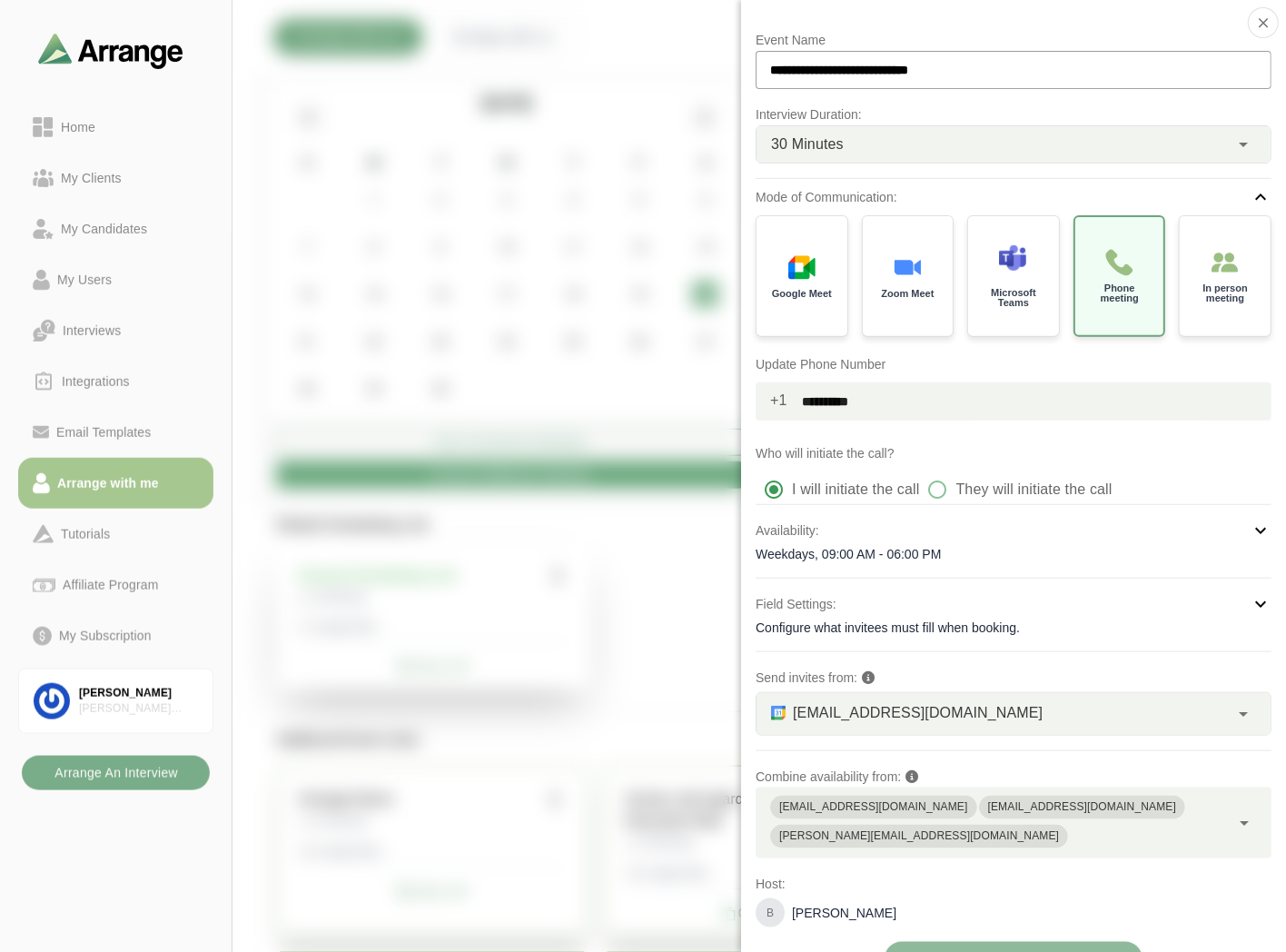
click at [863, 554] on div "Weekdays, 09:00 AM - 06:00 PM" at bounding box center [1013, 554] width 516 height 18
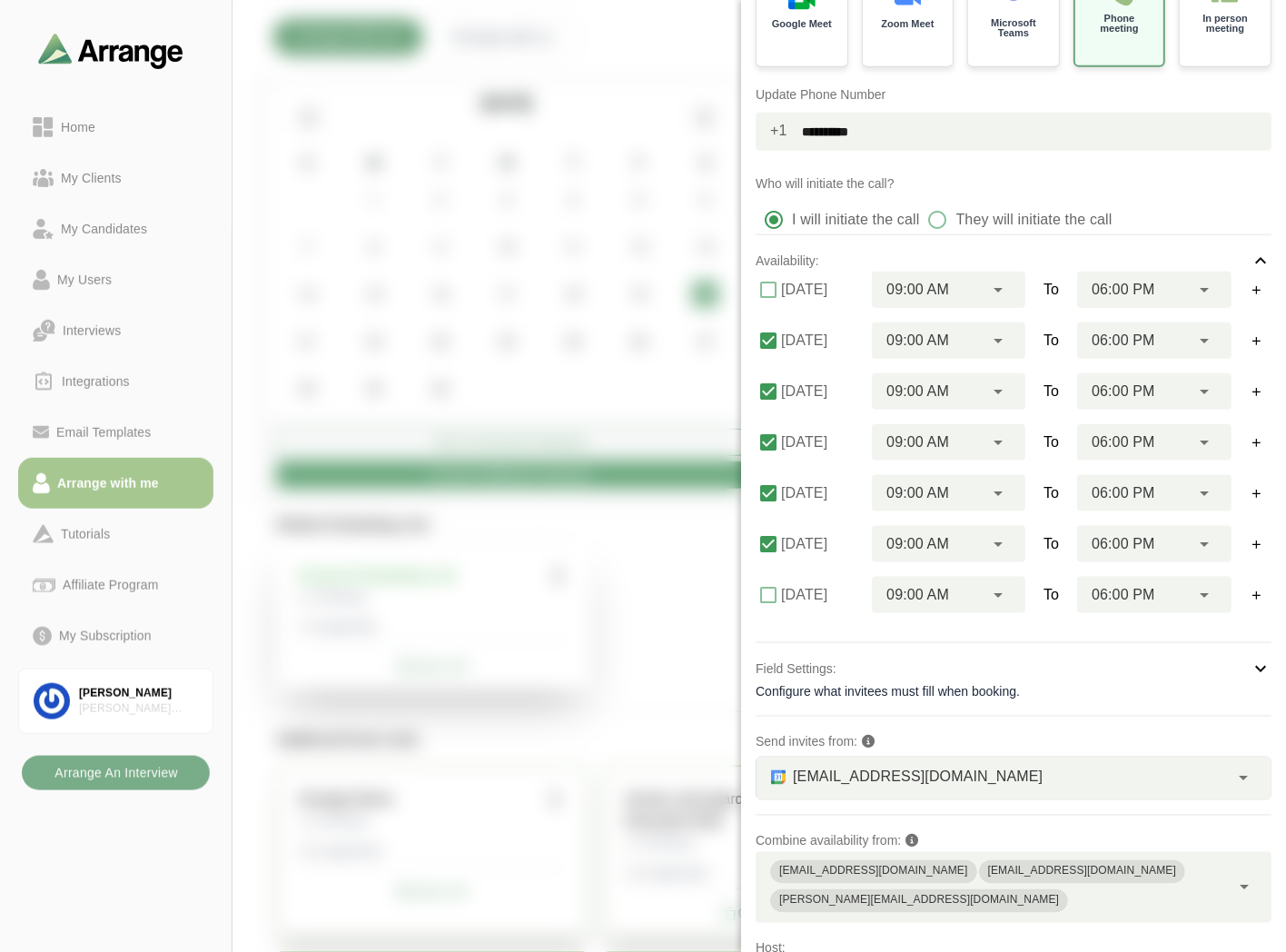
scroll to position [343, 0]
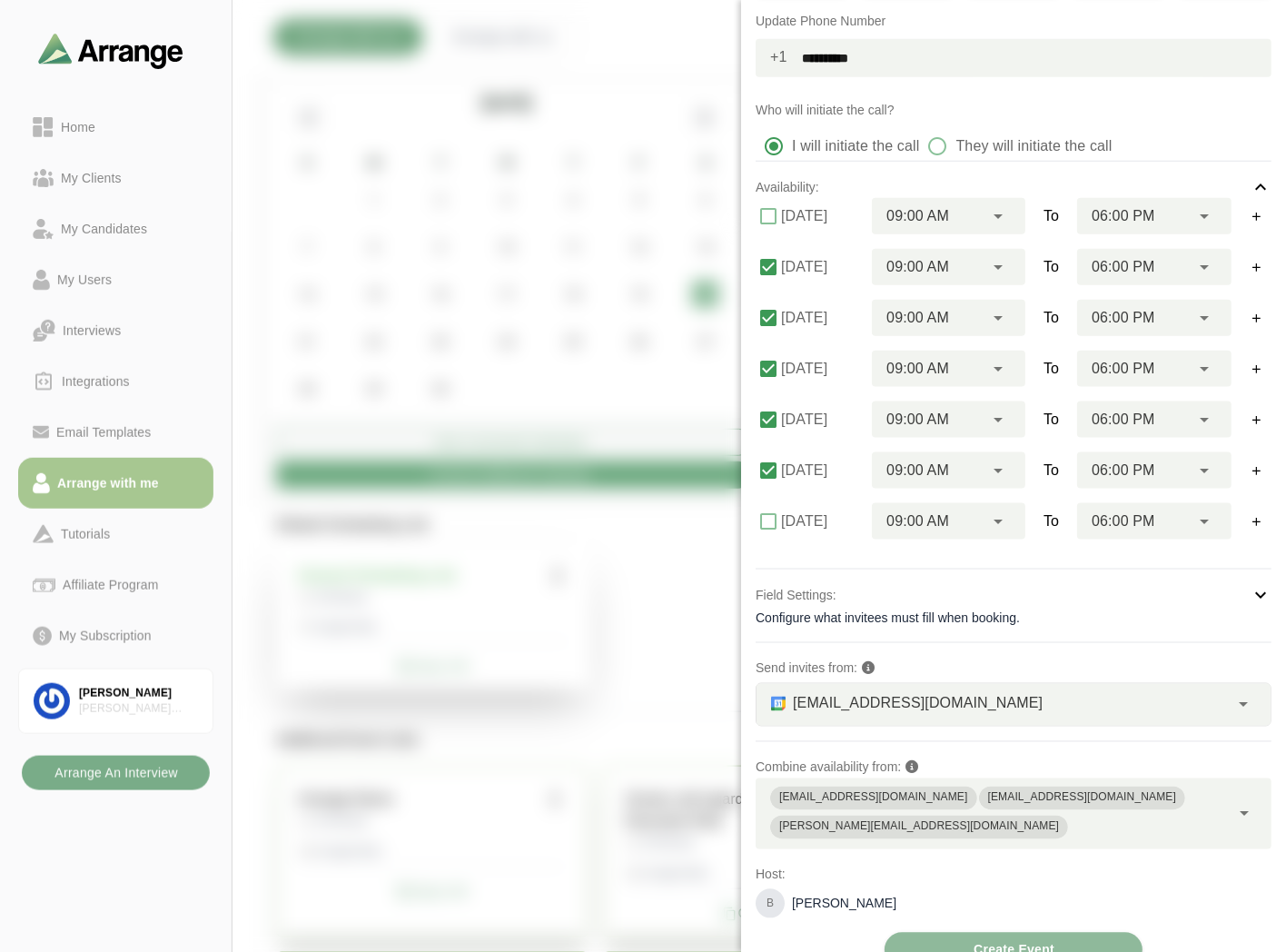
click at [943, 701] on div "[EMAIL_ADDRESS][DOMAIN_NAME] *" at bounding box center [992, 705] width 472 height 42
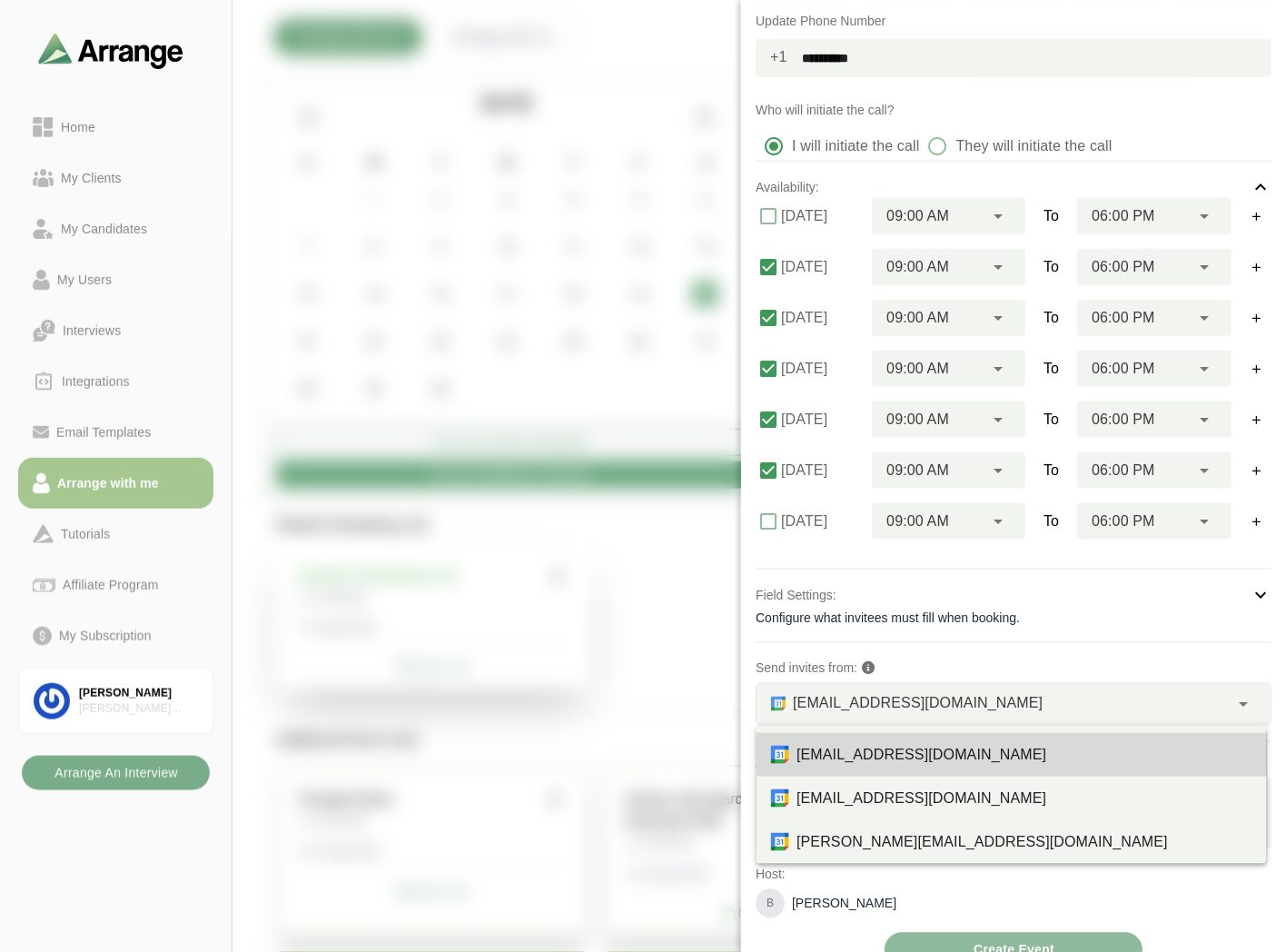
click at [954, 650] on div "**********" at bounding box center [1013, 327] width 516 height 1282
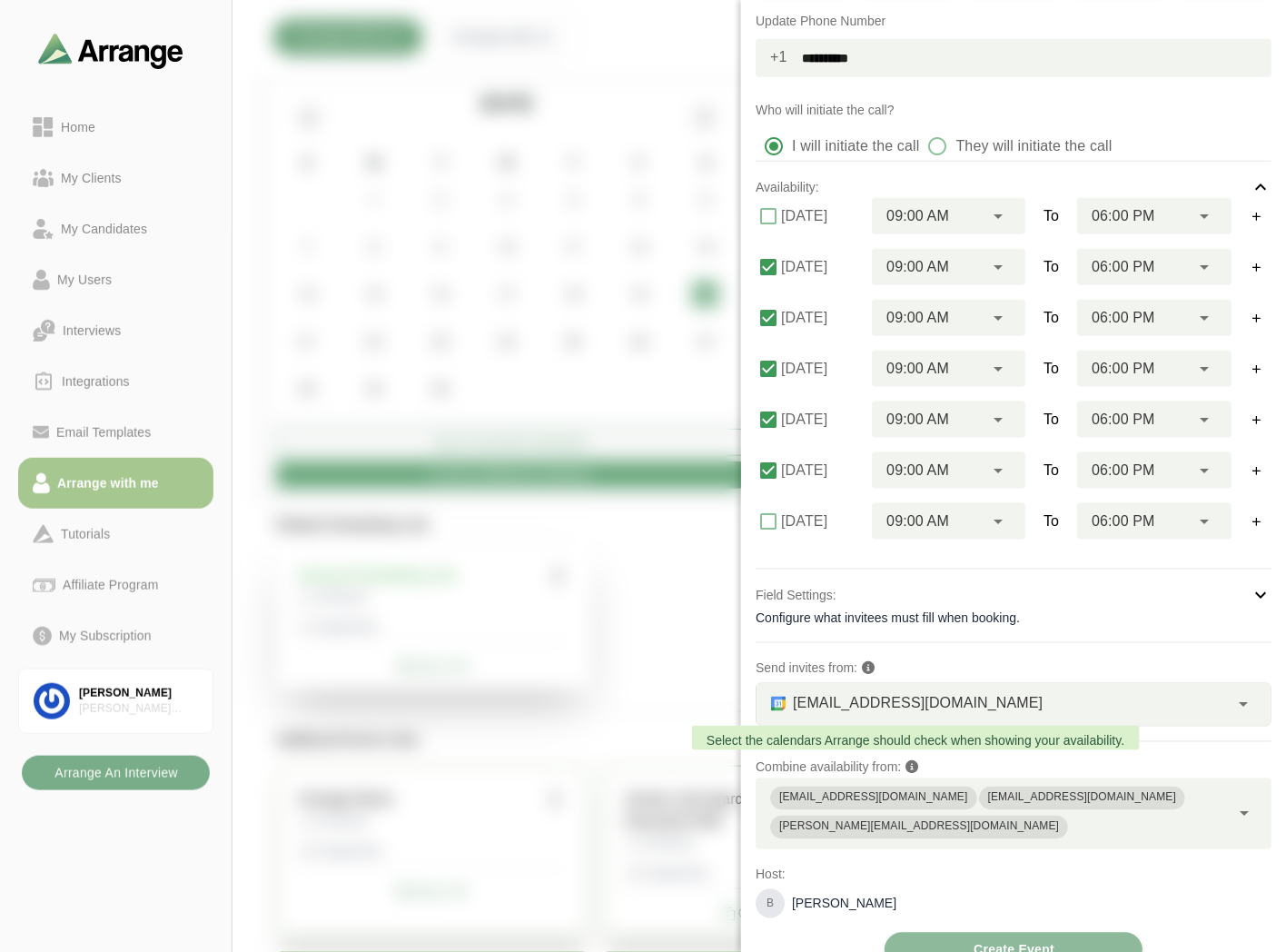
click at [918, 764] on icon at bounding box center [912, 768] width 13 height 13
click at [1233, 803] on icon at bounding box center [1244, 814] width 22 height 22
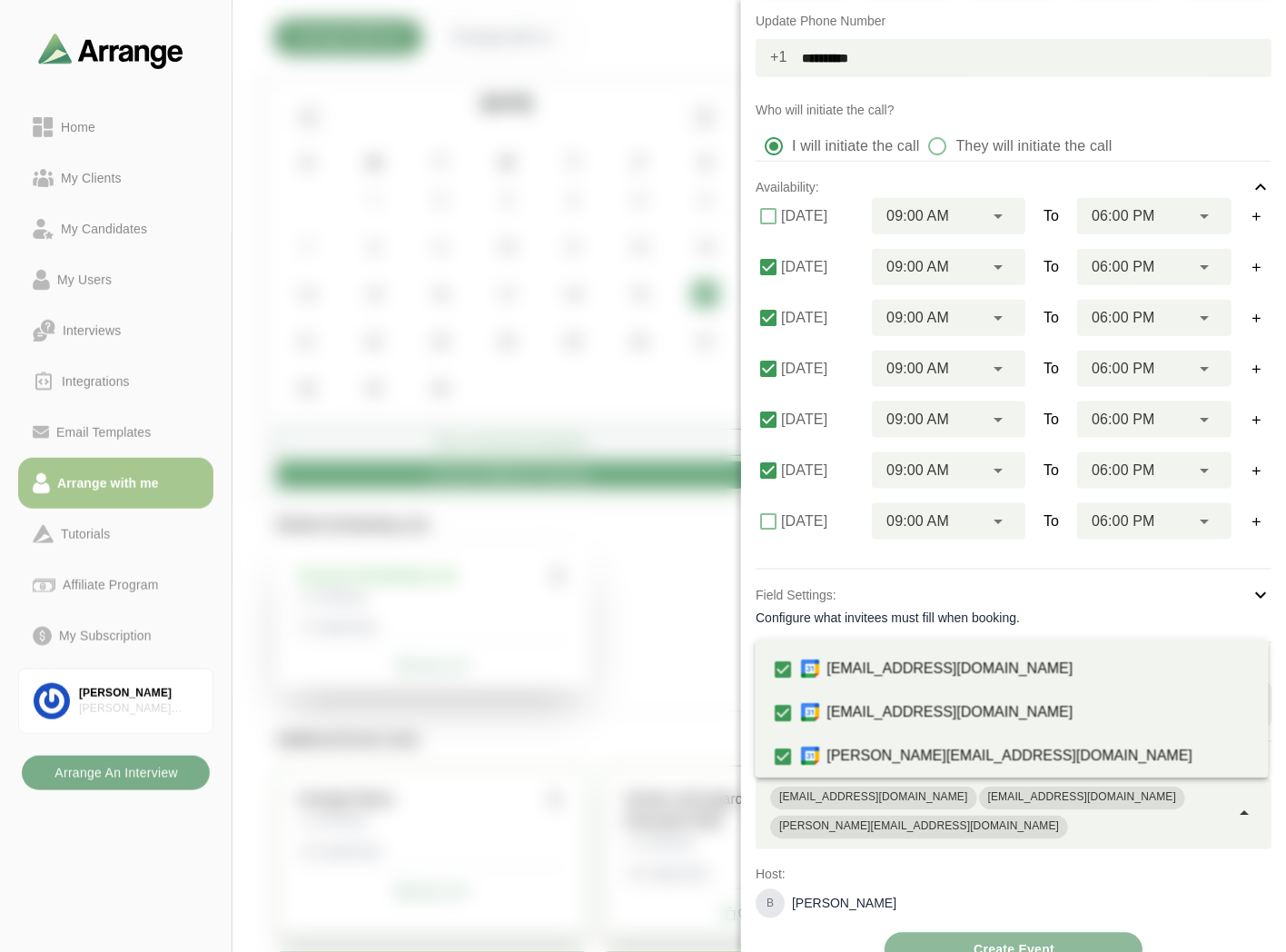
click at [842, 863] on p "Host:" at bounding box center [1013, 874] width 516 height 22
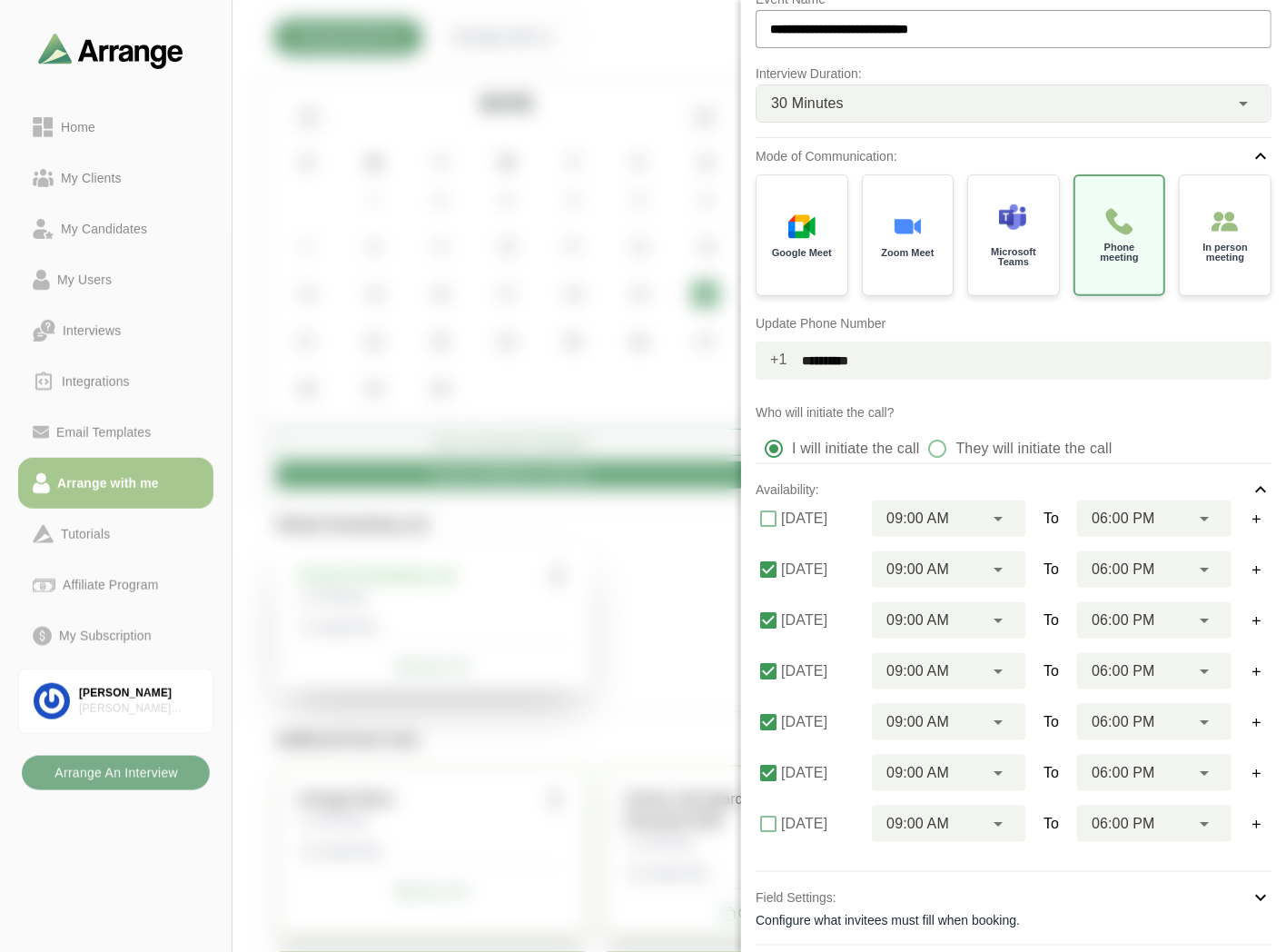
scroll to position [0, 0]
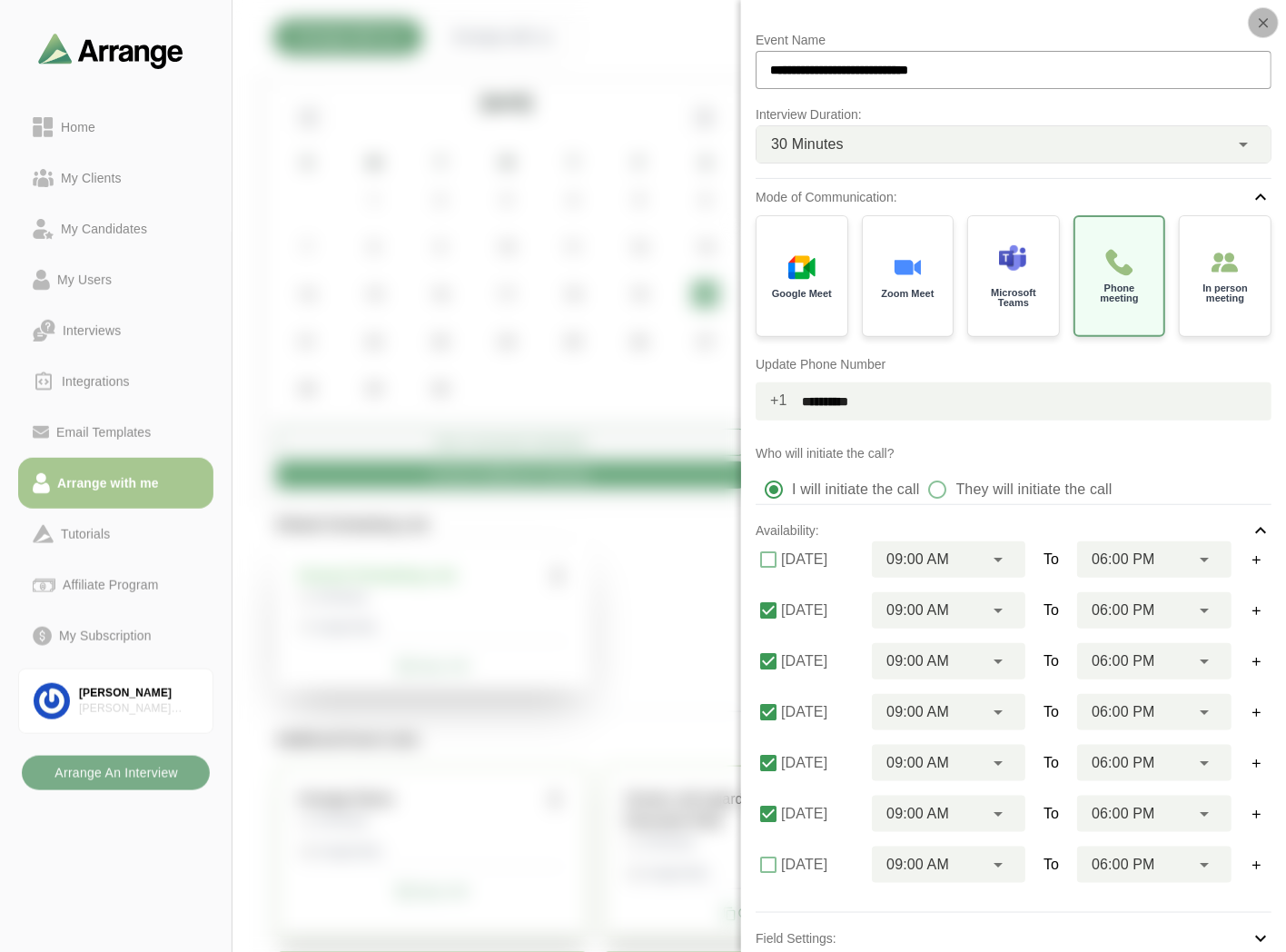
click at [1262, 26] on icon "button" at bounding box center [1263, 23] width 16 height 16
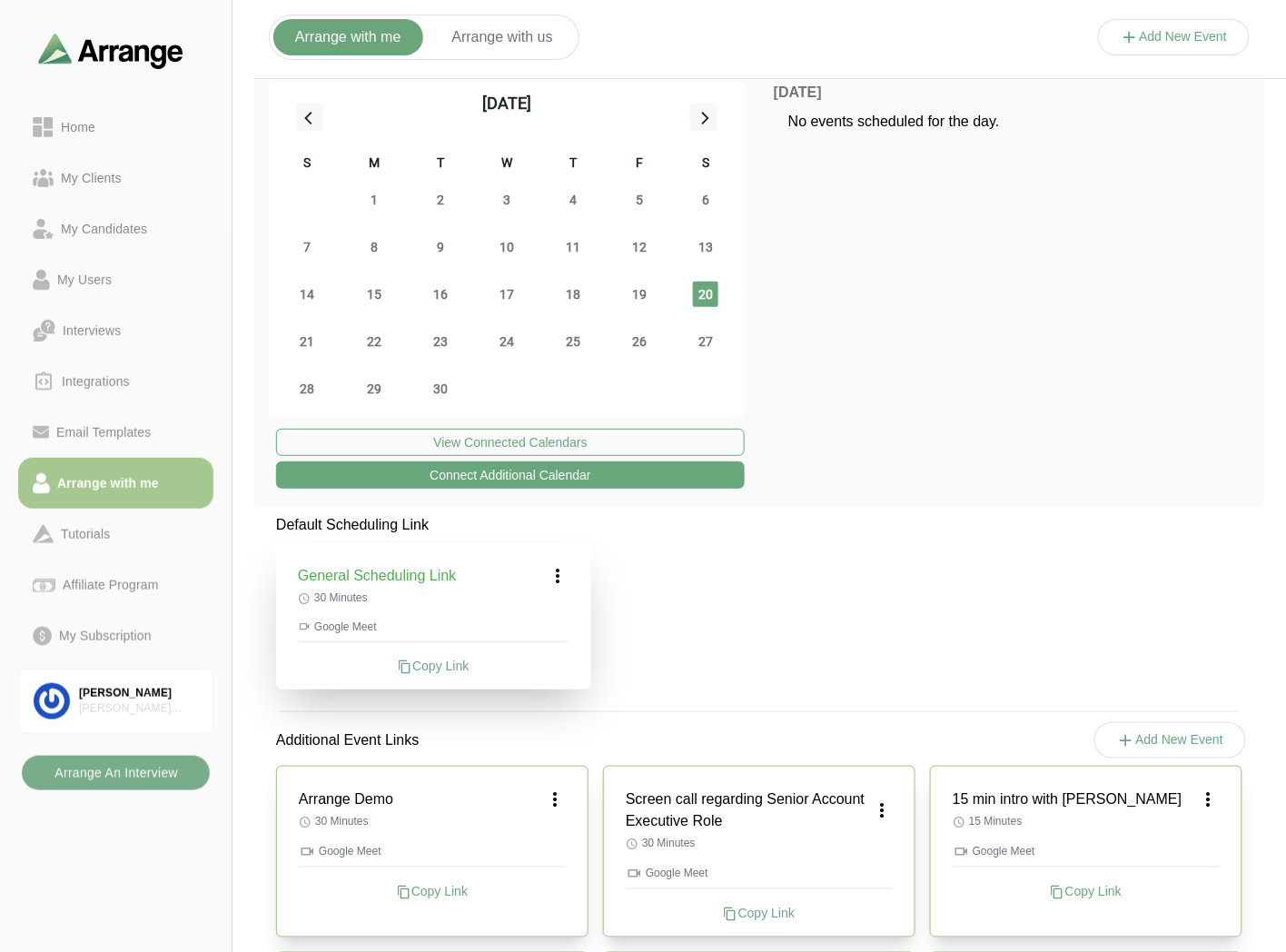
click at [559, 798] on icon at bounding box center [555, 800] width 22 height 22
click at [538, 841] on div "Edit" at bounding box center [538, 849] width 84 height 34
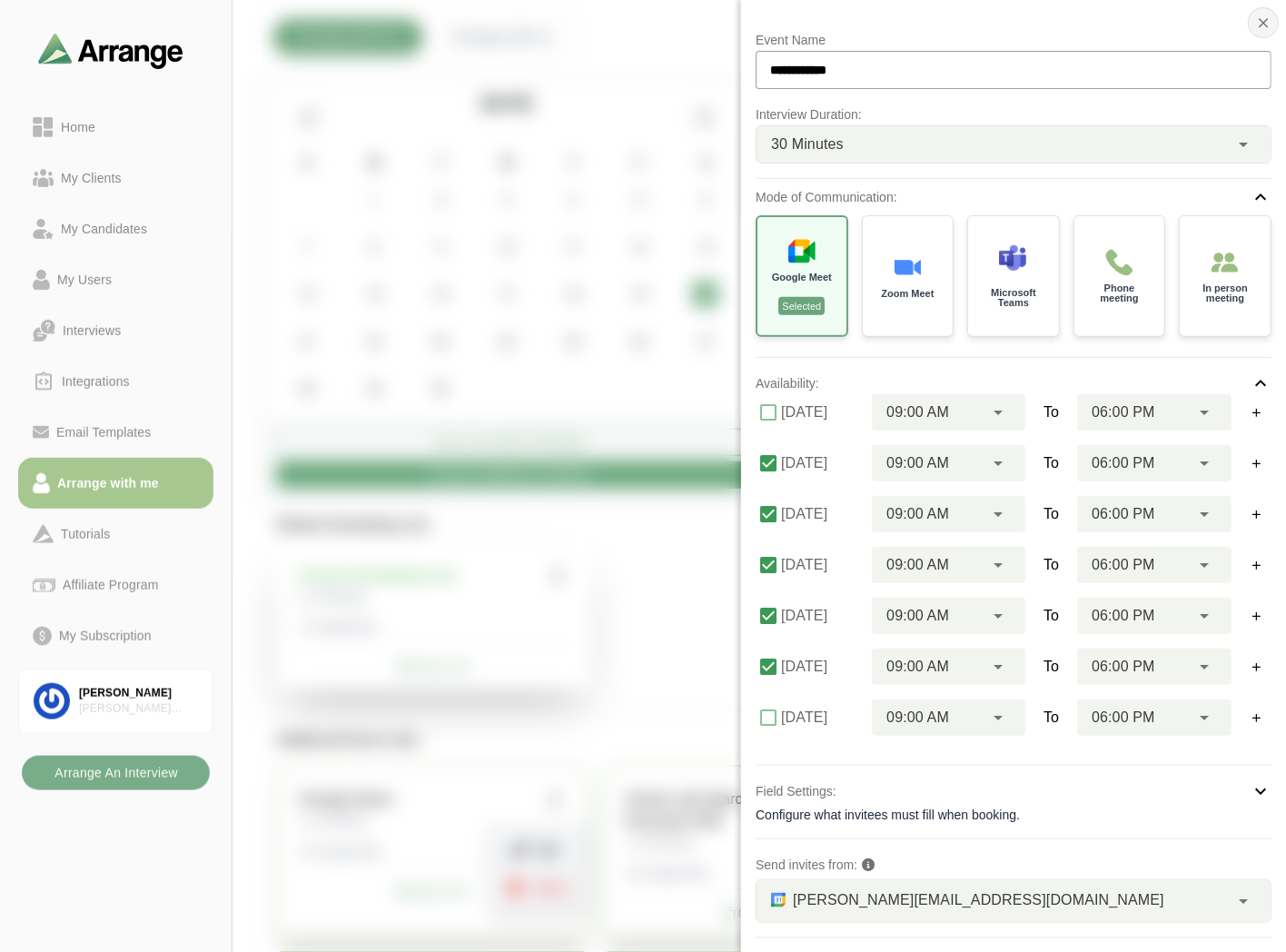
click at [1267, 13] on button "button" at bounding box center [1263, 23] width 31 height 31
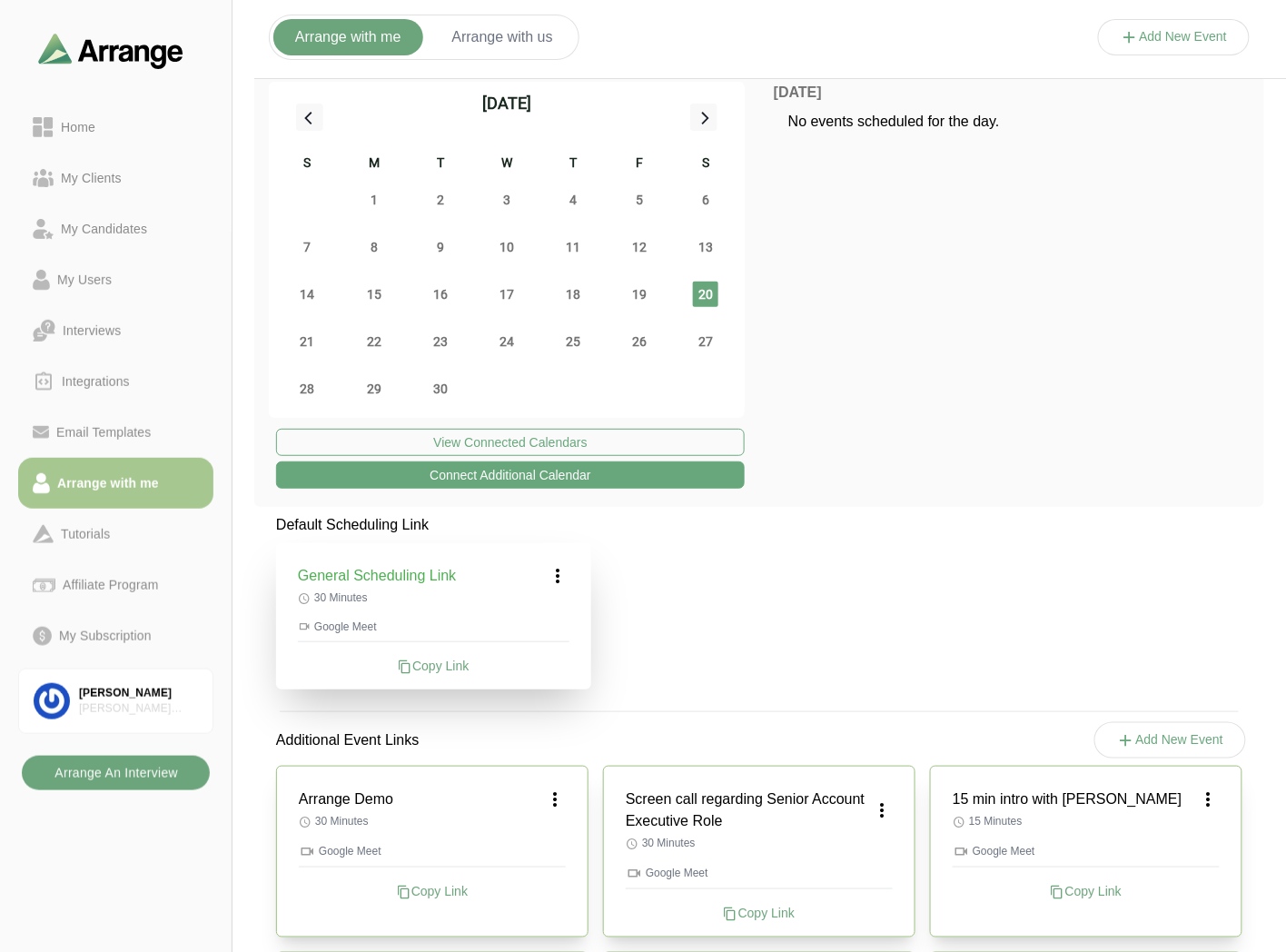
click at [120, 769] on b "Arrange An Interview" at bounding box center [116, 773] width 124 height 35
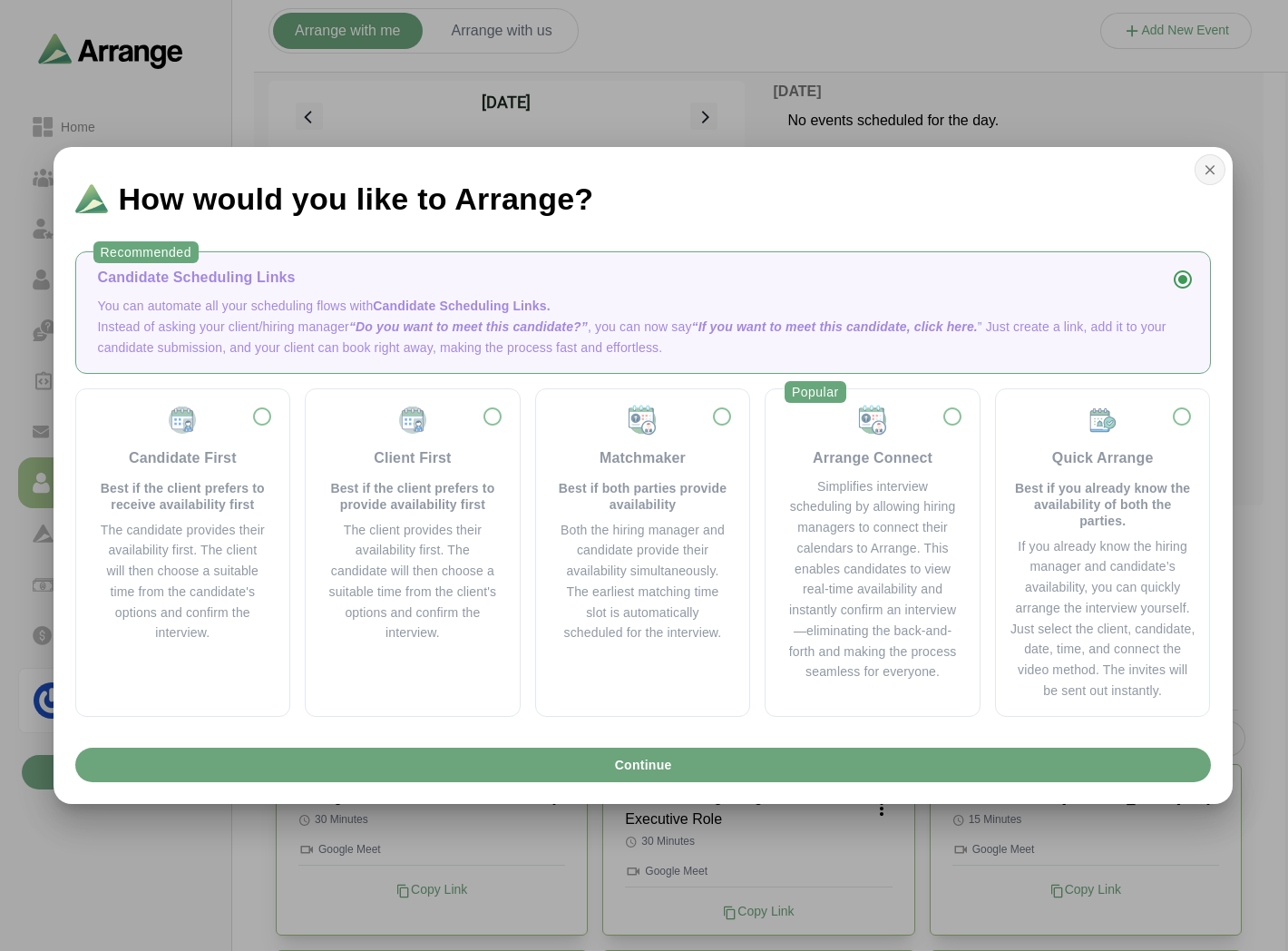
click at [1212, 164] on icon "button" at bounding box center [1210, 170] width 16 height 16
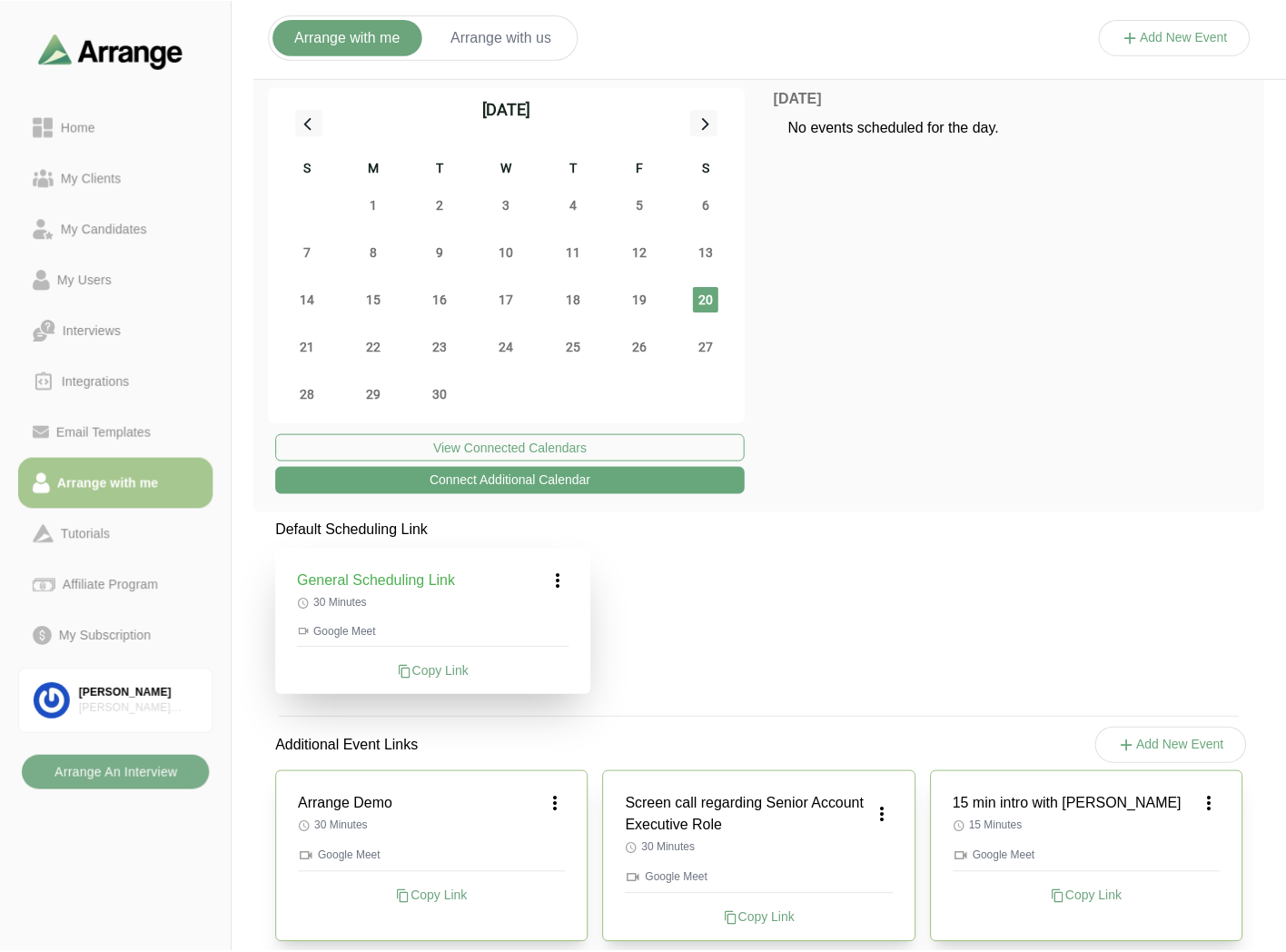
scroll to position [5, 0]
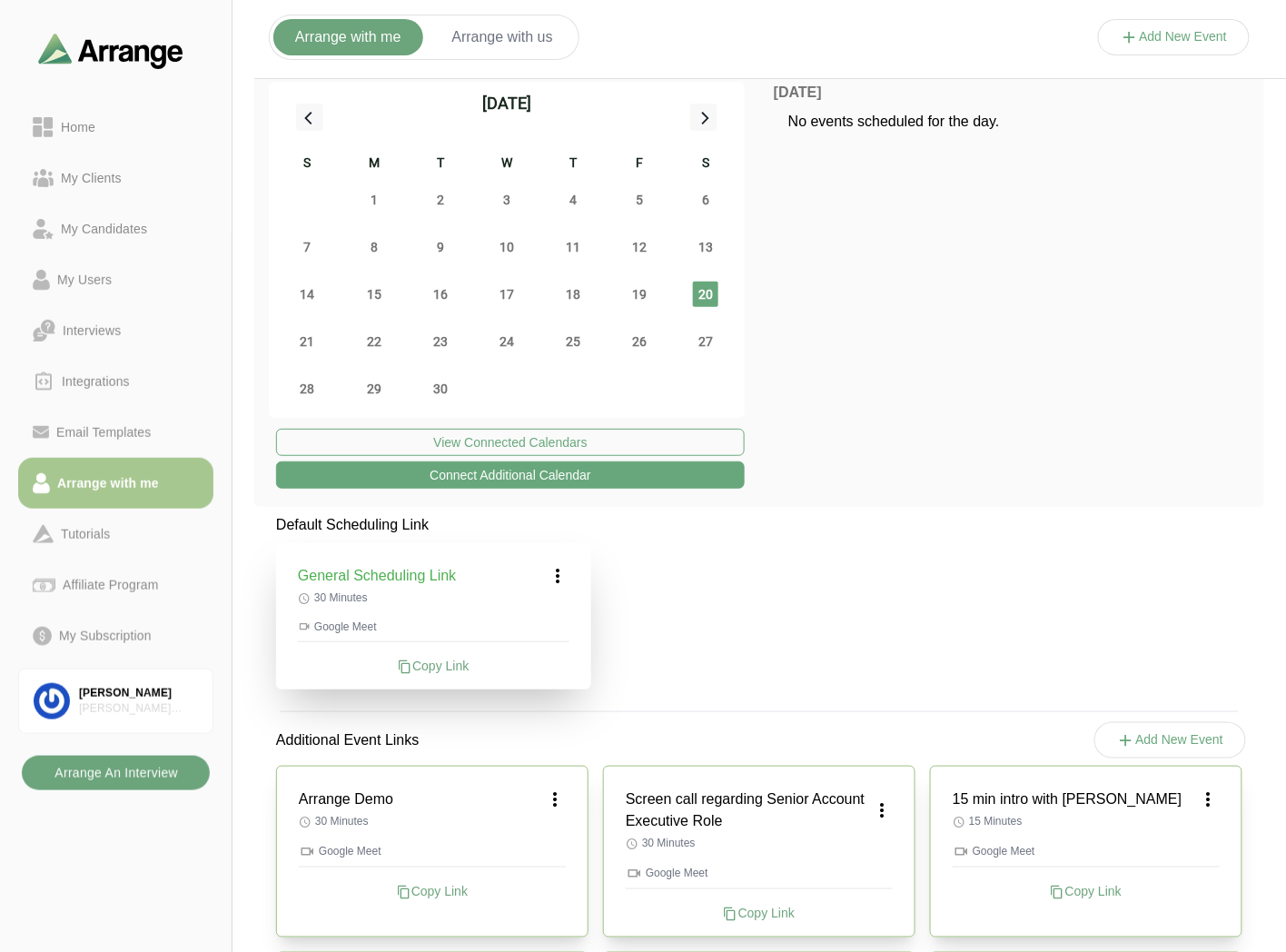
click at [149, 767] on b "Arrange An Interview" at bounding box center [116, 773] width 124 height 35
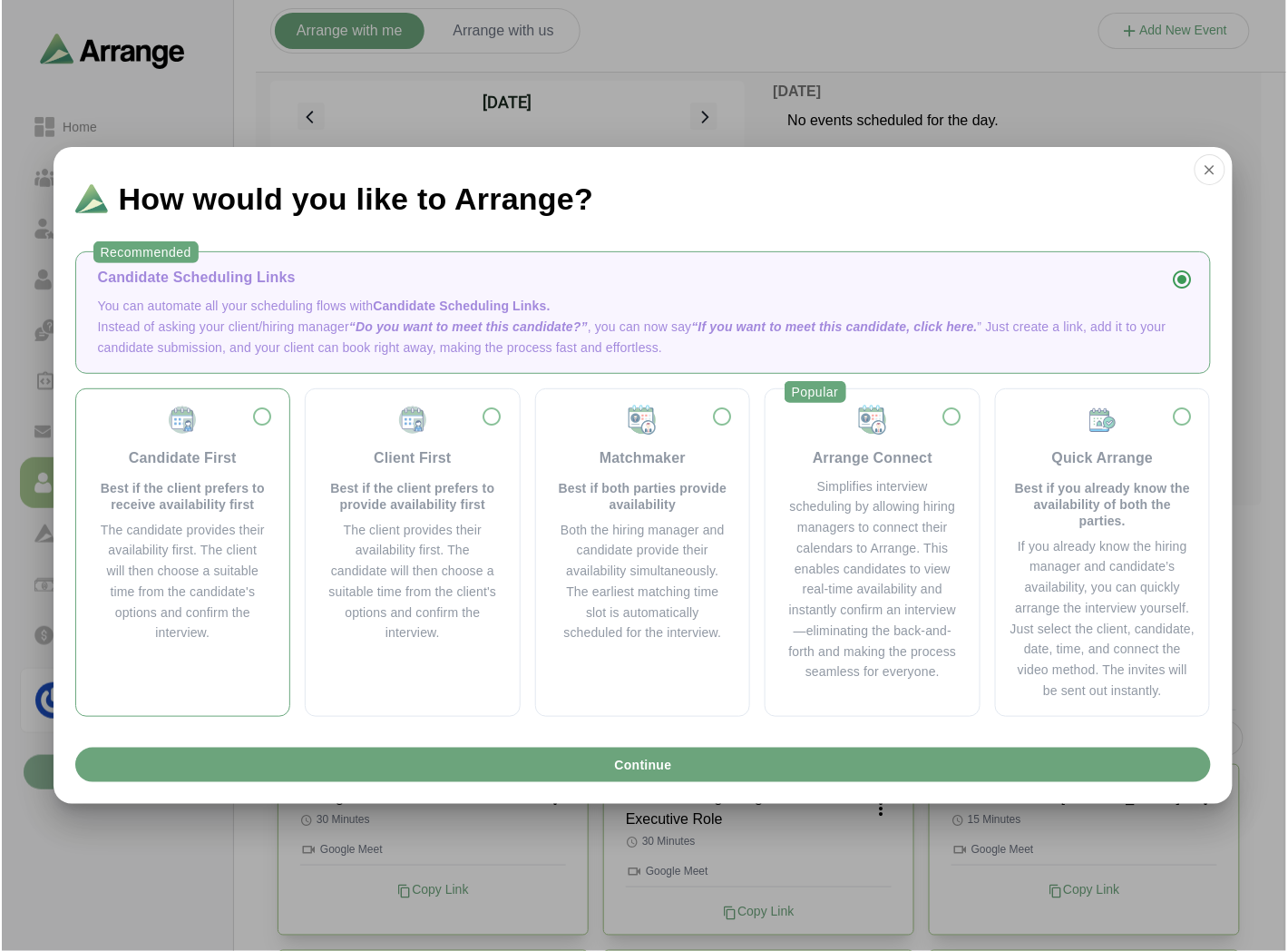
scroll to position [0, 0]
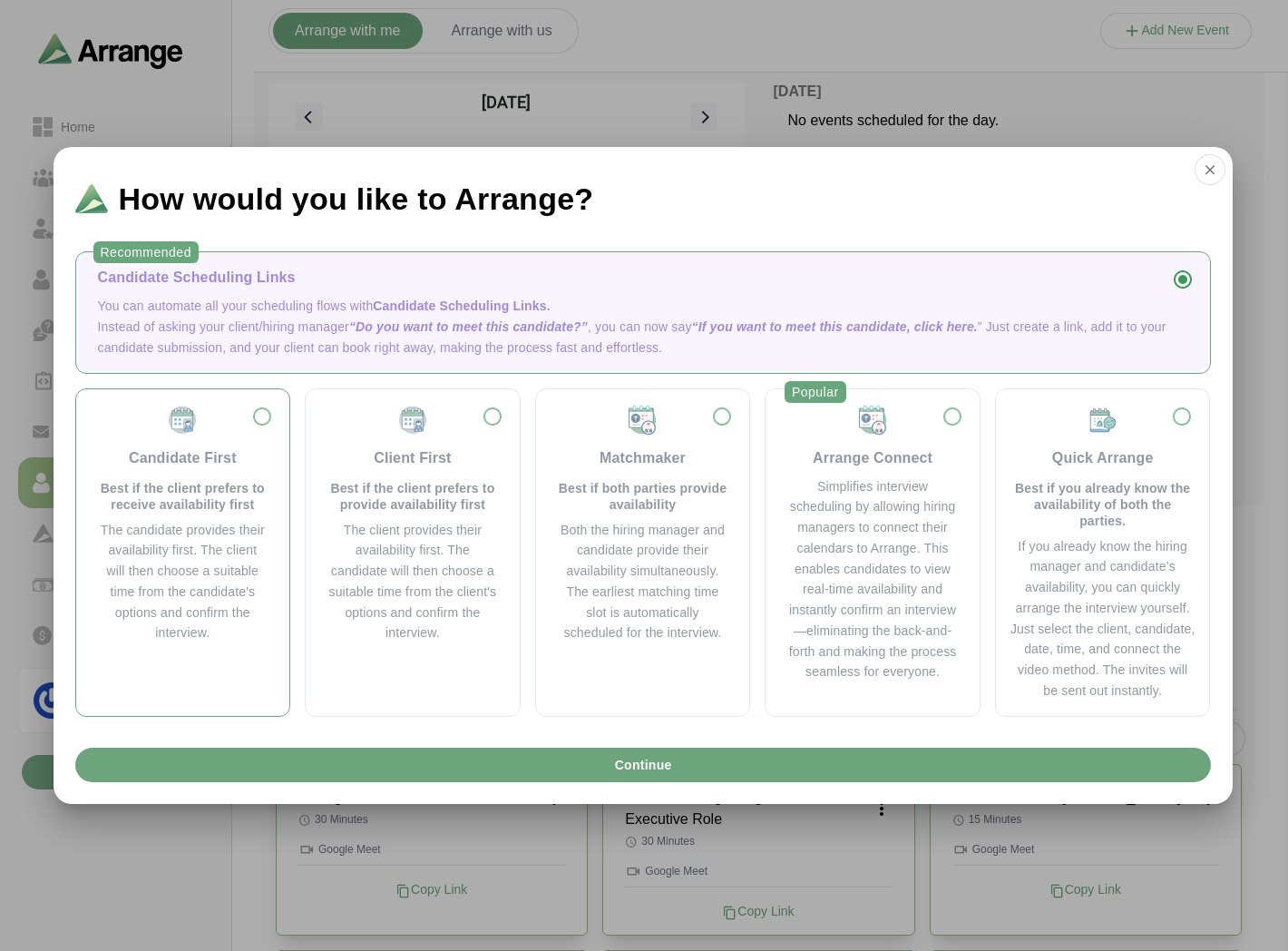
click at [248, 594] on div "The candidate provides their availability first. The client will then choose a …" at bounding box center [182, 582] width 170 height 124
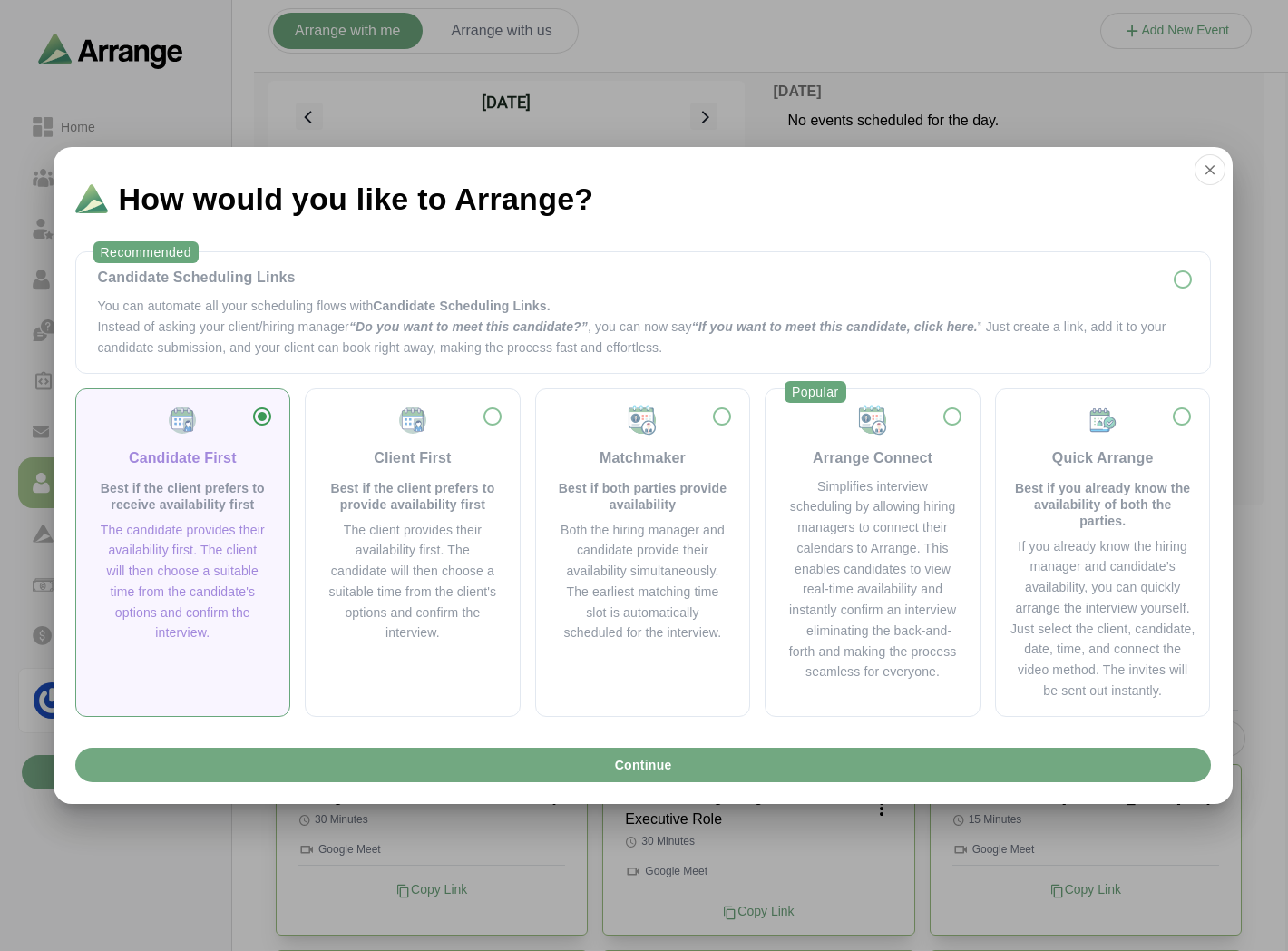
click at [490, 763] on button "Continue" at bounding box center [644, 765] width 1136 height 35
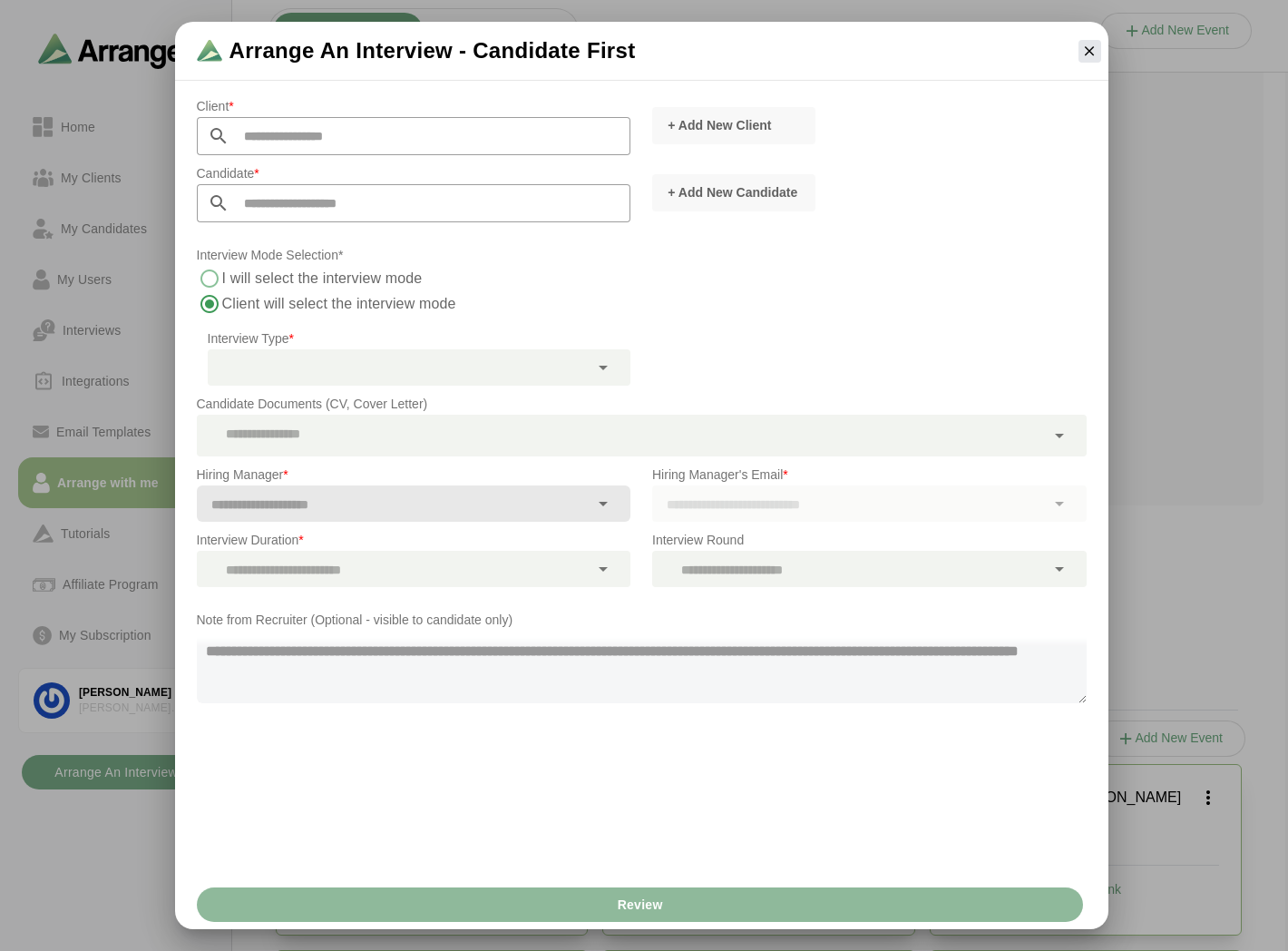
click at [259, 274] on label "I will select the interview mode" at bounding box center [323, 279] width 201 height 26
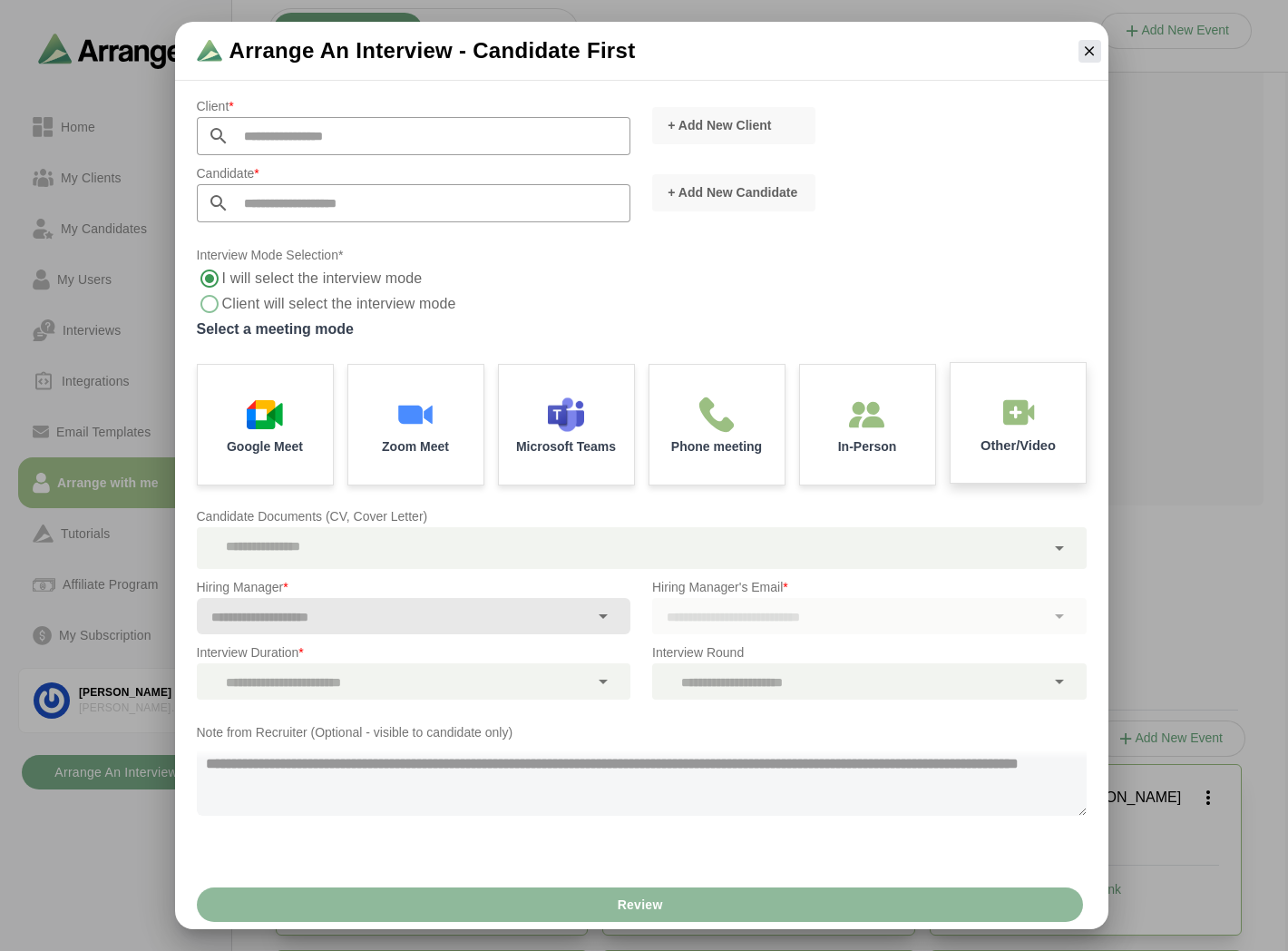
click at [1012, 439] on p "Other/Video" at bounding box center [1017, 446] width 76 height 14
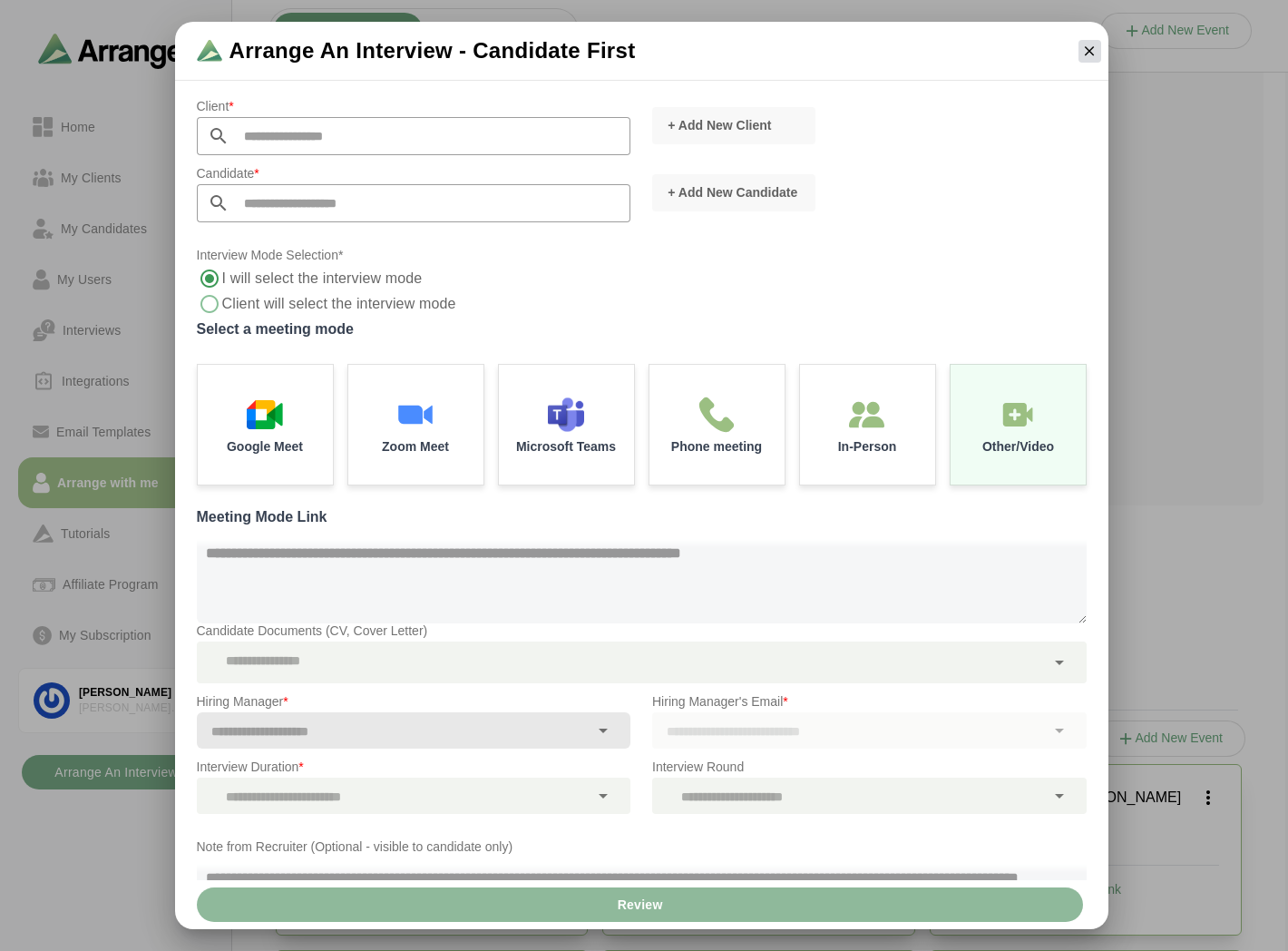
click at [1092, 52] on icon "button" at bounding box center [1089, 51] width 16 height 16
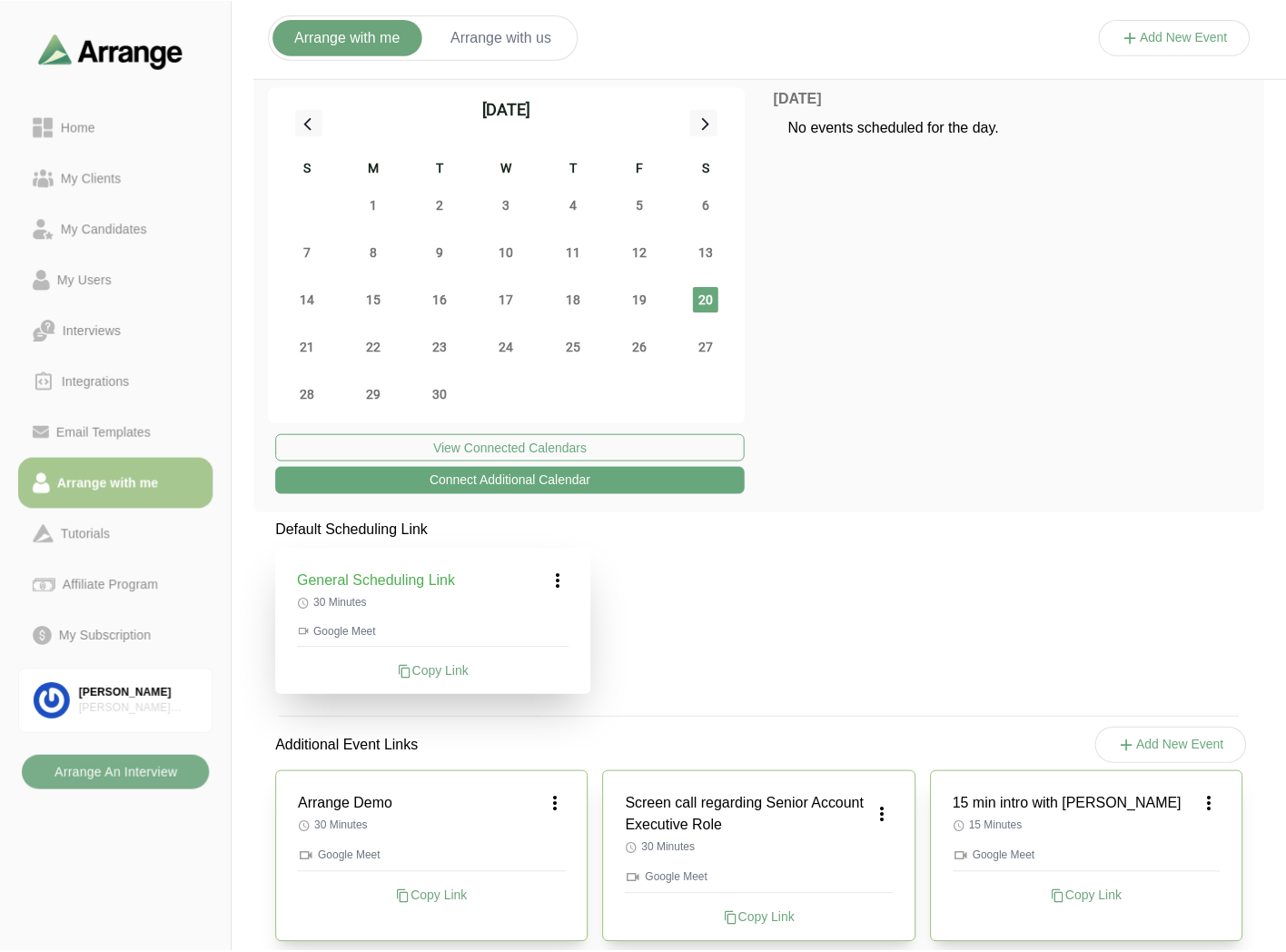
scroll to position [5, 0]
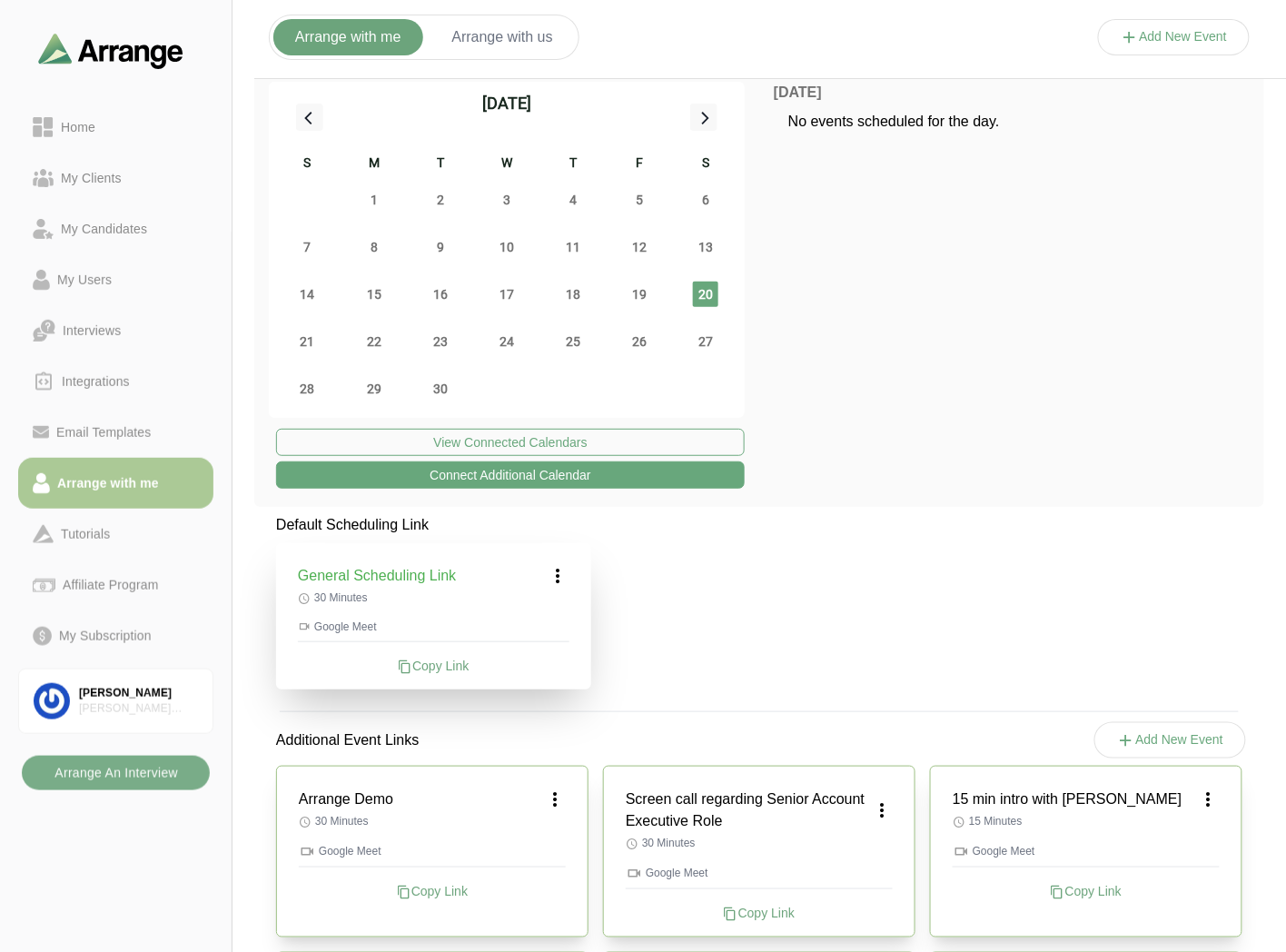
click at [138, 487] on div "Arrange with me" at bounding box center [108, 483] width 116 height 22
click at [555, 801] on icon at bounding box center [555, 800] width 22 height 22
click at [559, 844] on div "Edit" at bounding box center [538, 849] width 84 height 34
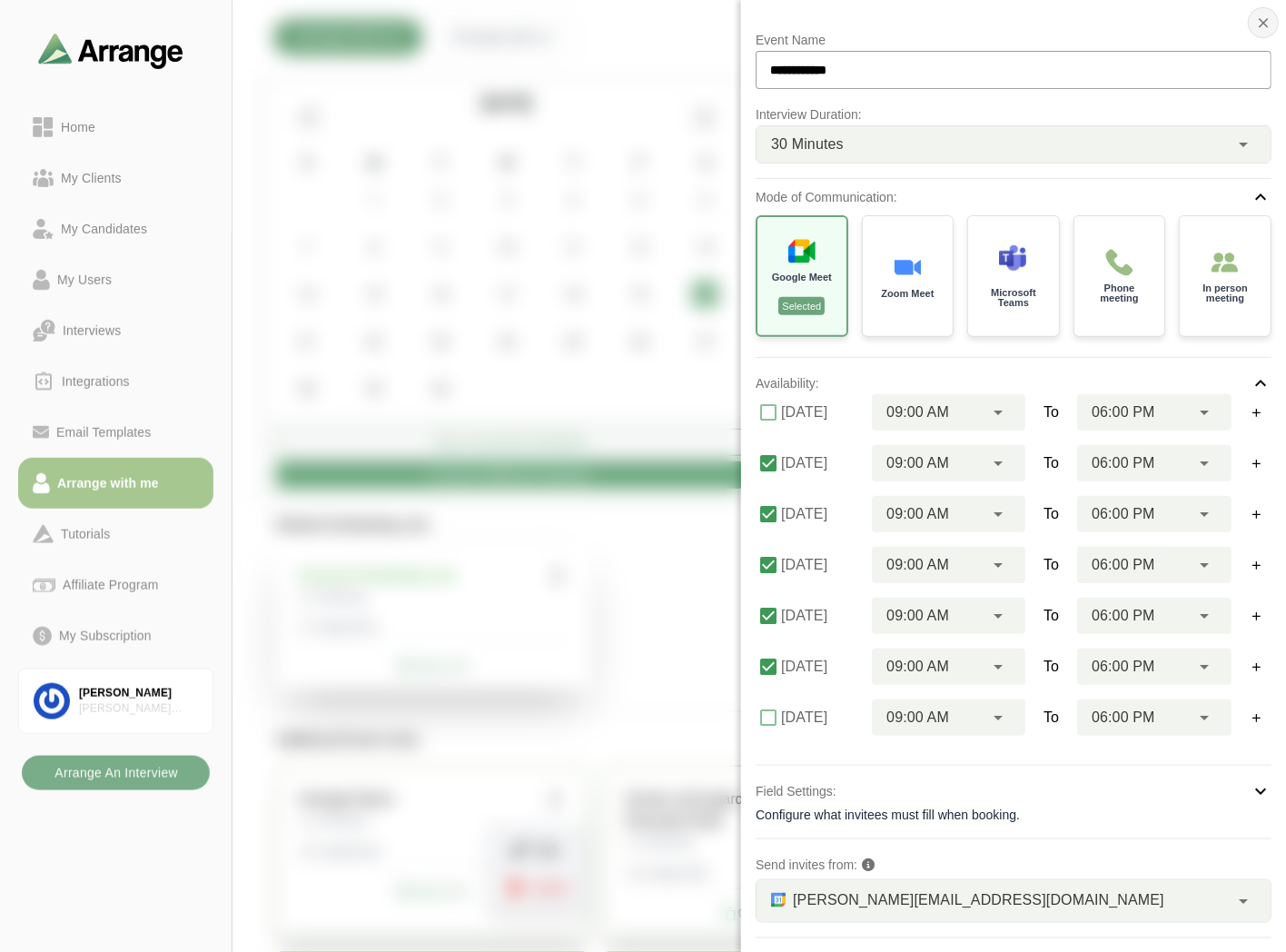
click at [1267, 26] on icon "button" at bounding box center [1263, 23] width 16 height 16
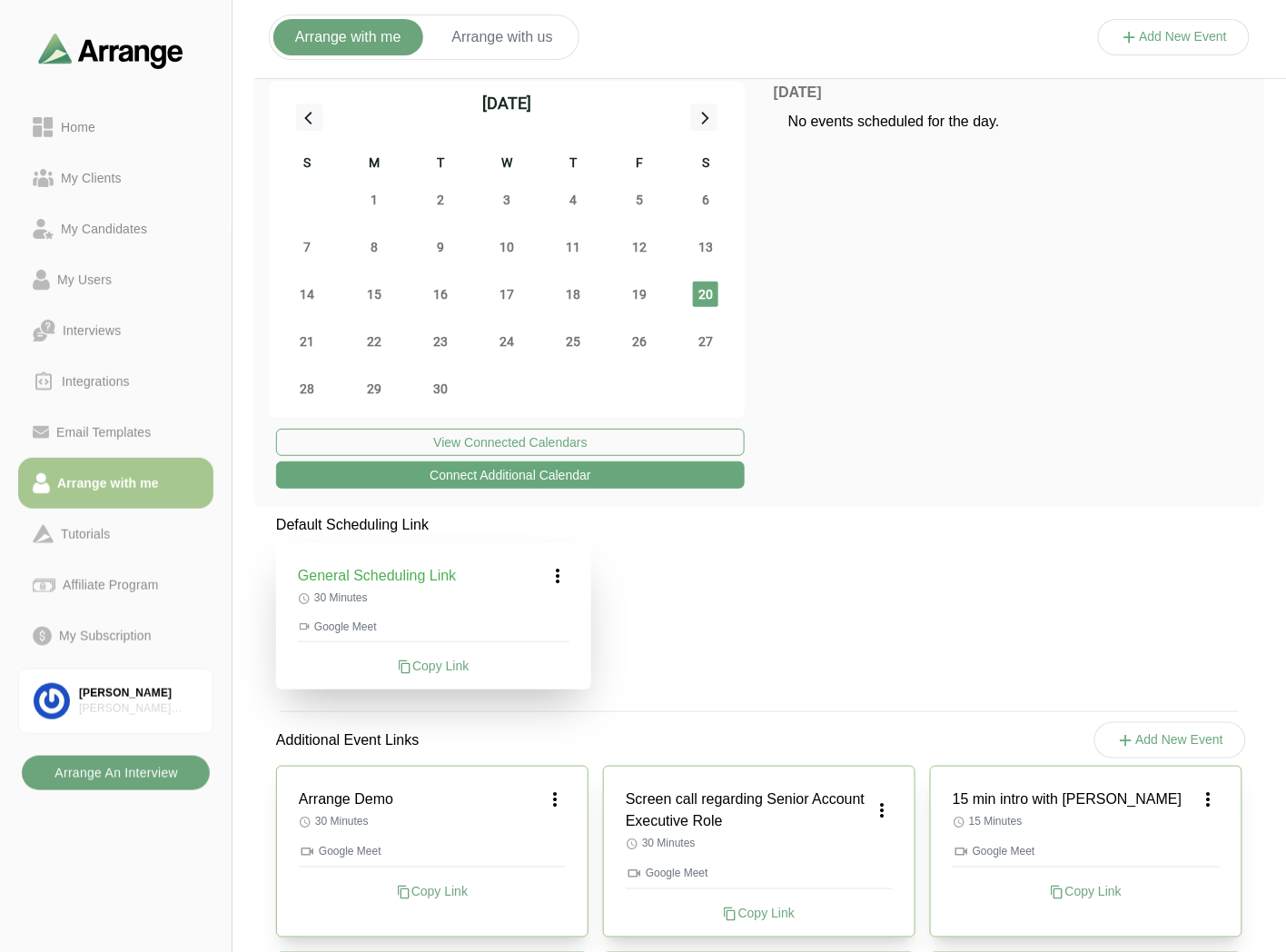
click at [134, 772] on b "Arrange An Interview" at bounding box center [116, 773] width 124 height 35
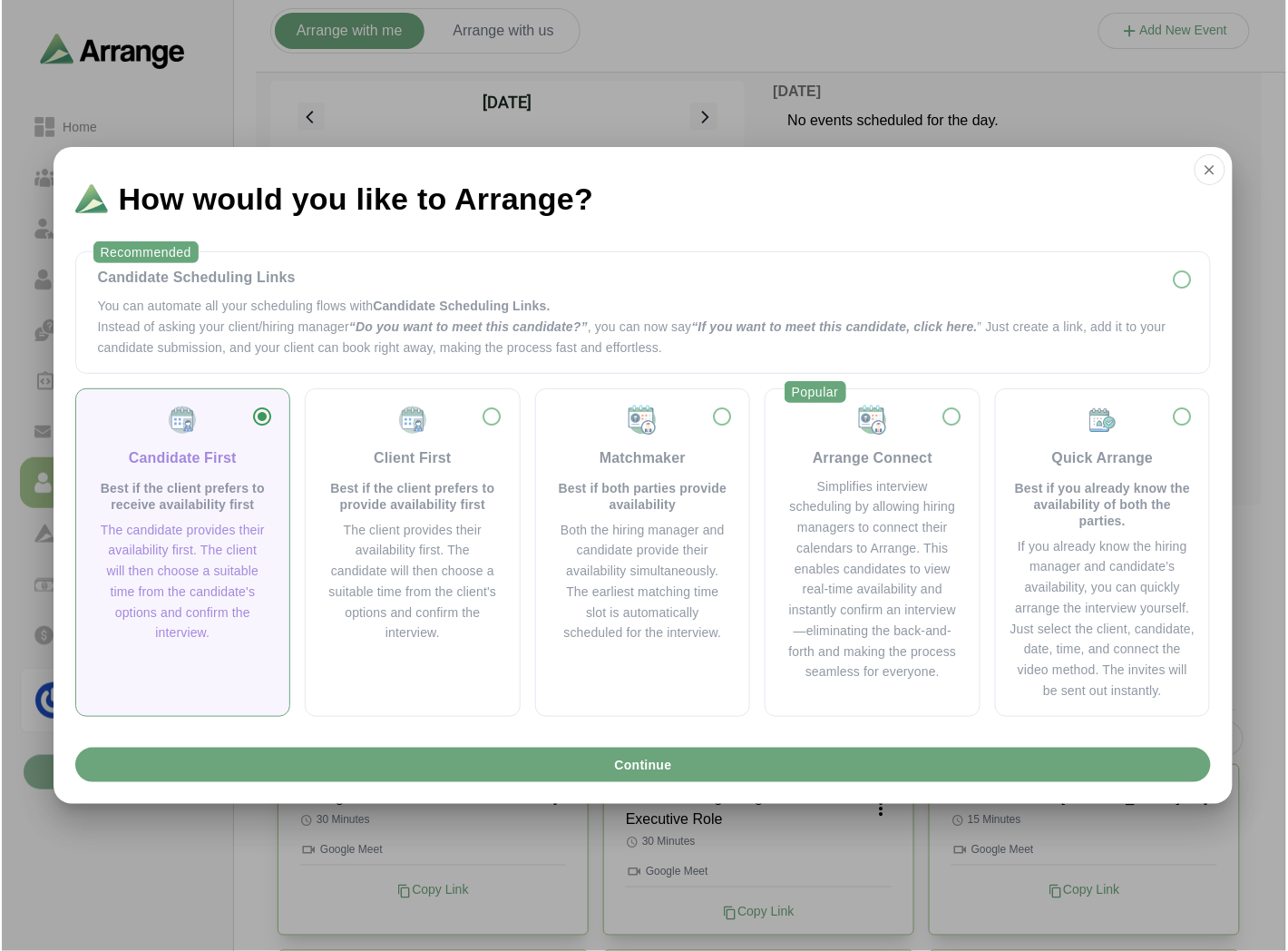
scroll to position [0, 0]
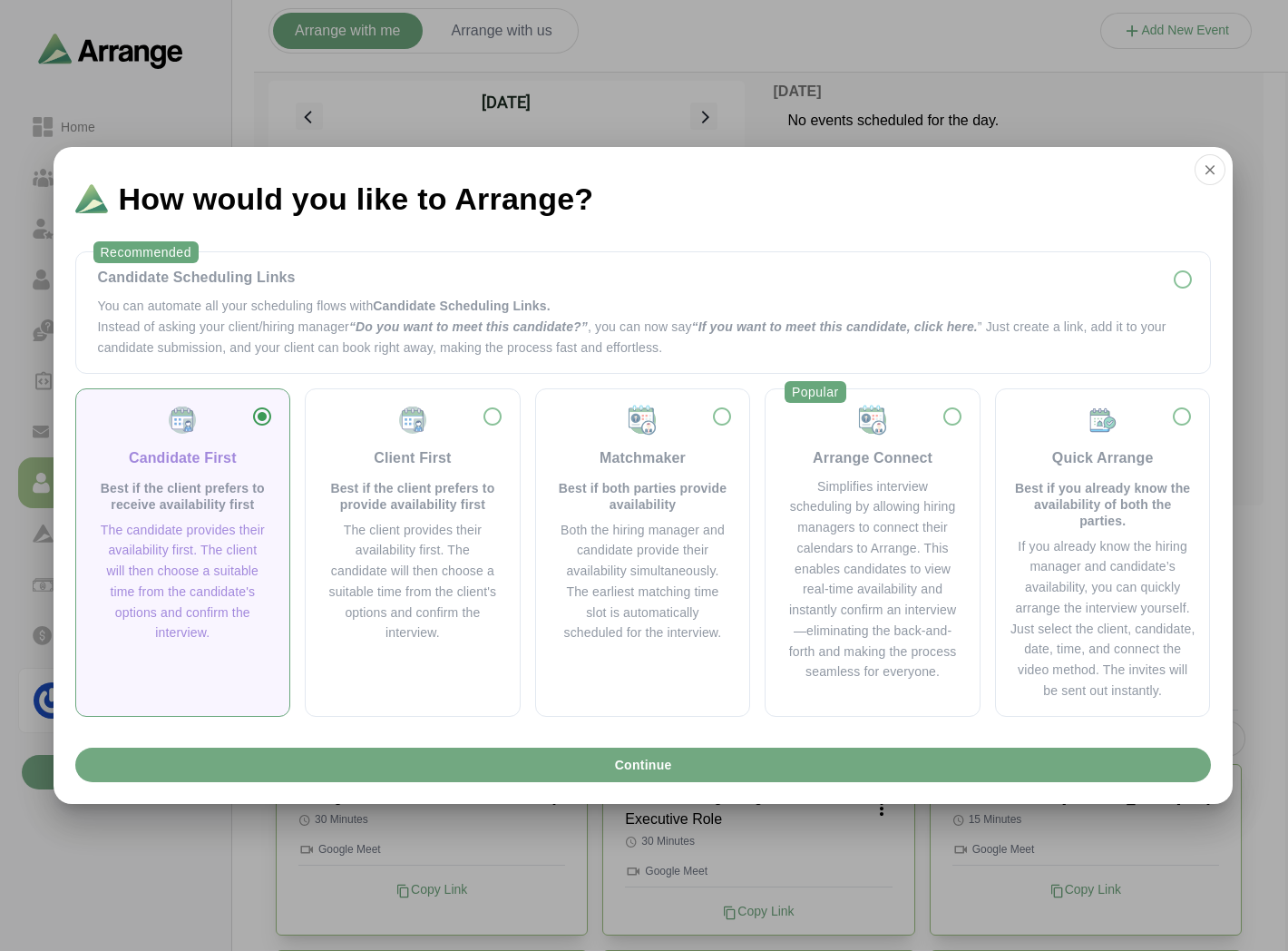
click at [600, 755] on button "Continue" at bounding box center [644, 765] width 1136 height 35
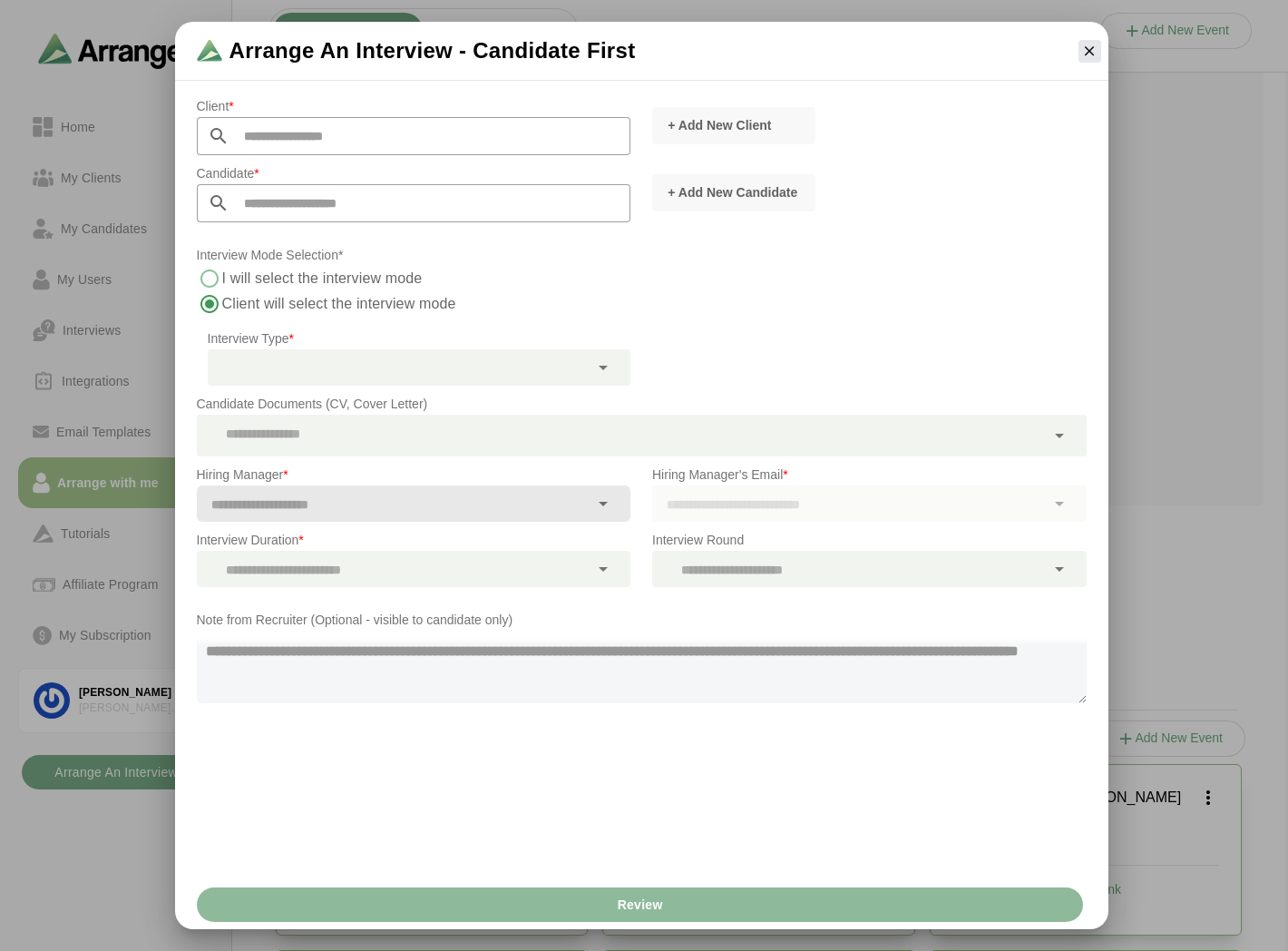
click at [326, 309] on label "Client will select the interview mode" at bounding box center [382, 304] width 319 height 26
click at [340, 273] on label "I will select the interview mode" at bounding box center [323, 279] width 201 height 26
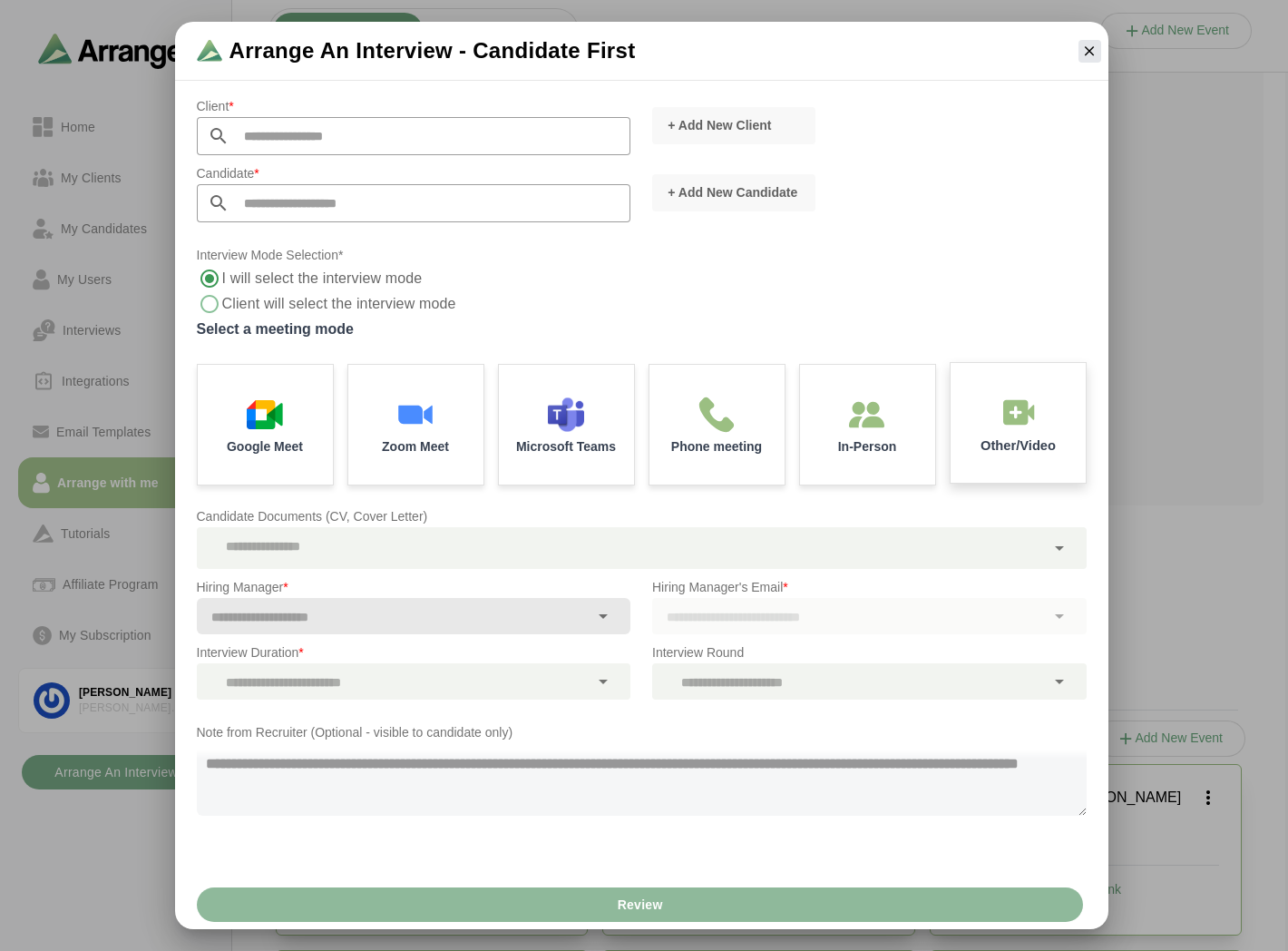
click at [1013, 434] on div "Other/Video" at bounding box center [1017, 423] width 141 height 126
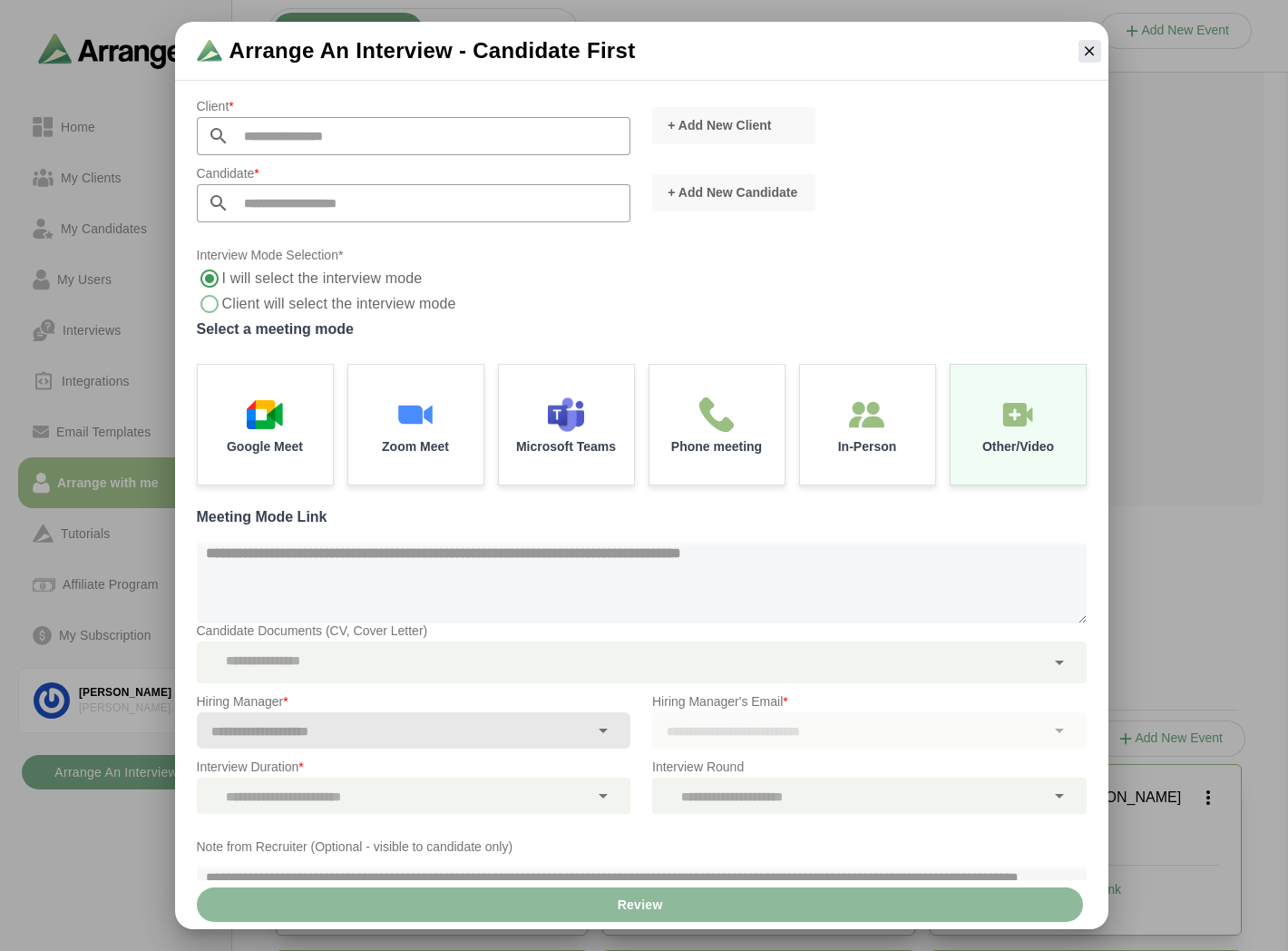
click at [1071, 53] on div at bounding box center [1089, 51] width 37 height 37
click at [1082, 52] on icon "button" at bounding box center [1089, 51] width 16 height 16
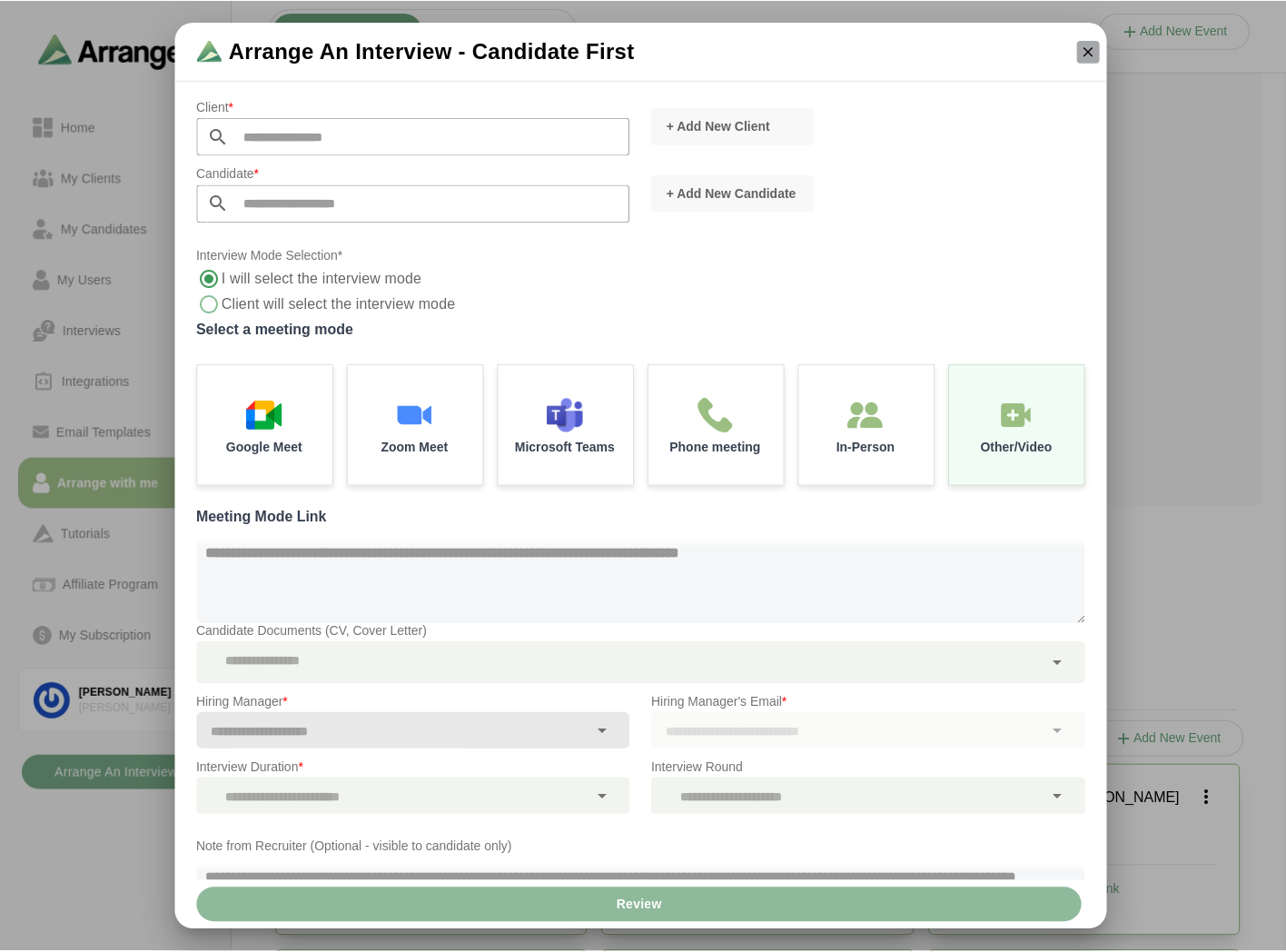
scroll to position [5, 0]
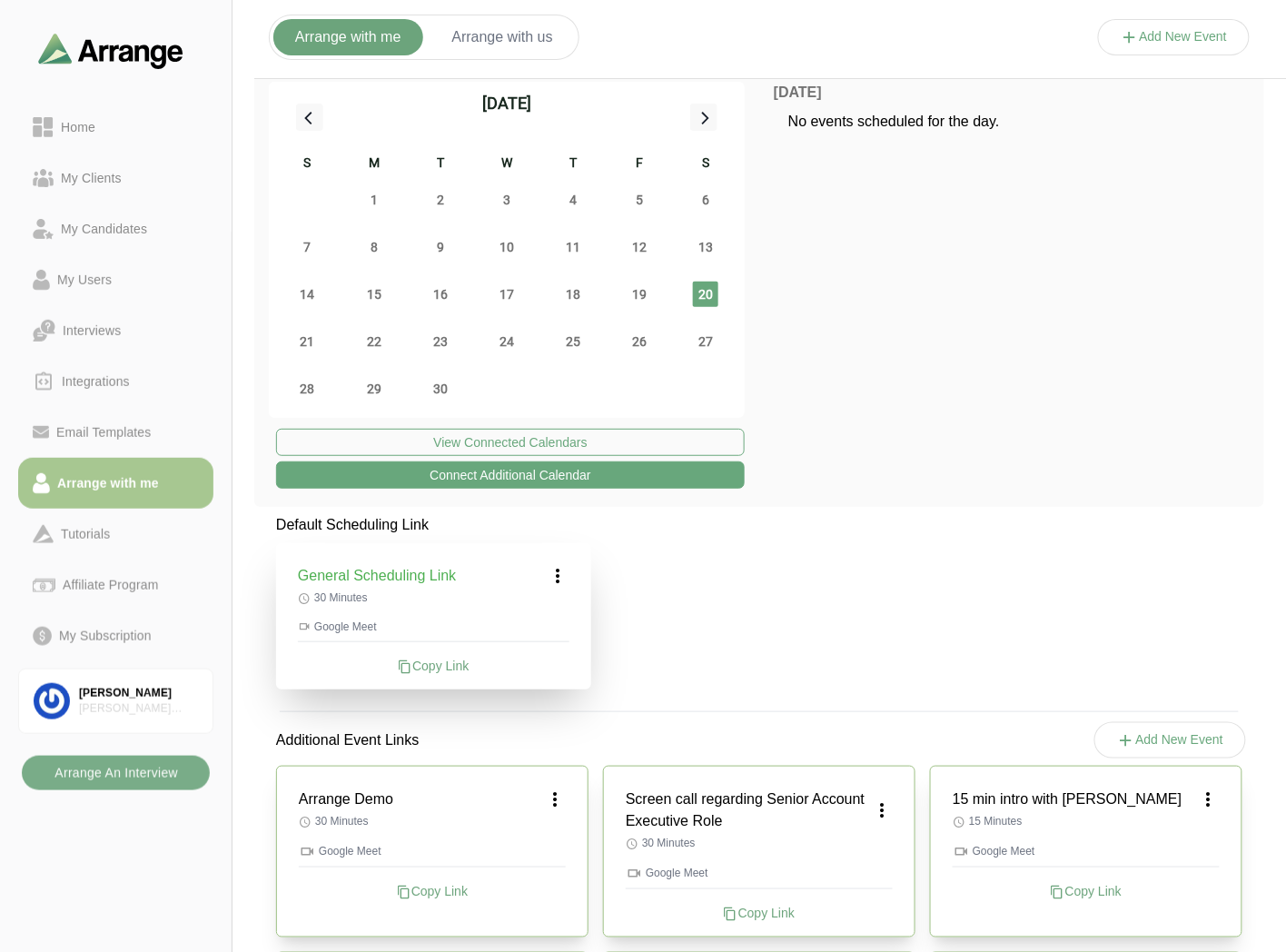
click at [491, 32] on button "Arrange with us" at bounding box center [503, 37] width 144 height 37
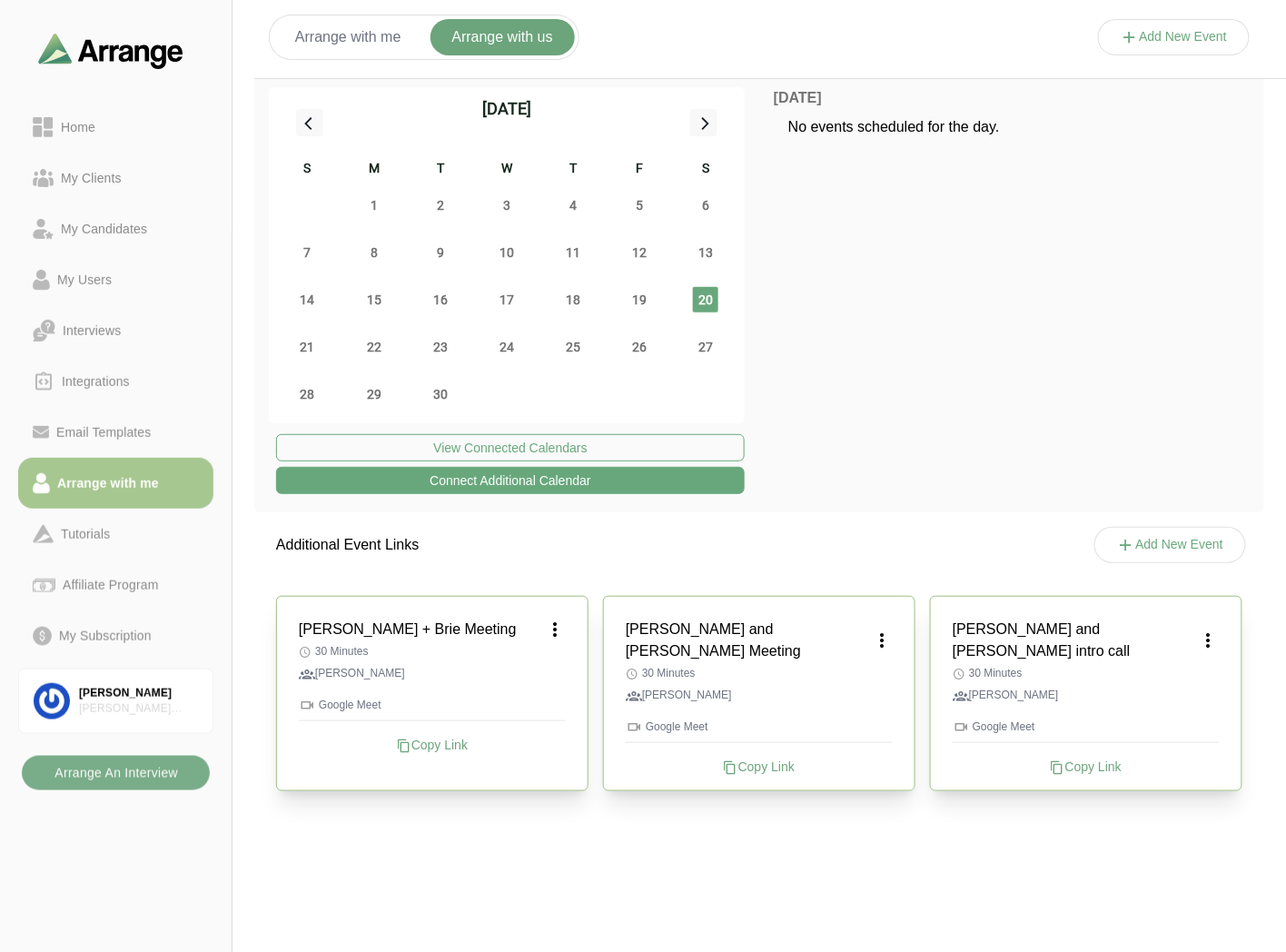
scroll to position [0, 0]
click at [1155, 34] on button "Add New Event" at bounding box center [1174, 37] width 152 height 37
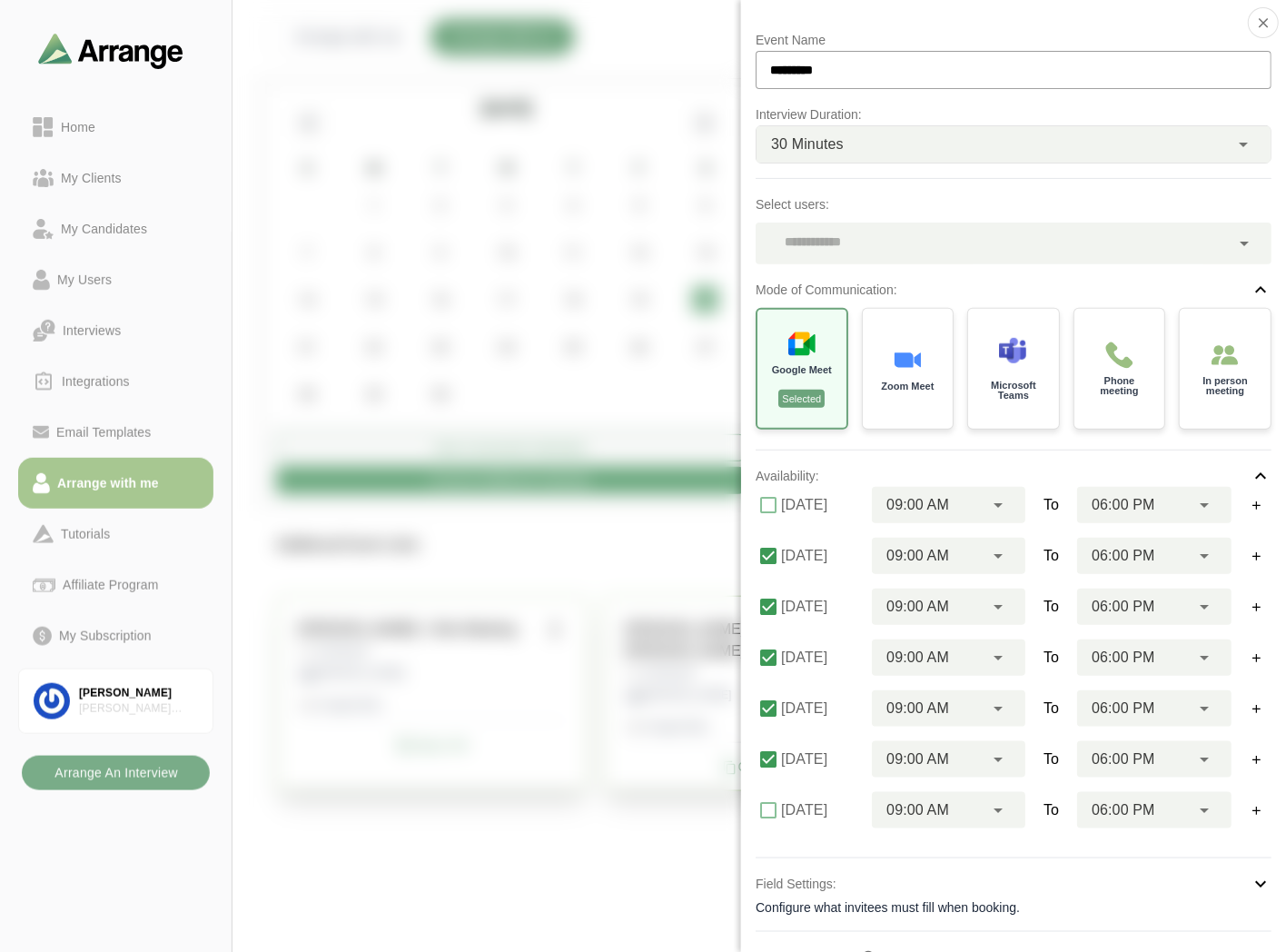
click at [863, 237] on div at bounding box center [992, 244] width 474 height 42
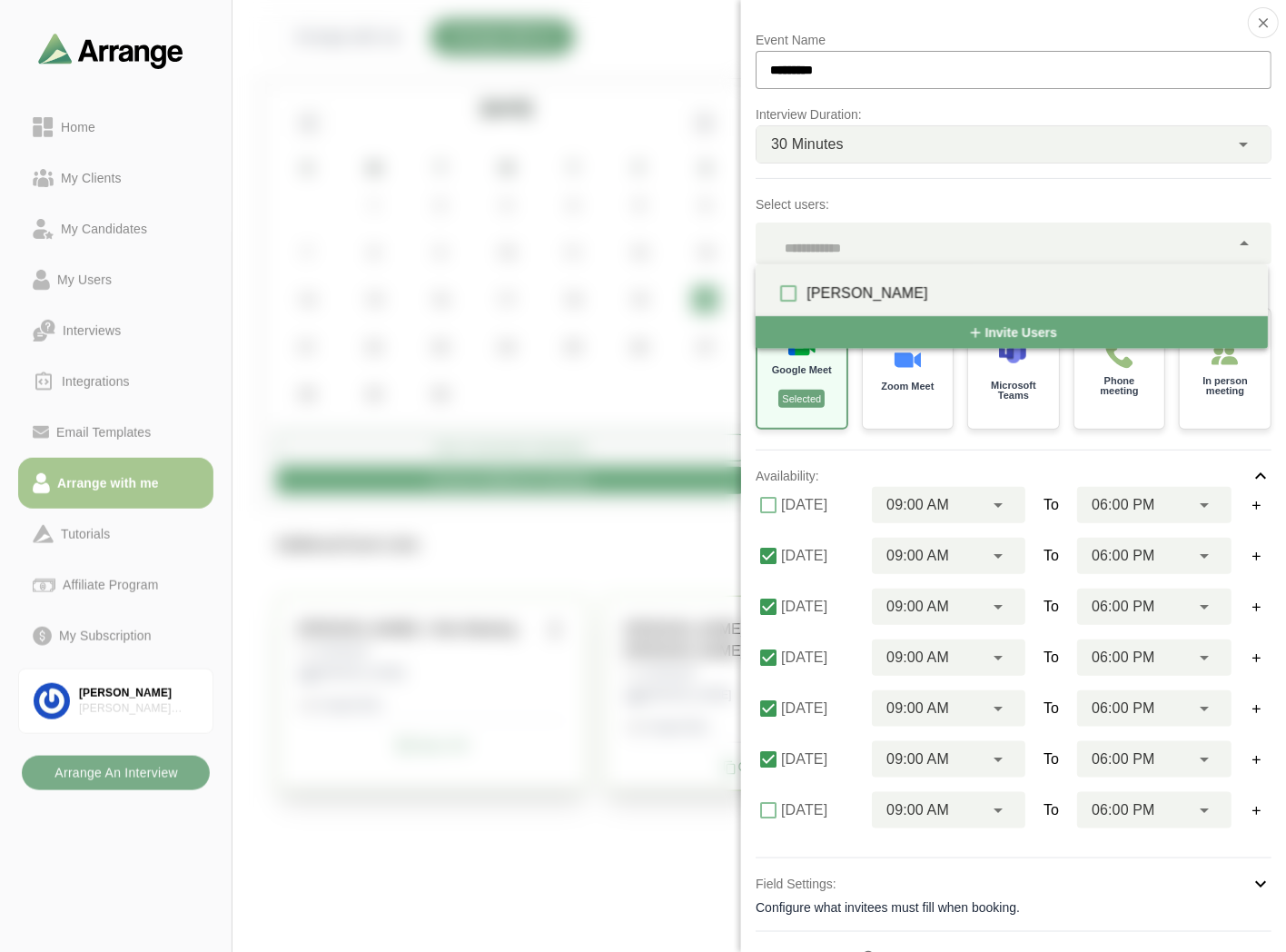
click at [1281, 16] on div "Event Name ********* Interview Duration: 30 Minutes ** Select users: Mode of Co…" at bounding box center [1013, 476] width 545 height 952
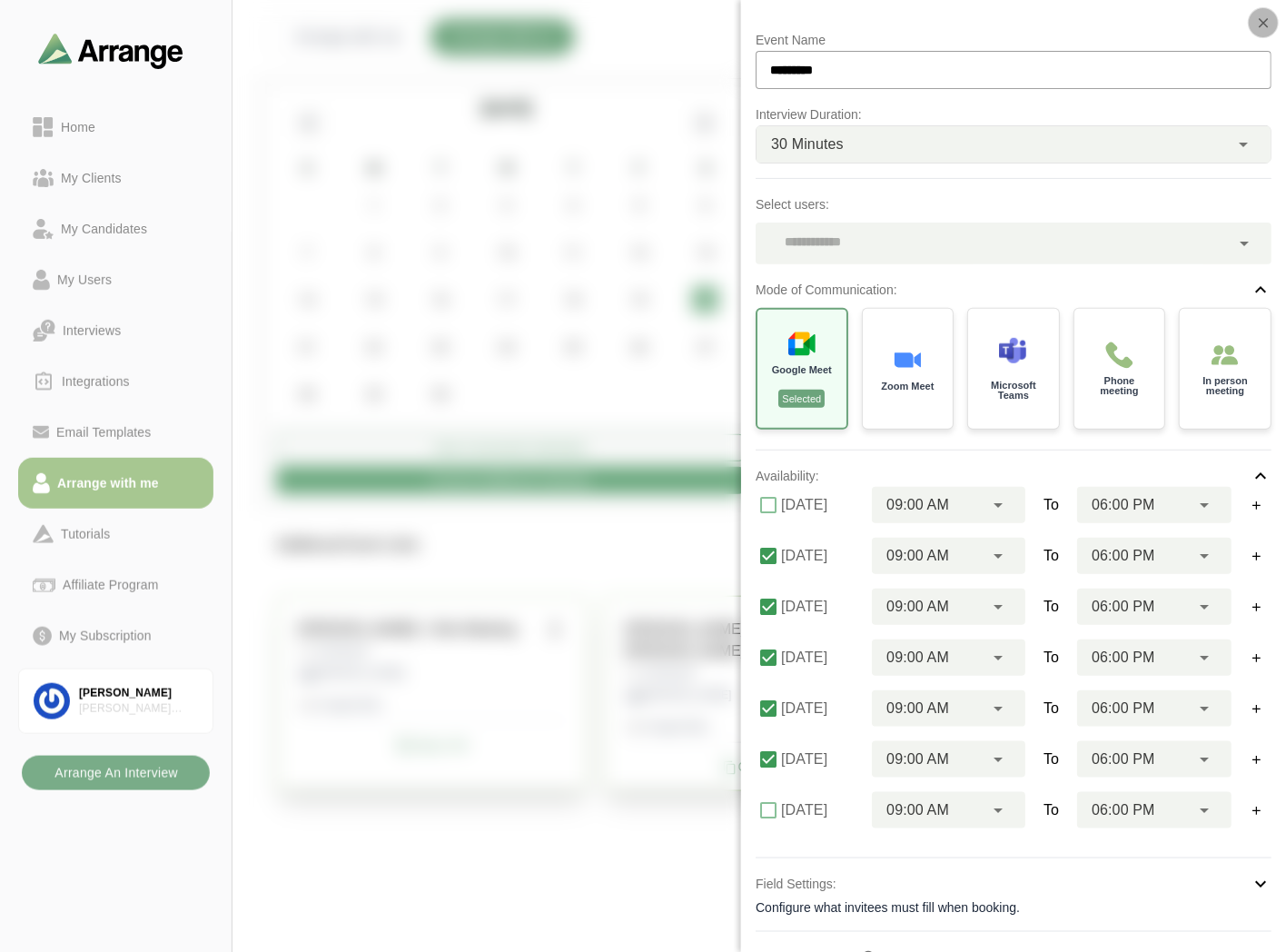
click at [1267, 20] on icon "button" at bounding box center [1263, 23] width 16 height 16
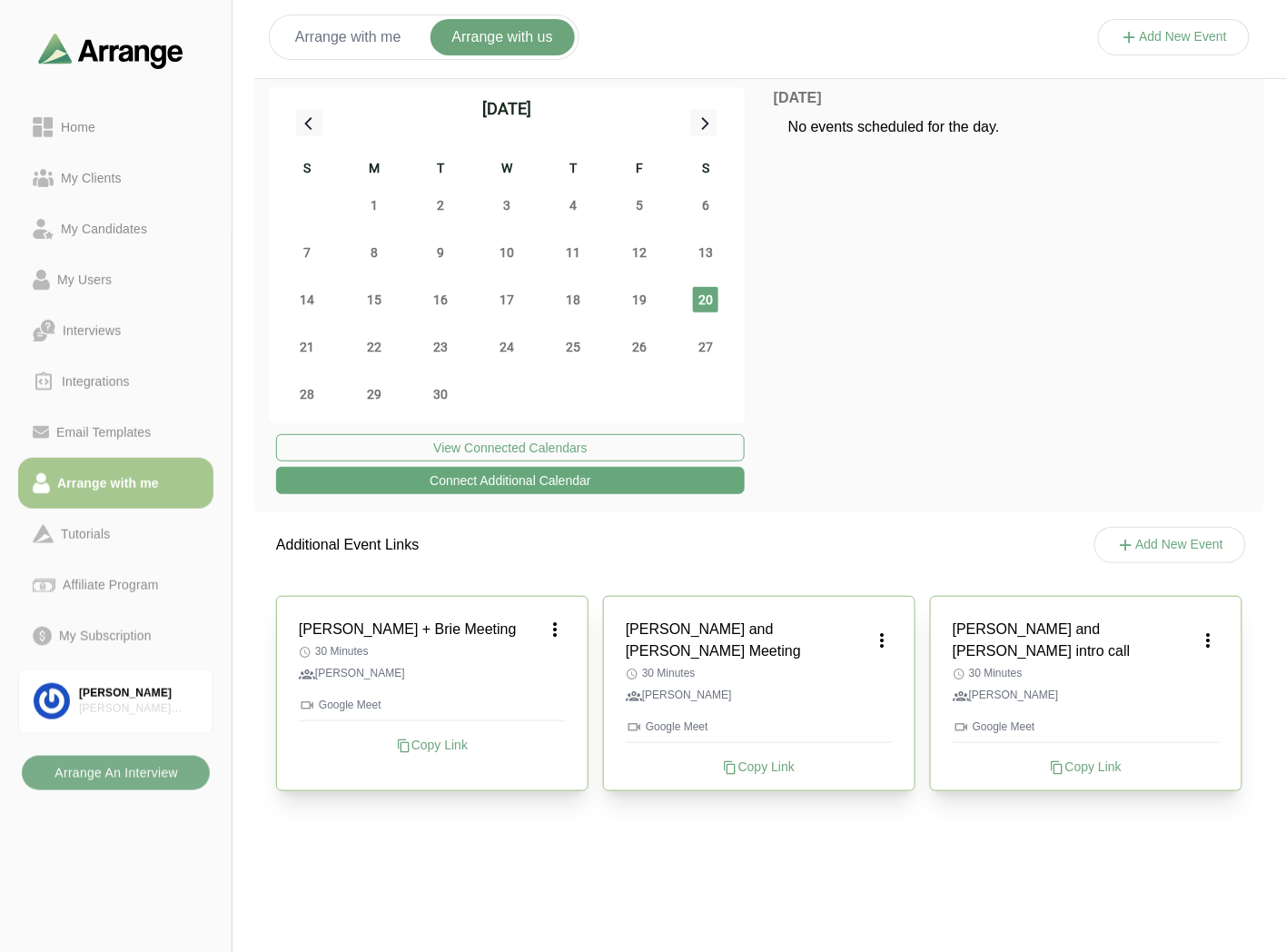
click at [332, 30] on button "Arrange with me" at bounding box center [349, 37] width 150 height 37
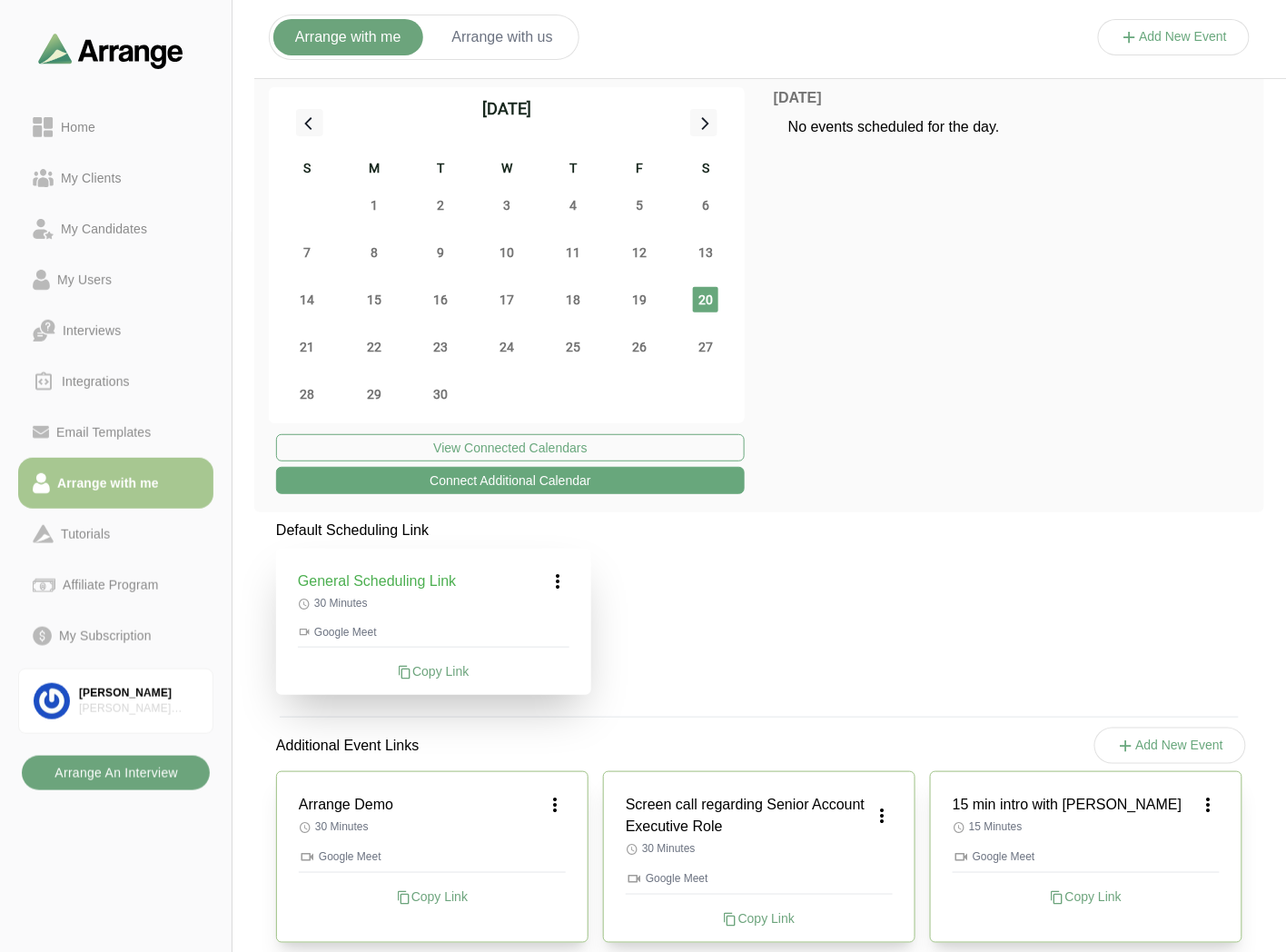
click at [139, 779] on b "Arrange An Interview" at bounding box center [116, 773] width 124 height 35
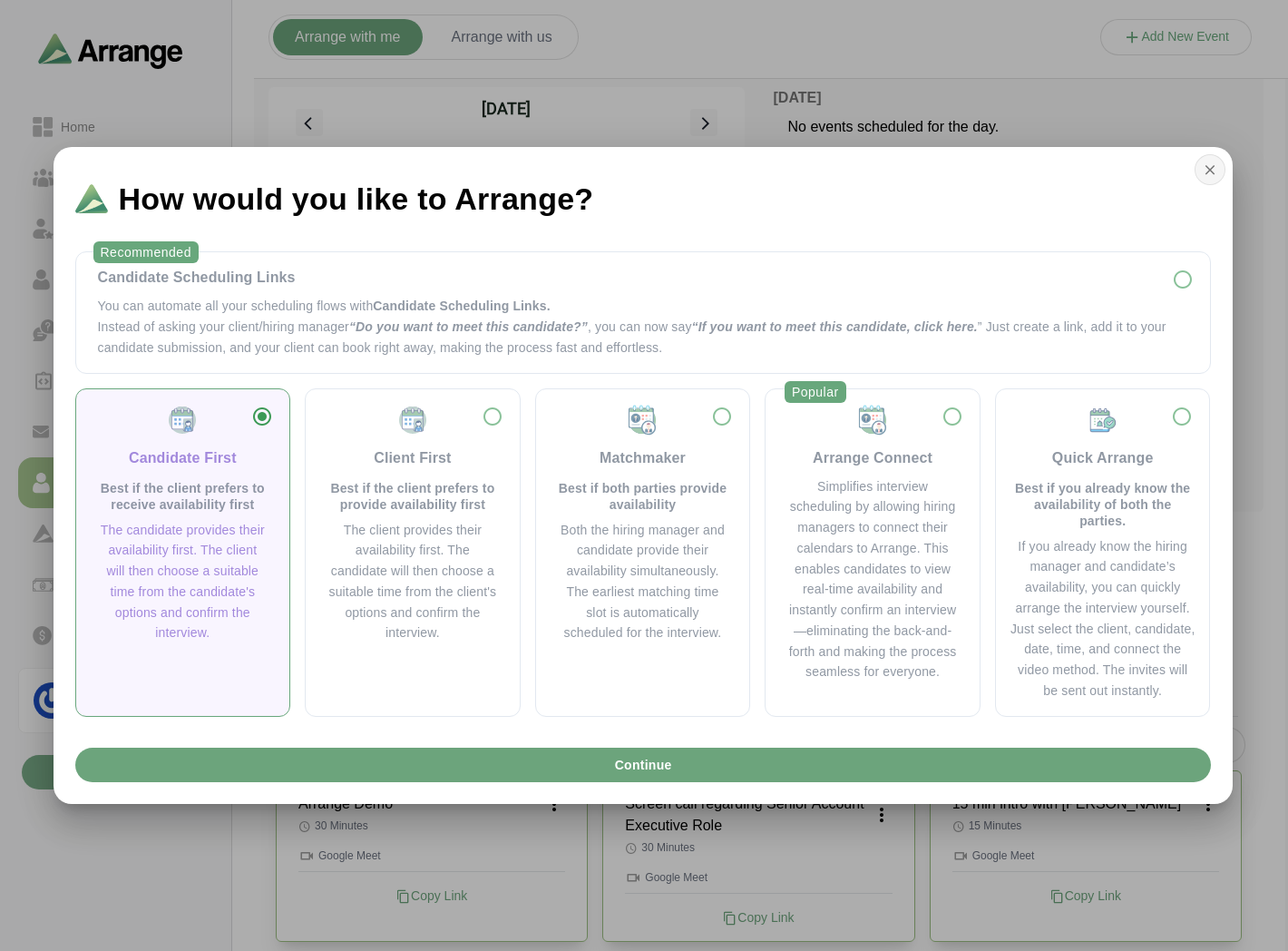
click at [1206, 169] on icon "button" at bounding box center [1210, 170] width 16 height 16
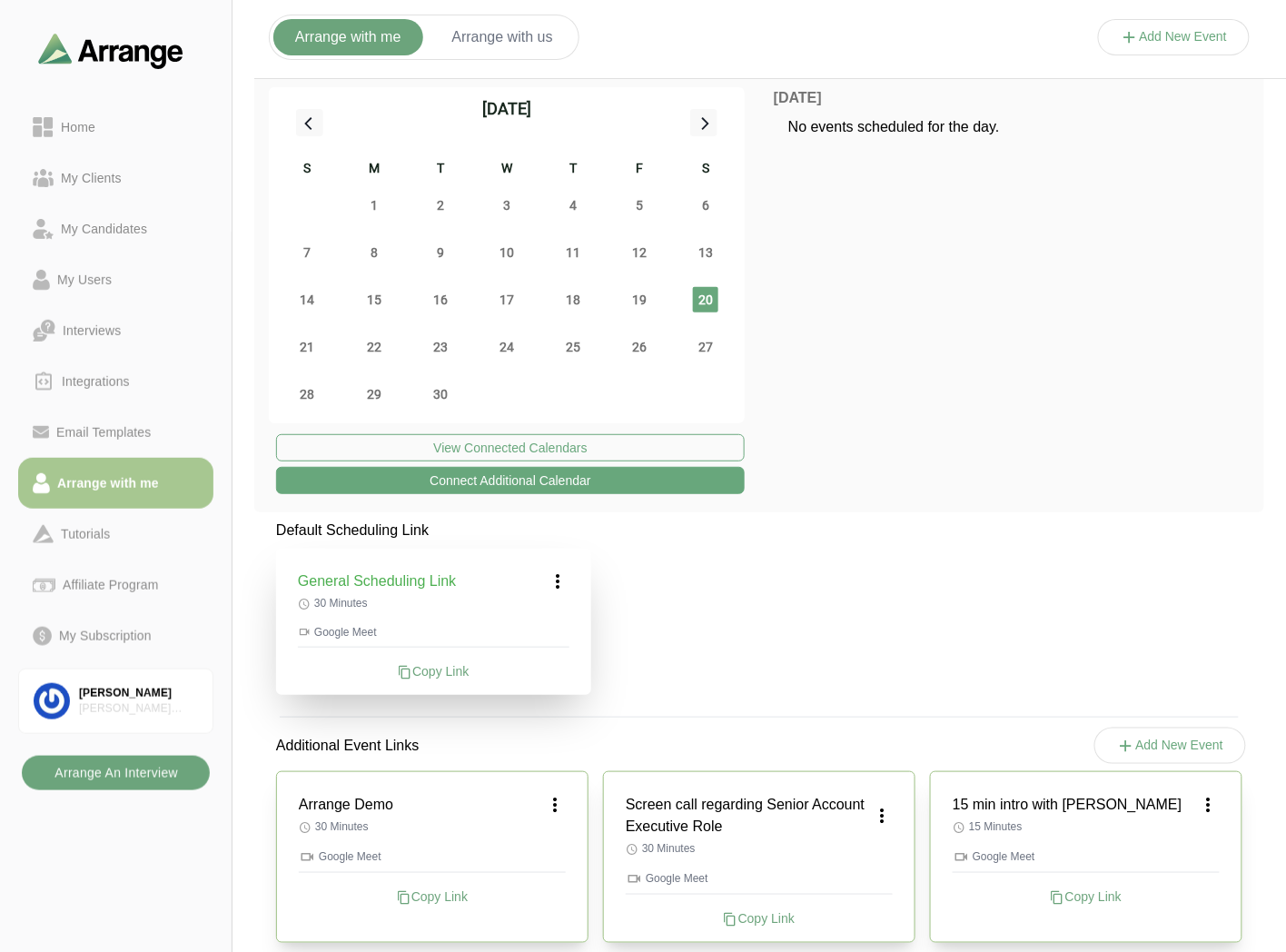
click at [164, 782] on b "Arrange An Interview" at bounding box center [116, 773] width 124 height 35
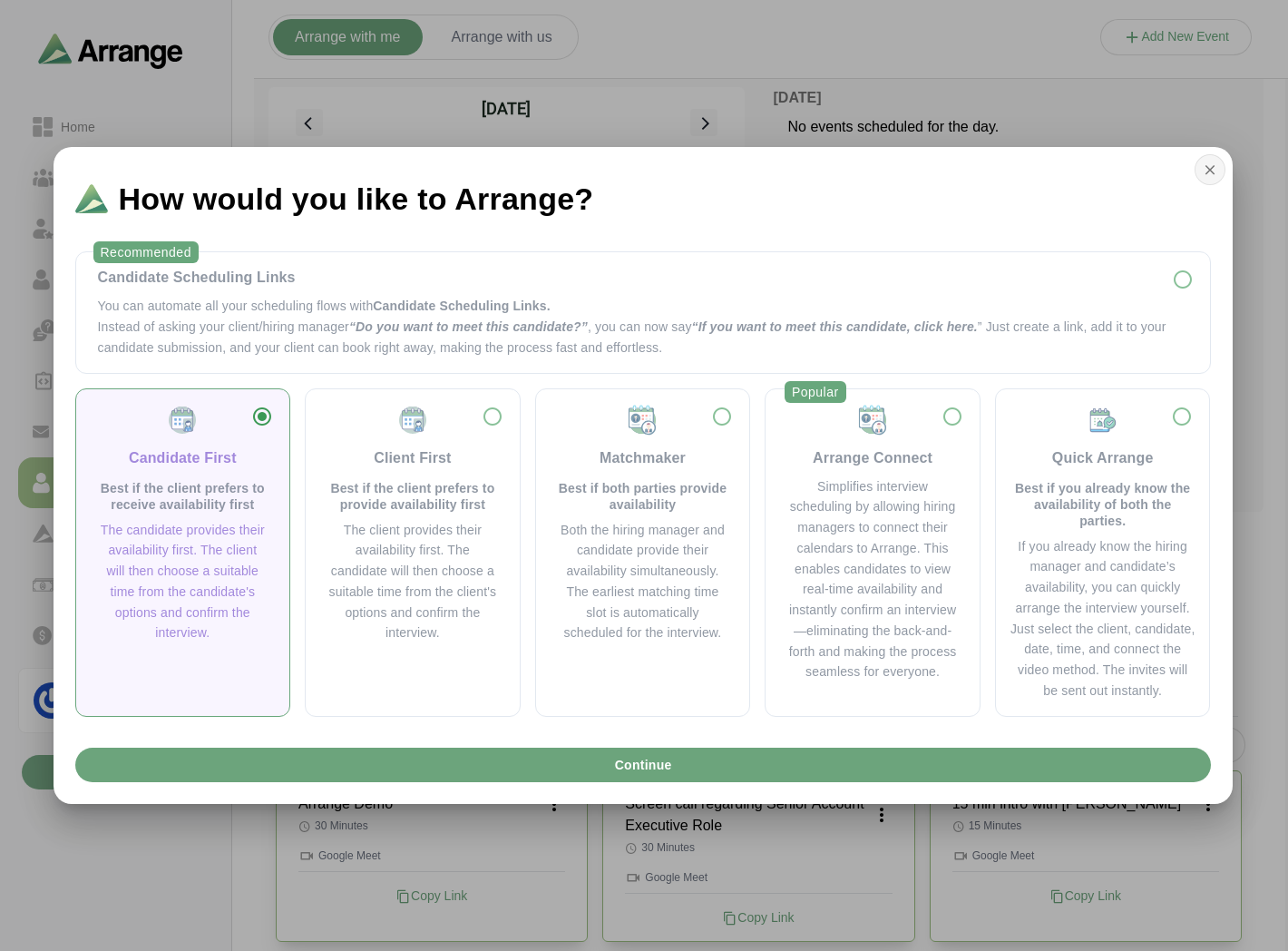
click at [1211, 164] on icon "button" at bounding box center [1210, 170] width 16 height 16
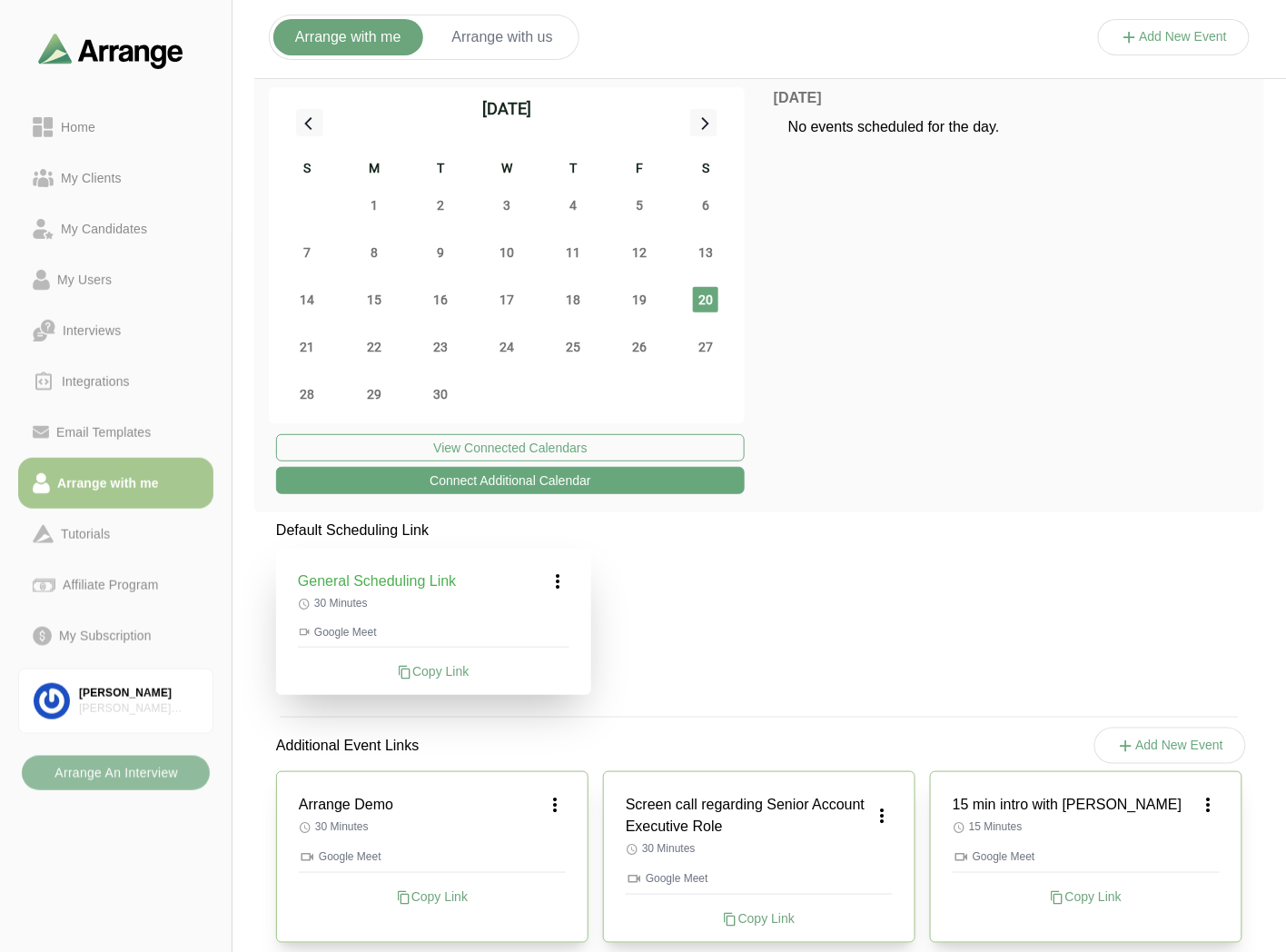
click at [93, 775] on b "Arrange An Interview" at bounding box center [116, 773] width 124 height 35
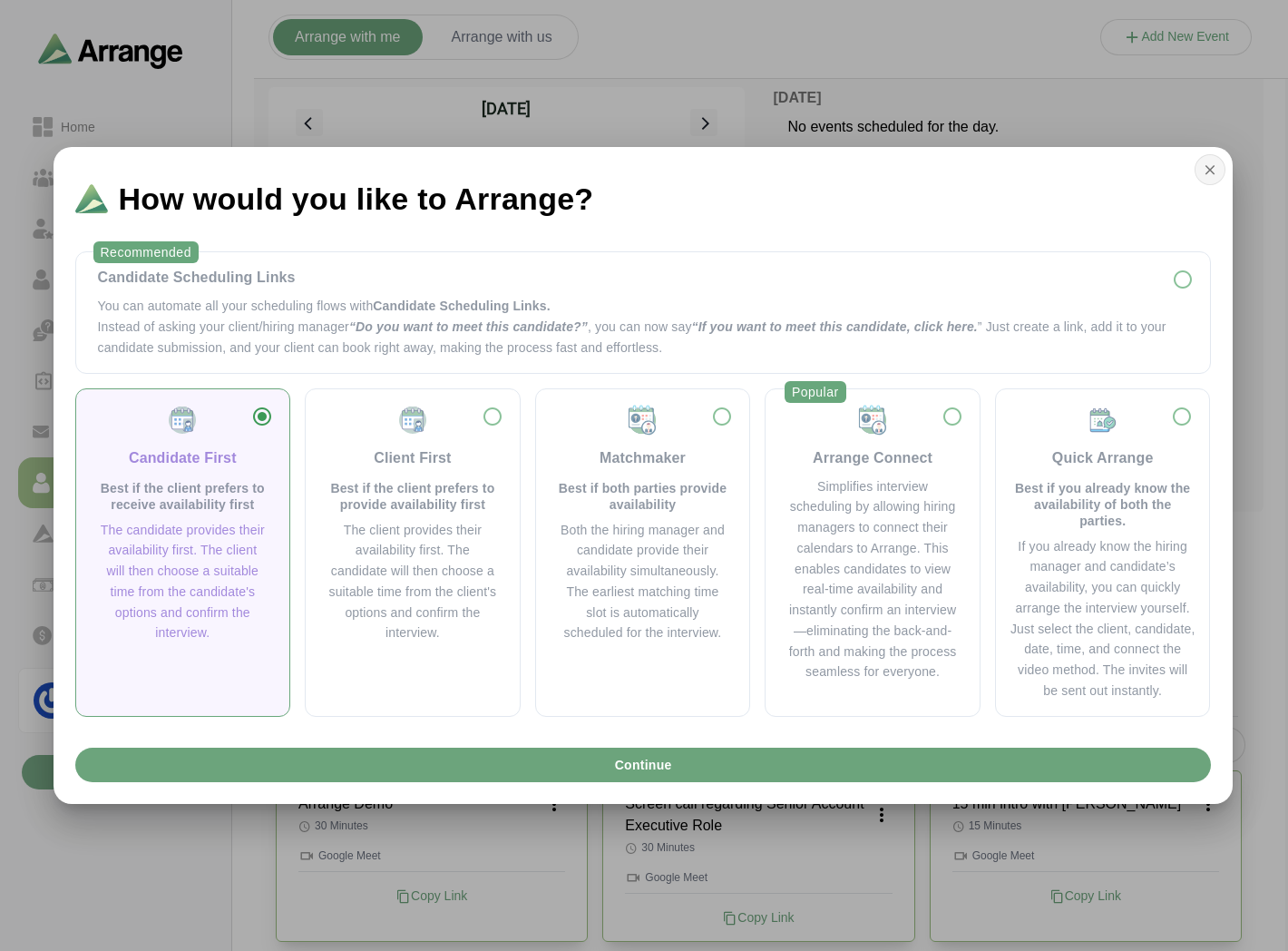
click at [1212, 175] on icon "button" at bounding box center [1210, 170] width 16 height 16
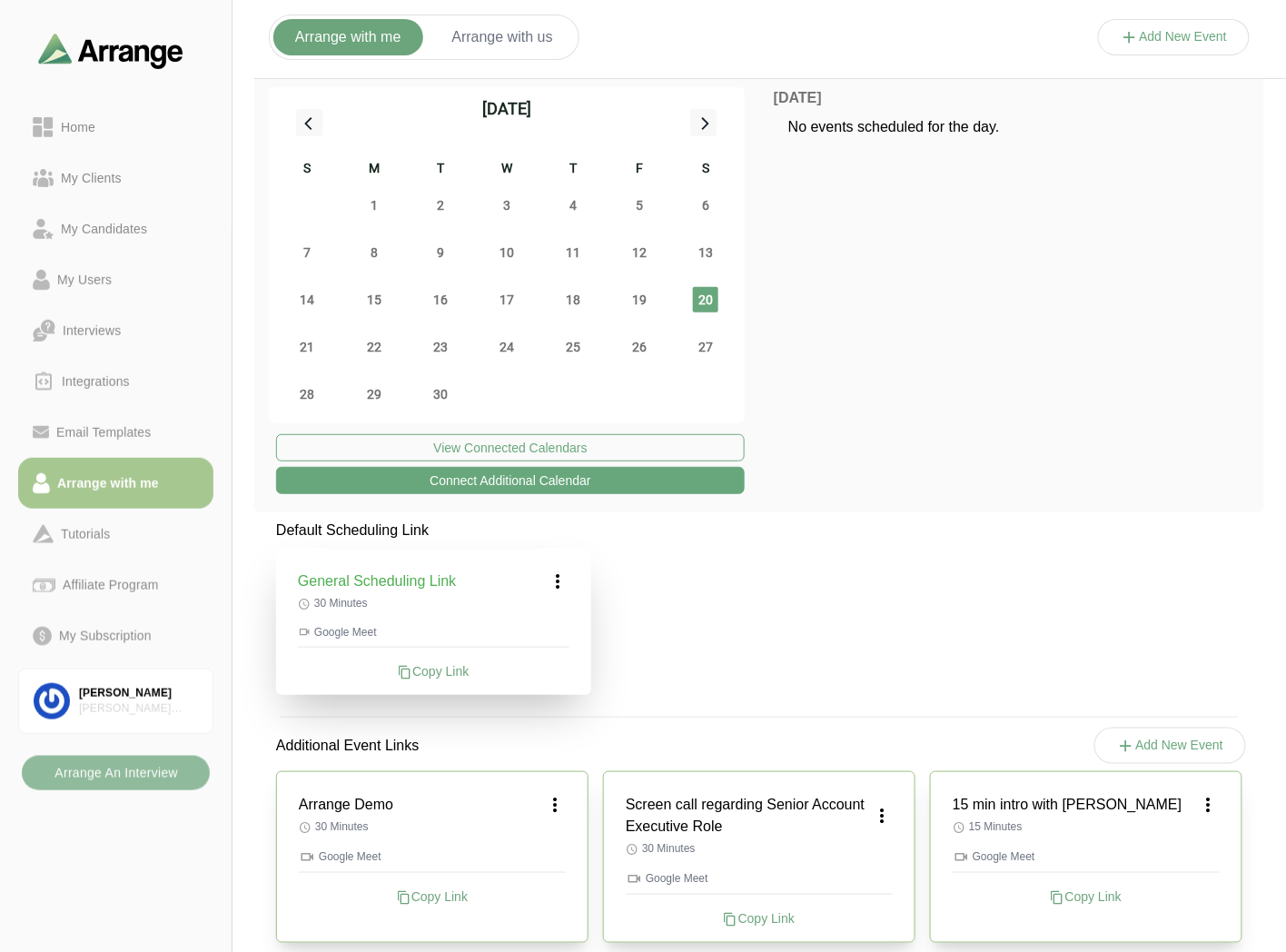
click at [127, 777] on b "Arrange An Interview" at bounding box center [116, 773] width 124 height 35
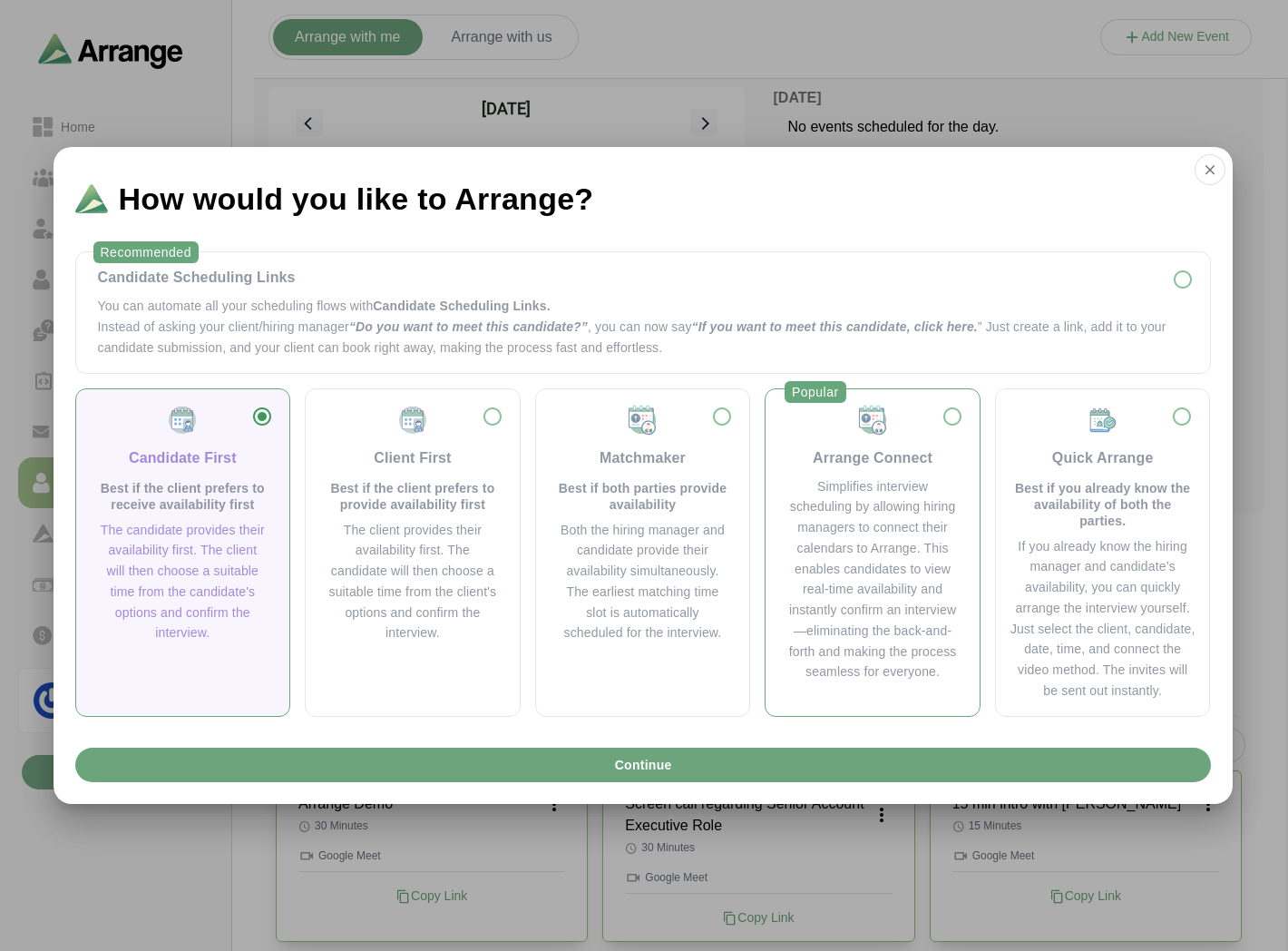
click at [921, 442] on div "Arrange Connect" at bounding box center [872, 437] width 170 height 66
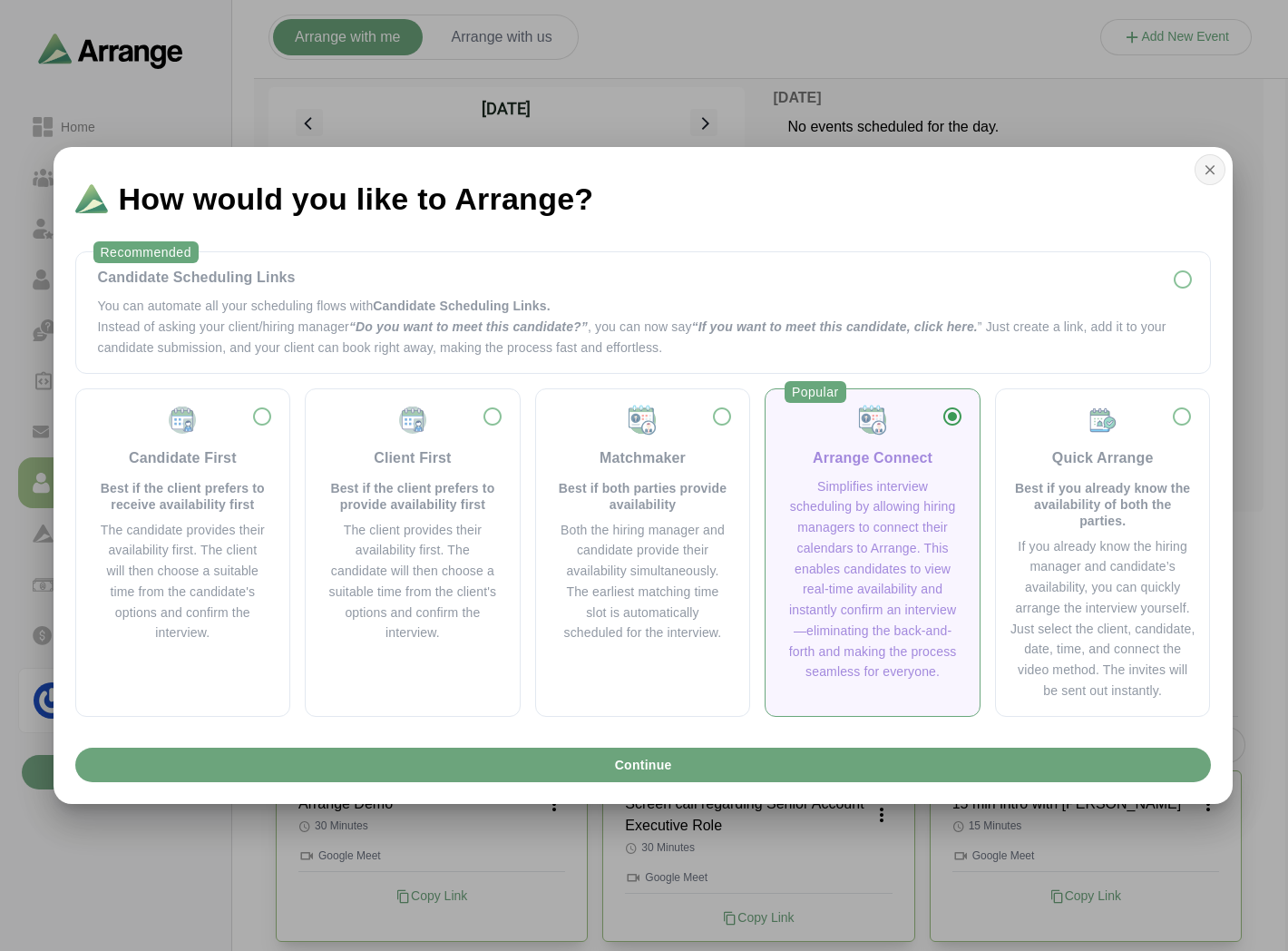
click at [1219, 167] on button "button" at bounding box center [1211, 170] width 31 height 31
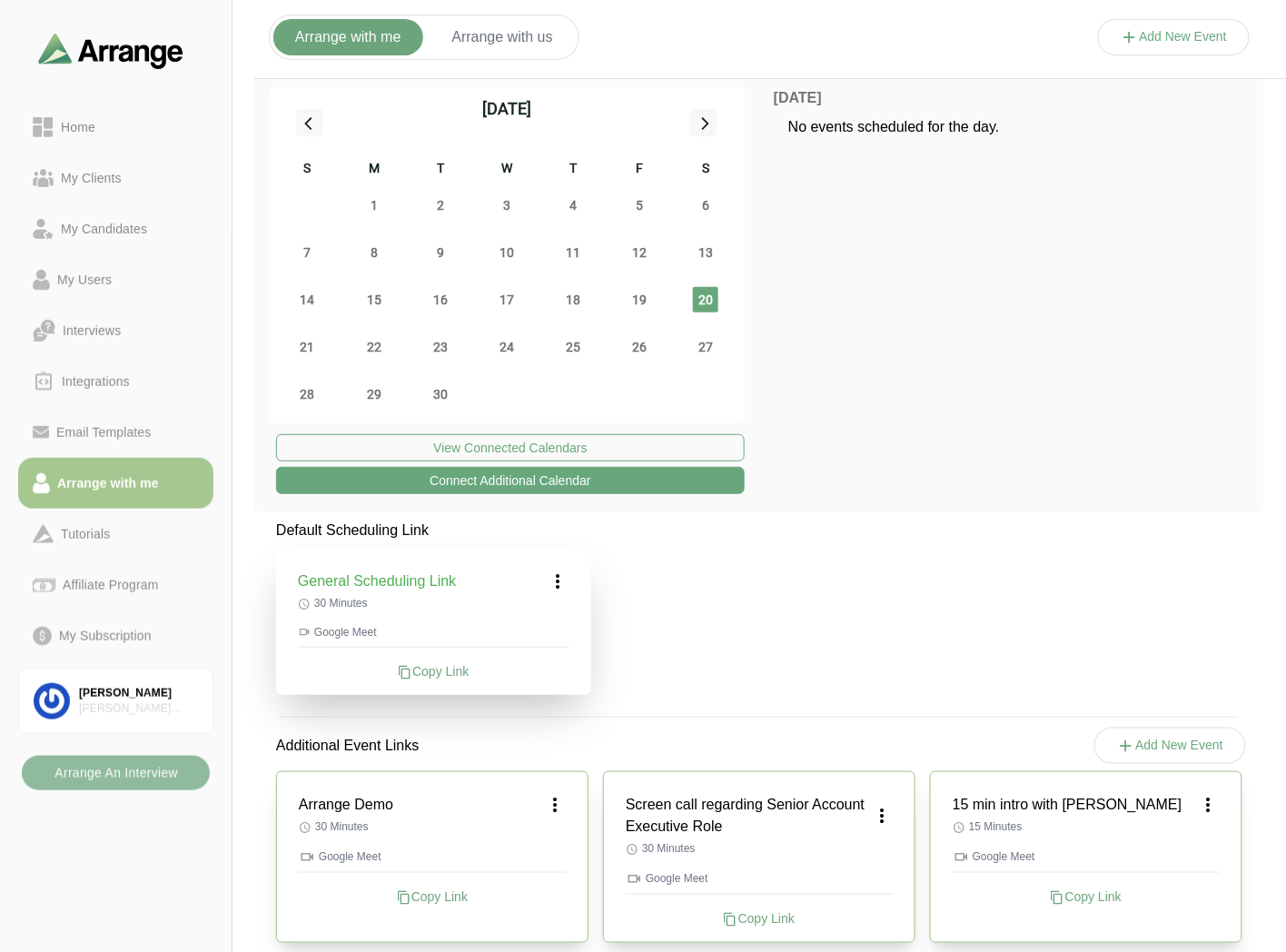
click at [113, 769] on b "Arrange An Interview" at bounding box center [116, 773] width 124 height 35
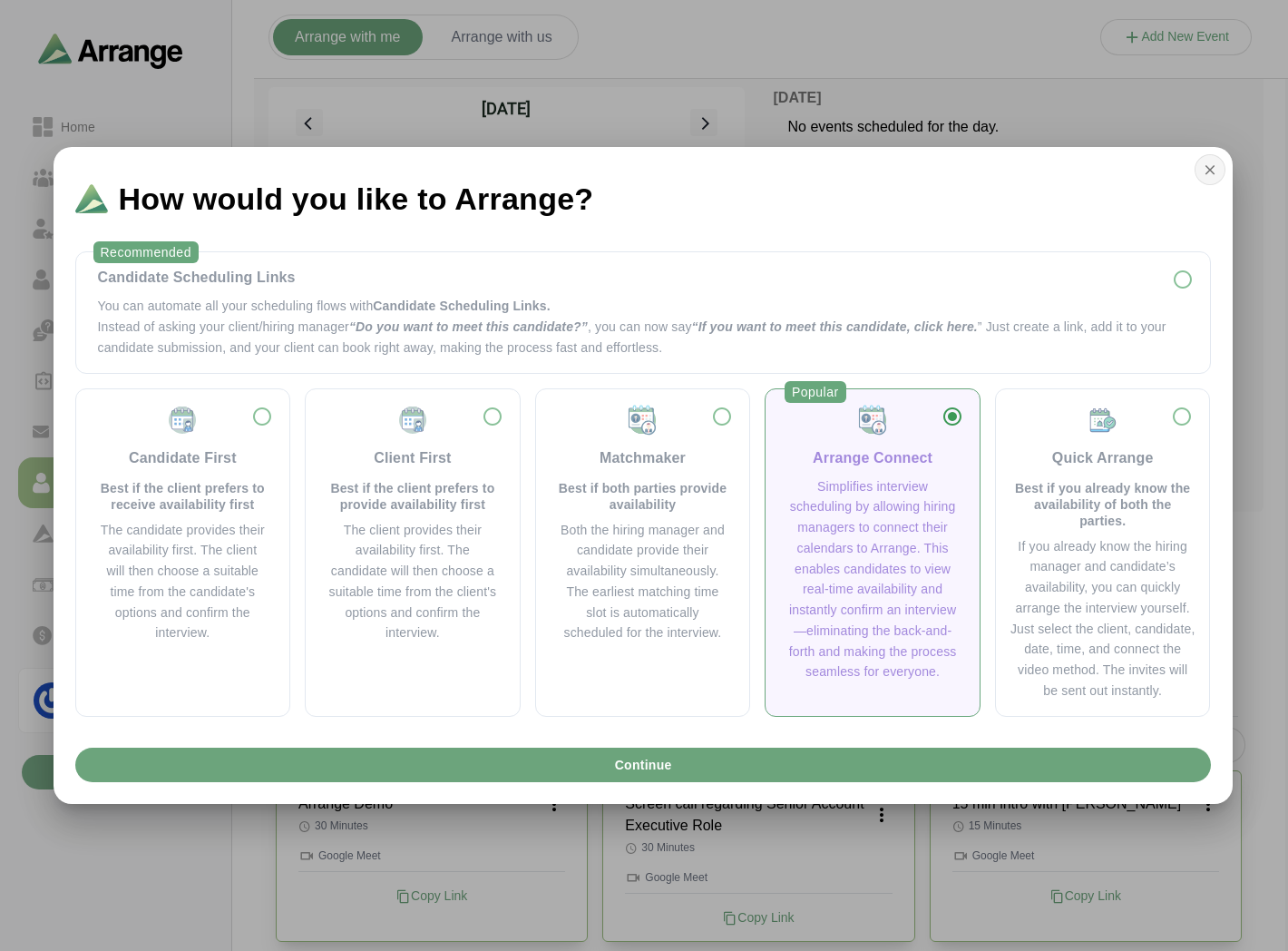
click at [1215, 174] on icon "button" at bounding box center [1210, 170] width 16 height 16
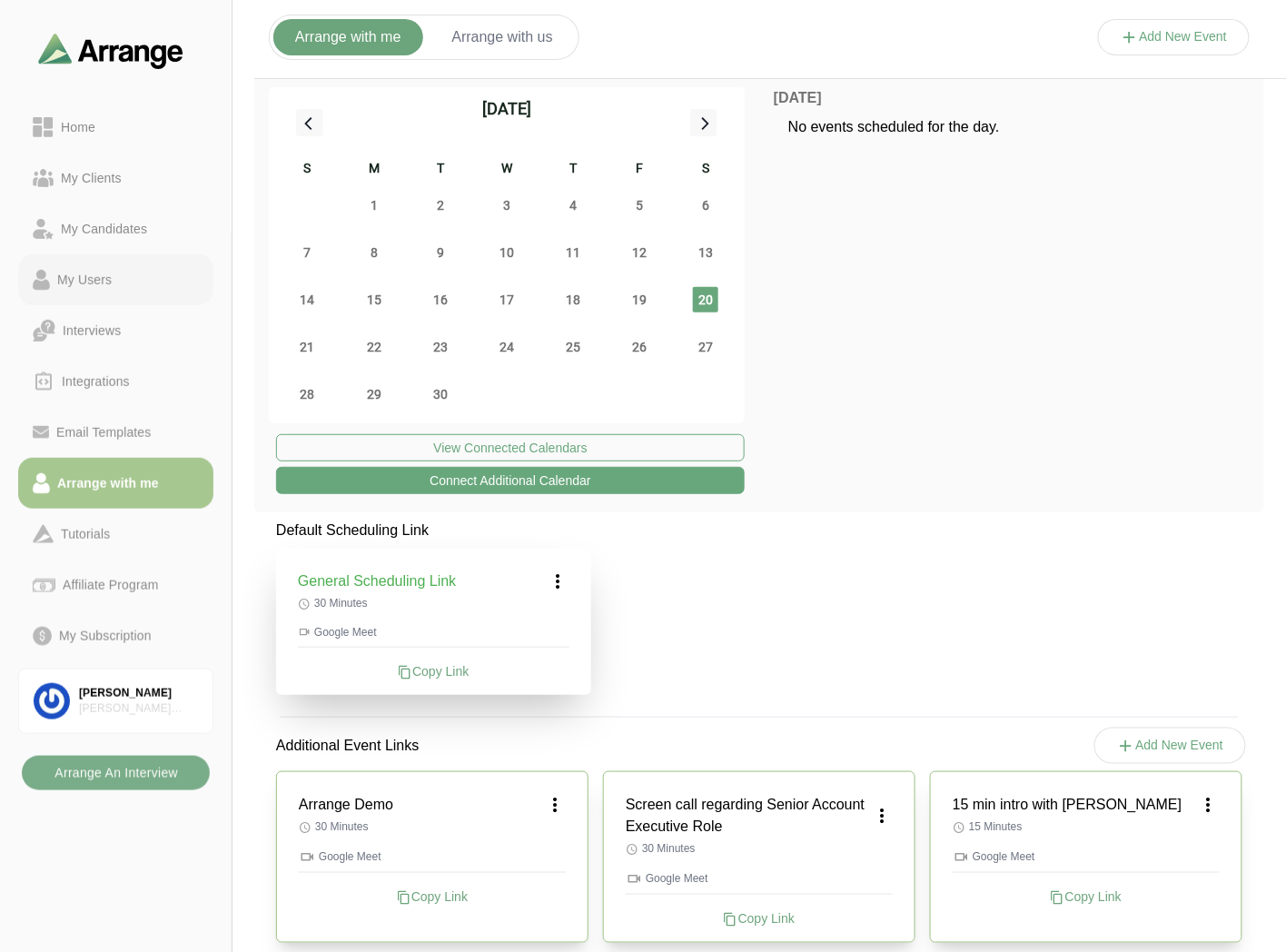
click at [103, 269] on div "My Users" at bounding box center [85, 280] width 69 height 22
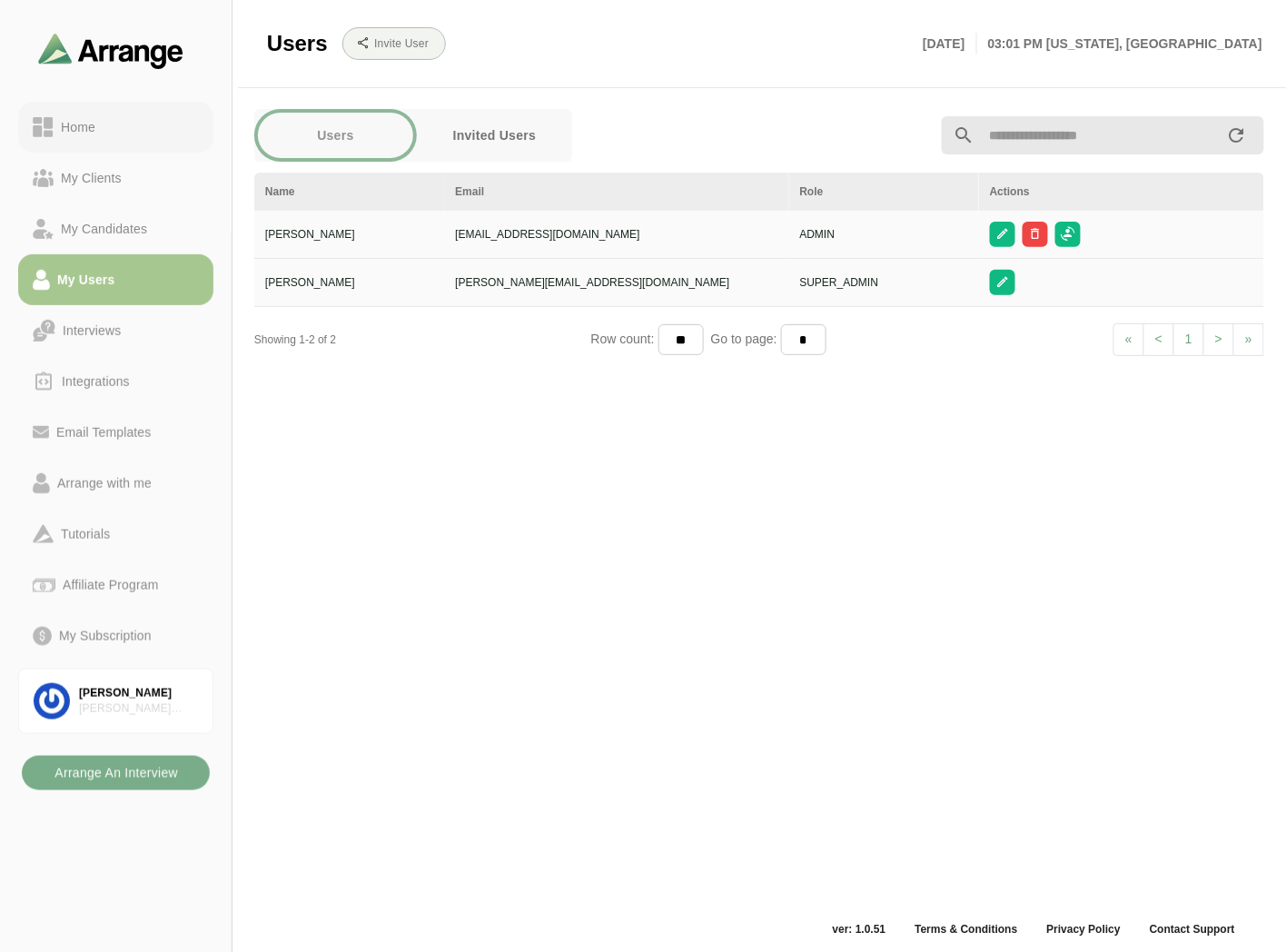
click at [91, 128] on div "Home" at bounding box center [78, 127] width 49 height 22
